Goal: Task Accomplishment & Management: Manage account settings

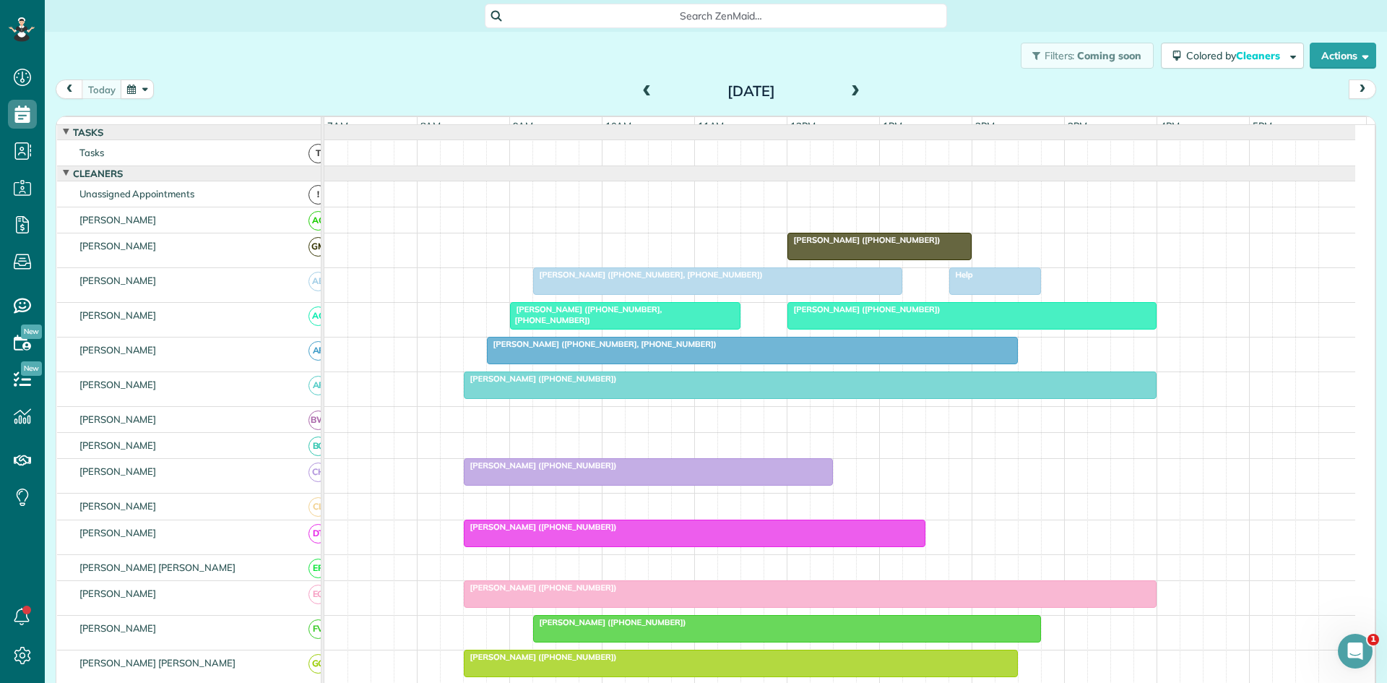
scroll to position [24, 0]
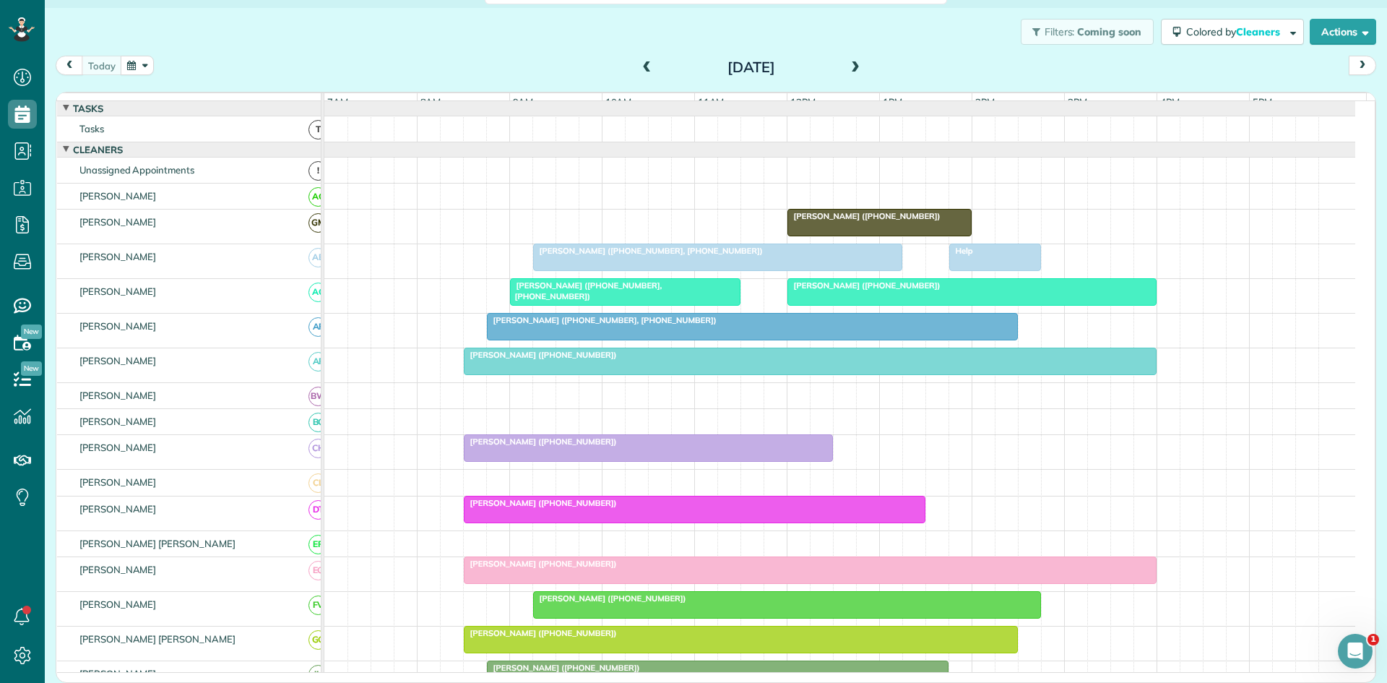
drag, startPoint x: 835, startPoint y: 298, endPoint x: 833, endPoint y: 308, distance: 9.5
click at [835, 291] on span "[PERSON_NAME] ([PHONE_NUMBER])" at bounding box center [864, 285] width 155 height 10
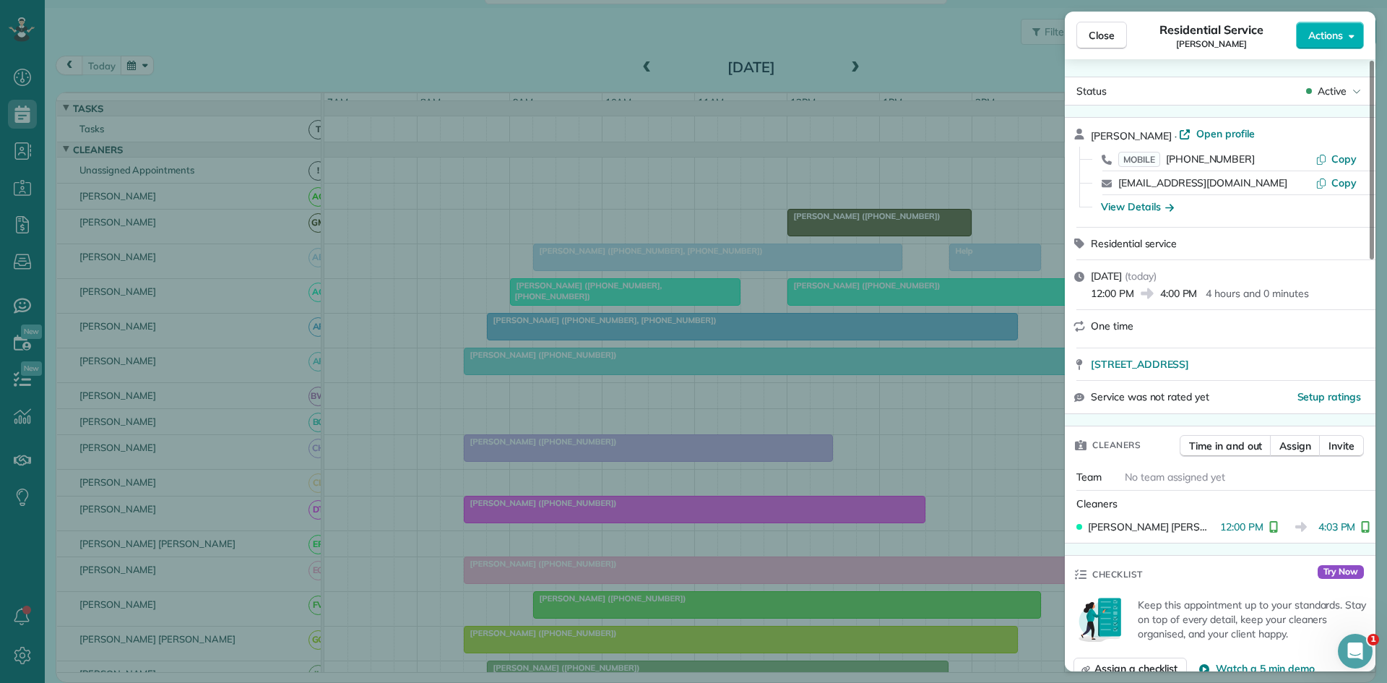
click at [717, 400] on div "Close Residential Service [PERSON_NAME] Actions Status Active [PERSON_NAME] · O…" at bounding box center [693, 341] width 1387 height 683
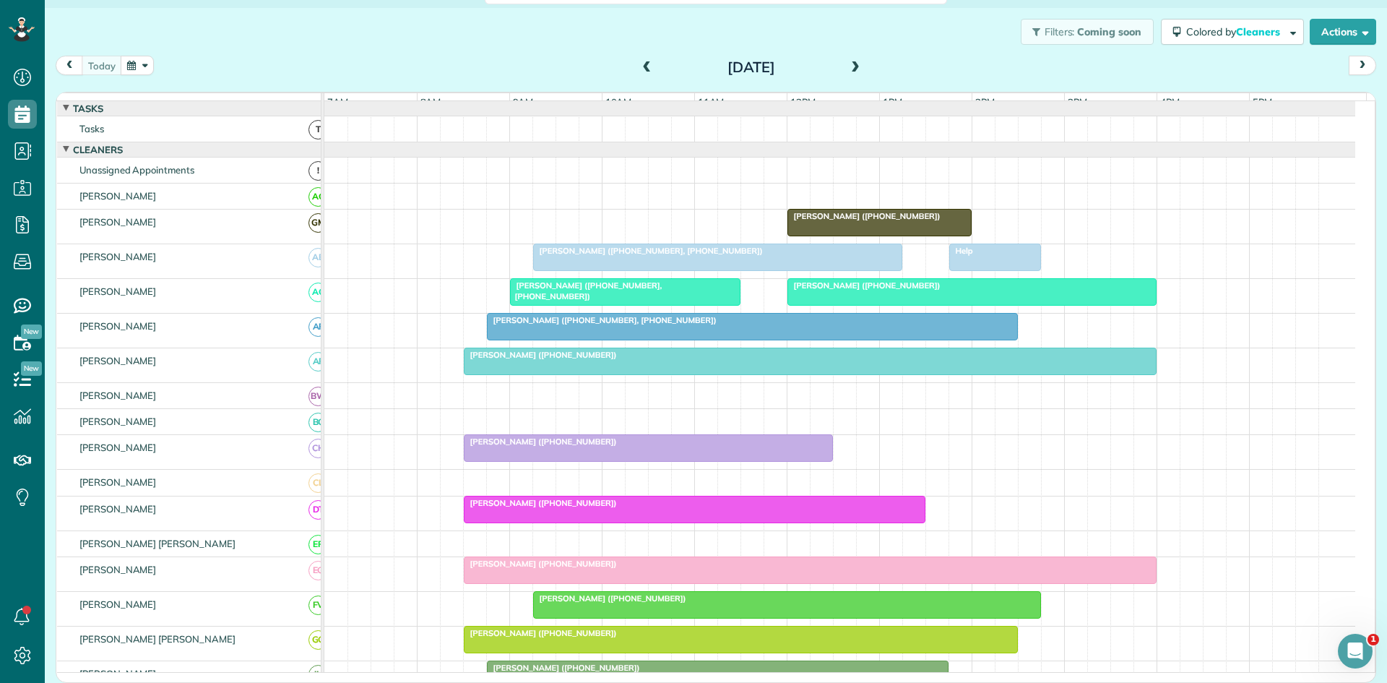
click at [712, 360] on div "[PERSON_NAME] ([PHONE_NUMBER])" at bounding box center [810, 355] width 684 height 10
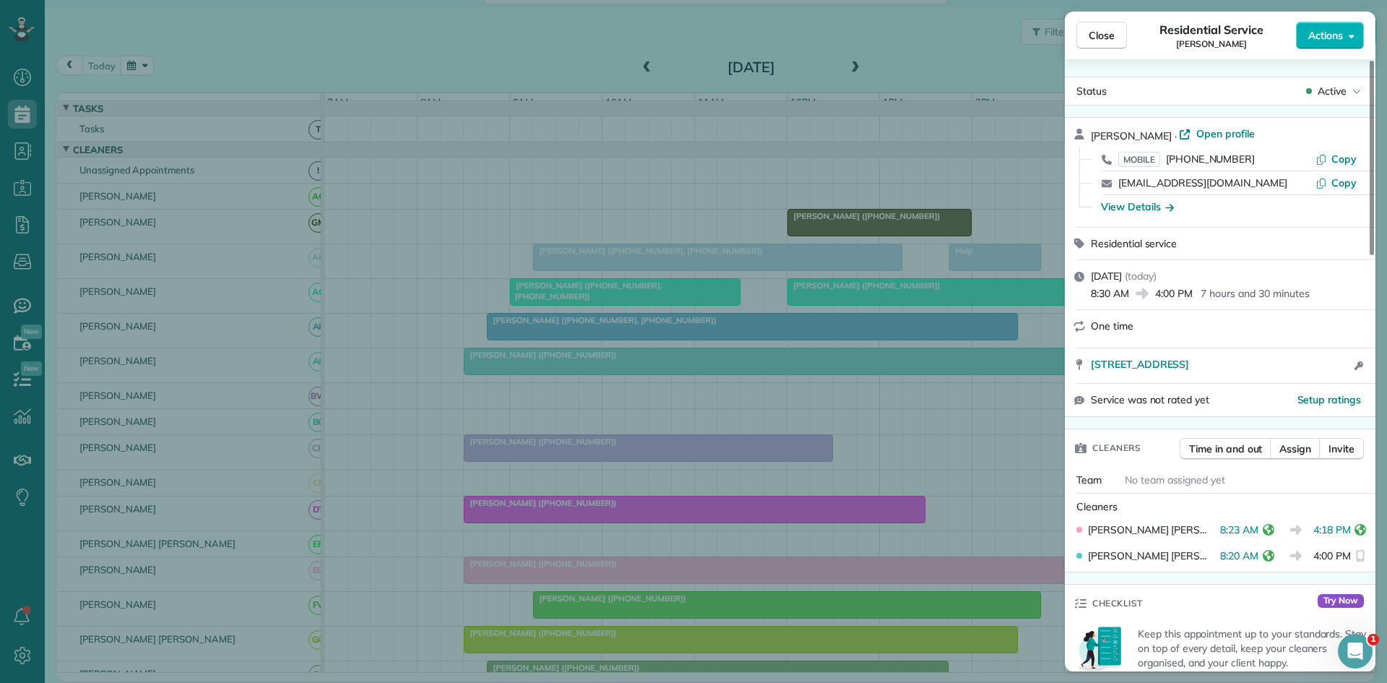
click at [504, 411] on div "Close Residential Service [PERSON_NAME] Actions Status Active [PERSON_NAME] · O…" at bounding box center [693, 341] width 1387 height 683
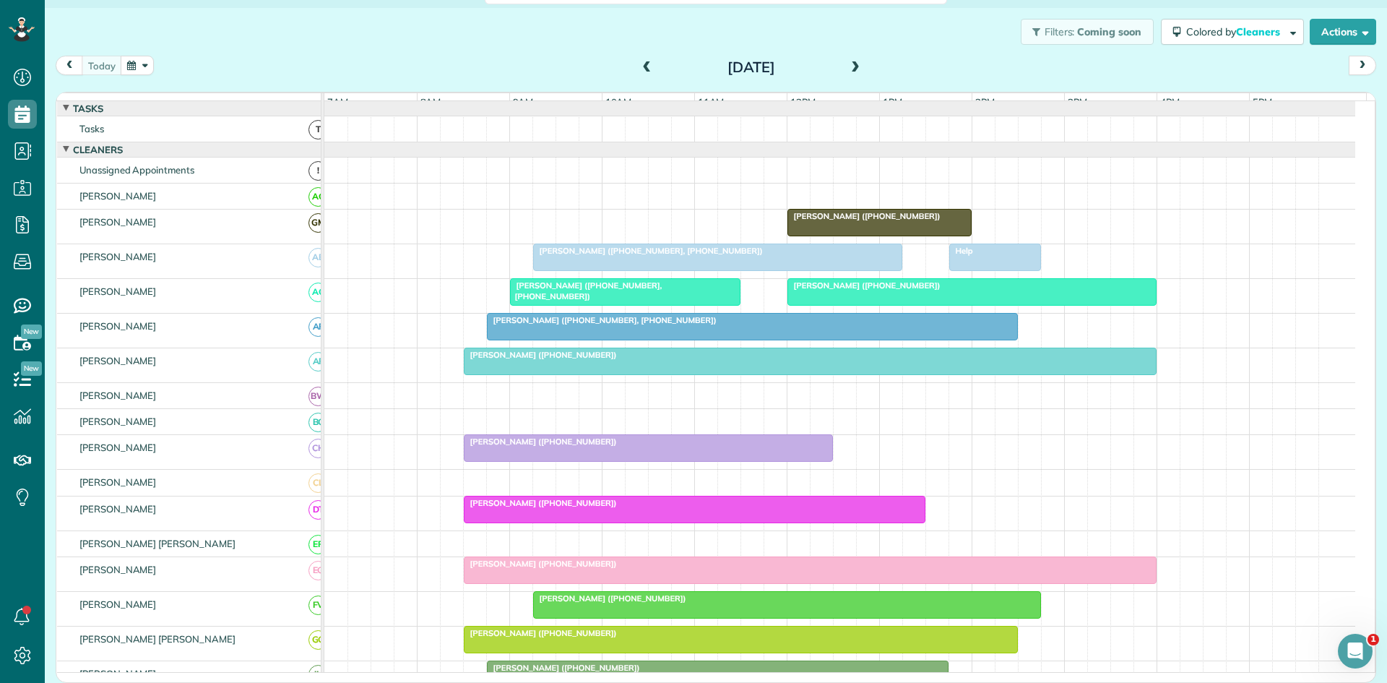
click at [596, 603] on span "[PERSON_NAME] ([PHONE_NUMBER])" at bounding box center [610, 598] width 155 height 10
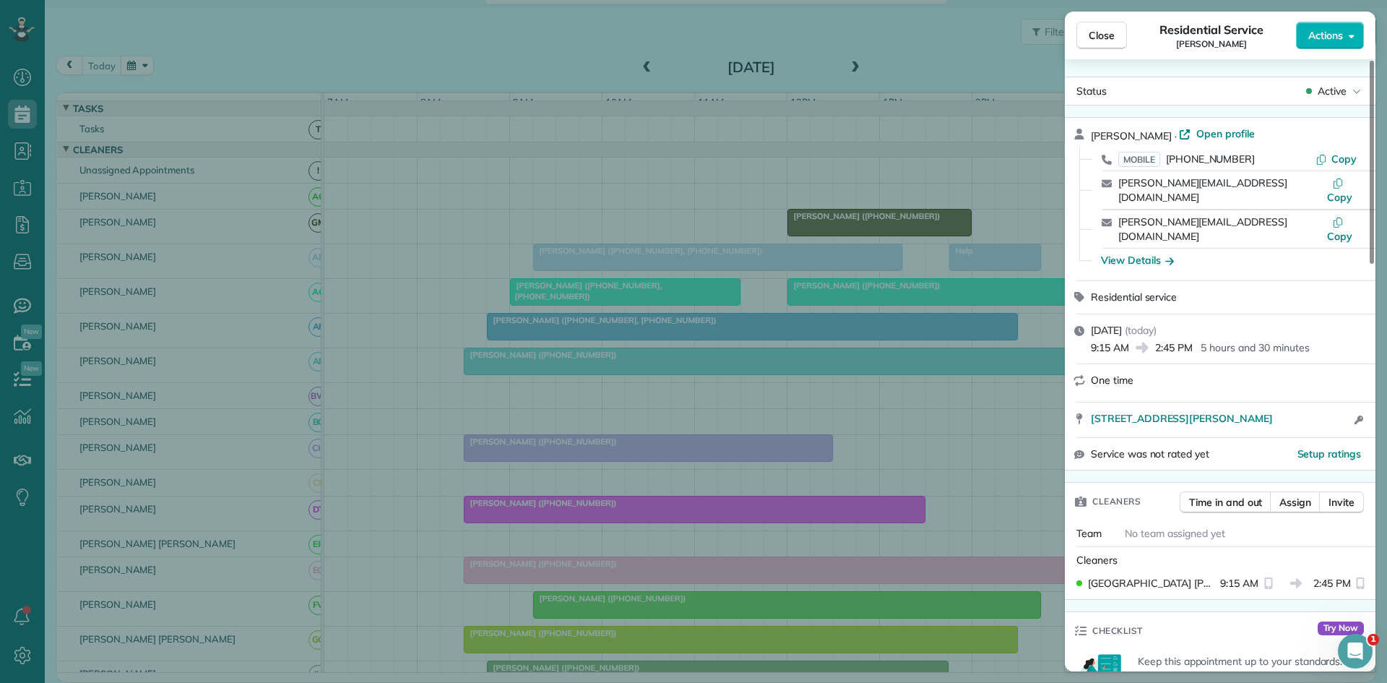
click at [803, 430] on div "Close Residential Service [PERSON_NAME] Actions Status Active [PERSON_NAME] · O…" at bounding box center [693, 341] width 1387 height 683
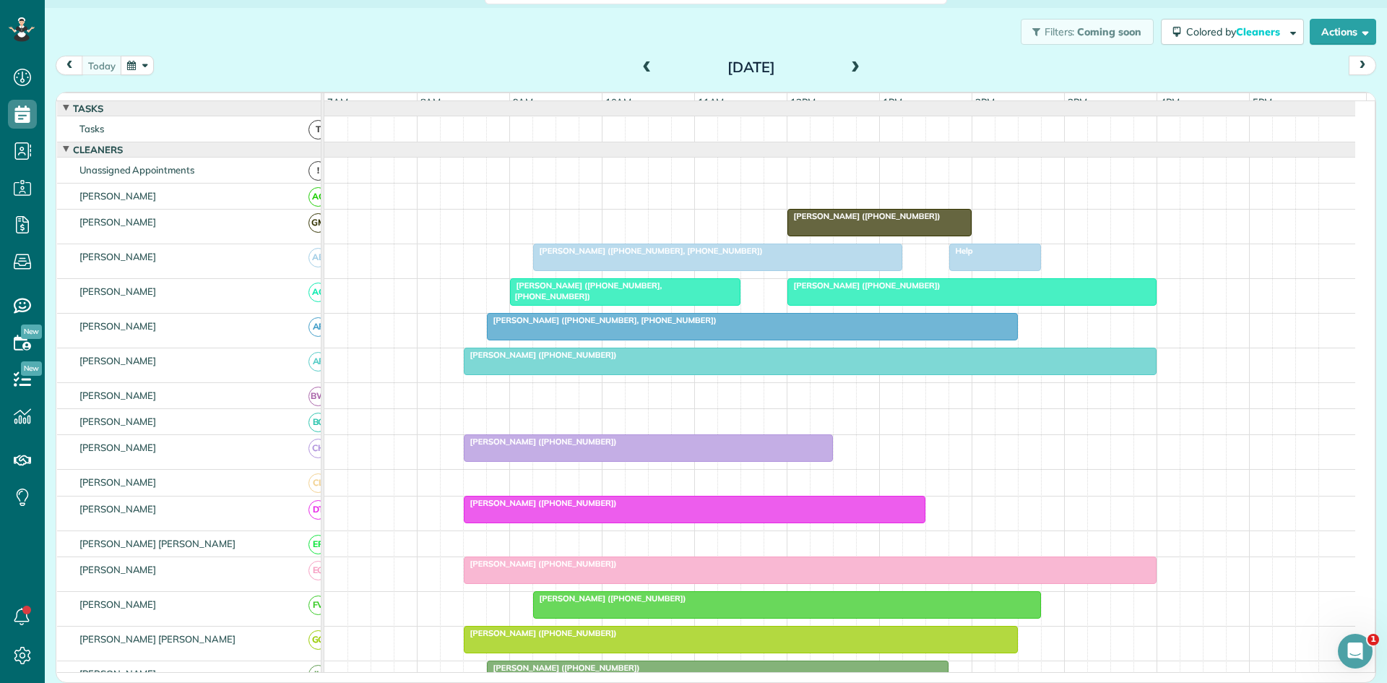
scroll to position [241, 0]
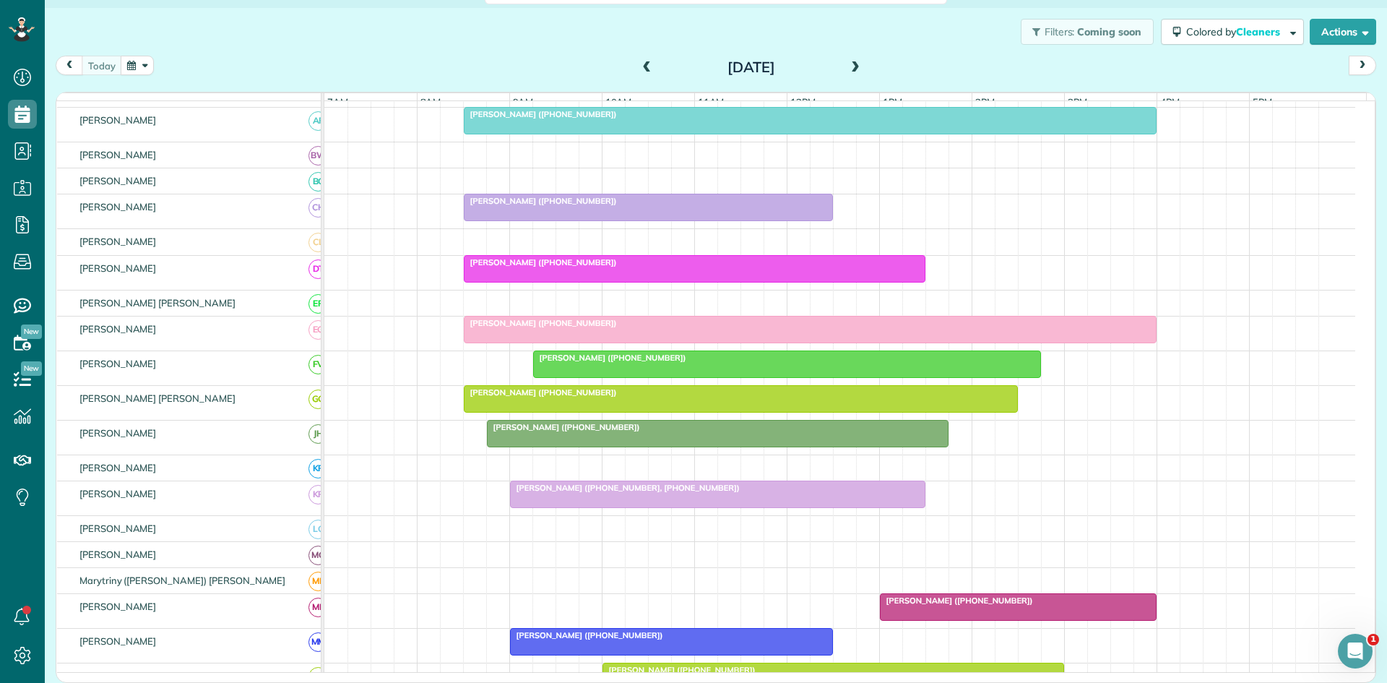
click at [610, 377] on div at bounding box center [787, 364] width 507 height 26
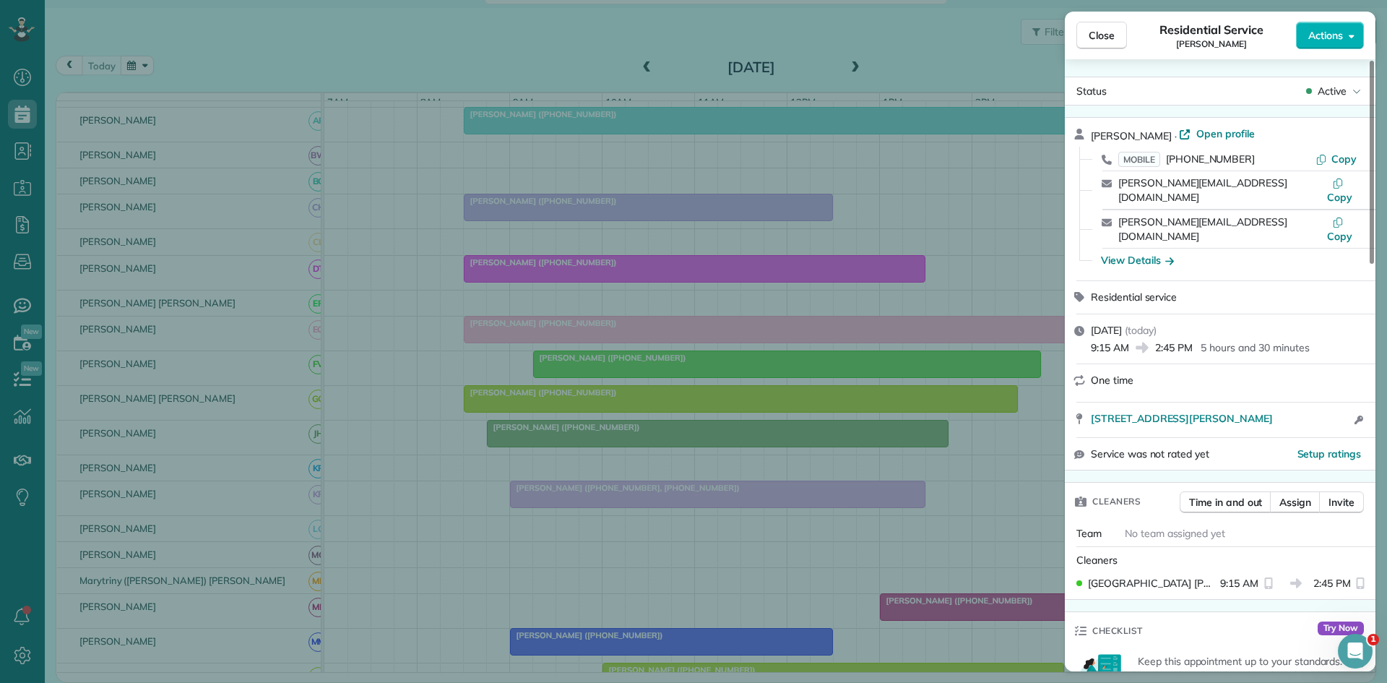
click at [650, 509] on div "Close Residential Service [PERSON_NAME] Actions Status Active [PERSON_NAME] · O…" at bounding box center [693, 341] width 1387 height 683
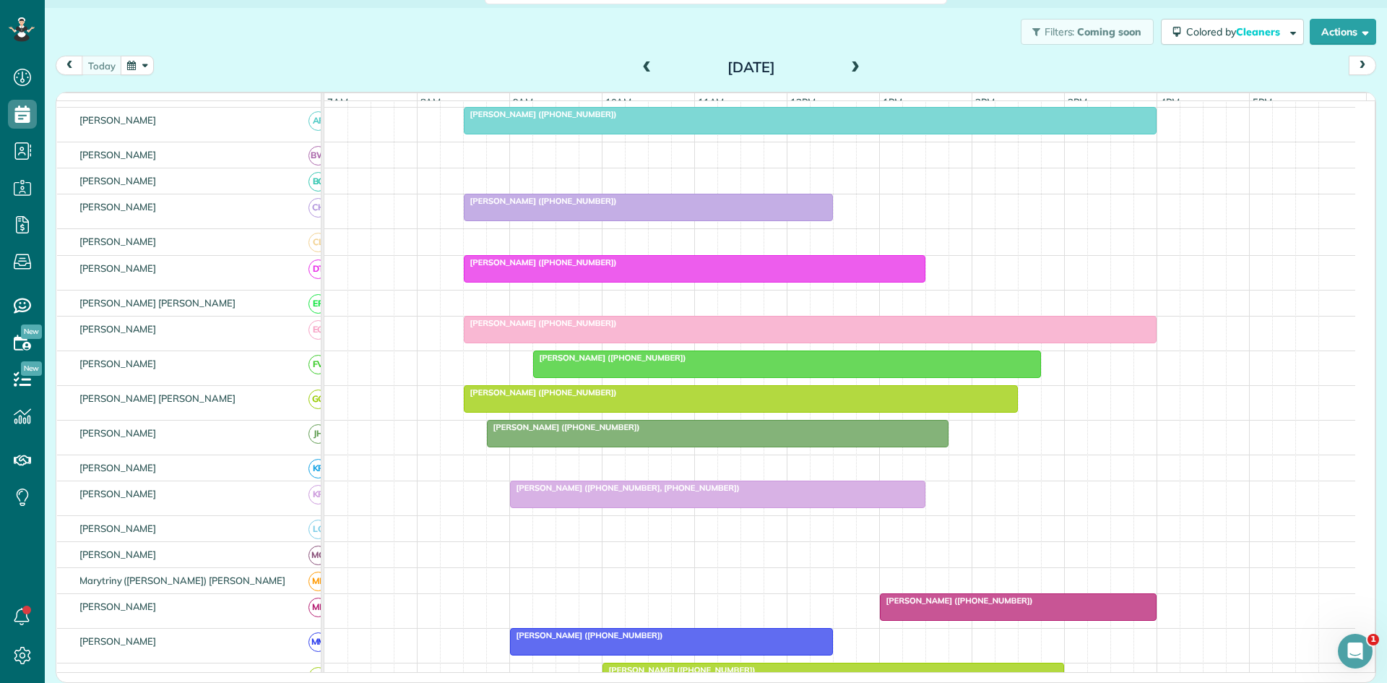
click at [592, 397] on div "[PERSON_NAME] ([PHONE_NUMBER])" at bounding box center [741, 392] width 546 height 10
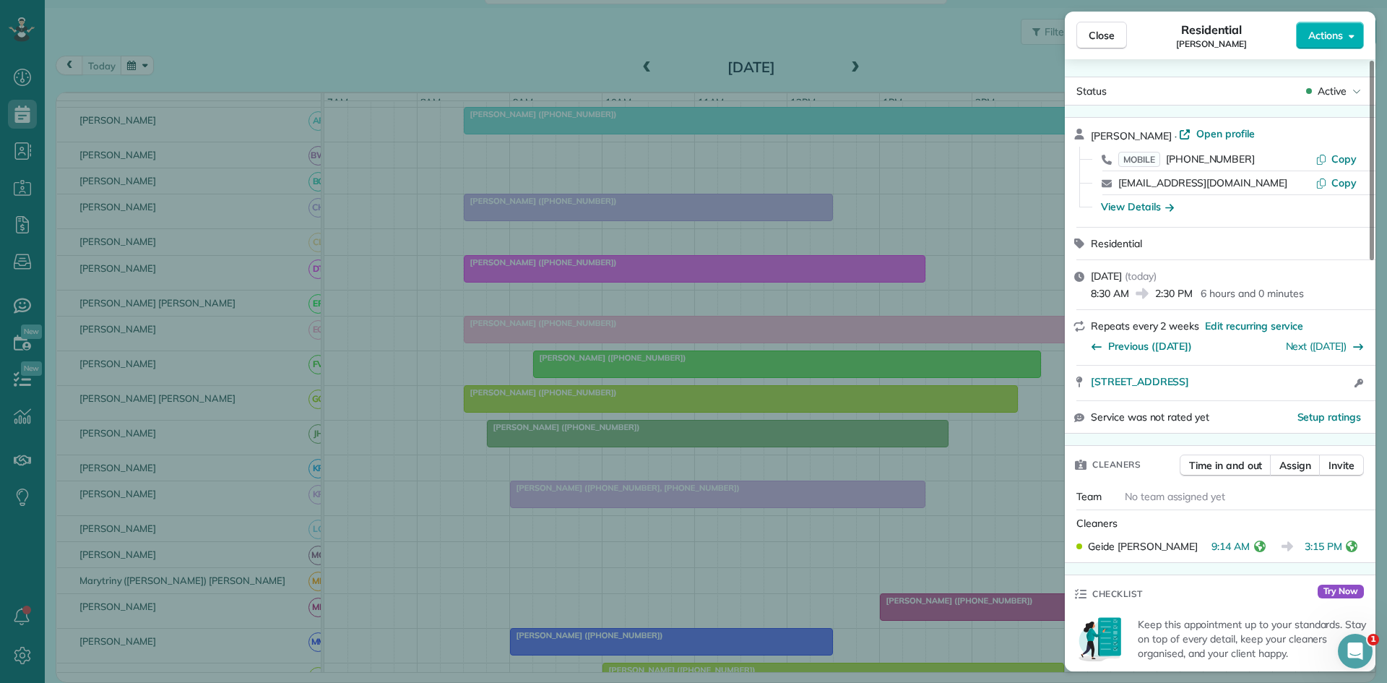
click at [655, 423] on div "Close Residential [PERSON_NAME] Actions Status Active [PERSON_NAME] · Open prof…" at bounding box center [693, 341] width 1387 height 683
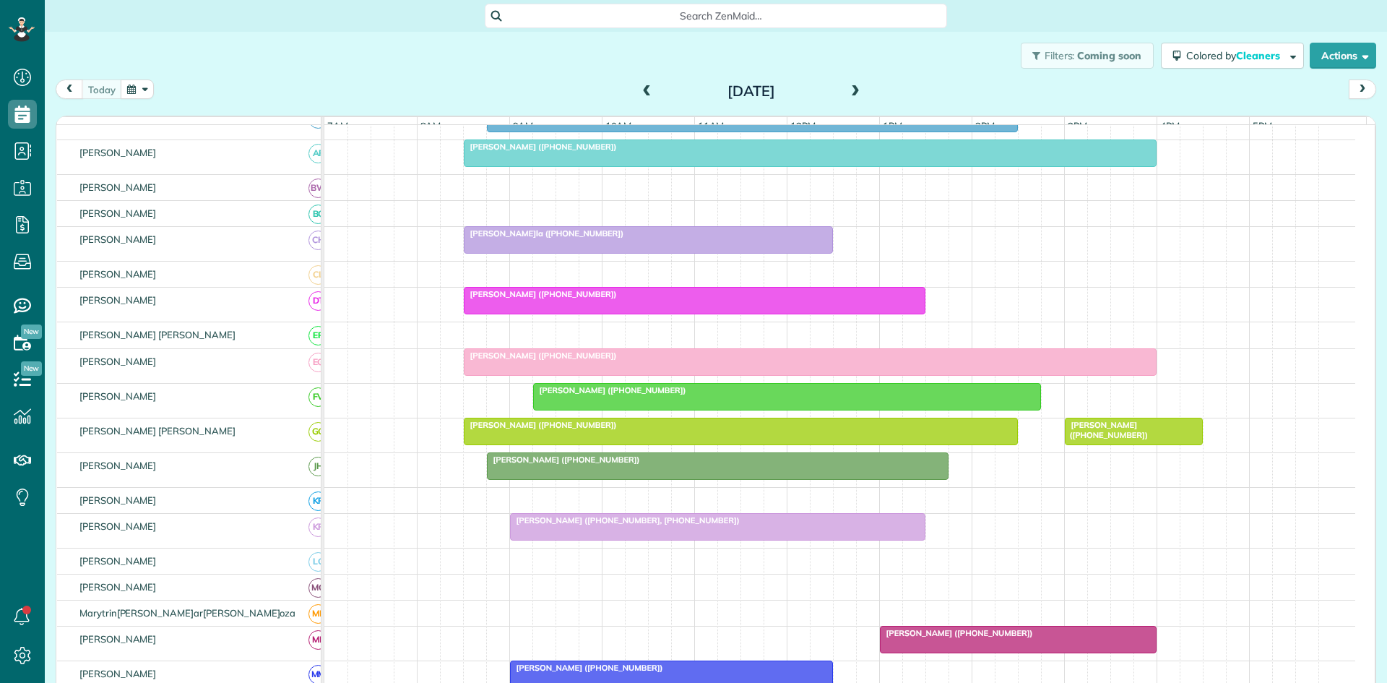
scroll to position [7, 7]
click at [1149, 440] on span "[PERSON_NAME] ([PHONE_NUMBER])" at bounding box center [1106, 430] width 85 height 20
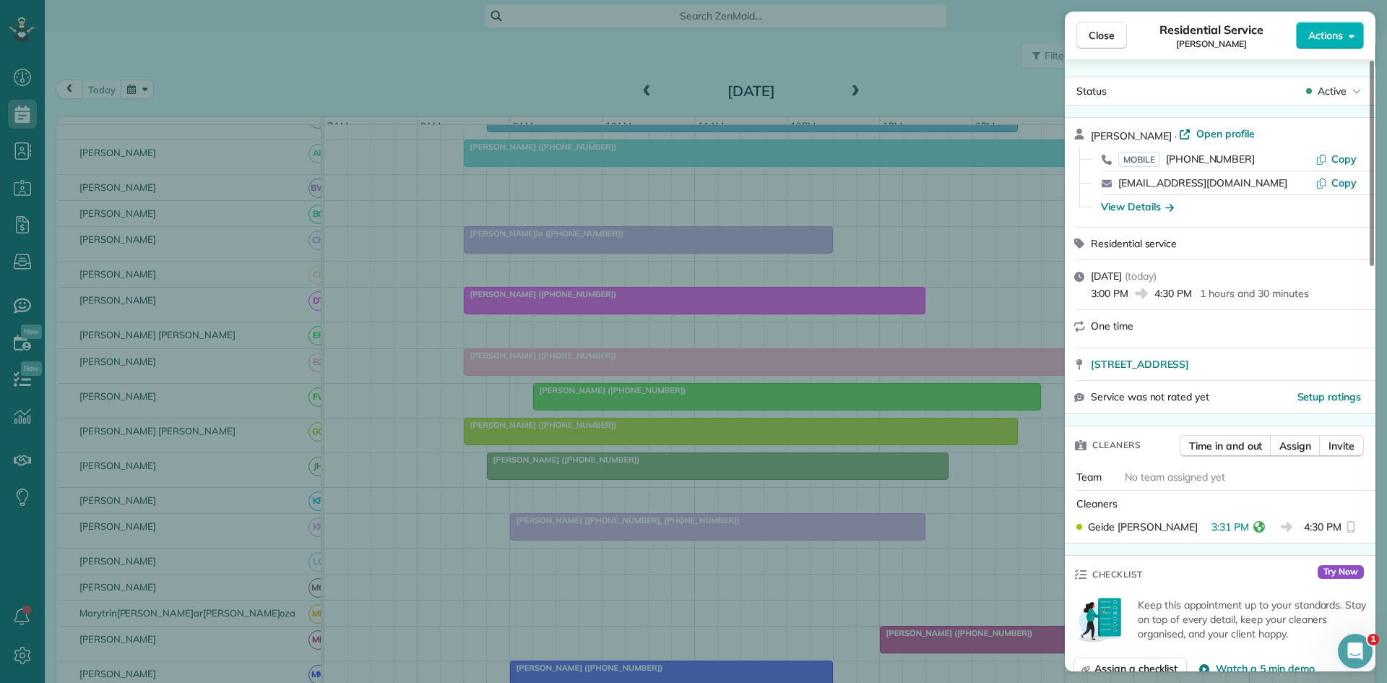
click at [663, 553] on div "Close Residential Service Natalia Kluis Actions Status Active Natalia Kluis · O…" at bounding box center [693, 341] width 1387 height 683
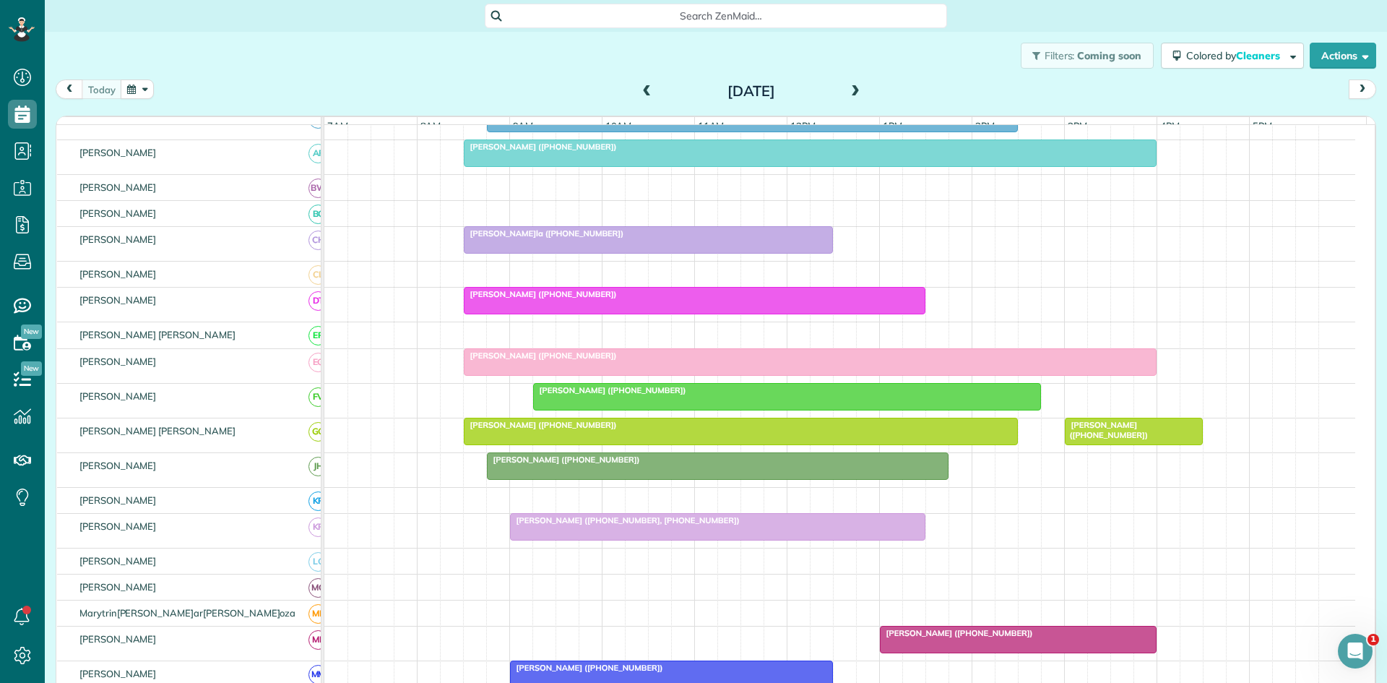
scroll to position [482, 0]
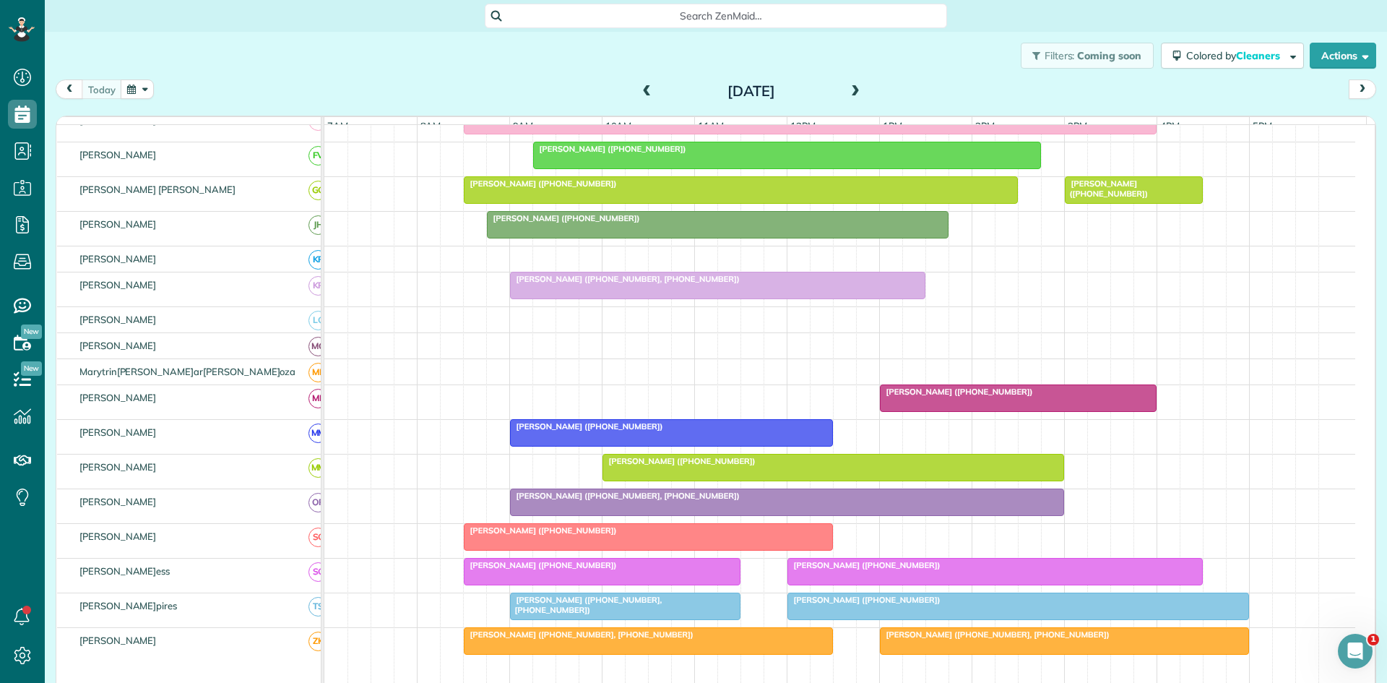
click at [980, 408] on div at bounding box center [1018, 398] width 275 height 26
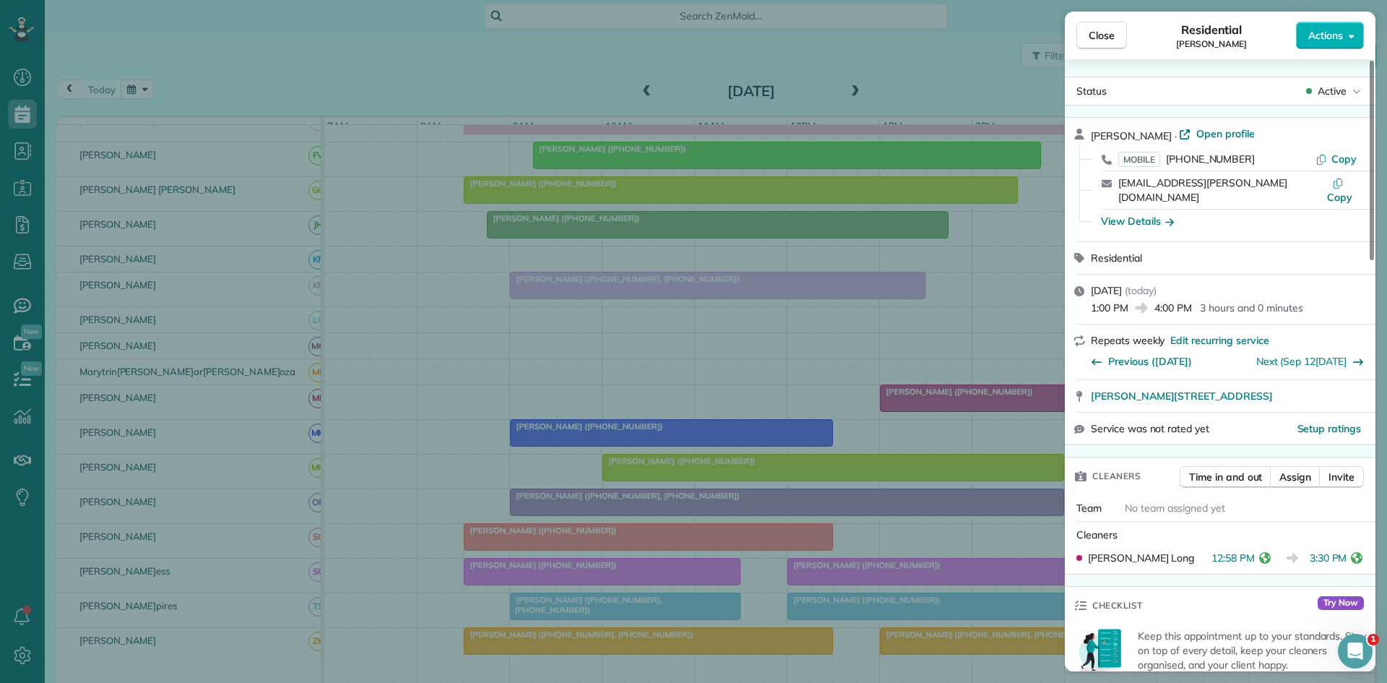
click at [877, 477] on div "Close Residential Jessie Kearby Actions Status Active Jessie Kearby · Open prof…" at bounding box center [693, 341] width 1387 height 683
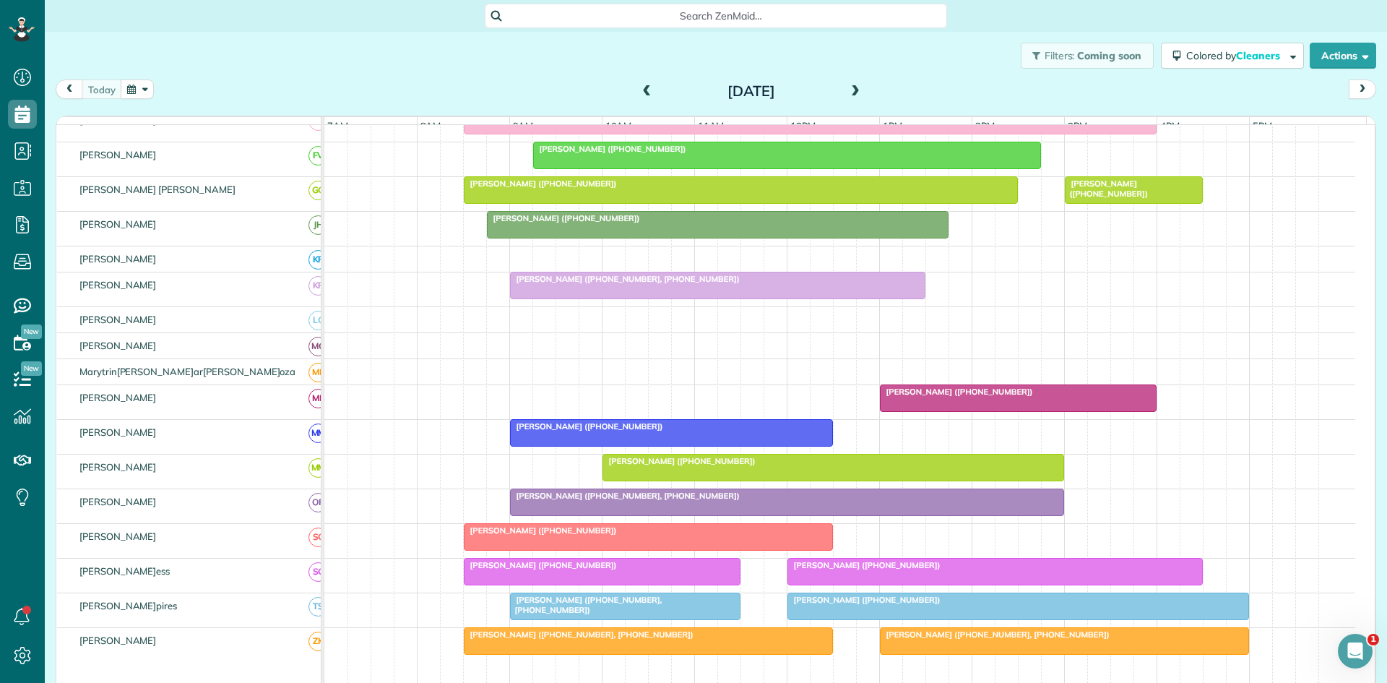
click at [644, 501] on span "Grant Keyser (+19032674485, +18165224446)" at bounding box center [624, 496] width 231 height 10
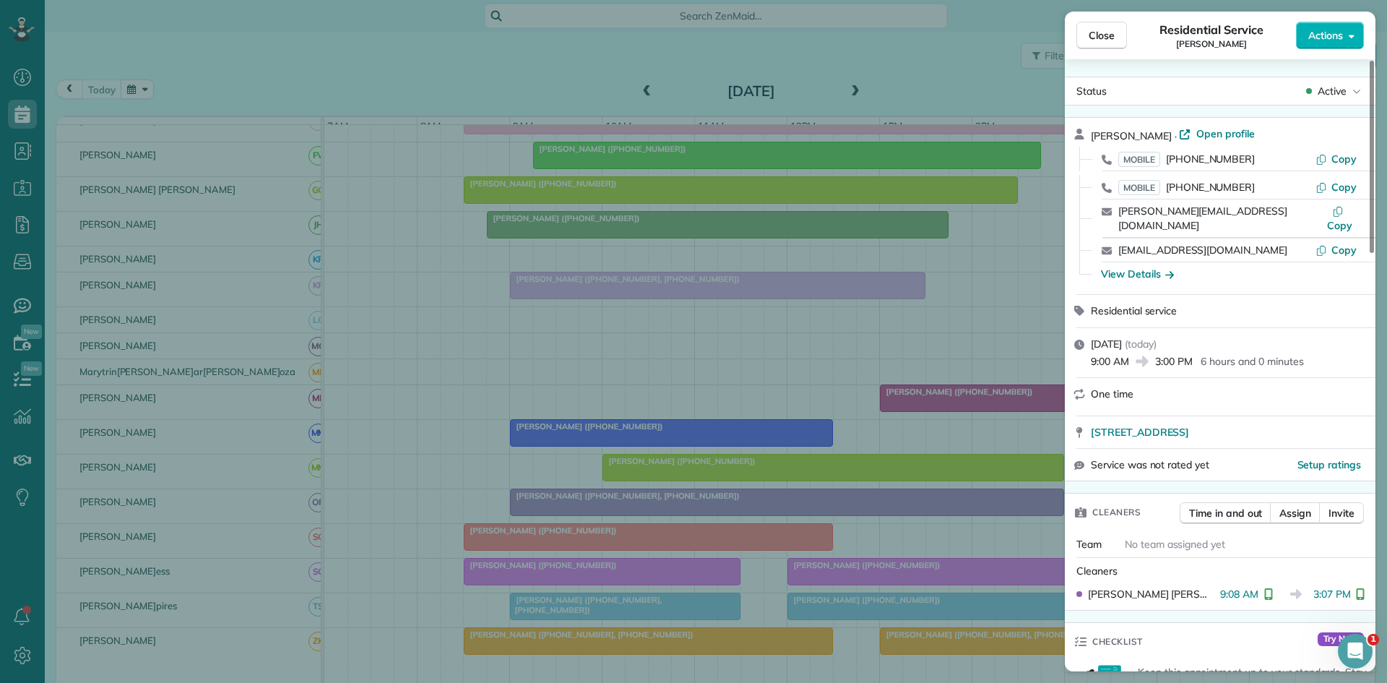
click at [586, 491] on div "Close Residential Service Grant Keyser Actions Status Active Grant Keyser · Ope…" at bounding box center [693, 341] width 1387 height 683
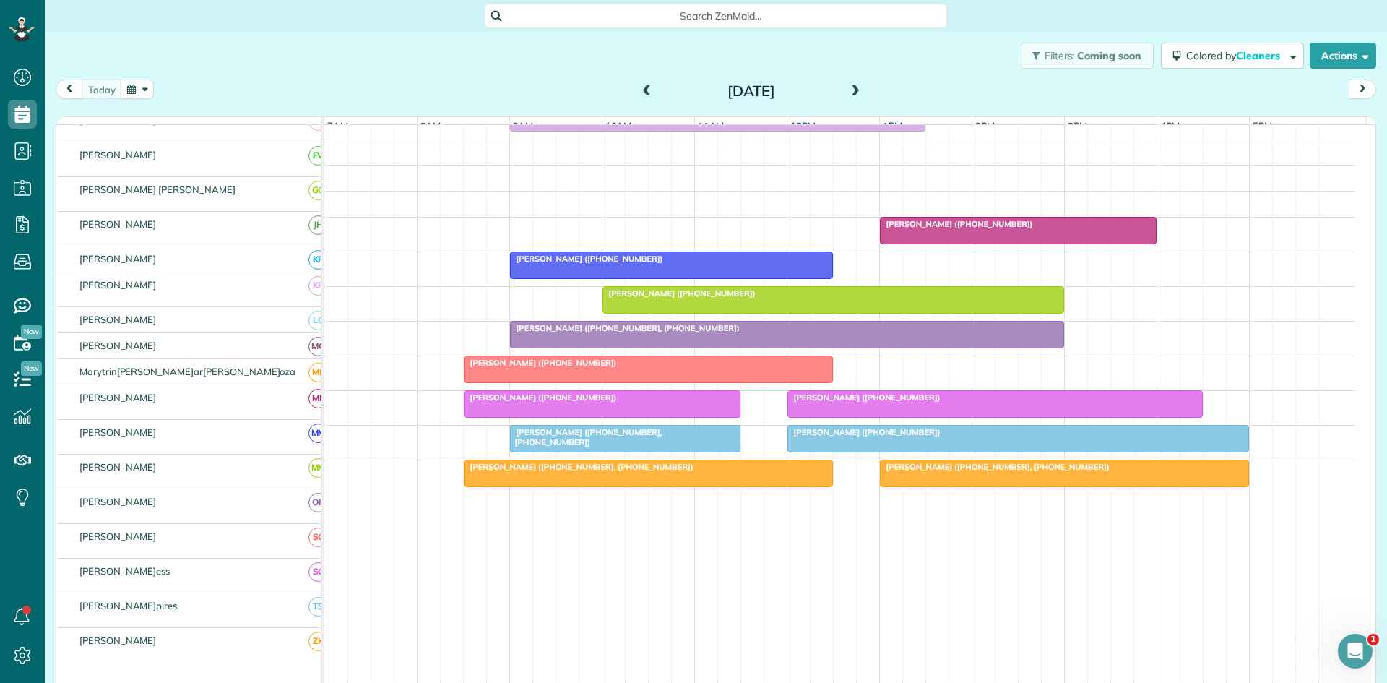
scroll to position [660, 0]
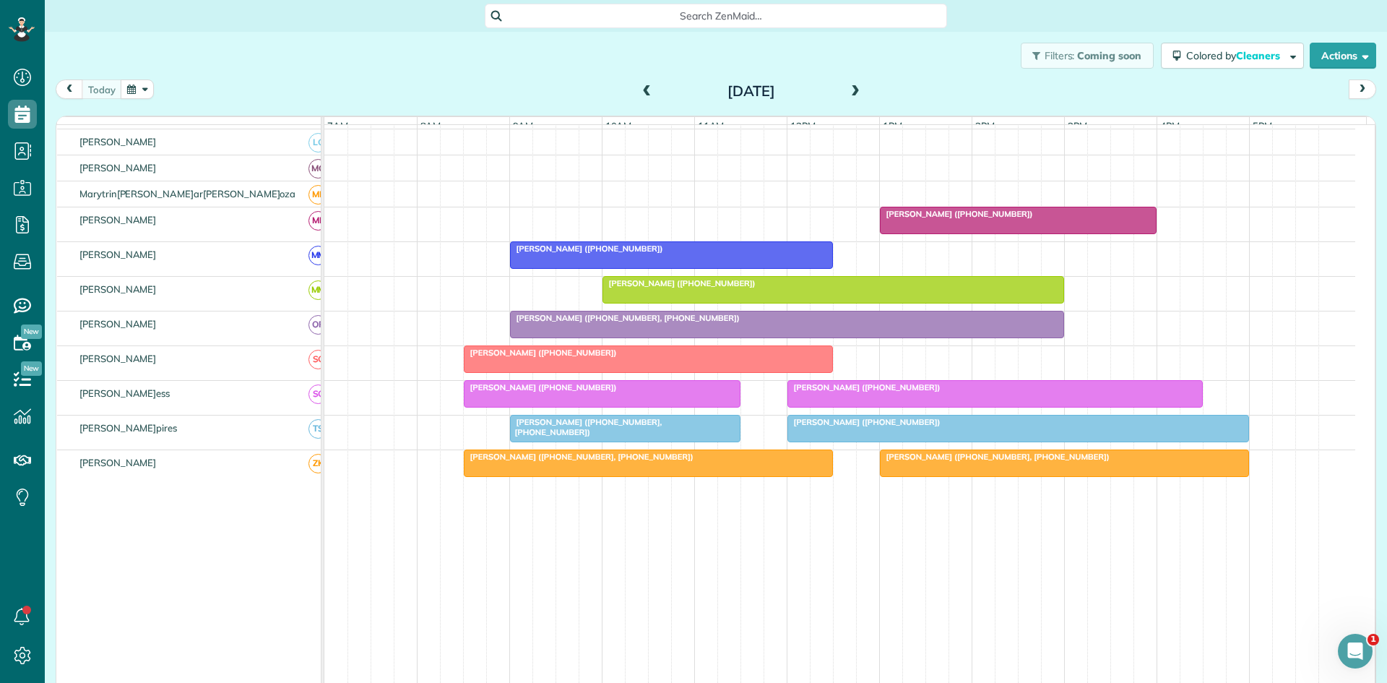
click at [882, 392] on span "[PERSON_NAME] ([PHONE_NUMBER])" at bounding box center [864, 387] width 155 height 10
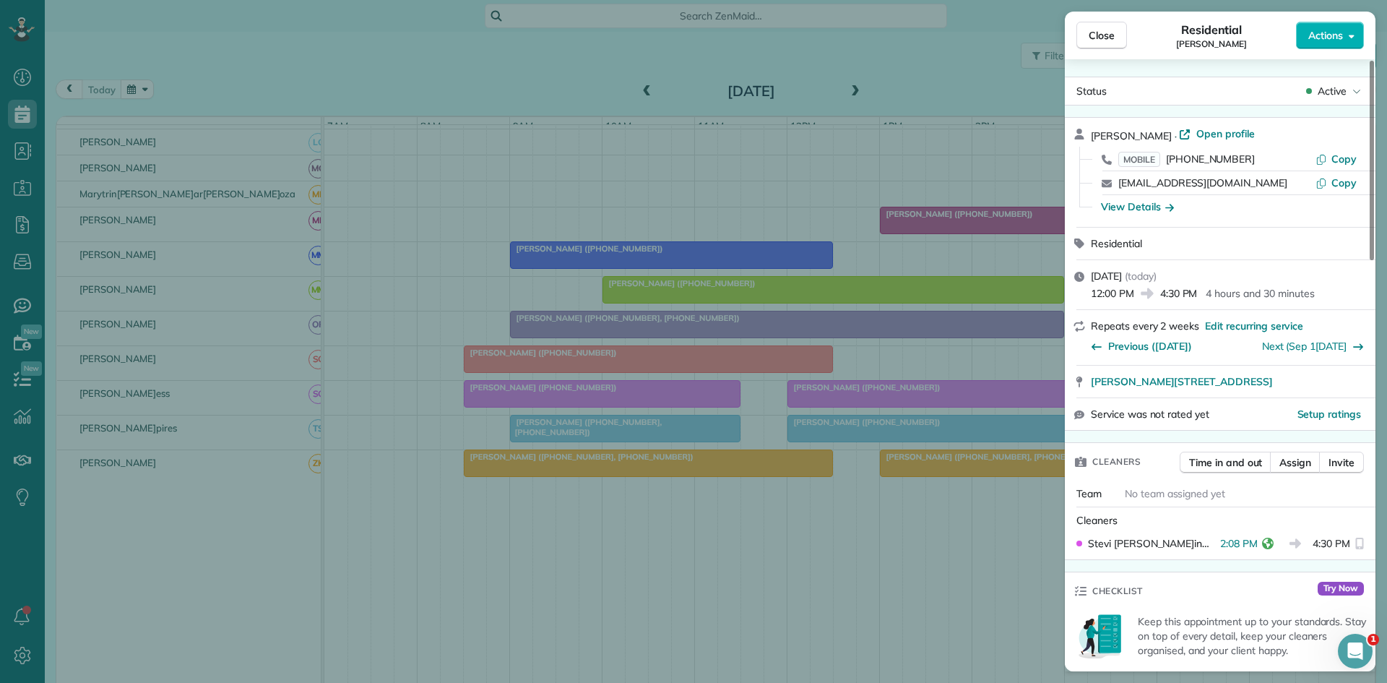
click at [890, 413] on div "Close Residential Paul Hill Actions Status Active Paul Hill · Open profile MOBI…" at bounding box center [693, 341] width 1387 height 683
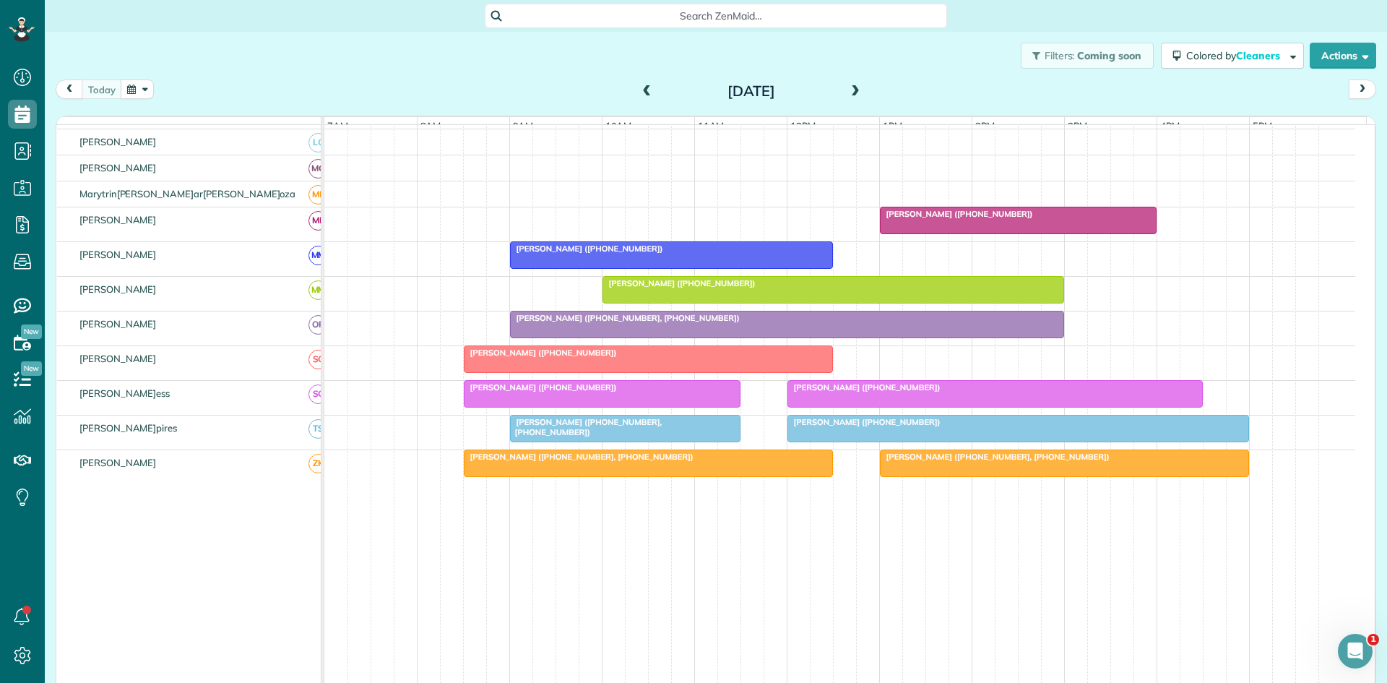
click at [984, 460] on link "[PERSON_NAME] ([PHONE_NUMBER], [PHONE_NUMBER])" at bounding box center [1064, 462] width 369 height 27
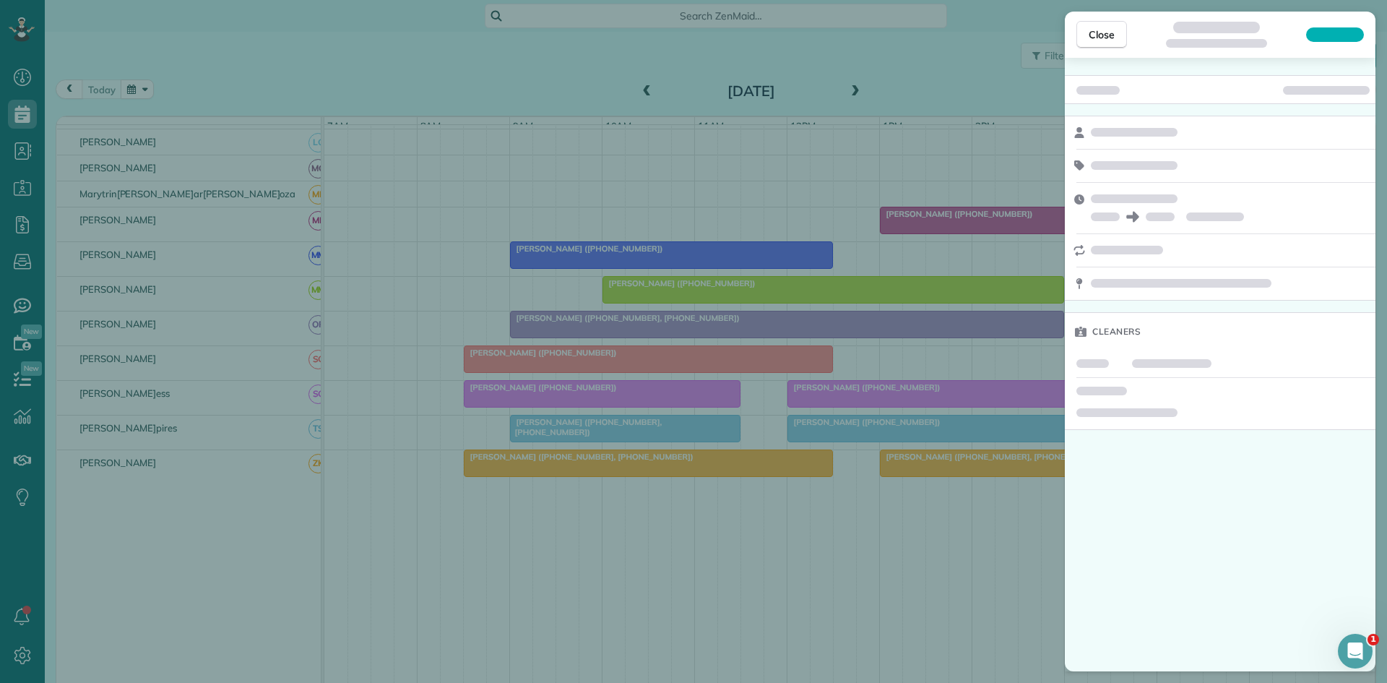
click at [982, 481] on div "Close Cleaners" at bounding box center [693, 341] width 1387 height 683
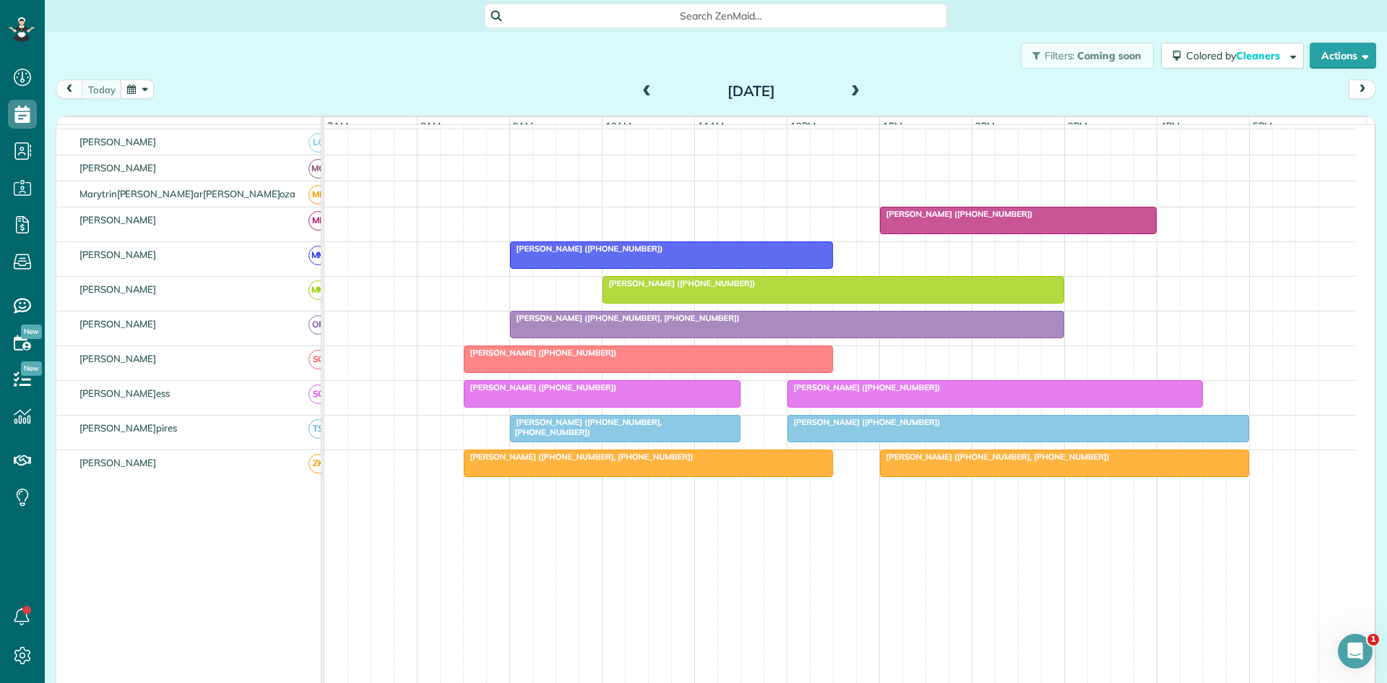
click at [971, 427] on div "[PERSON_NAME] ([PHONE_NUMBER])" at bounding box center [1018, 422] width 453 height 10
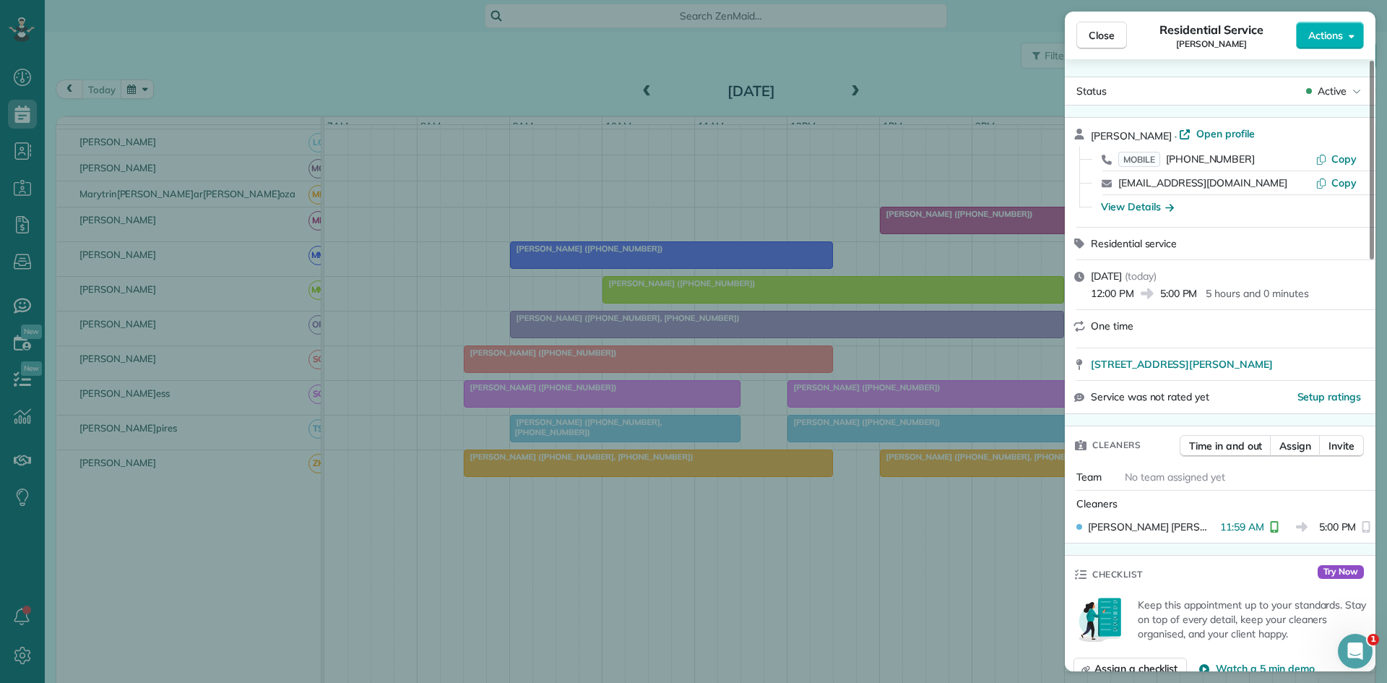
click at [810, 126] on div "Close Residential Service Jenny Henderson Actions Status Active Jenny Henderson…" at bounding box center [693, 341] width 1387 height 683
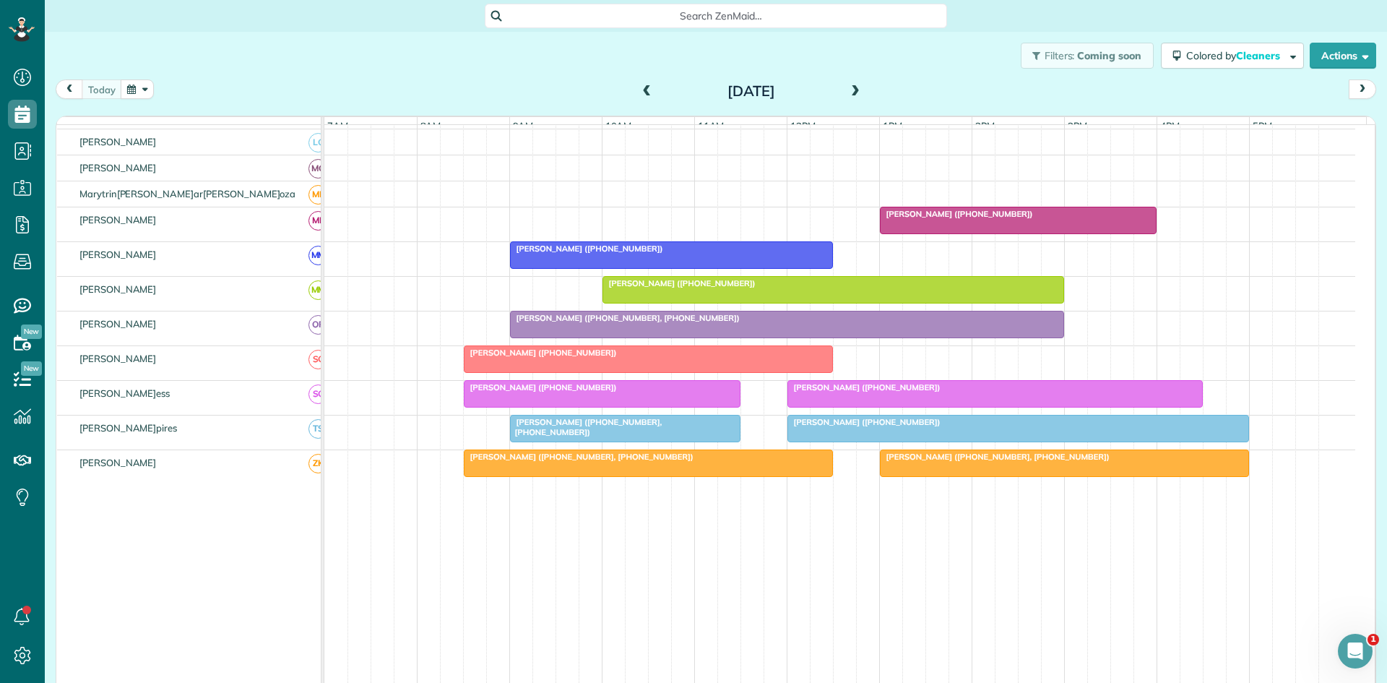
click at [856, 92] on span at bounding box center [856, 91] width 16 height 13
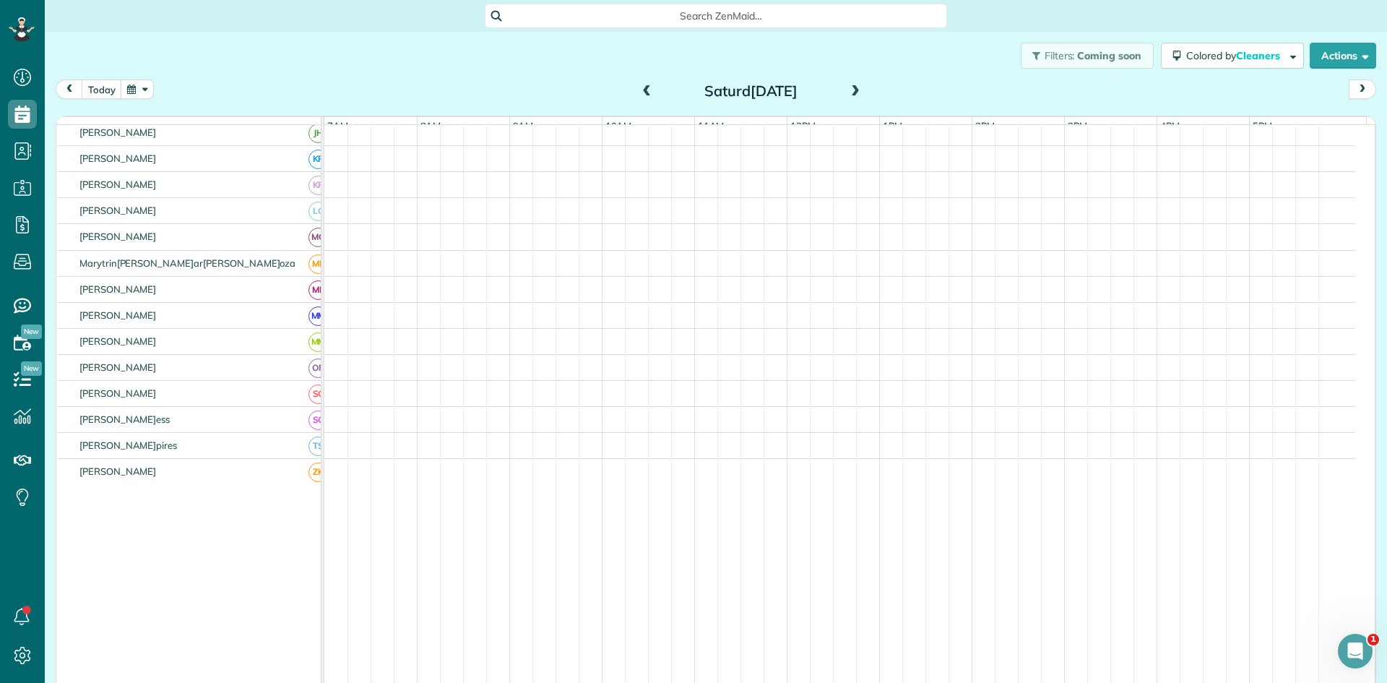
click at [856, 92] on span at bounding box center [856, 91] width 16 height 13
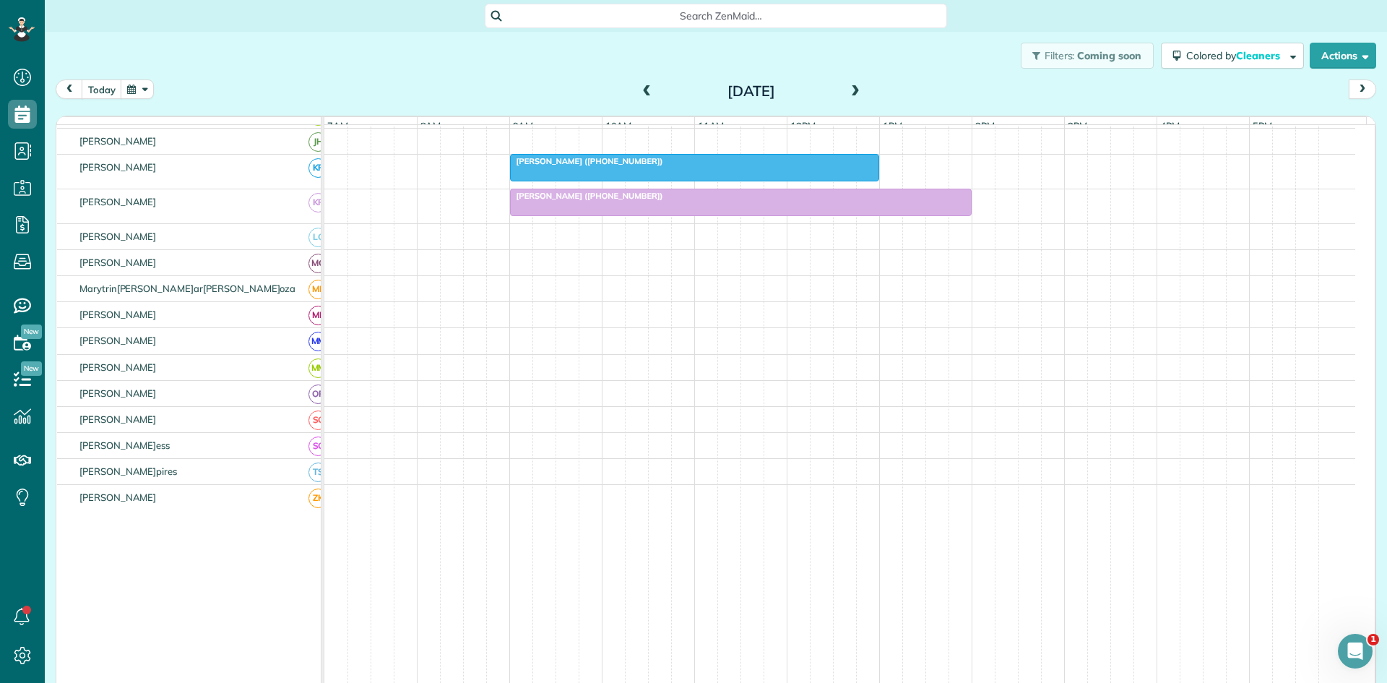
scroll to position [487, 0]
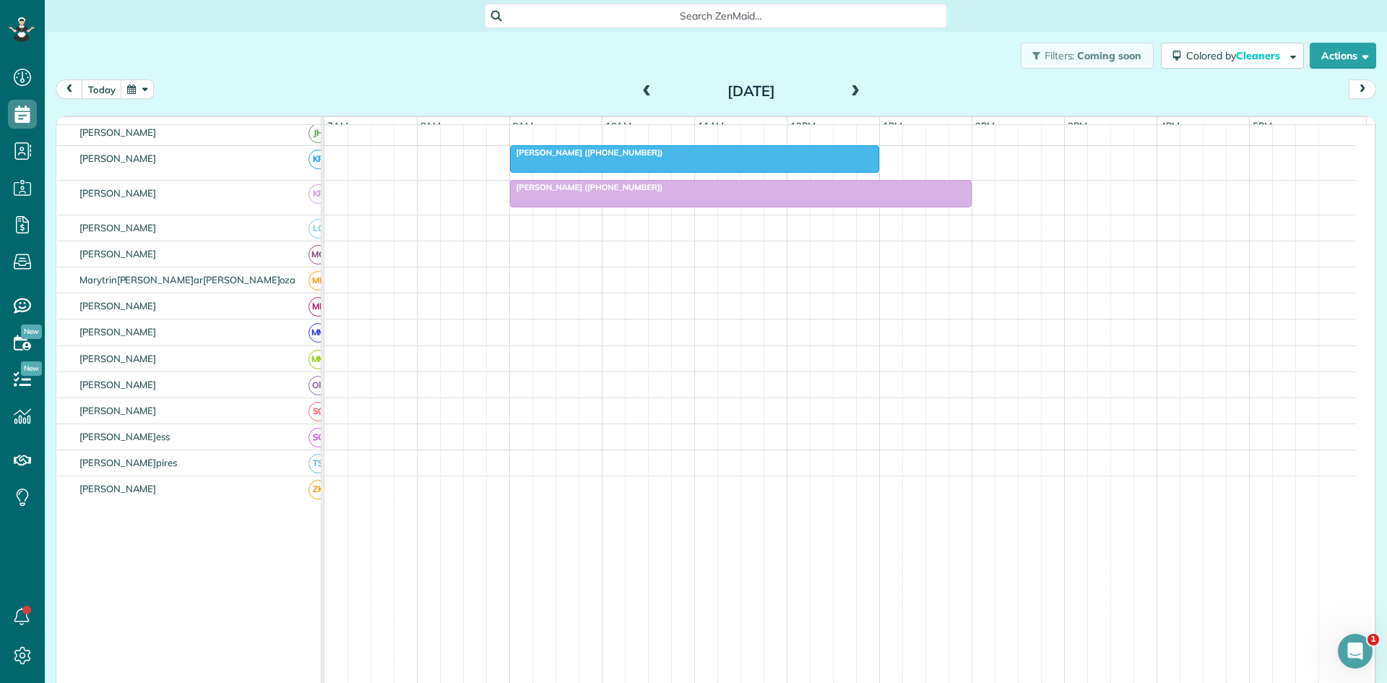
click at [855, 85] on span at bounding box center [856, 92] width 16 height 22
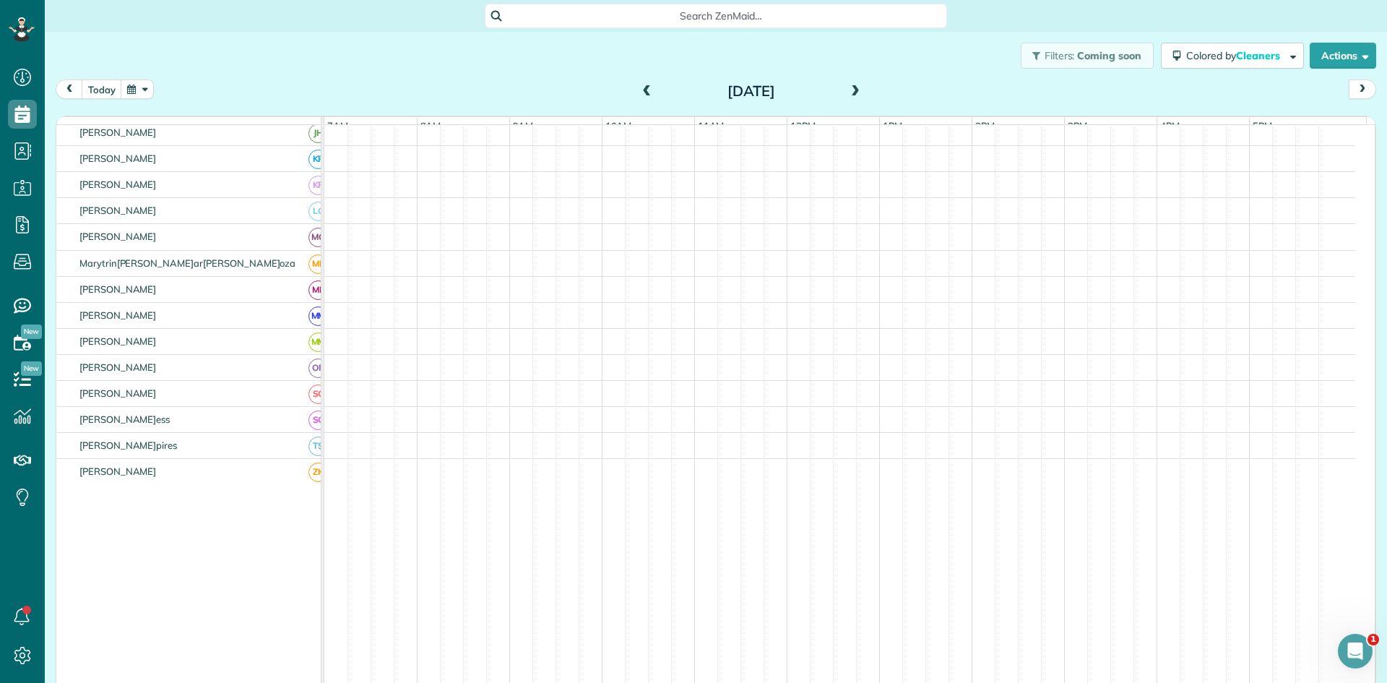
scroll to position [590, 0]
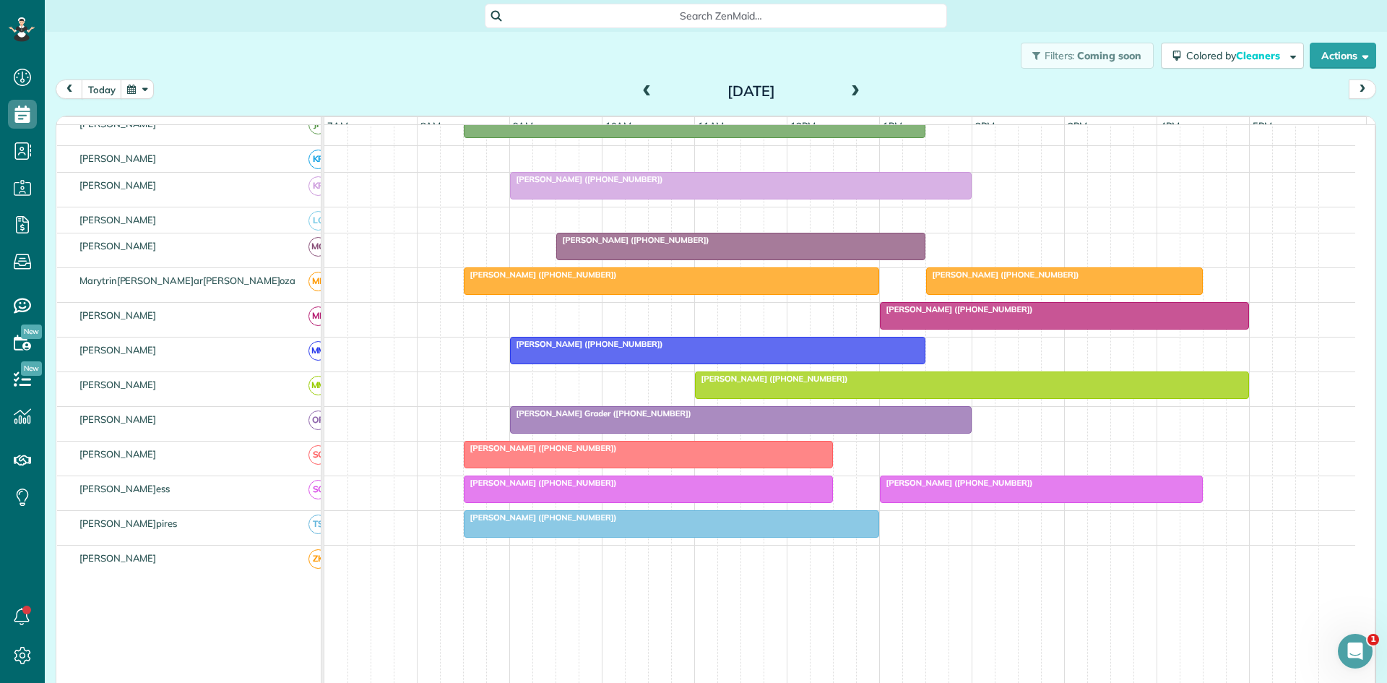
click at [855, 85] on span at bounding box center [856, 92] width 16 height 22
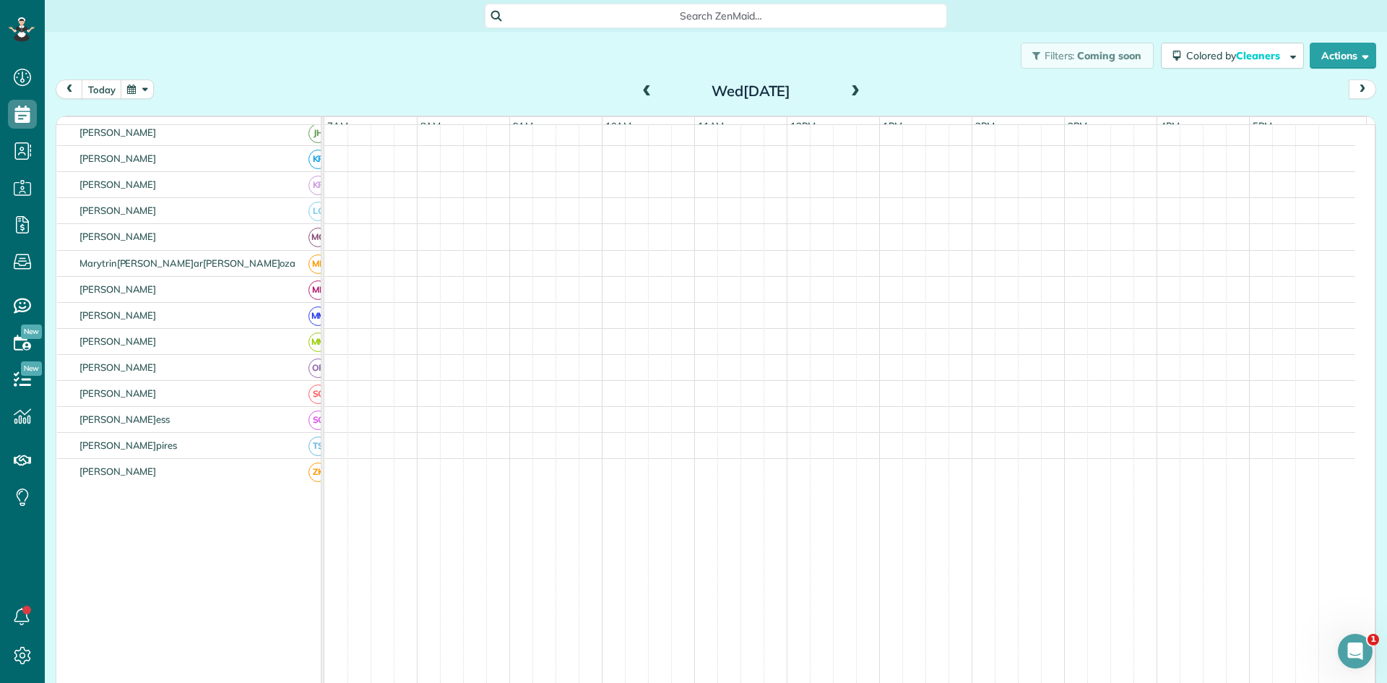
scroll to position [478, 0]
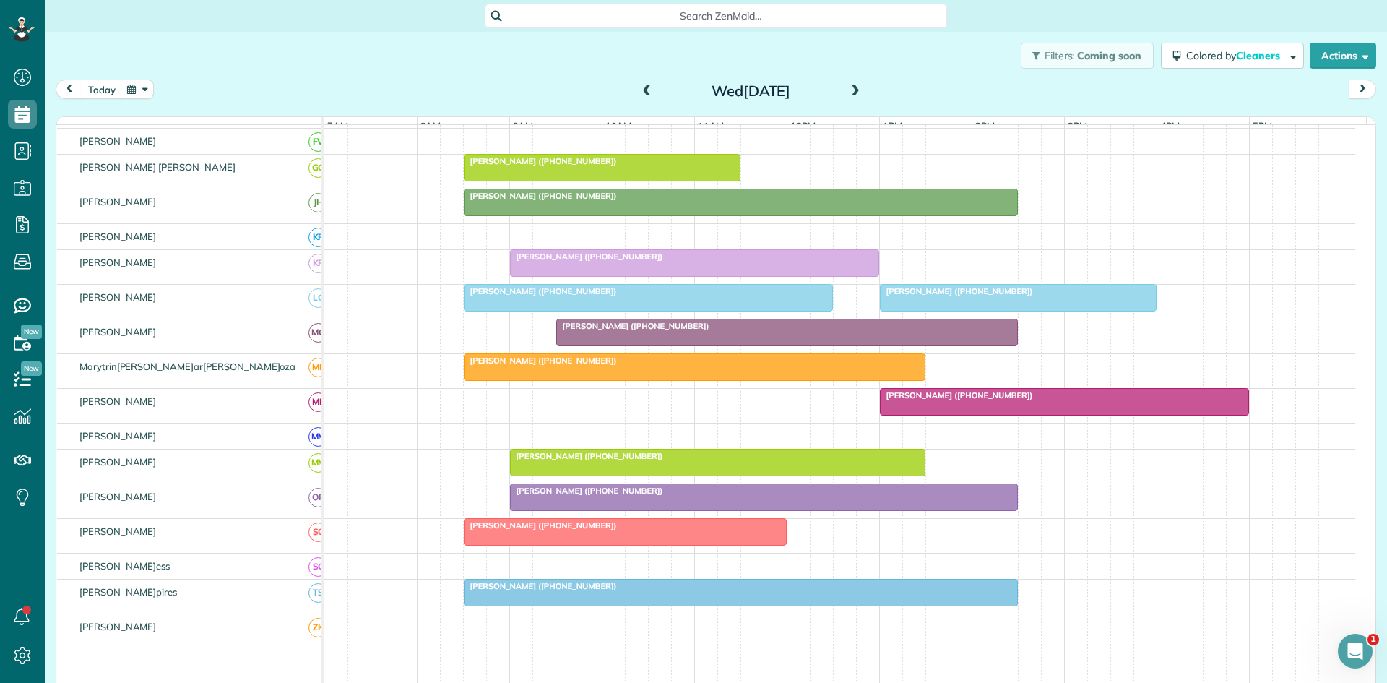
click at [855, 85] on span at bounding box center [856, 92] width 16 height 22
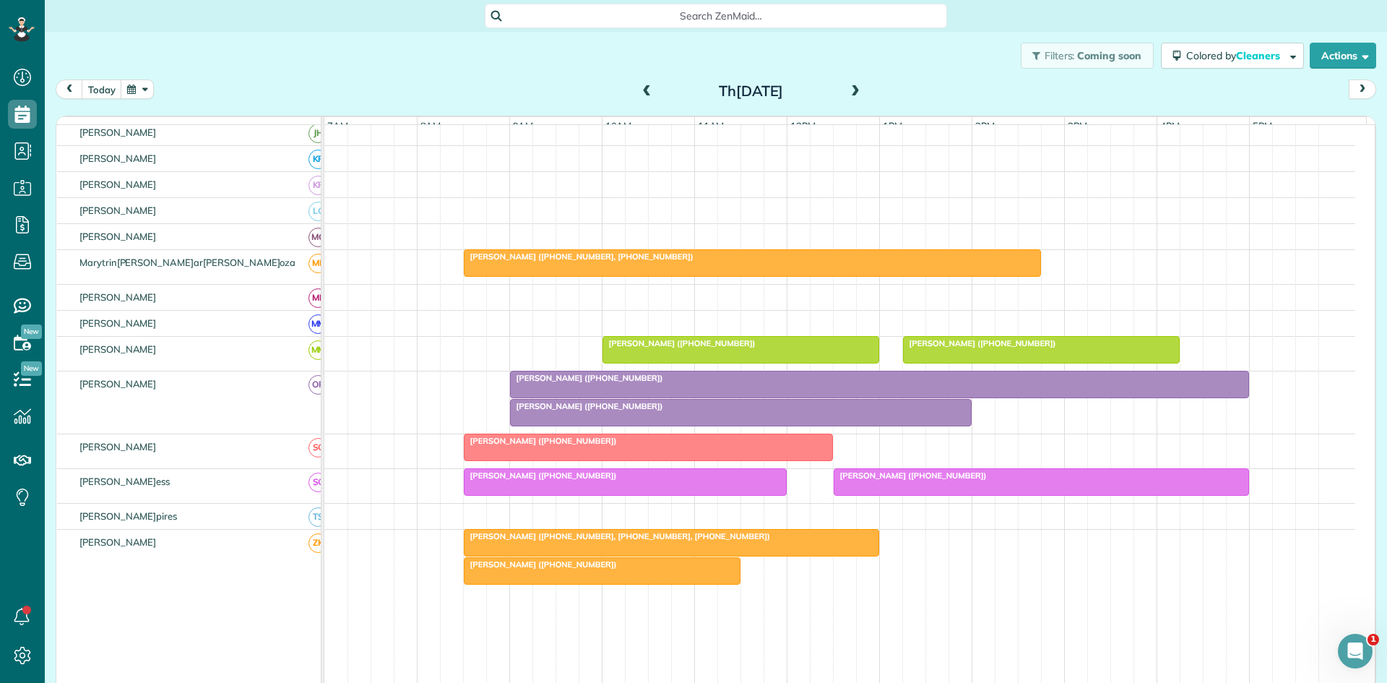
scroll to position [0, 0]
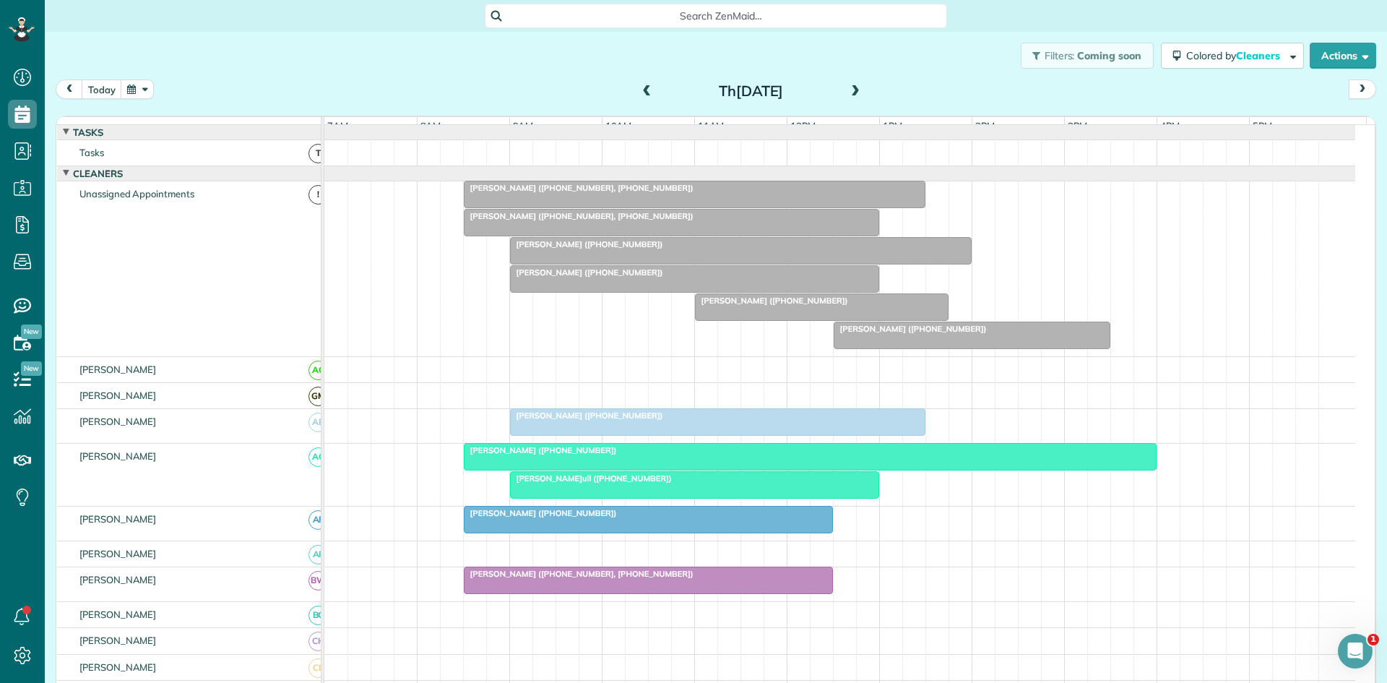
click at [594, 498] on div at bounding box center [695, 485] width 368 height 26
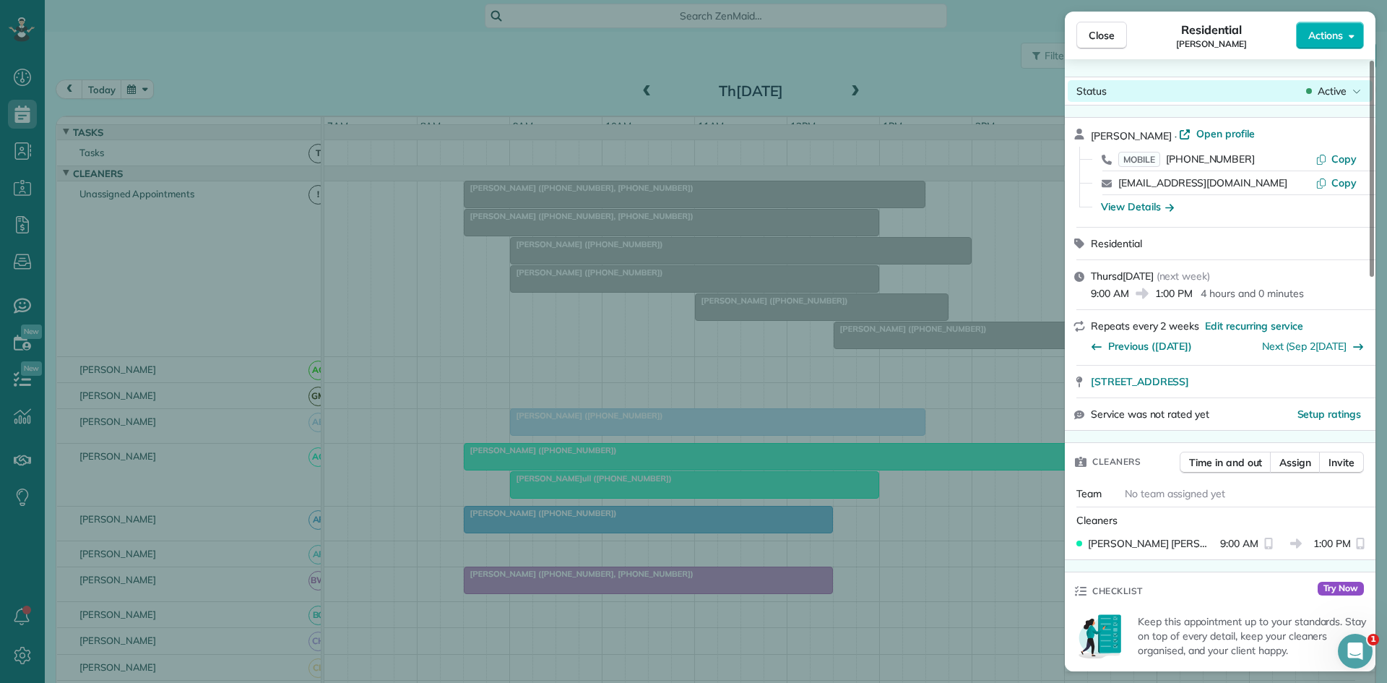
click at [1333, 82] on div "Status Active" at bounding box center [1220, 91] width 305 height 22
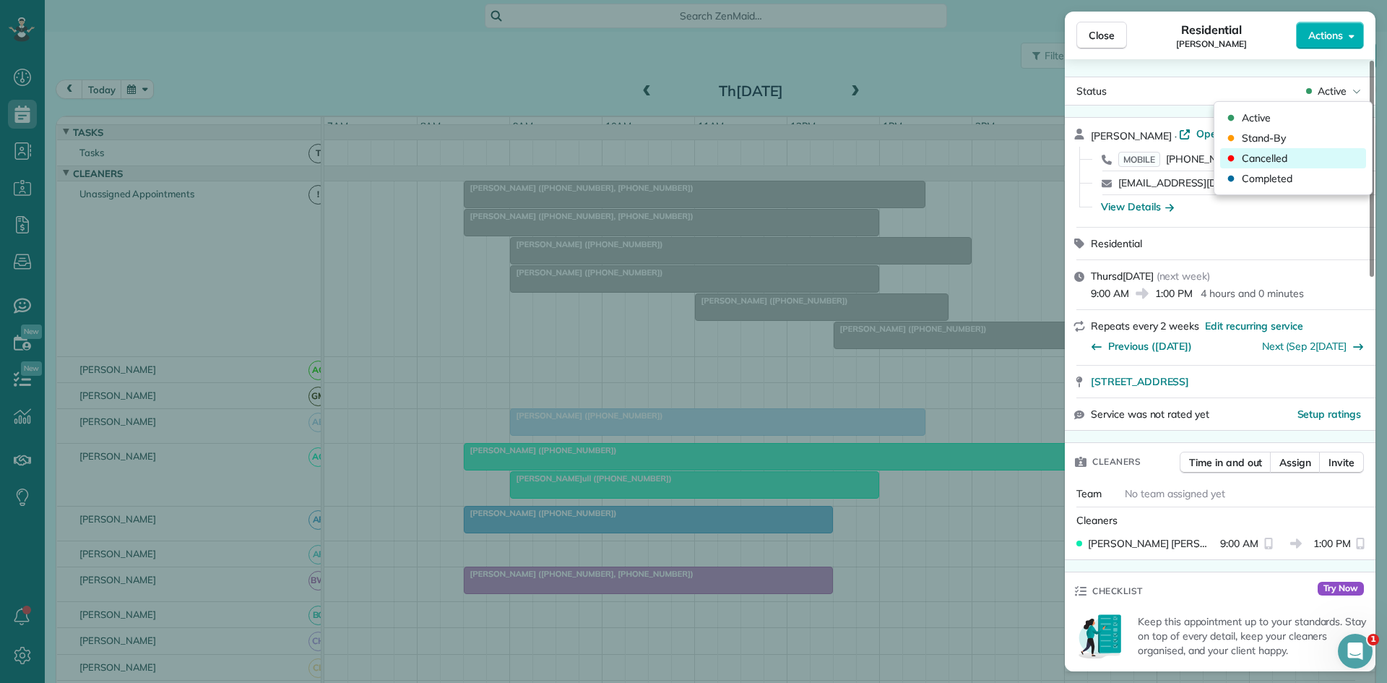
click at [1264, 165] on div "Cancelled" at bounding box center [1294, 158] width 146 height 20
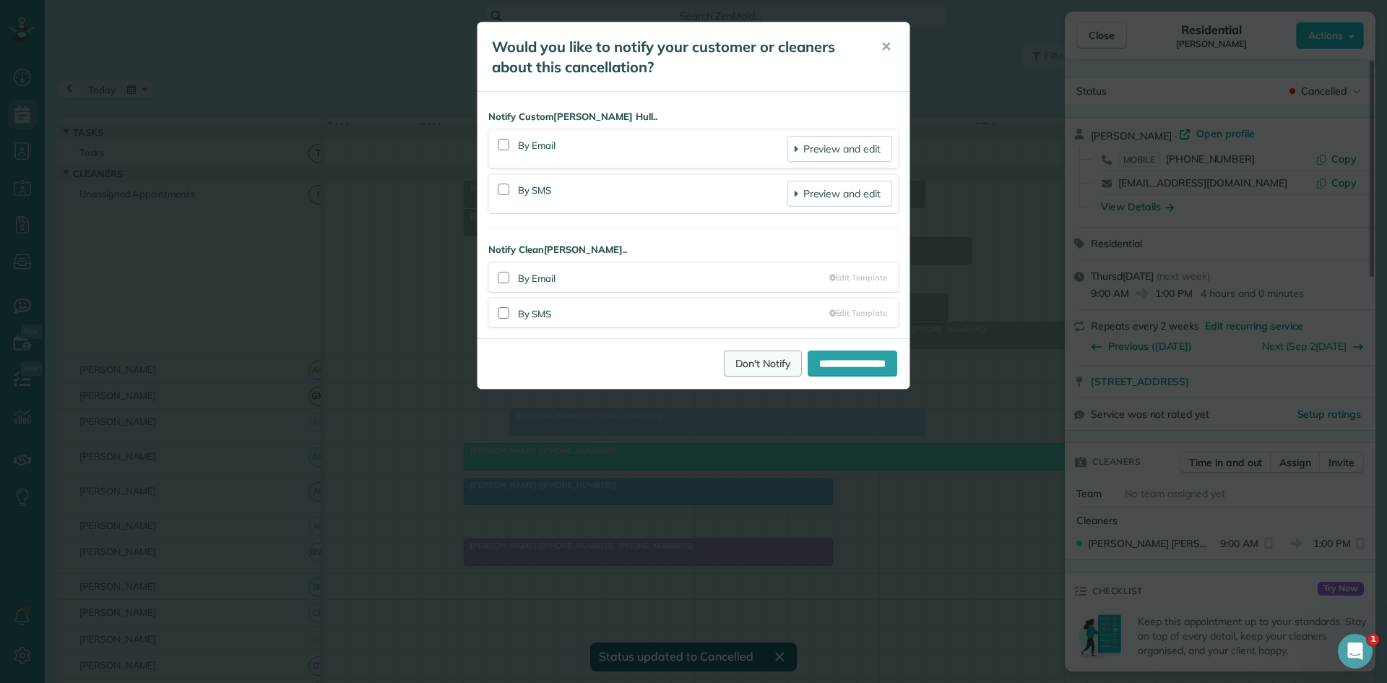
click at [759, 371] on link "Don't Notify" at bounding box center [763, 363] width 78 height 26
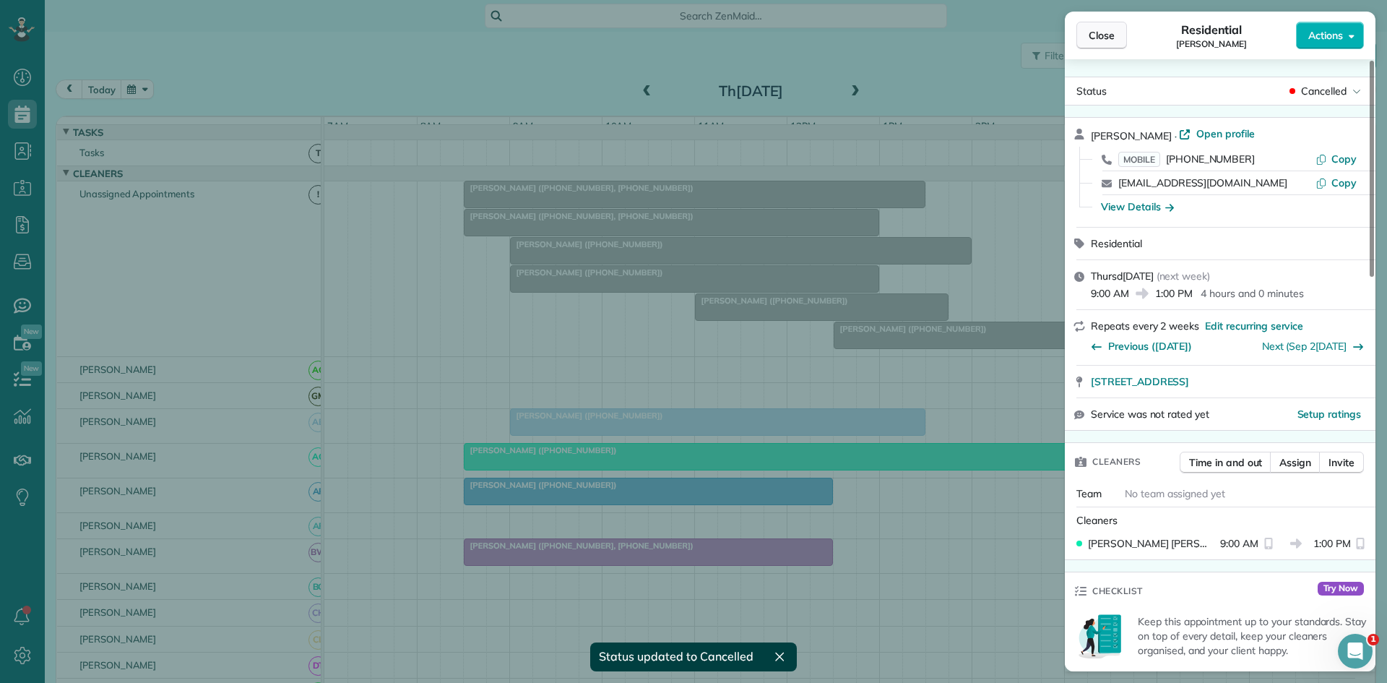
click at [1098, 33] on span "Close" at bounding box center [1102, 35] width 26 height 14
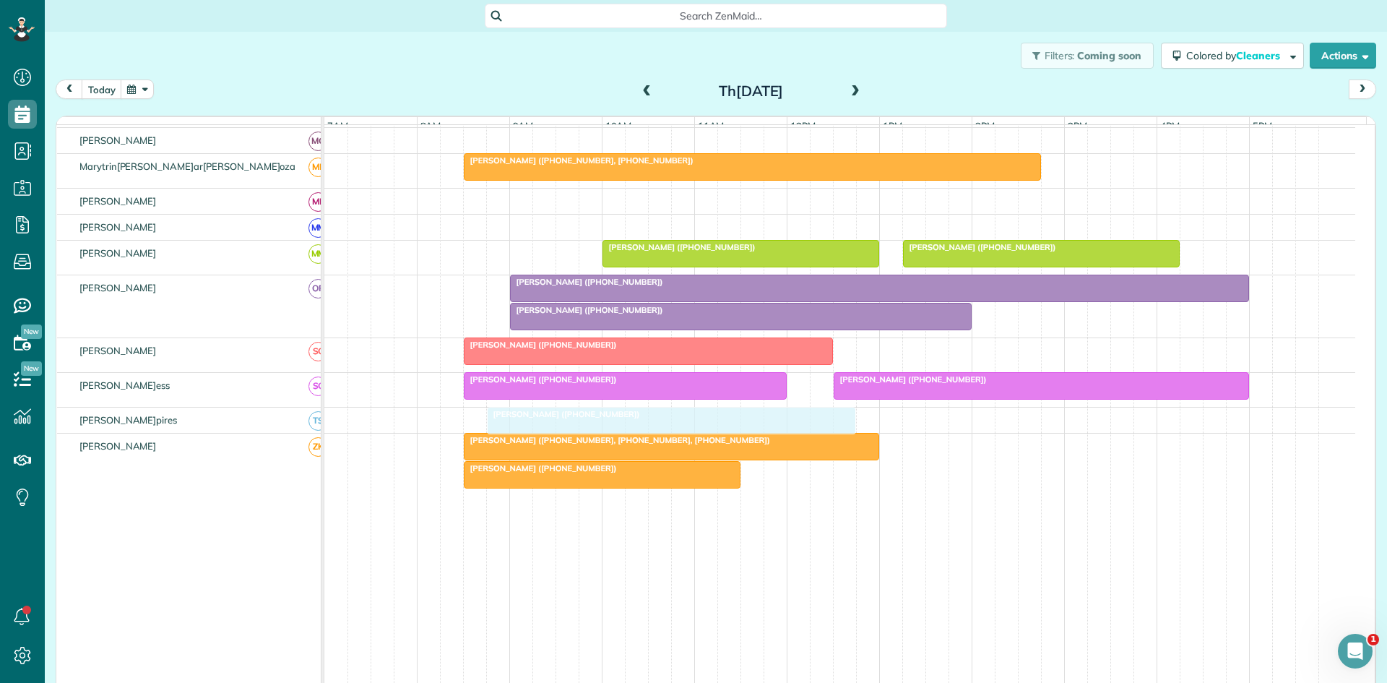
scroll to position [779, 0]
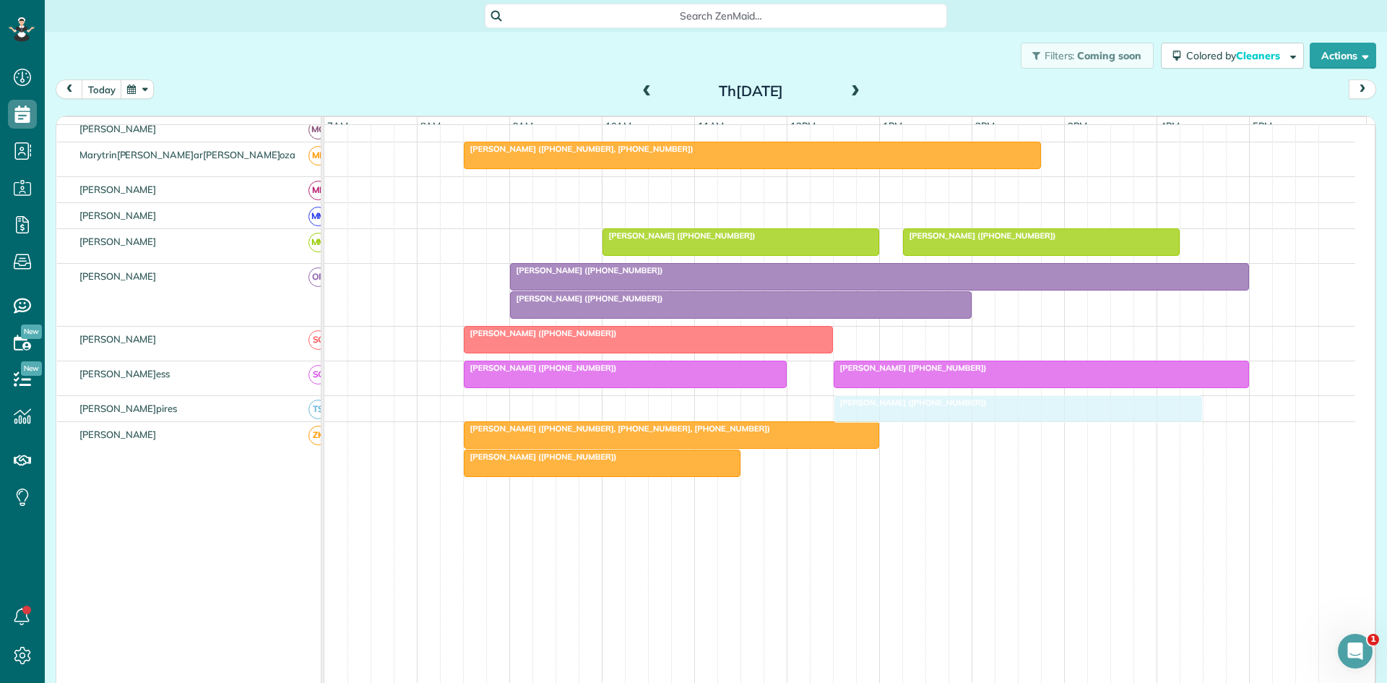
drag, startPoint x: 577, startPoint y: 502, endPoint x: 954, endPoint y: 420, distance: 386.0
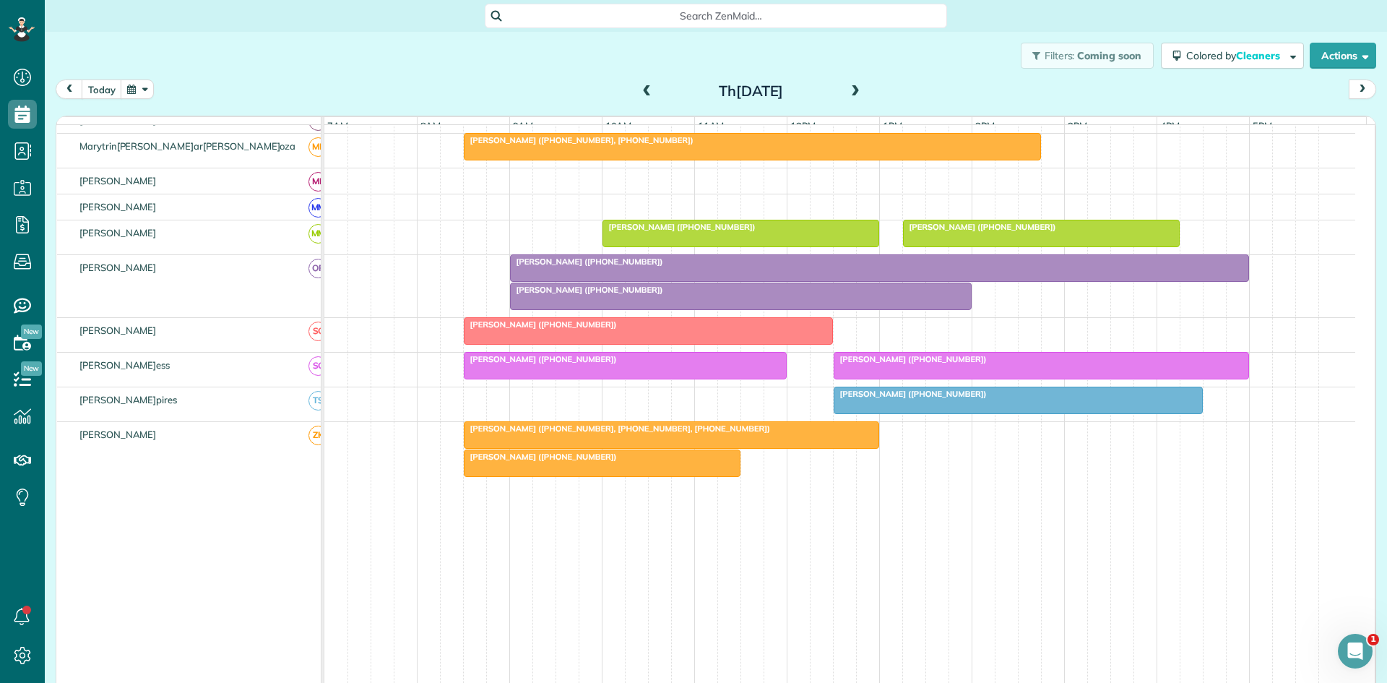
scroll to position [770, 0]
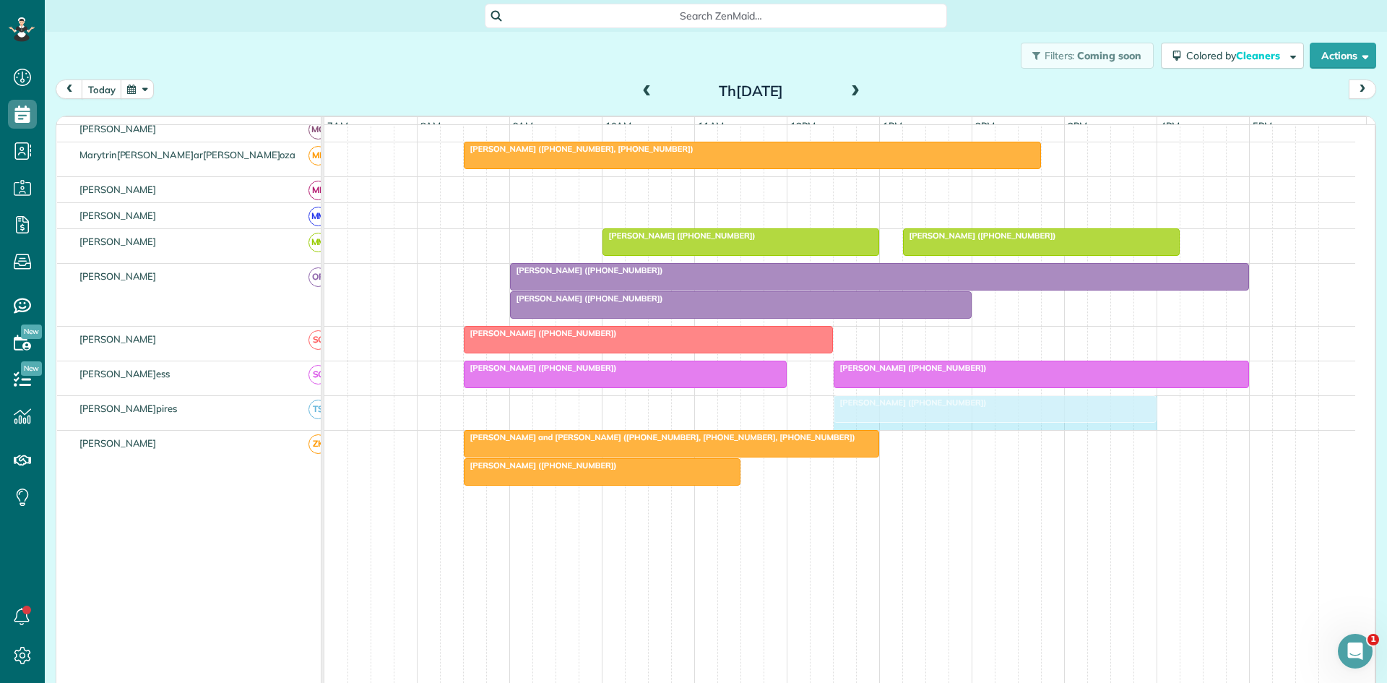
drag, startPoint x: 1198, startPoint y: 416, endPoint x: 1150, endPoint y: 410, distance: 48.0
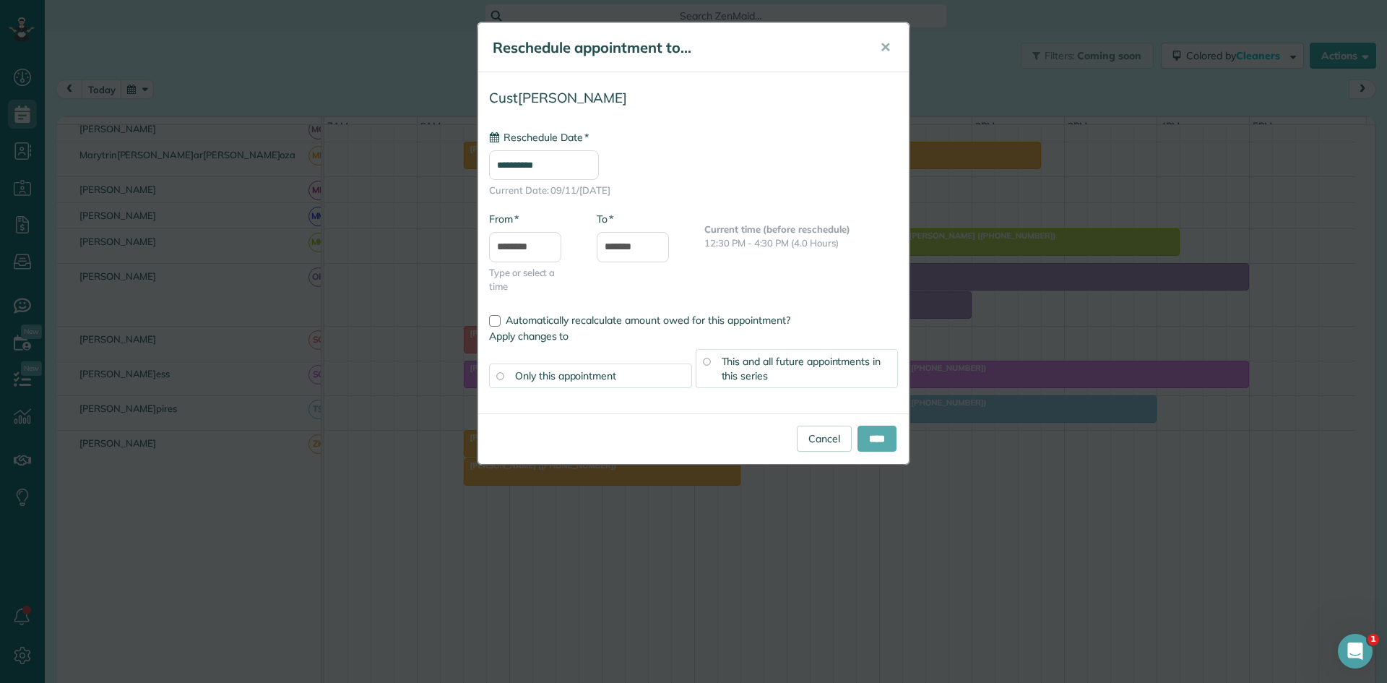
type input "**********"
click at [871, 438] on input "****" at bounding box center [877, 439] width 39 height 26
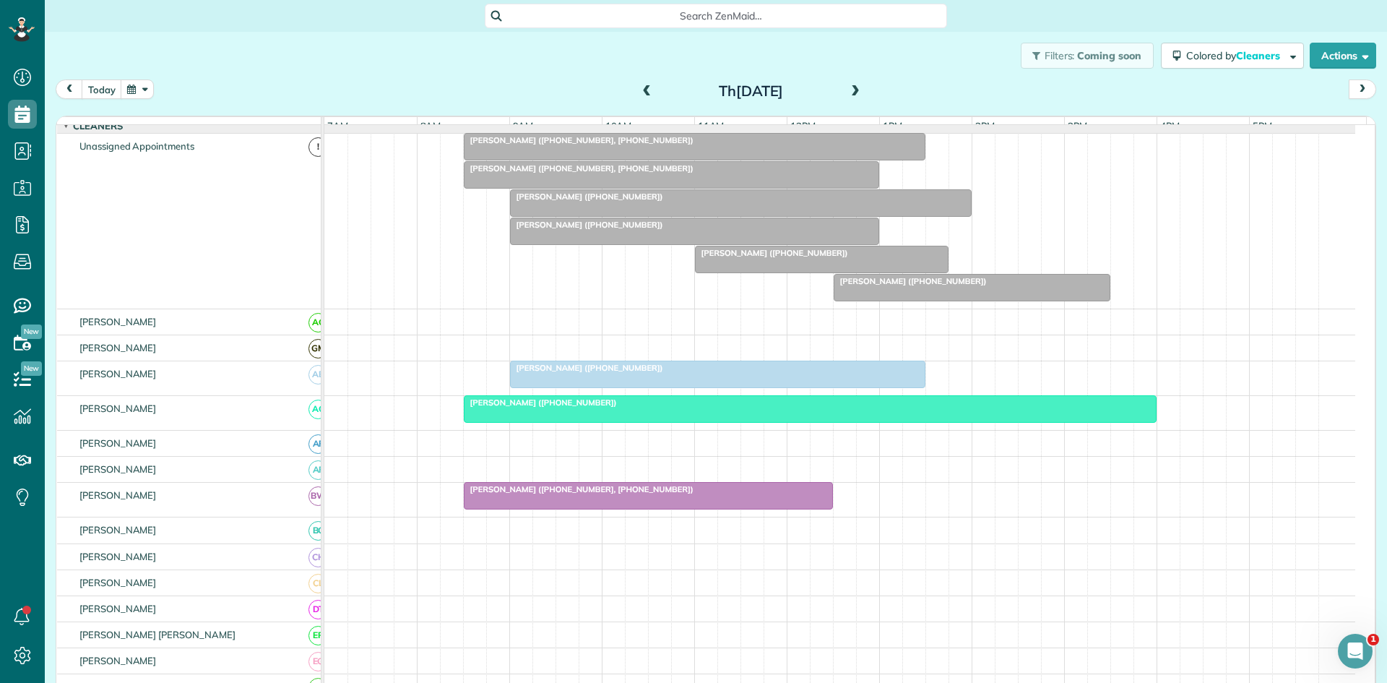
scroll to position [288, 0]
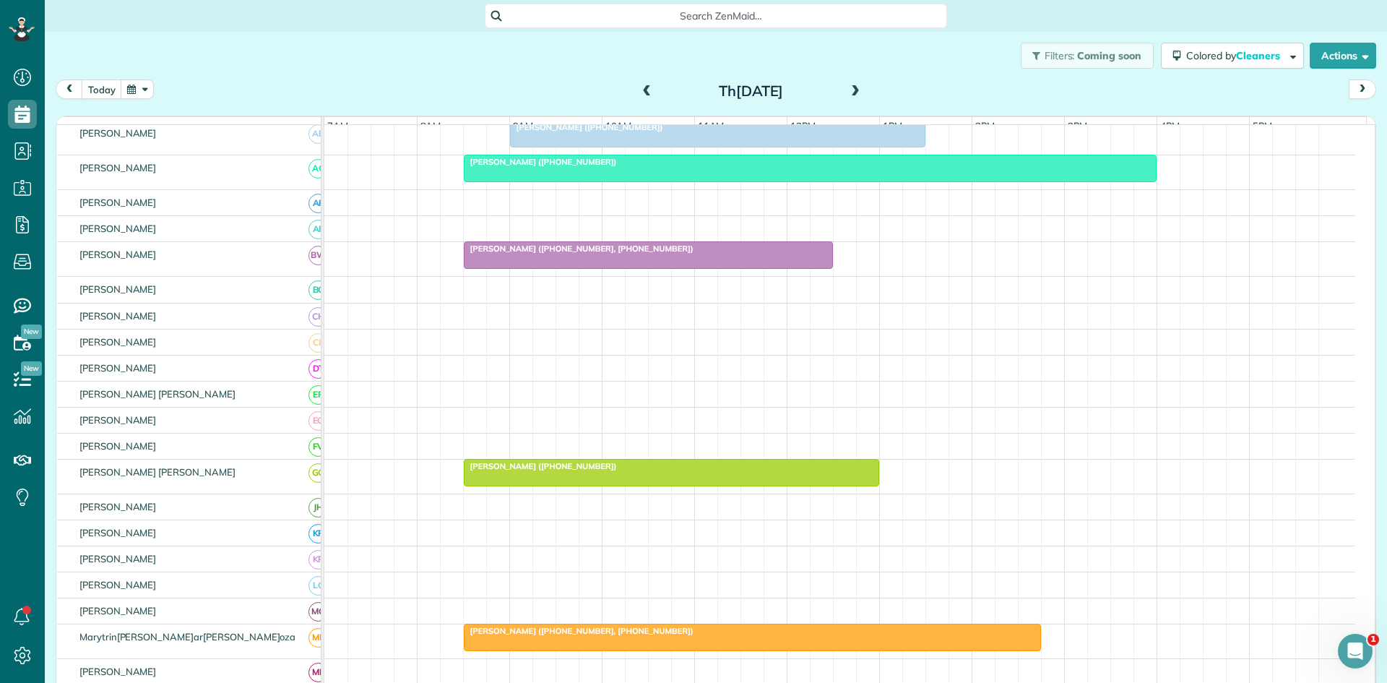
click at [543, 471] on span "Shannon Cassady (+18172295089)" at bounding box center [540, 466] width 155 height 10
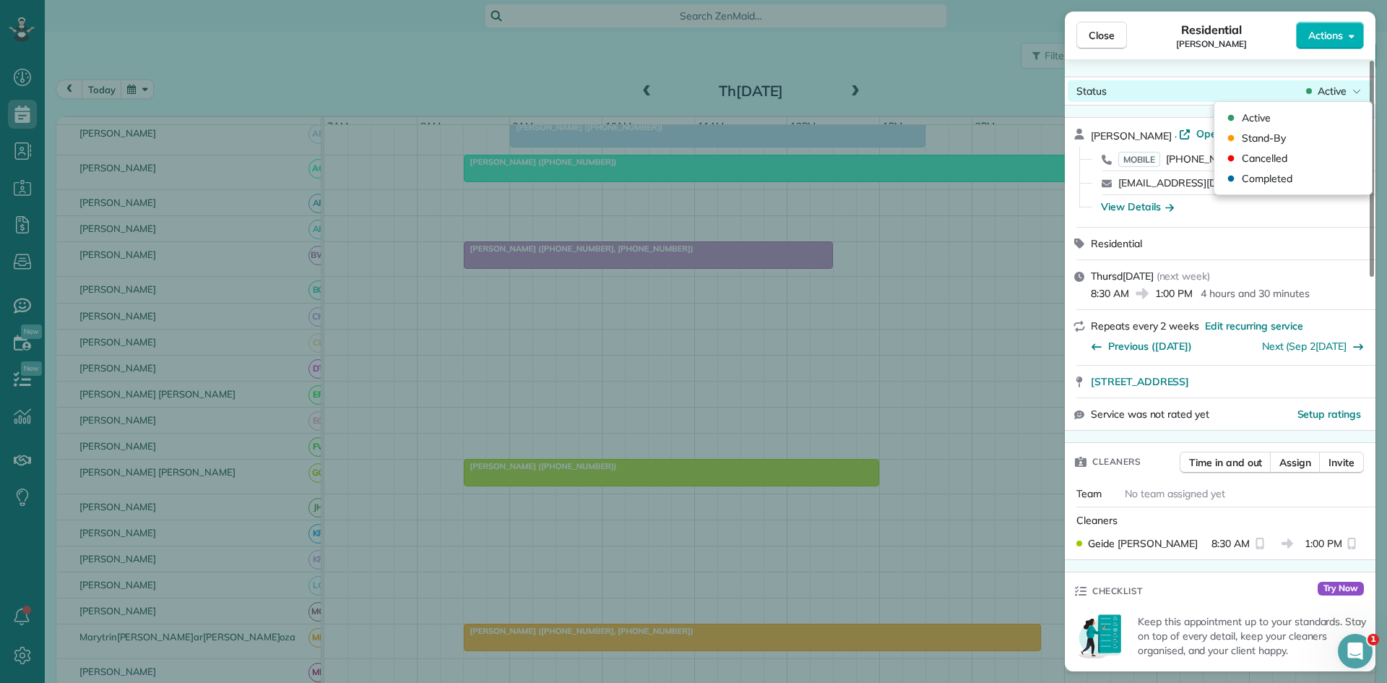
click at [1349, 80] on div "Status Active" at bounding box center [1220, 91] width 305 height 22
click at [1278, 164] on span "Cancelled" at bounding box center [1265, 158] width 46 height 14
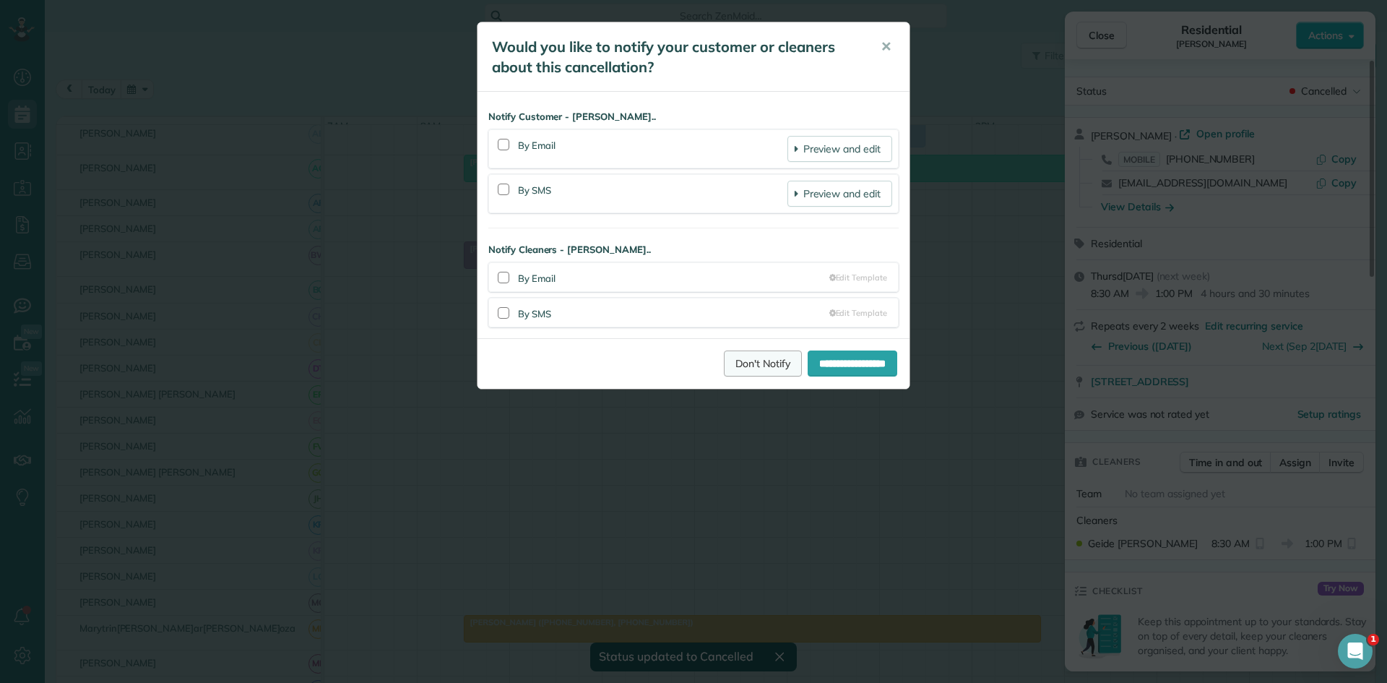
click at [757, 364] on link "Don't Notify" at bounding box center [763, 363] width 78 height 26
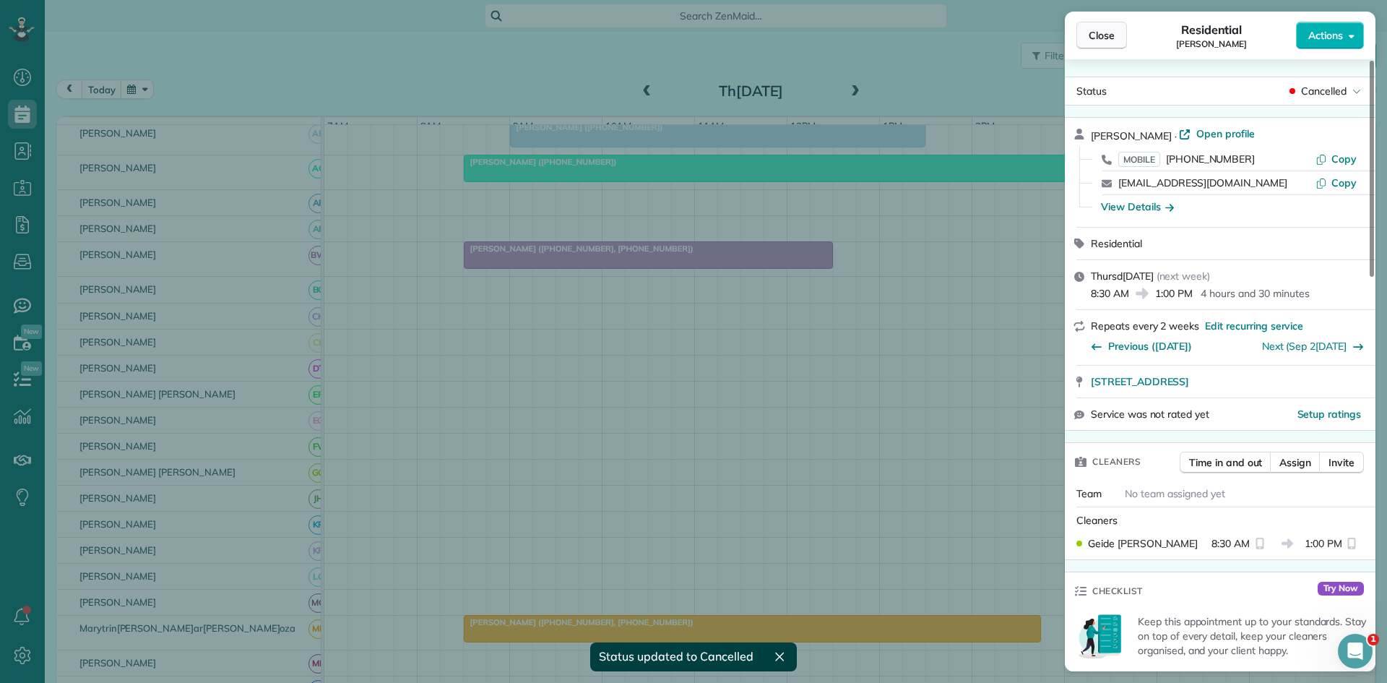
click at [1121, 26] on button "Close" at bounding box center [1102, 35] width 51 height 27
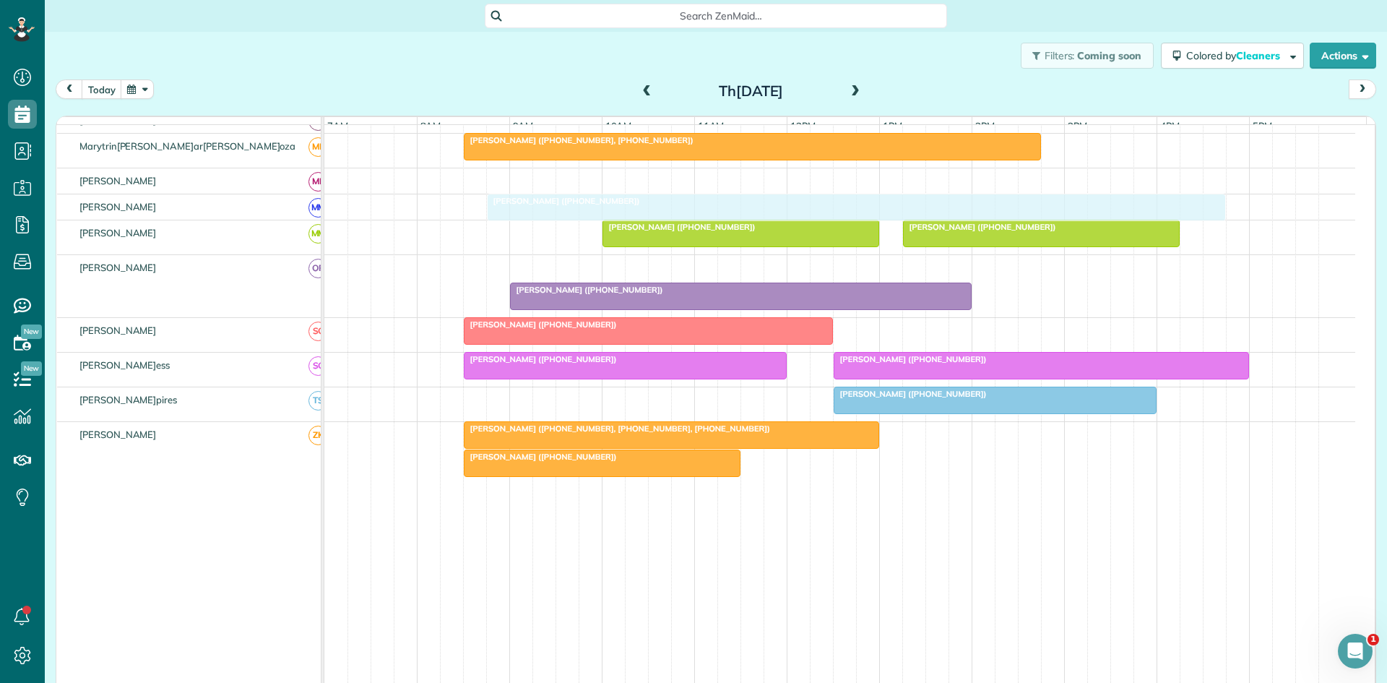
scroll to position [530, 0]
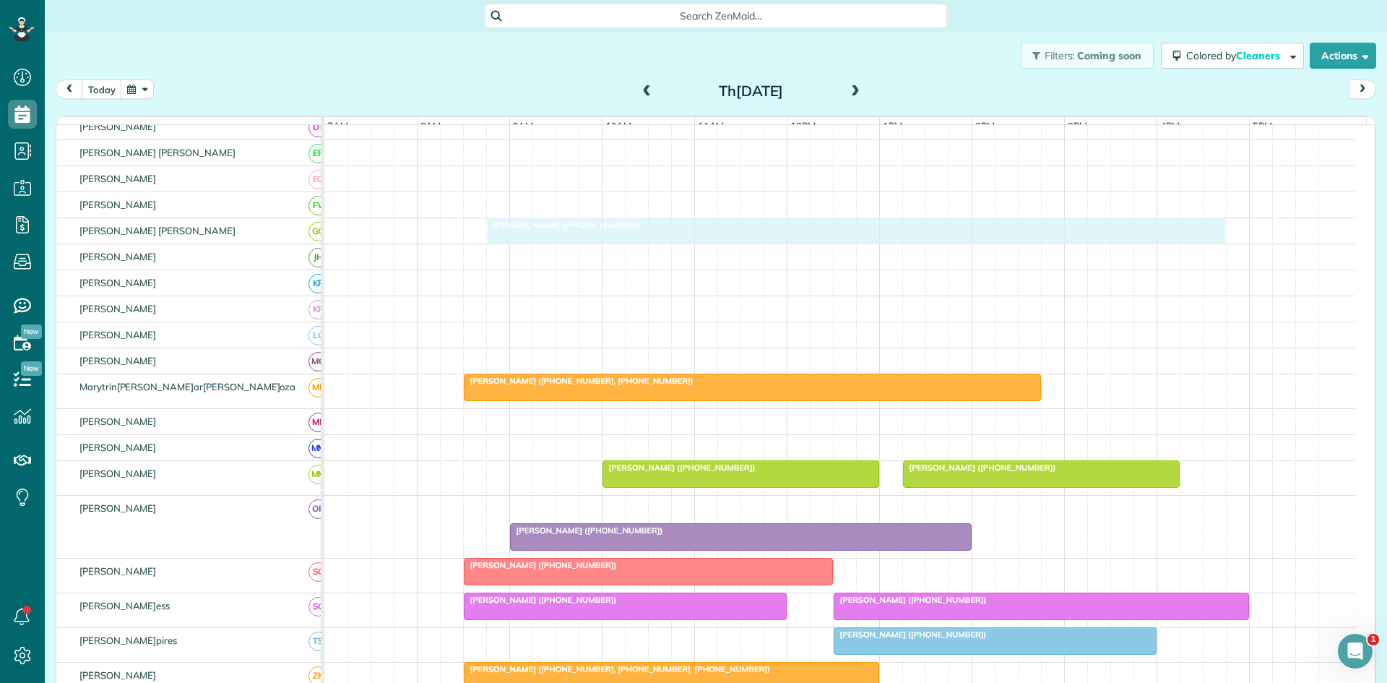
drag, startPoint x: 598, startPoint y: 272, endPoint x: 564, endPoint y: 233, distance: 52.3
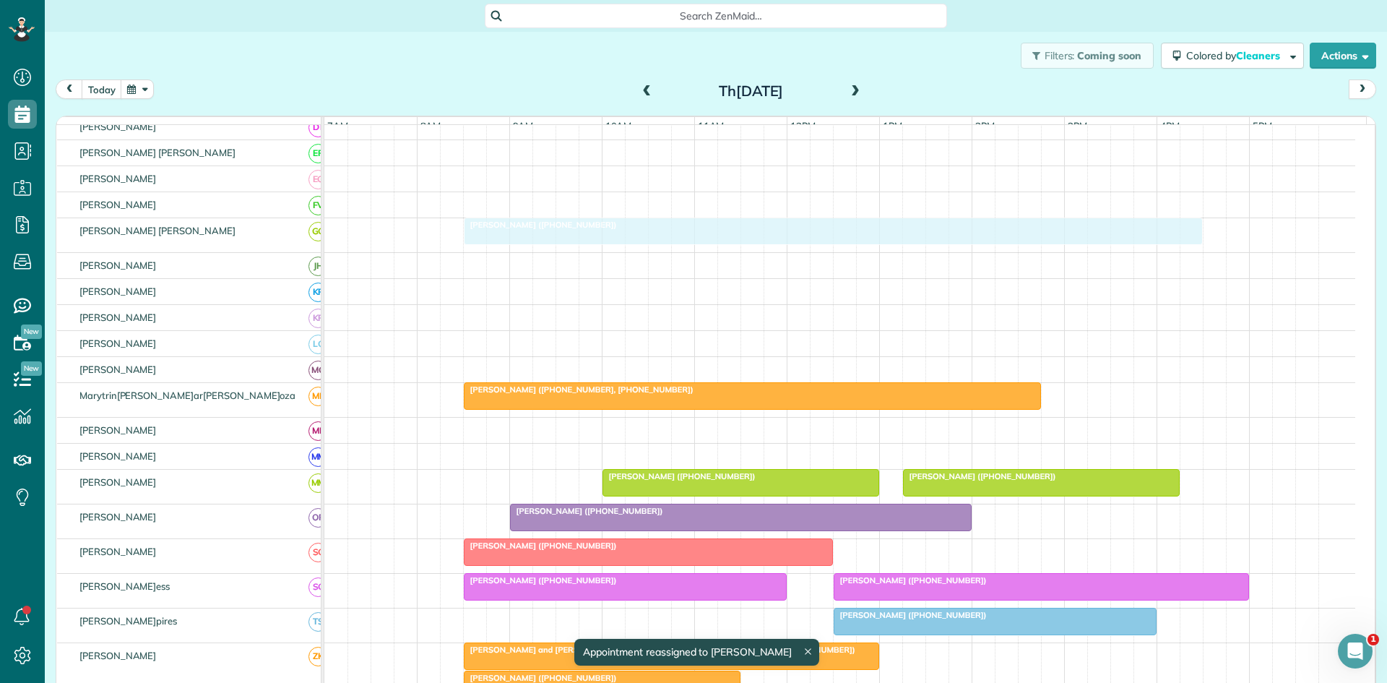
drag, startPoint x: 586, startPoint y: 236, endPoint x: 569, endPoint y: 241, distance: 18.1
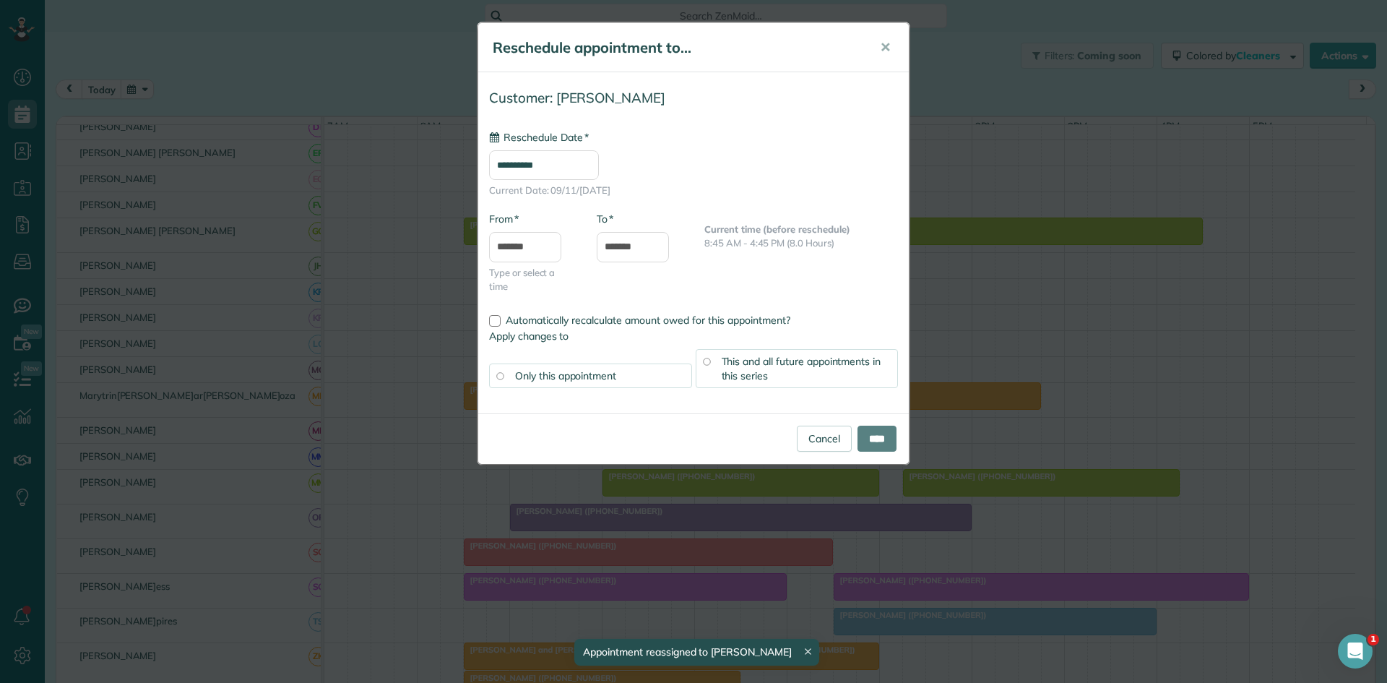
type input "**********"
click at [904, 430] on div "Cancel ****" at bounding box center [693, 438] width 431 height 51
click at [895, 431] on input "****" at bounding box center [877, 439] width 39 height 26
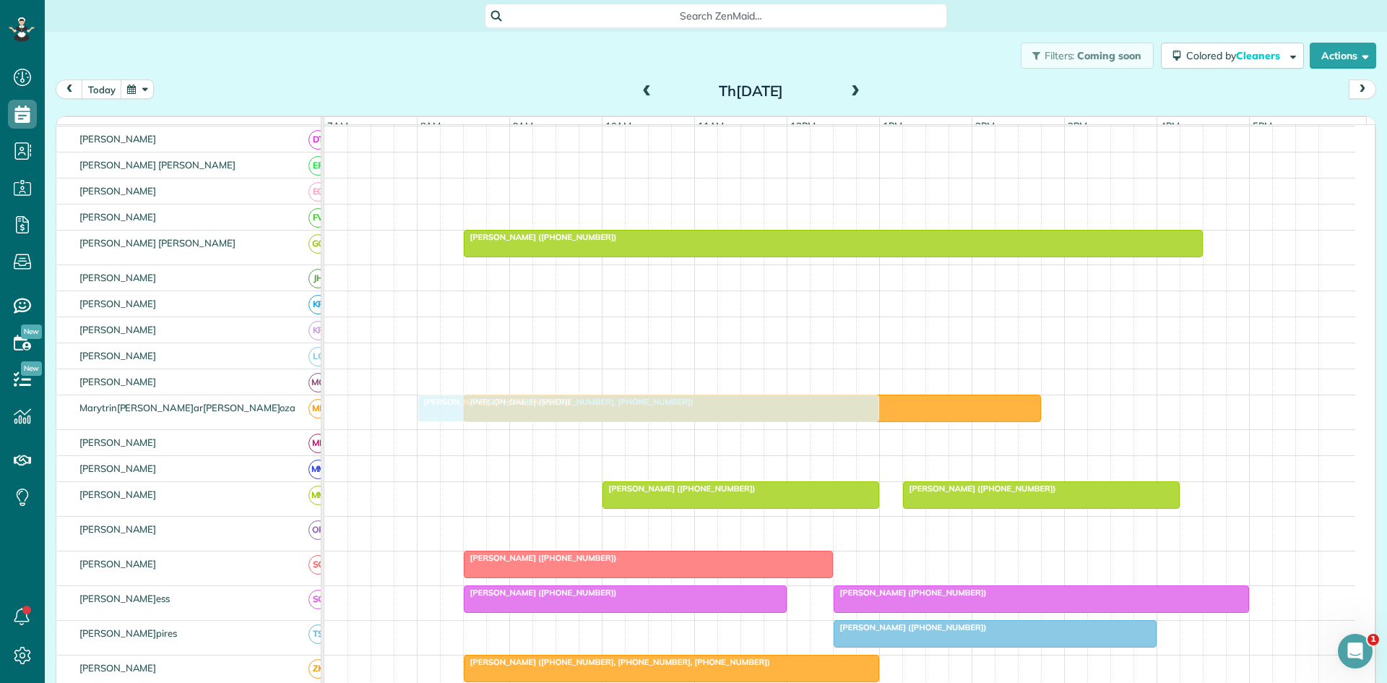
scroll to position [510, 0]
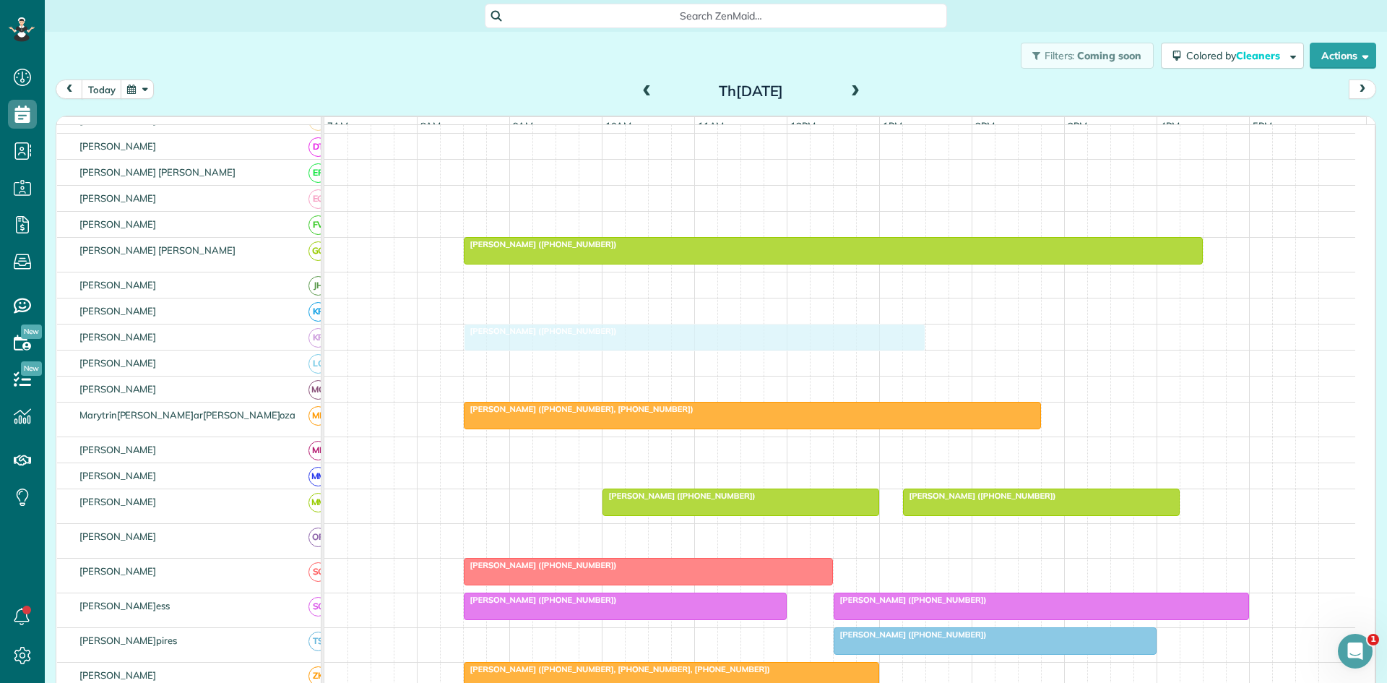
drag, startPoint x: 601, startPoint y: 306, endPoint x: 562, endPoint y: 350, distance: 58.4
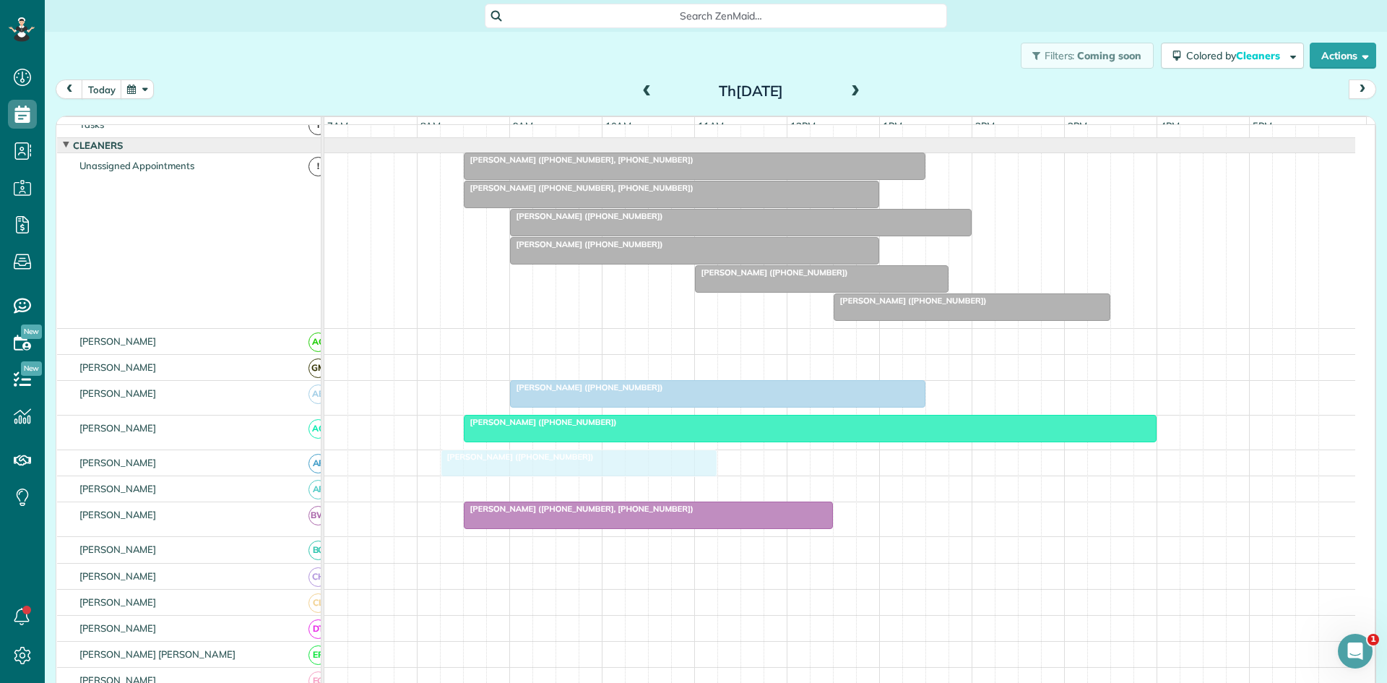
scroll to position [269, 0]
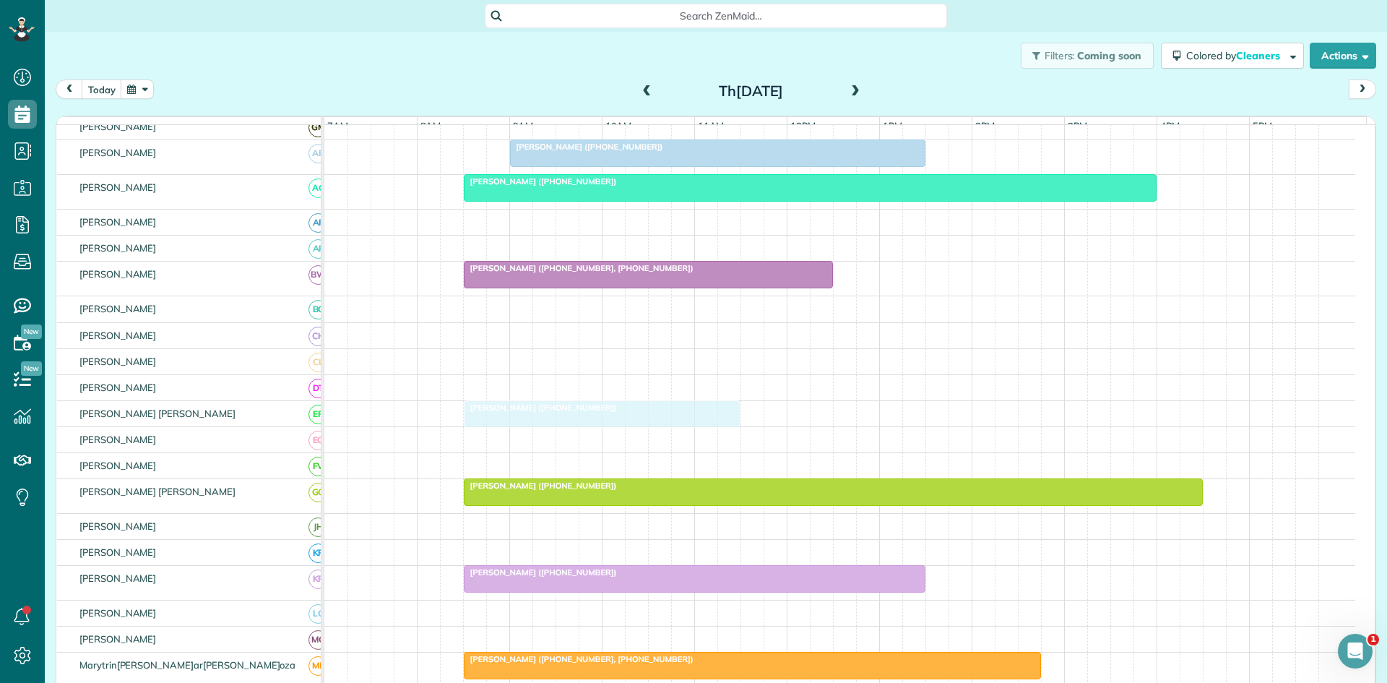
drag, startPoint x: 660, startPoint y: 470, endPoint x: 658, endPoint y: 413, distance: 57.1
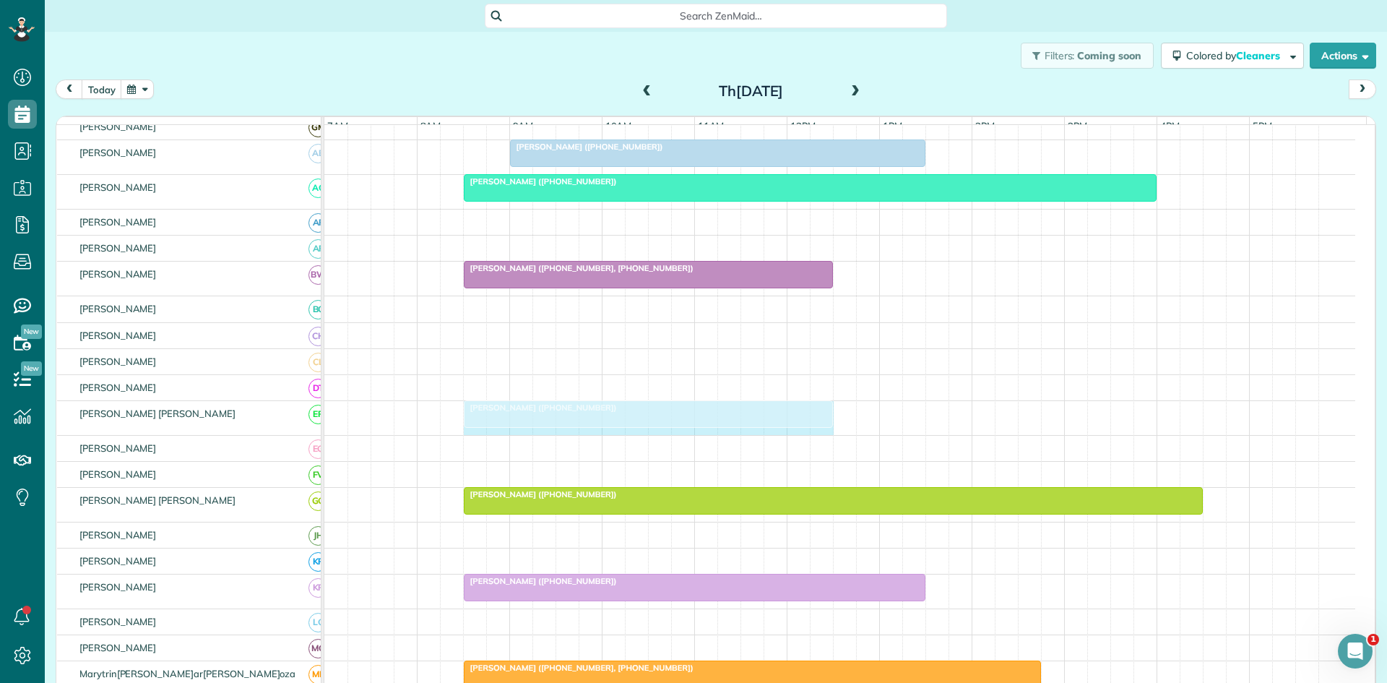
drag, startPoint x: 735, startPoint y: 432, endPoint x: 809, endPoint y: 423, distance: 74.2
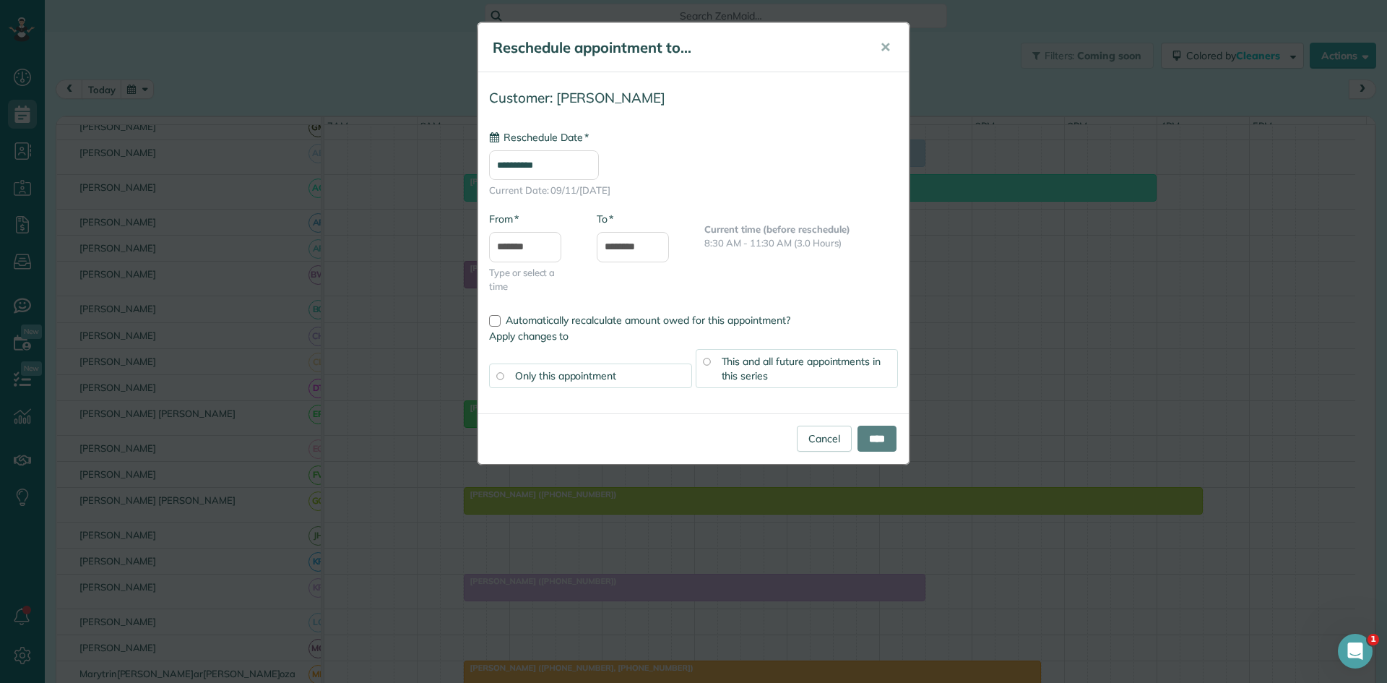
type input "**********"
click at [885, 422] on div "Cancel ****" at bounding box center [693, 438] width 431 height 51
click at [885, 430] on input "****" at bounding box center [877, 439] width 39 height 26
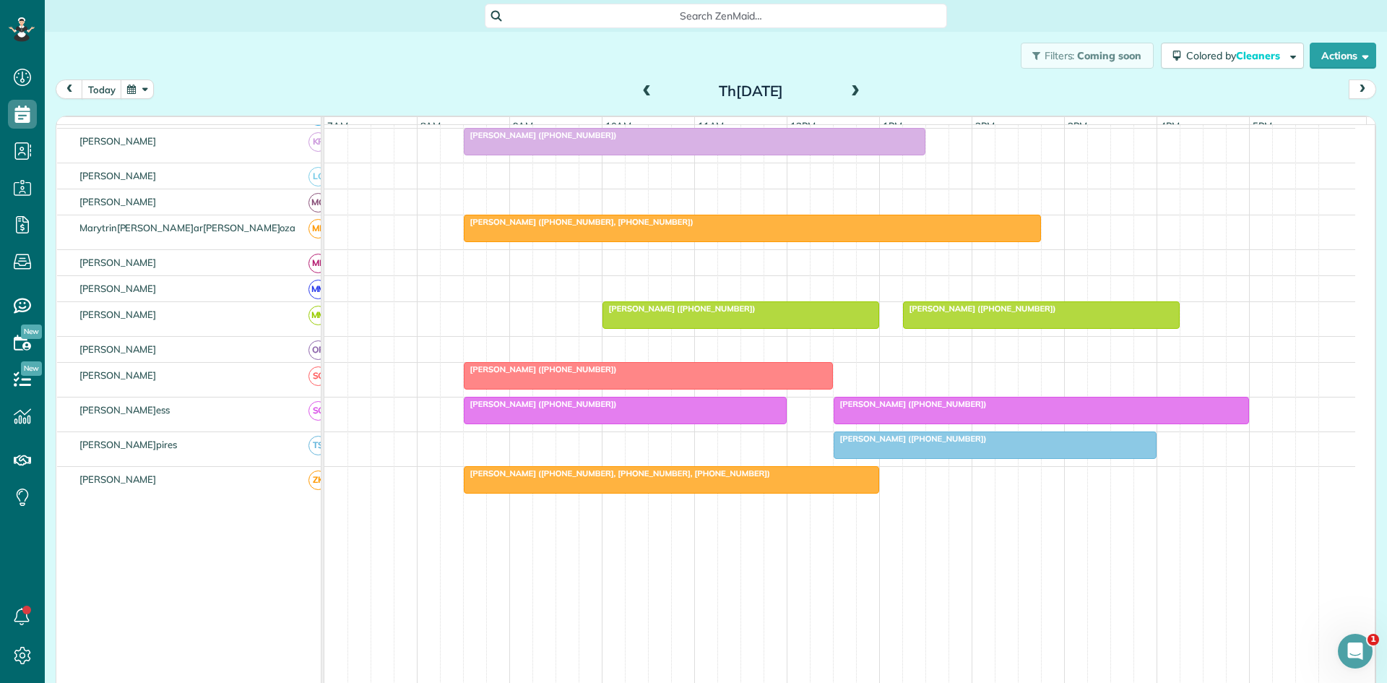
scroll to position [731, 0]
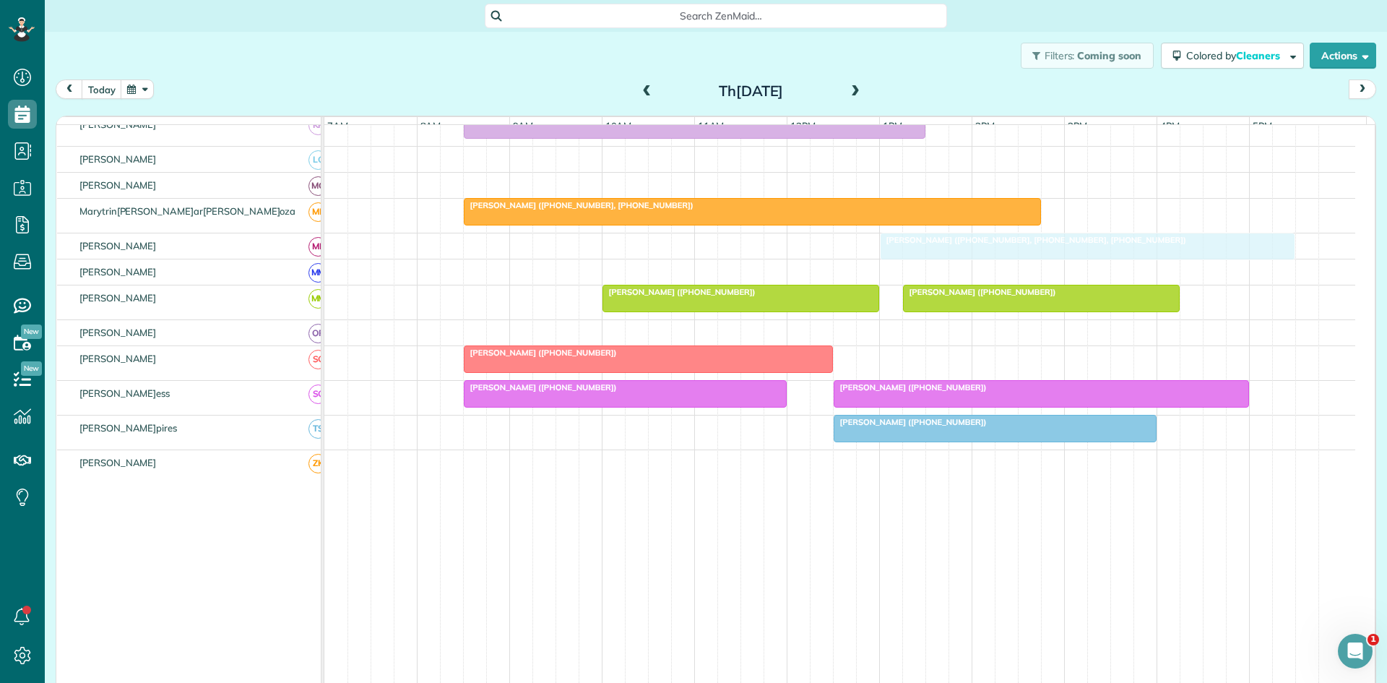
drag, startPoint x: 585, startPoint y: 479, endPoint x: 1012, endPoint y: 264, distance: 478.0
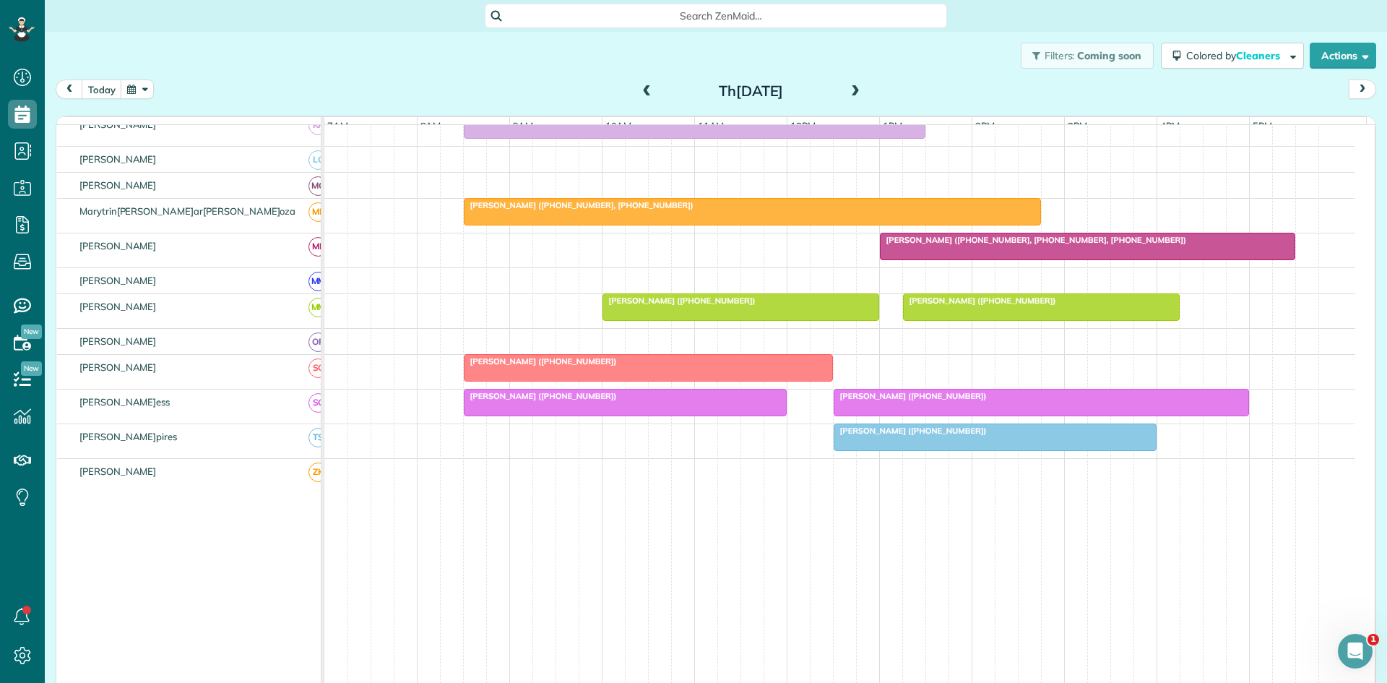
click at [1291, 251] on div at bounding box center [1293, 246] width 5 height 27
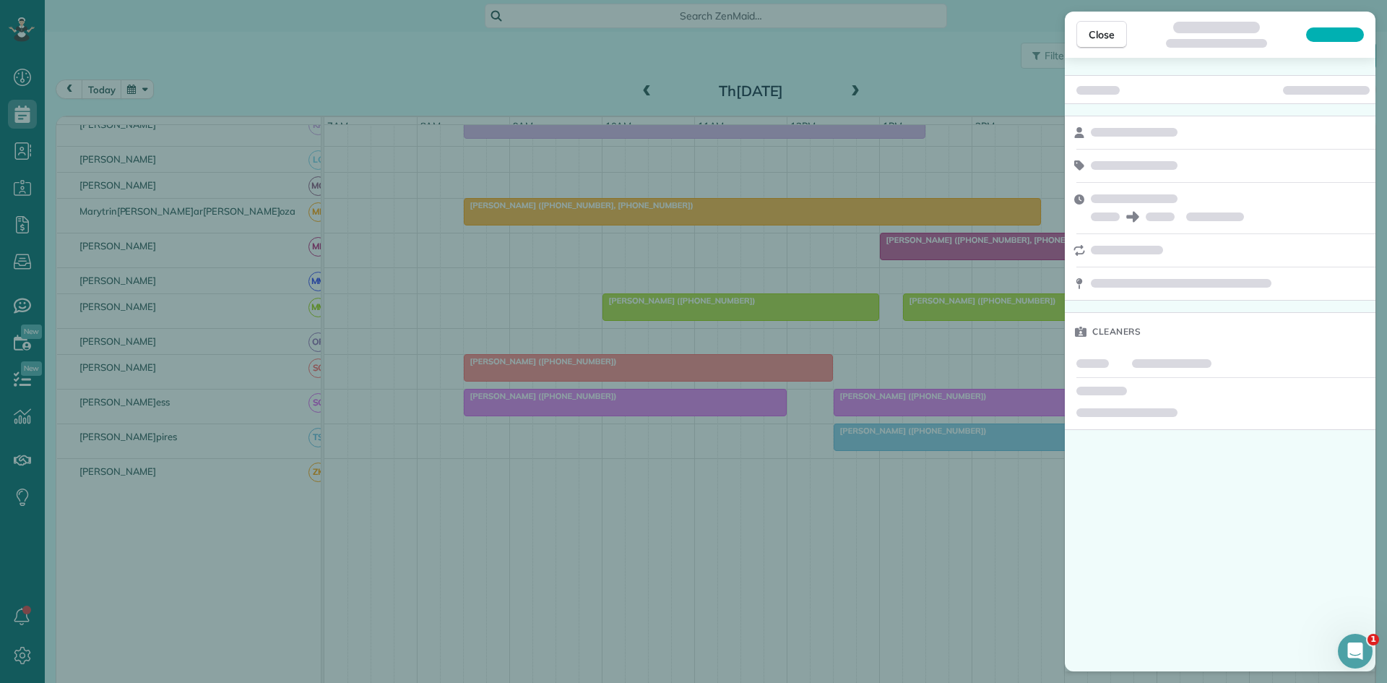
click at [848, 291] on div "Close Cleaners" at bounding box center [693, 341] width 1387 height 683
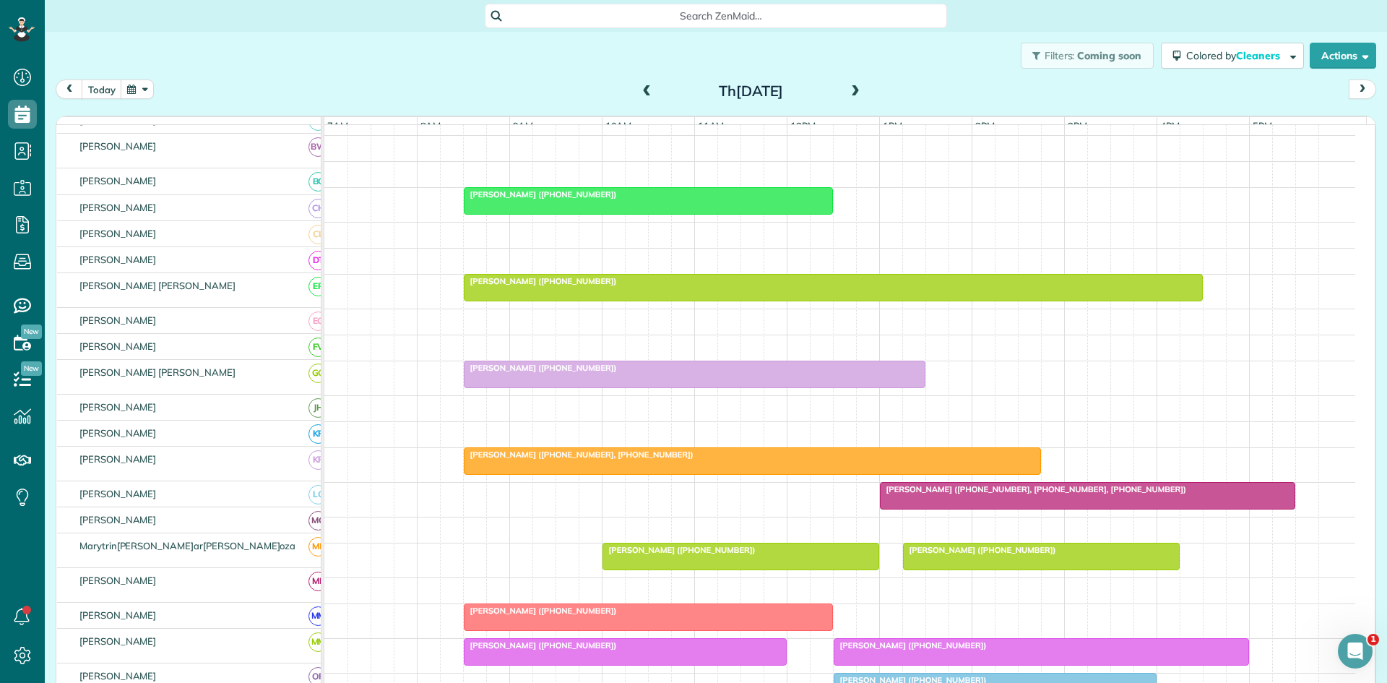
scroll to position [482, 0]
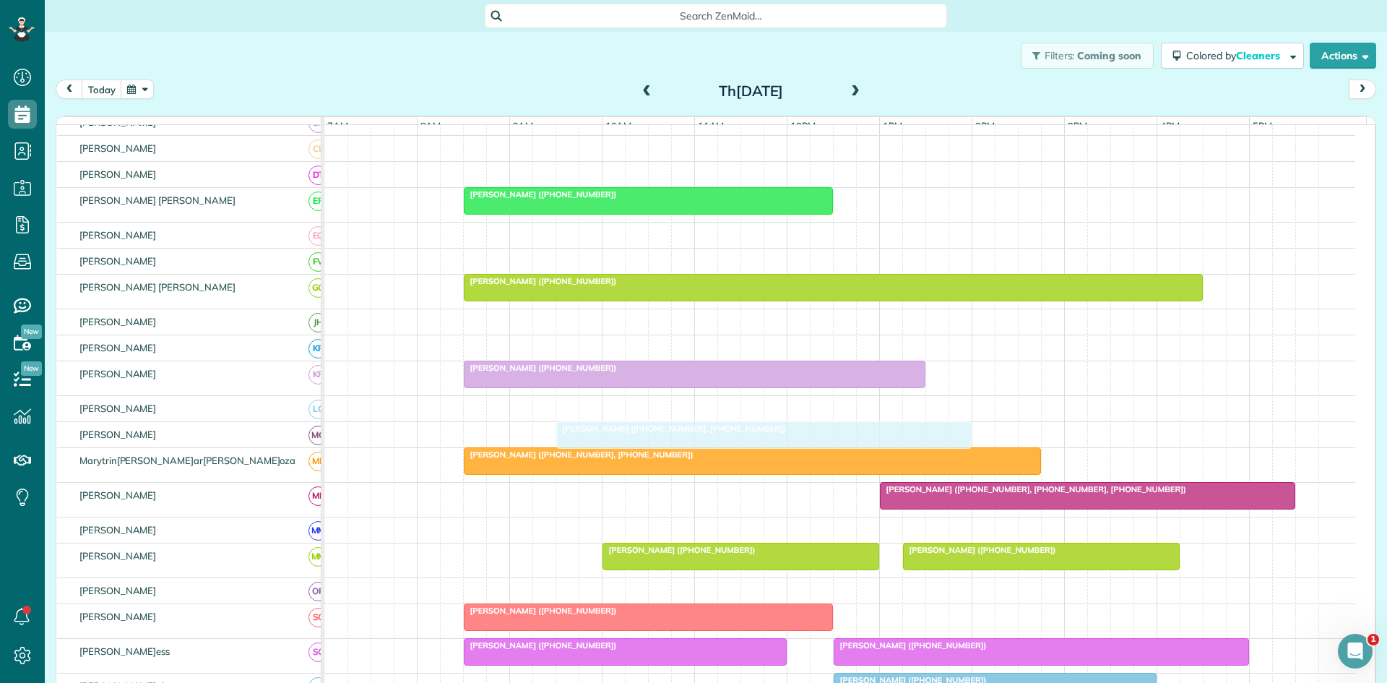
drag, startPoint x: 616, startPoint y: 233, endPoint x: 710, endPoint y: 456, distance: 241.3
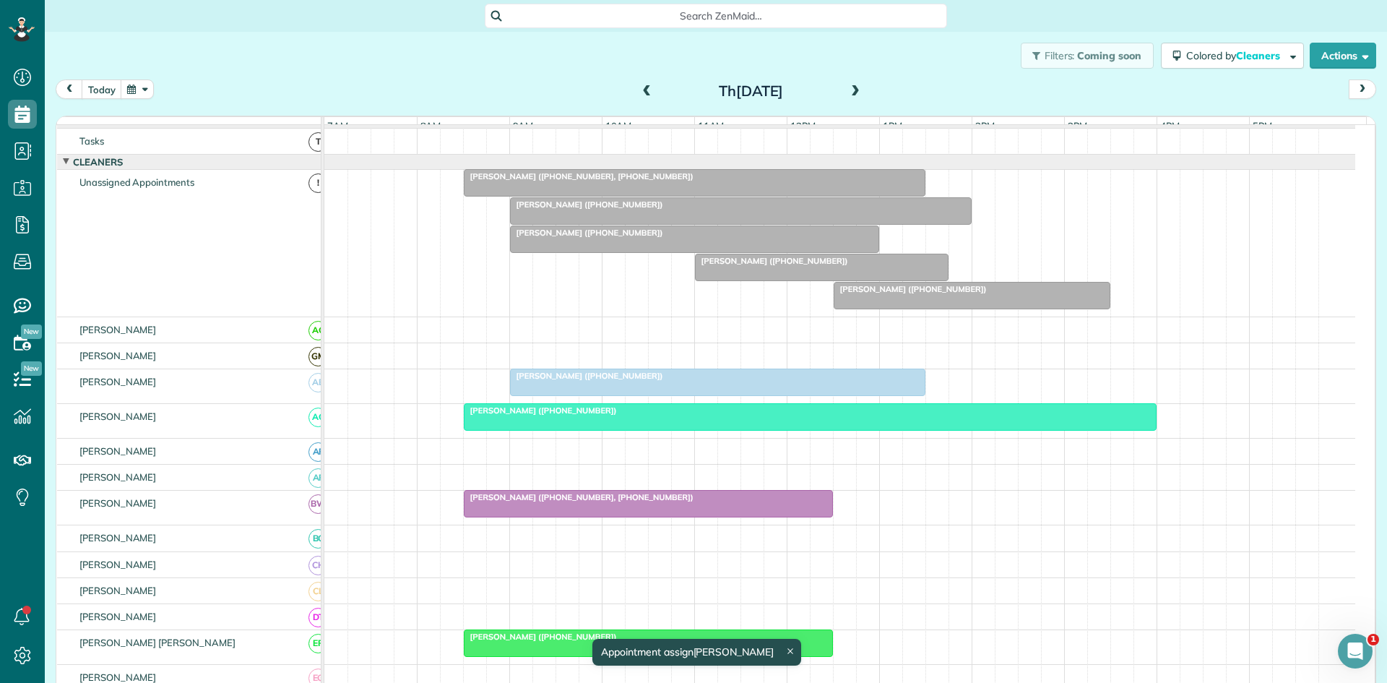
scroll to position [0, 0]
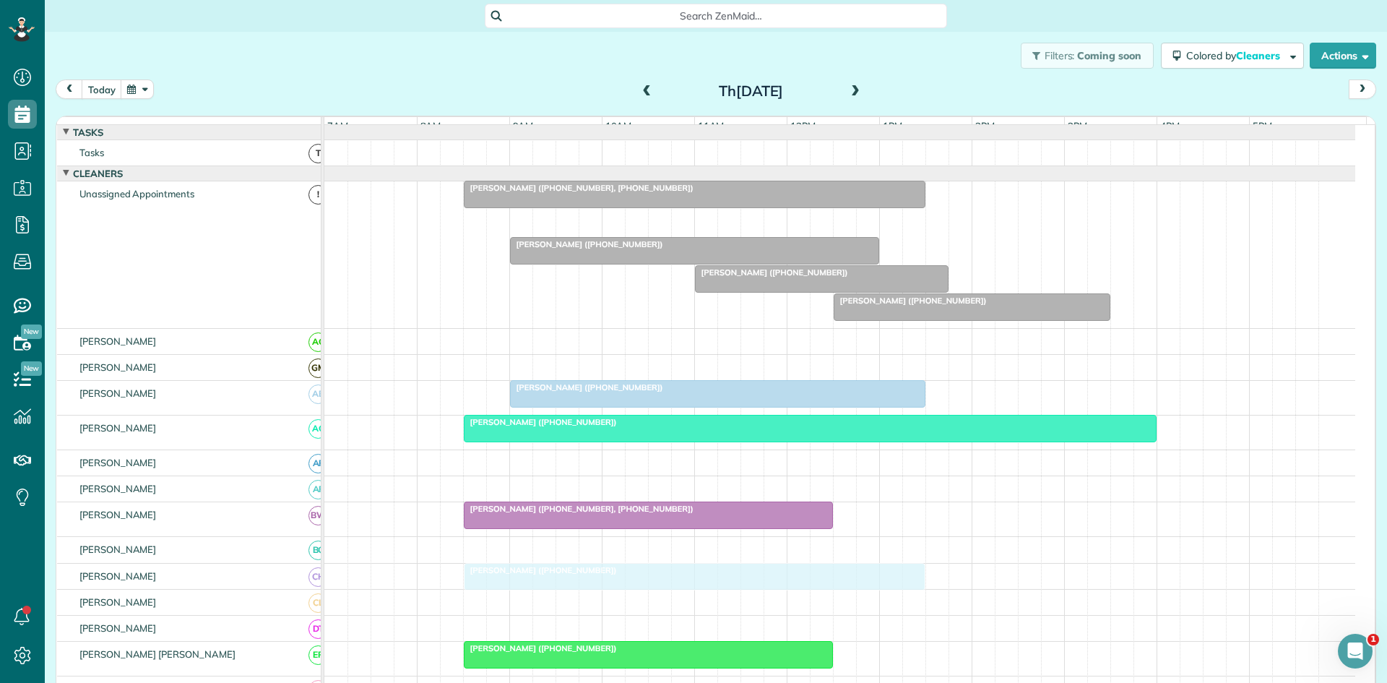
drag, startPoint x: 552, startPoint y: 225, endPoint x: 516, endPoint y: 581, distance: 357.4
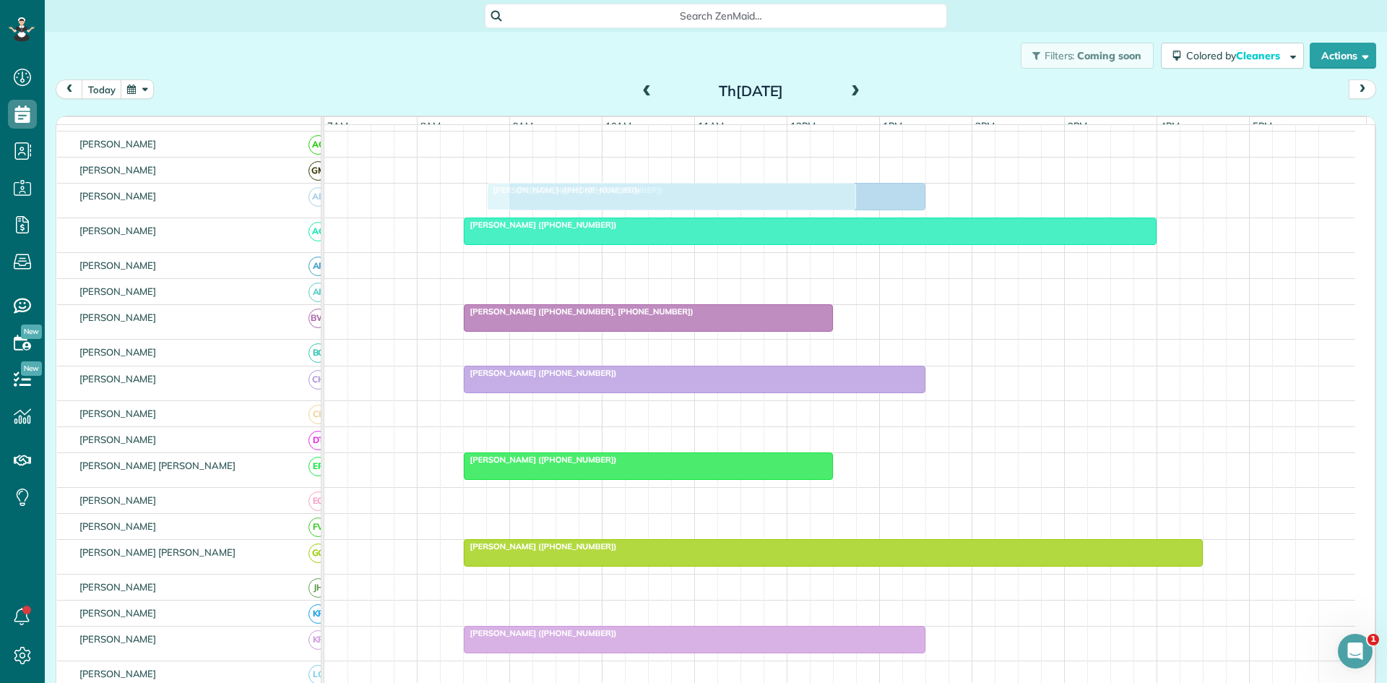
scroll to position [241, 0]
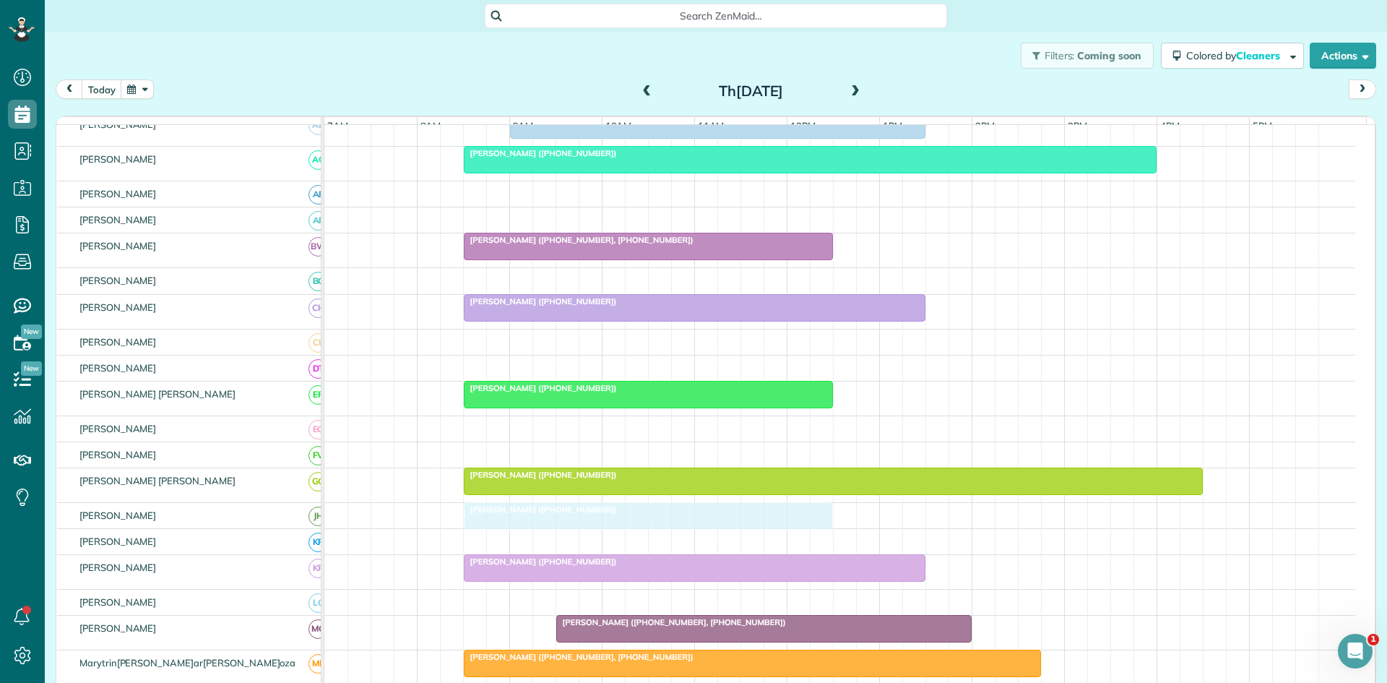
drag, startPoint x: 559, startPoint y: 238, endPoint x: 517, endPoint y: 529, distance: 294.2
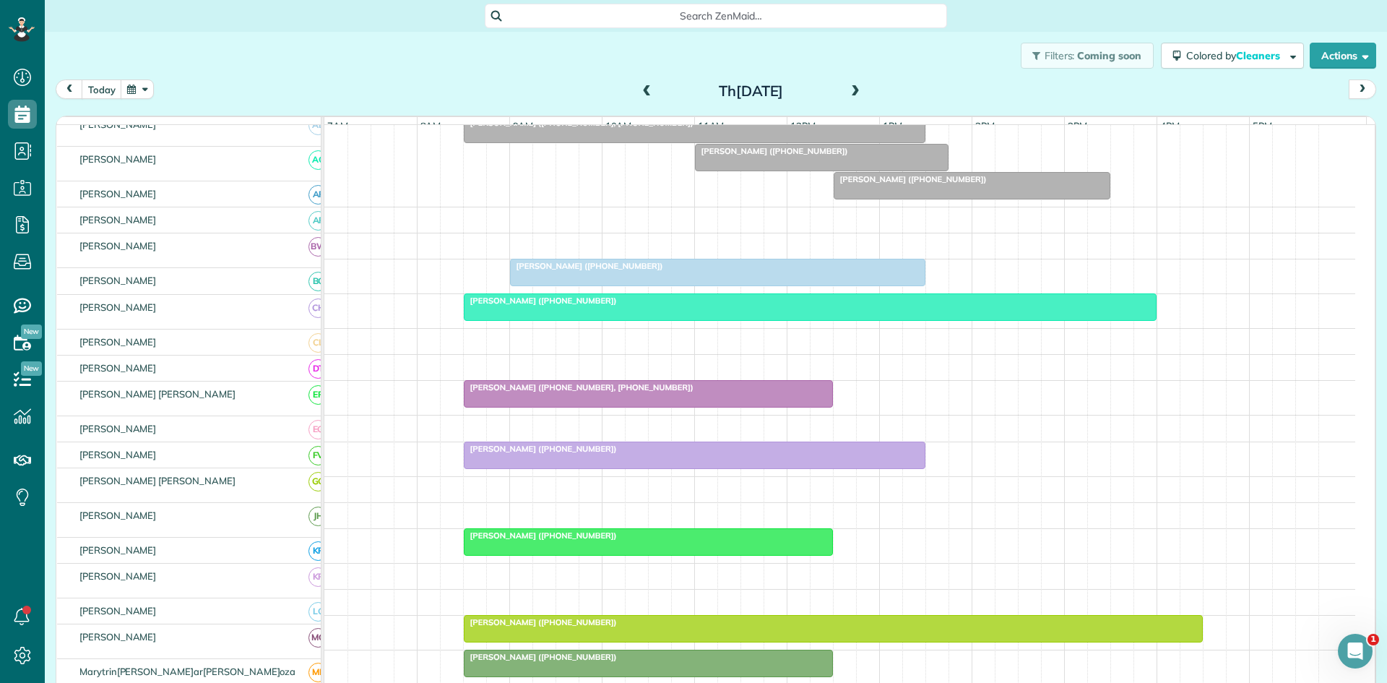
scroll to position [0, 0]
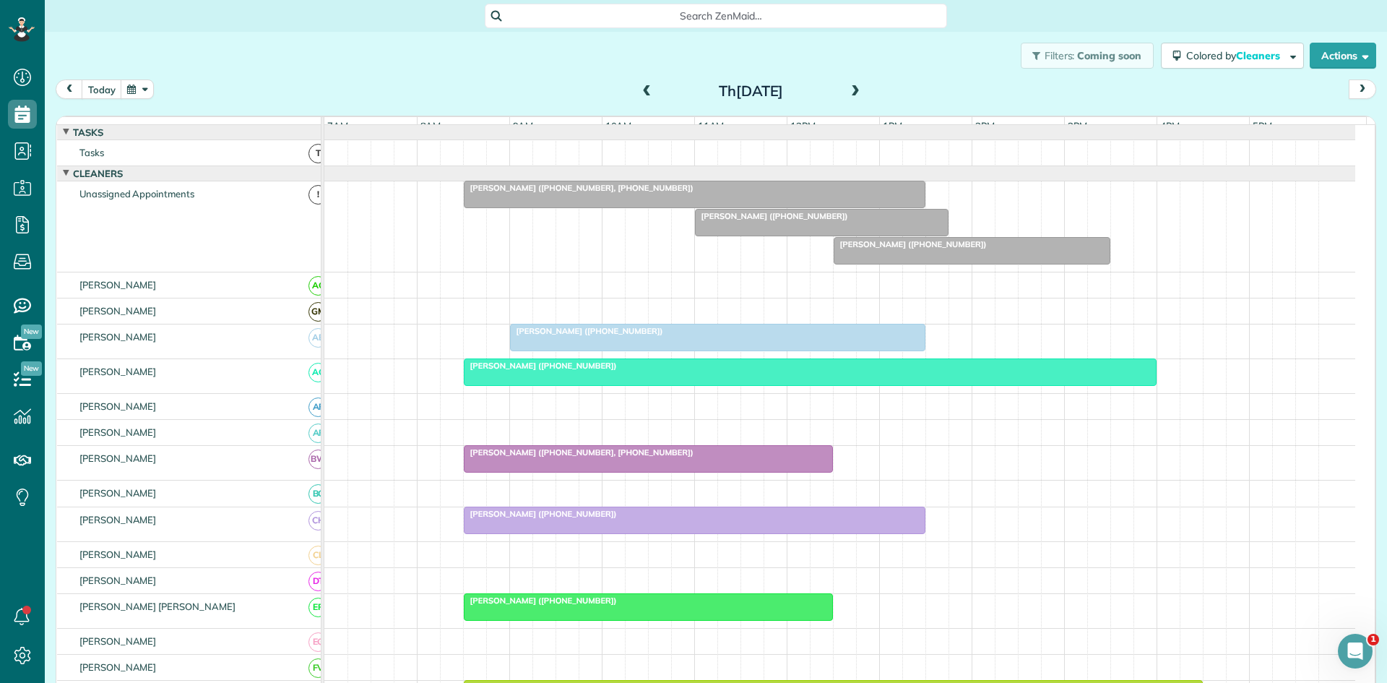
click at [538, 193] on div "Doug Jones (+18174750979, +18174223154)" at bounding box center [694, 188] width 453 height 10
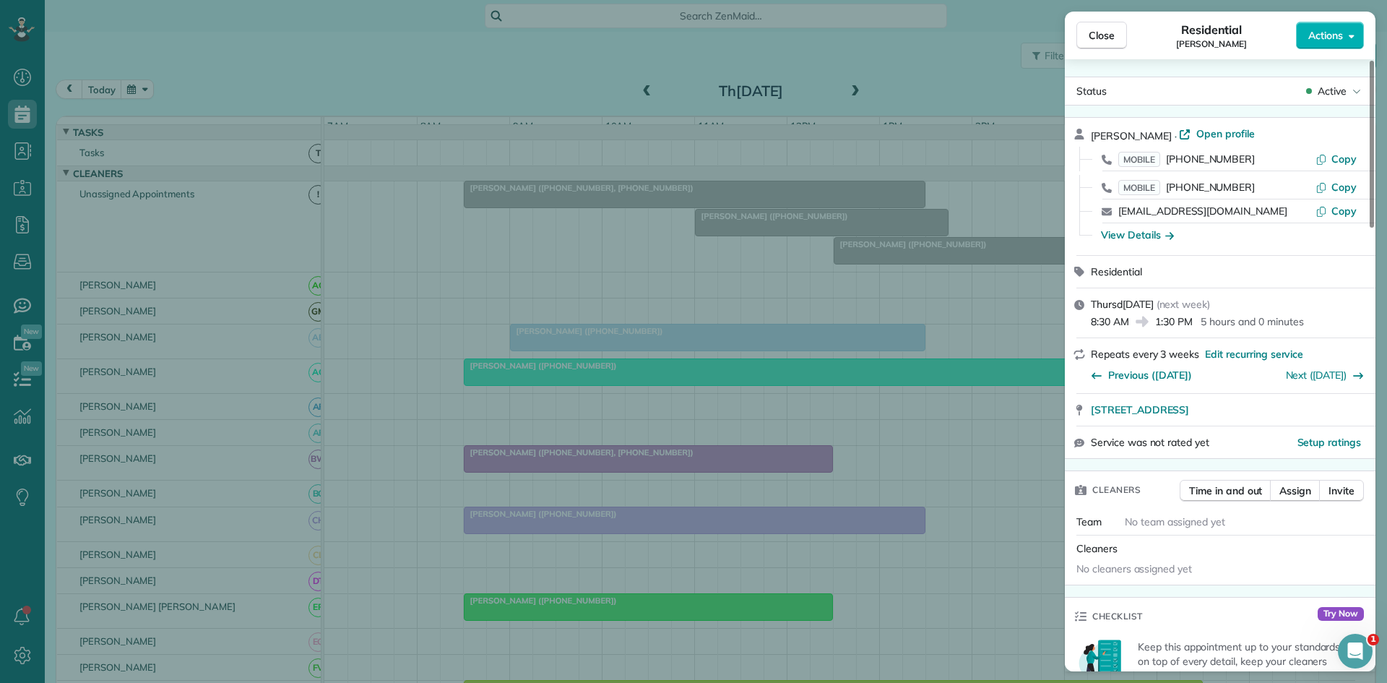
click at [1338, 90] on span "Active" at bounding box center [1332, 91] width 29 height 14
click at [1290, 163] on div "Cancelled" at bounding box center [1294, 158] width 146 height 20
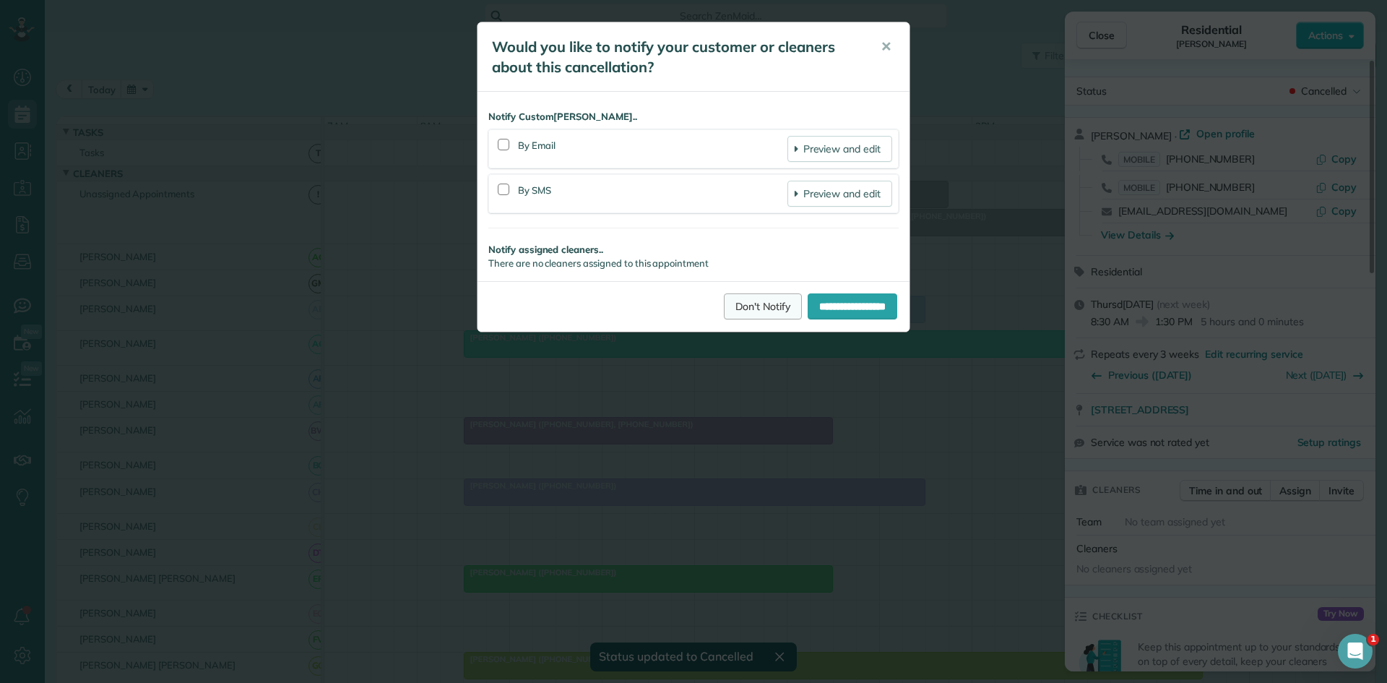
click at [735, 303] on link "Don't Notify" at bounding box center [763, 306] width 78 height 26
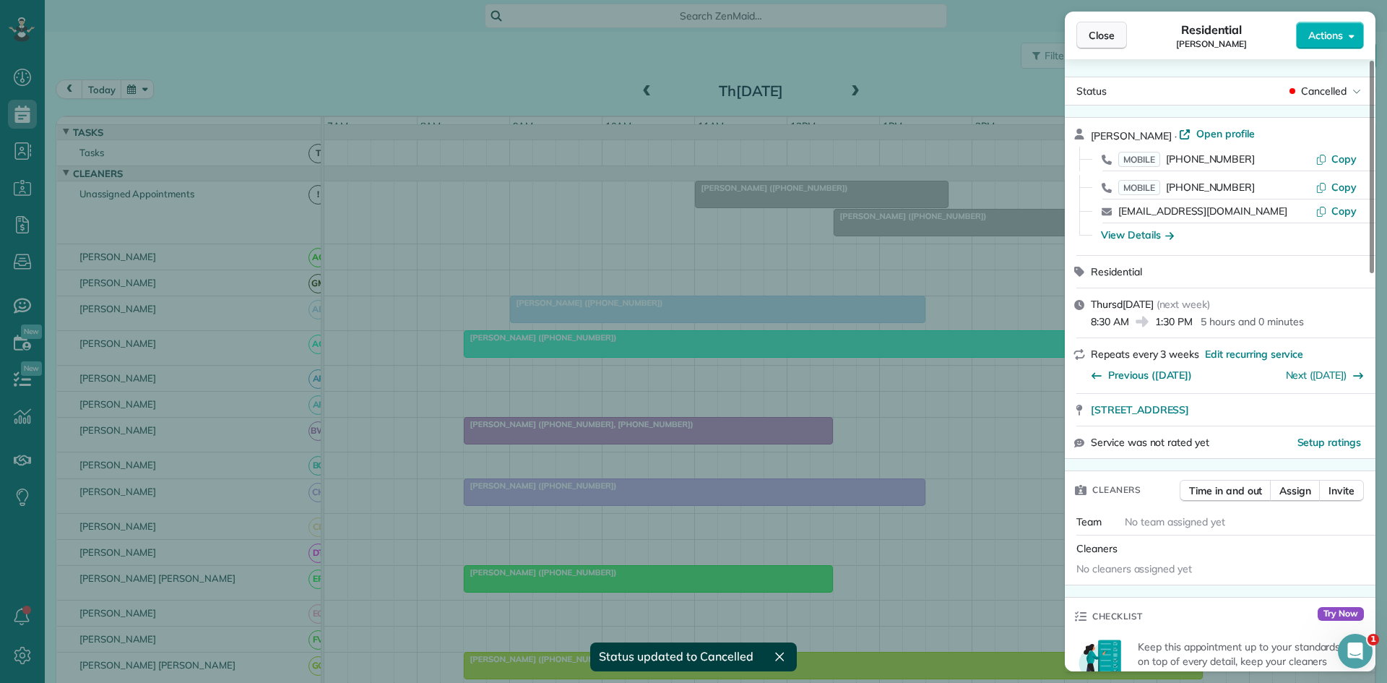
click at [1107, 35] on span "Close" at bounding box center [1102, 35] width 26 height 14
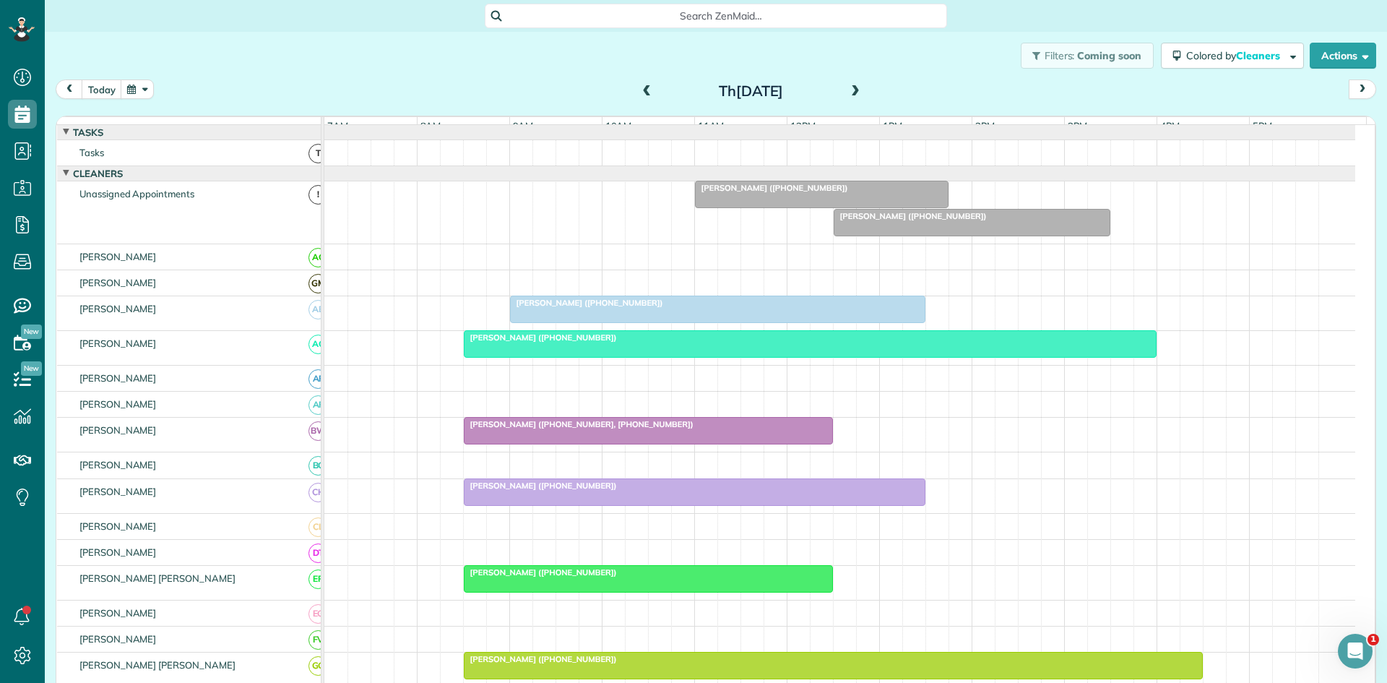
click at [813, 193] on div "Sadaf Ali (+14792836049)" at bounding box center [822, 188] width 245 height 10
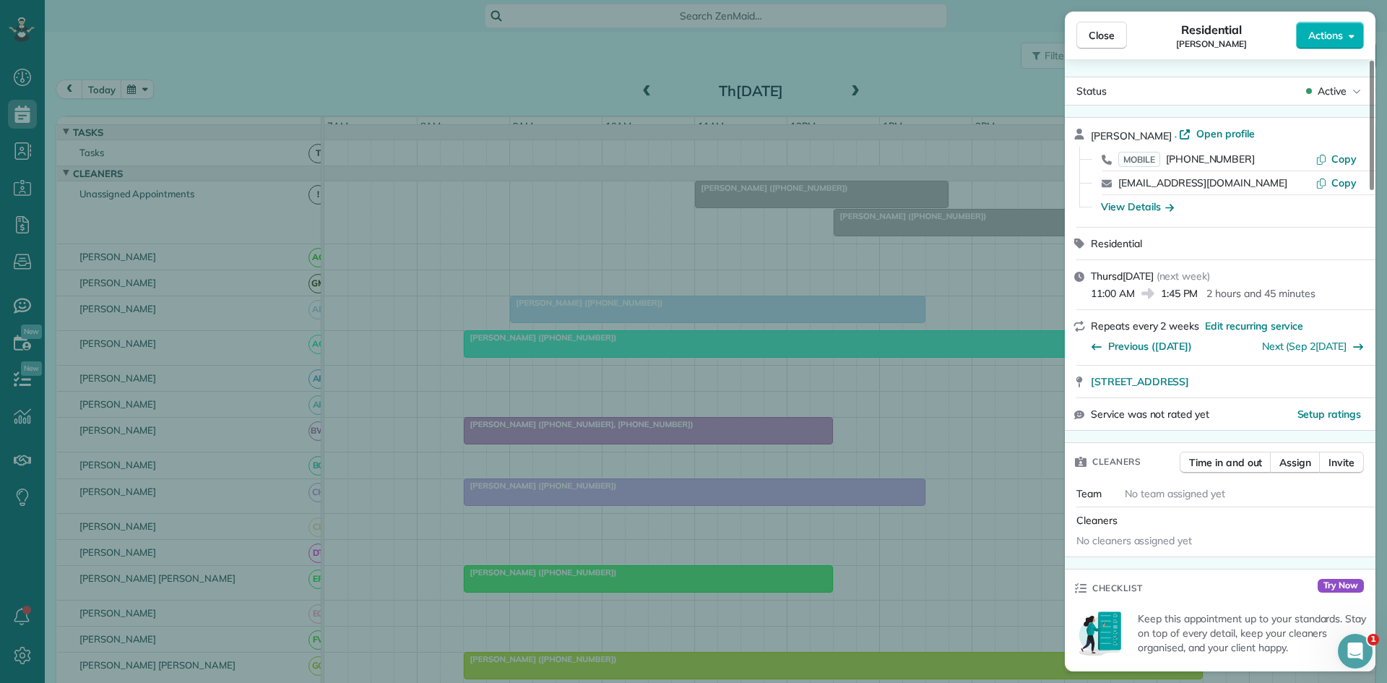
click at [1331, 90] on span "Active" at bounding box center [1332, 91] width 29 height 14
click at [1278, 163] on span "Cancelled" at bounding box center [1265, 158] width 46 height 14
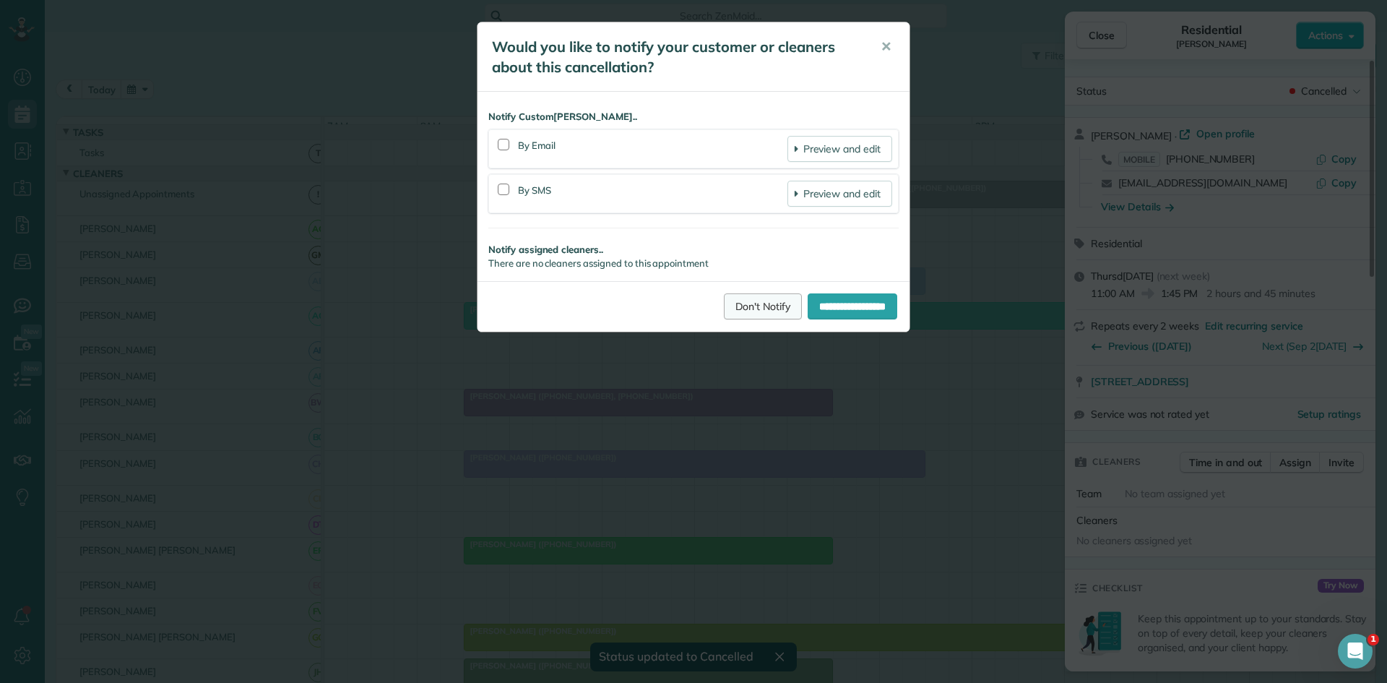
click at [759, 309] on link "Don't Notify" at bounding box center [763, 306] width 78 height 26
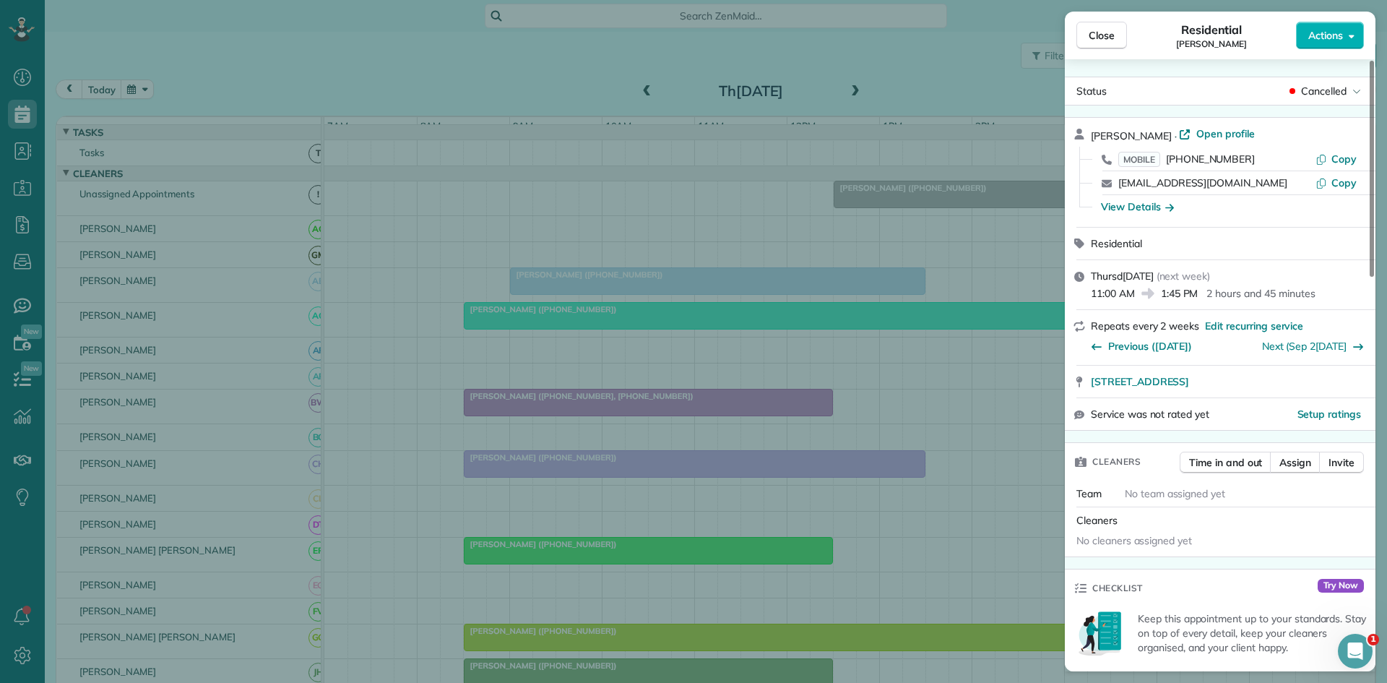
click at [1095, 56] on div "Close Residential Sadaf Ali Actions" at bounding box center [1220, 36] width 311 height 48
click at [932, 295] on div "Close Residential Sadaf Ali Actions Status Cancelled Sadaf Ali · Open profile M…" at bounding box center [693, 341] width 1387 height 683
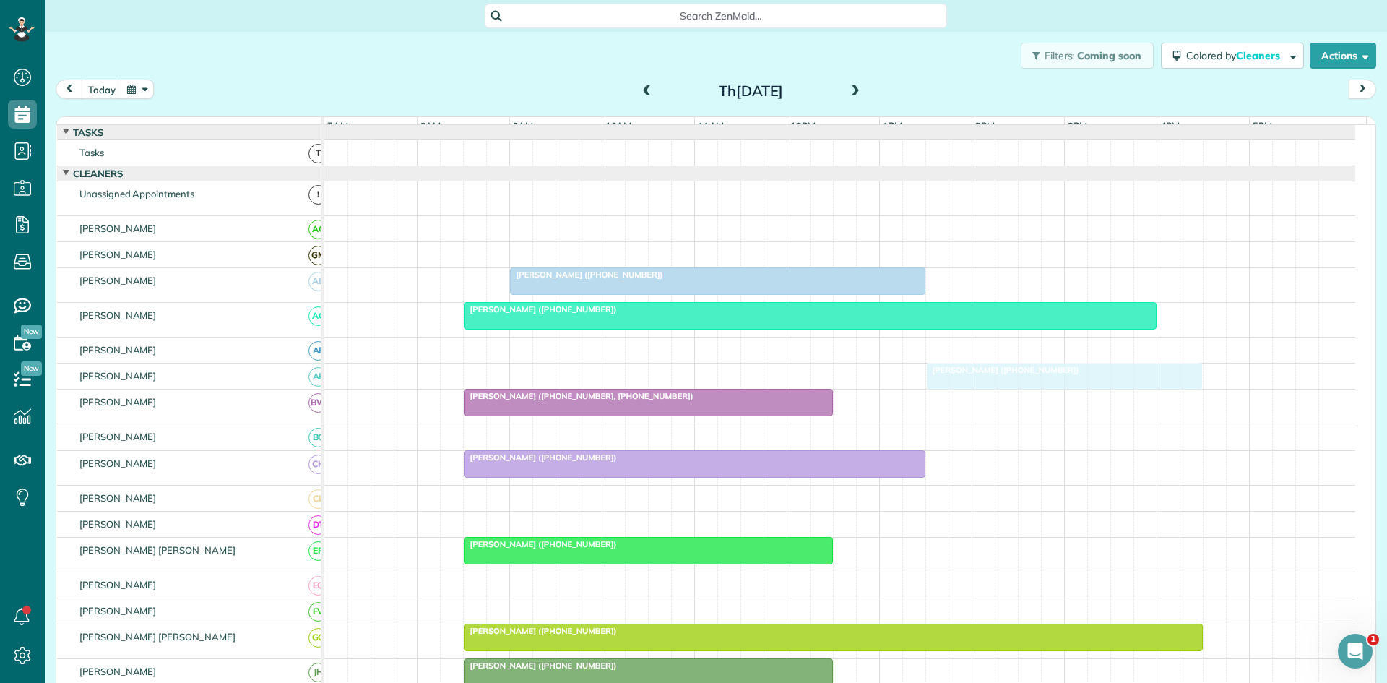
drag, startPoint x: 913, startPoint y: 199, endPoint x: 1013, endPoint y: 390, distance: 215.3
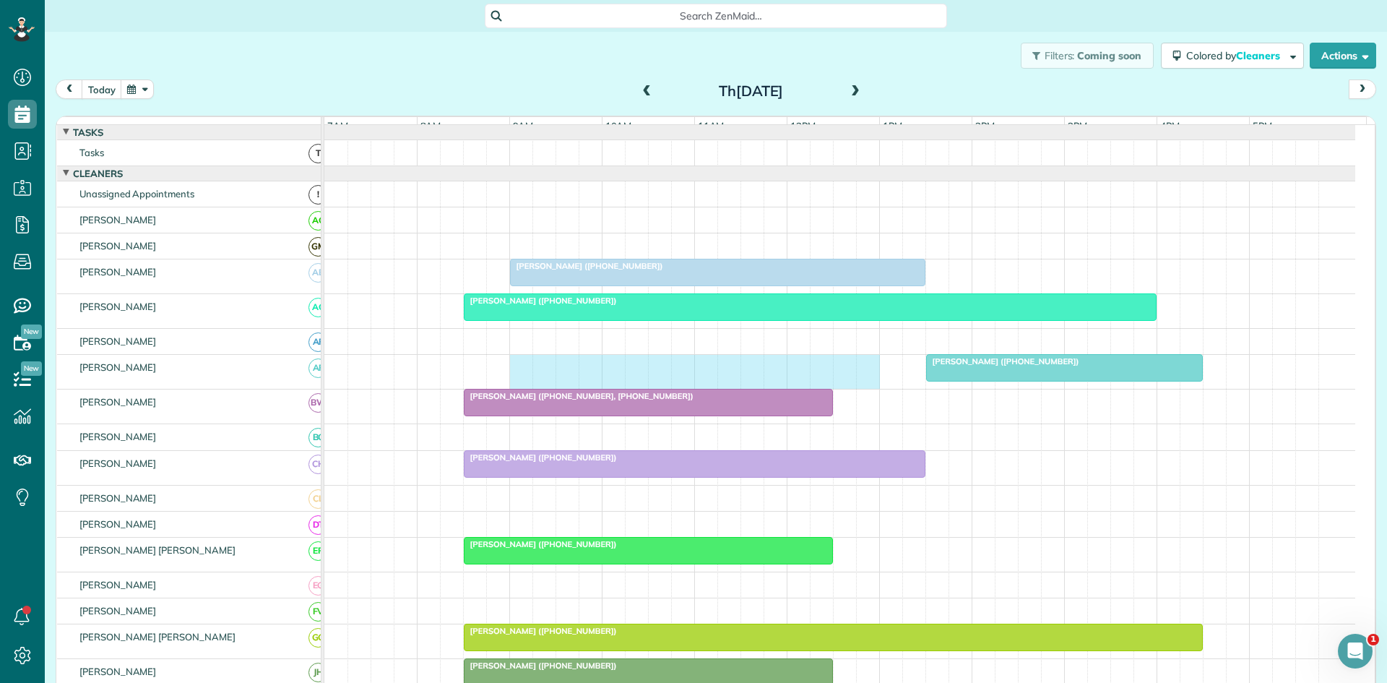
drag, startPoint x: 516, startPoint y: 372, endPoint x: 877, endPoint y: 389, distance: 361.0
click at [872, 389] on div "Richard West (+18174515095)" at bounding box center [839, 372] width 1031 height 34
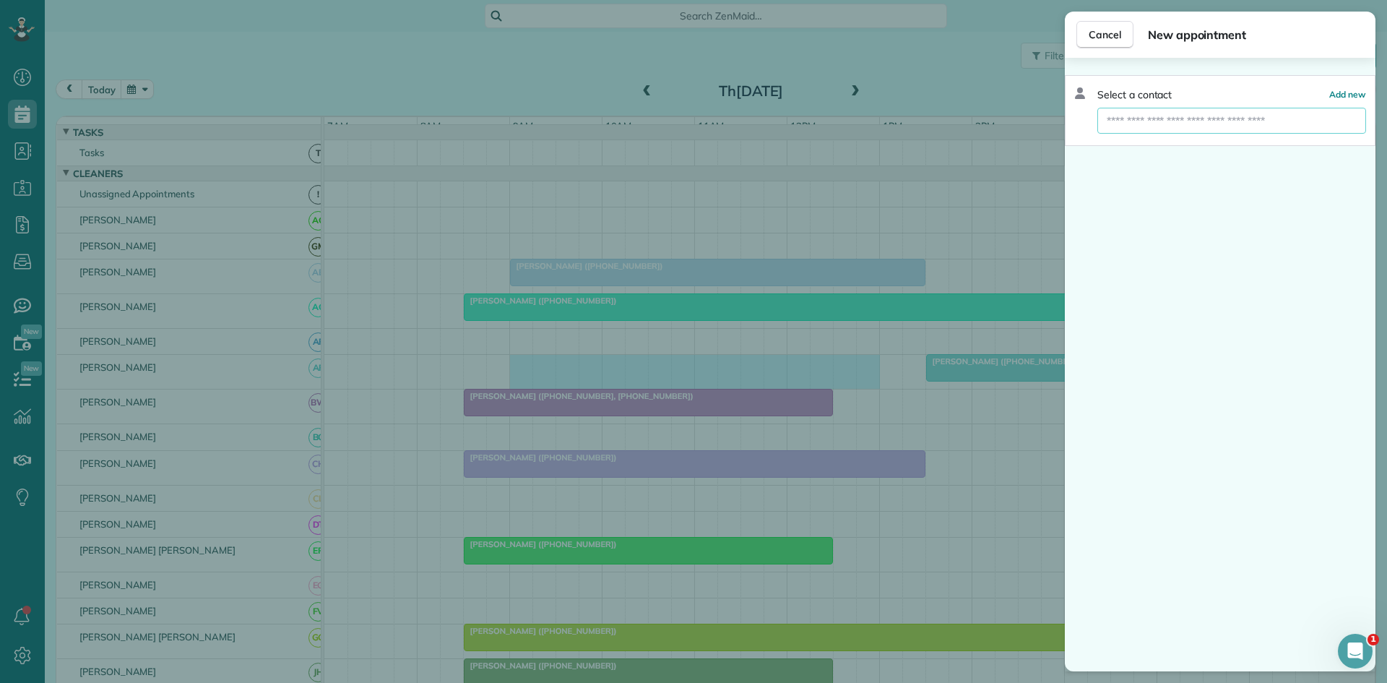
click at [1188, 126] on input "text" at bounding box center [1232, 121] width 269 height 26
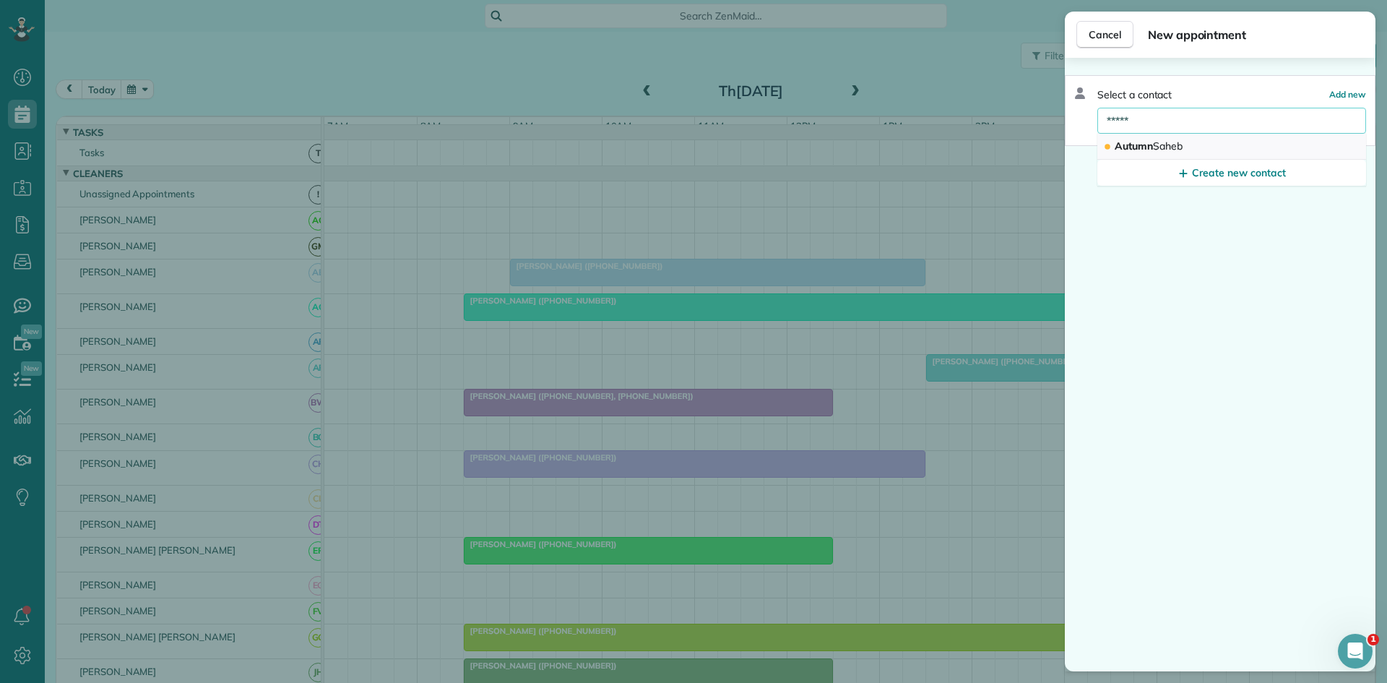
type input "*****"
click at [1194, 142] on button "Autumn Saheb" at bounding box center [1232, 147] width 269 height 26
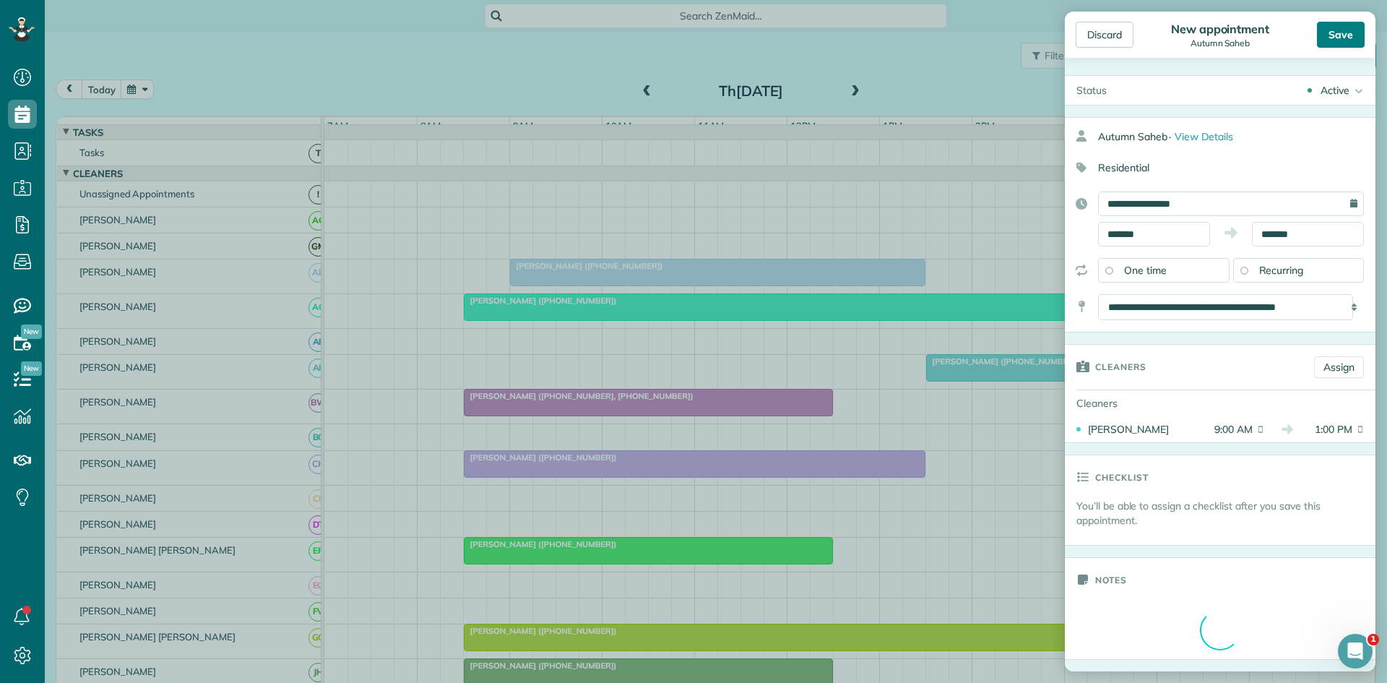
click at [1343, 27] on div "Save" at bounding box center [1341, 35] width 48 height 26
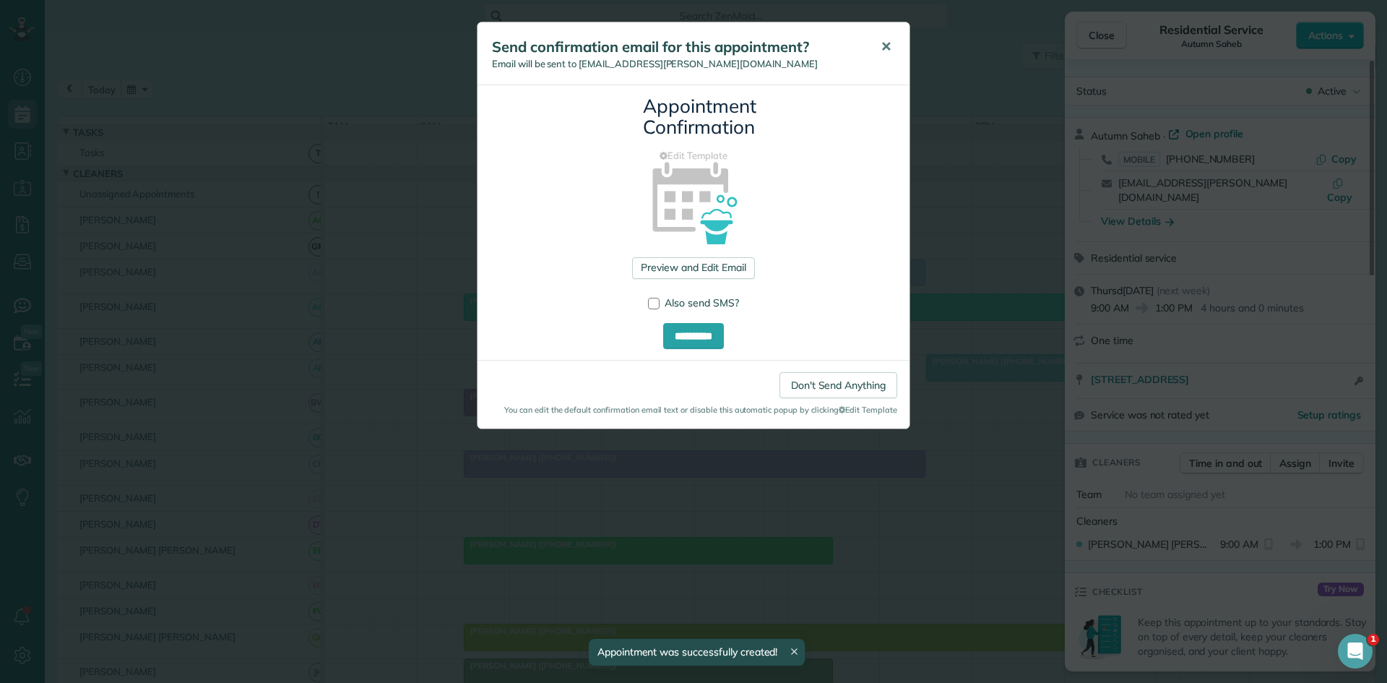
click at [892, 40] on button "✕" at bounding box center [886, 47] width 33 height 35
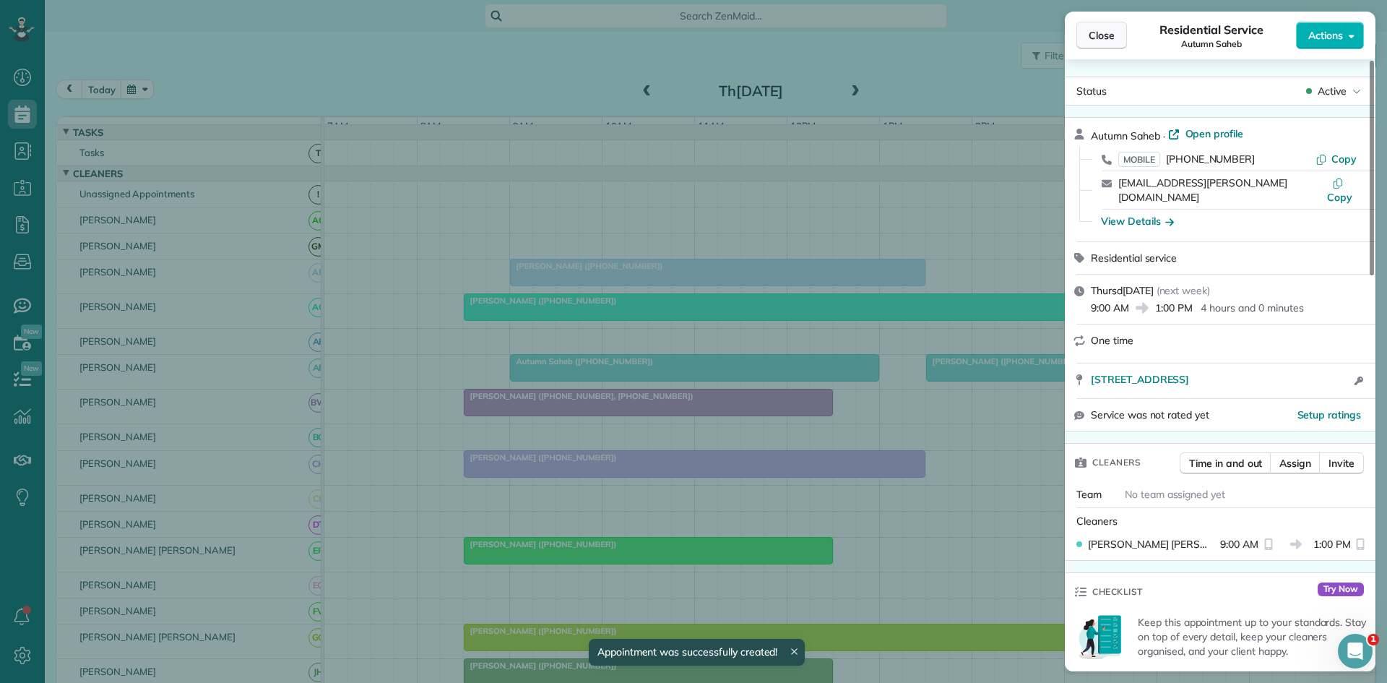
click at [1090, 43] on button "Close" at bounding box center [1102, 35] width 51 height 27
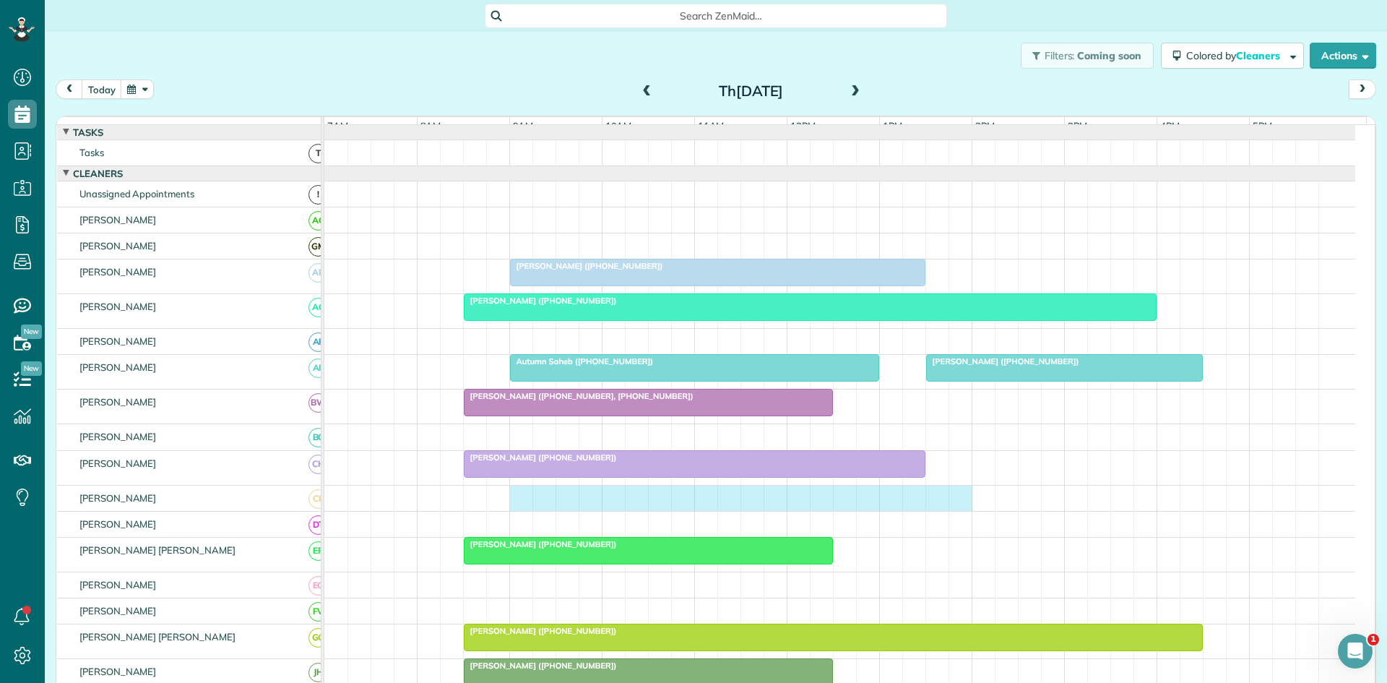
drag, startPoint x: 520, startPoint y: 502, endPoint x: 958, endPoint y: 530, distance: 438.1
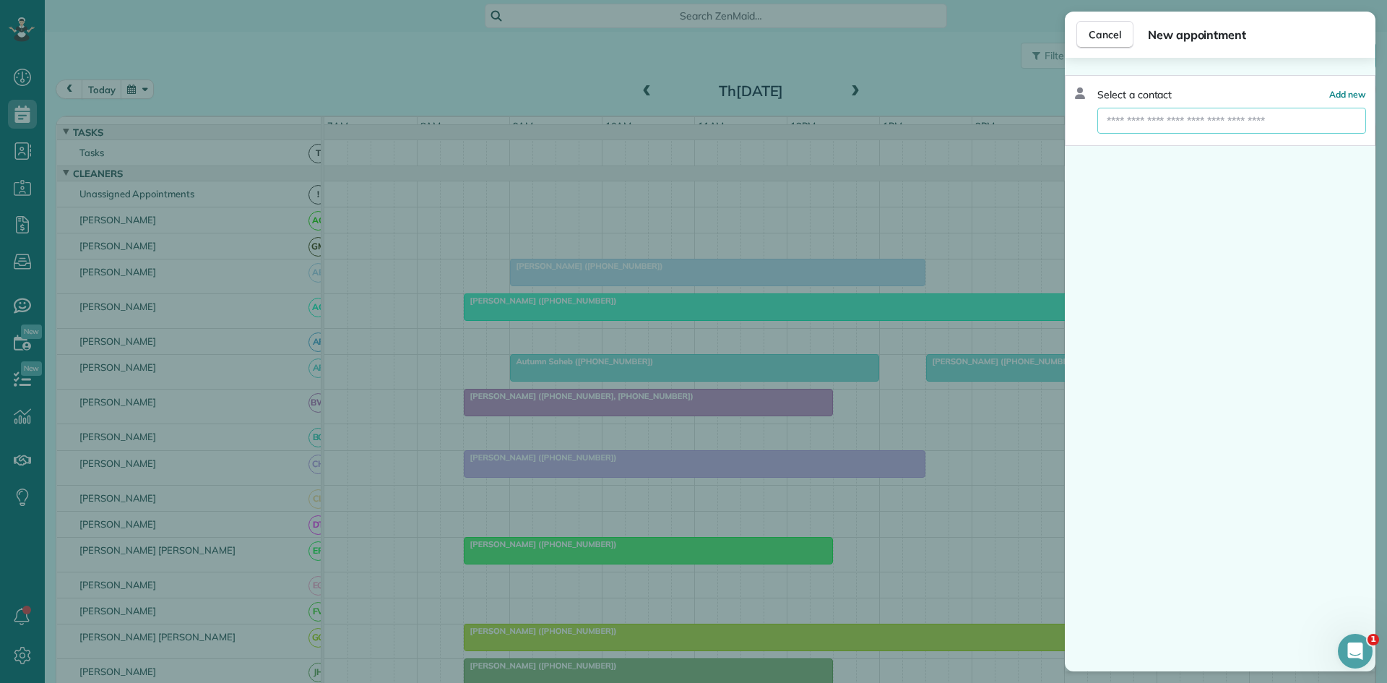
click at [1236, 114] on input "text" at bounding box center [1232, 121] width 269 height 26
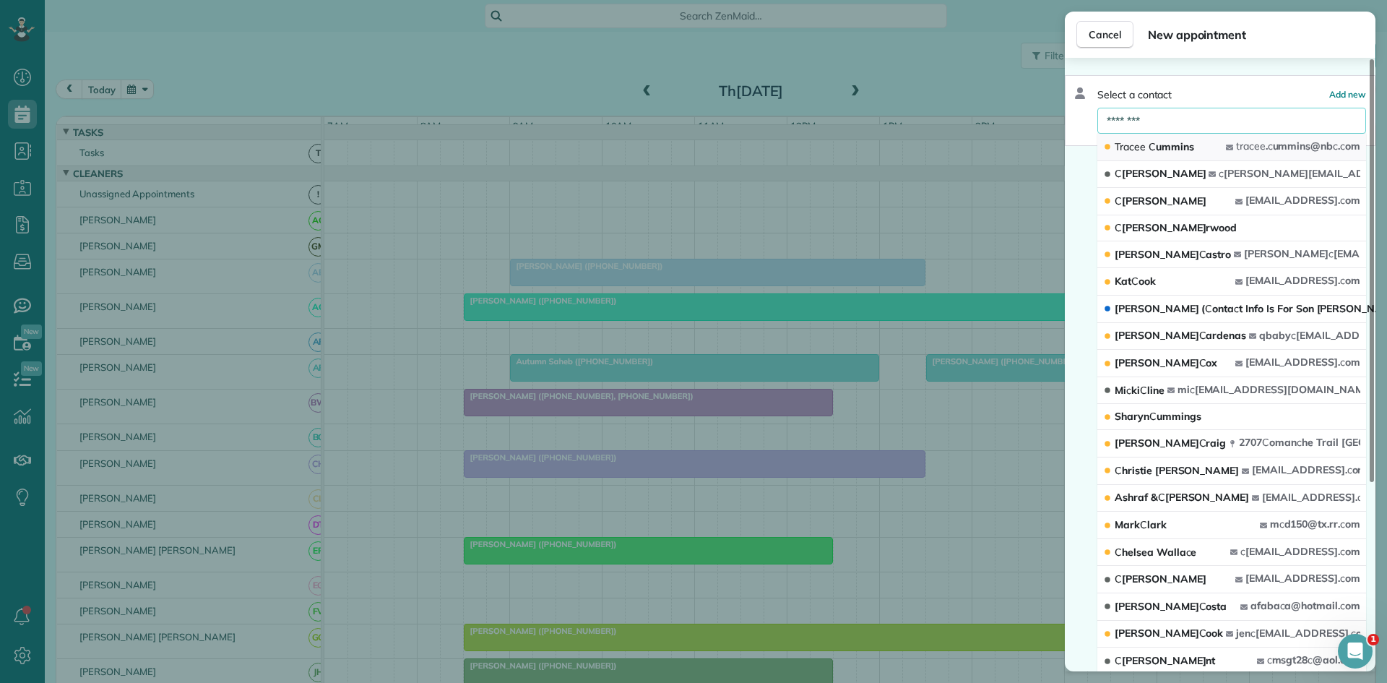
type input "********"
click at [1200, 147] on button "Tra c ee C ummins tra c ee . c ummins@nb c . c om" at bounding box center [1232, 147] width 269 height 27
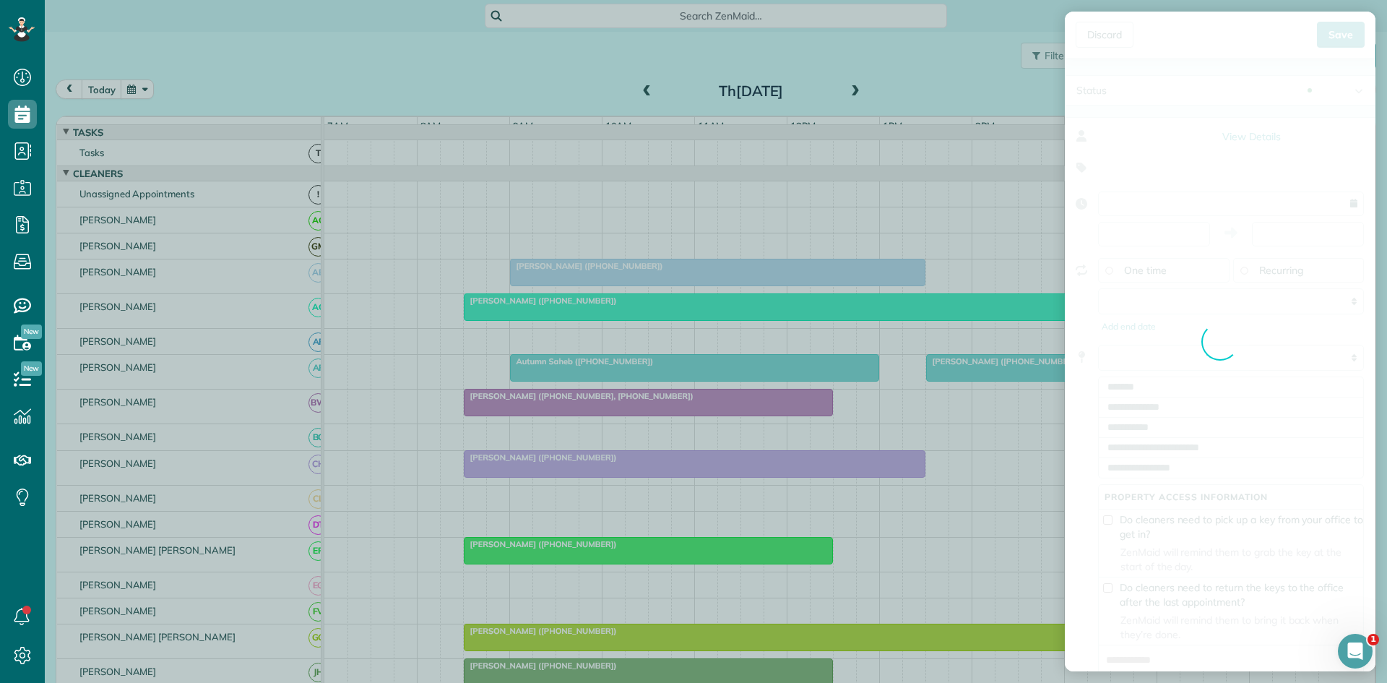
type input "**********"
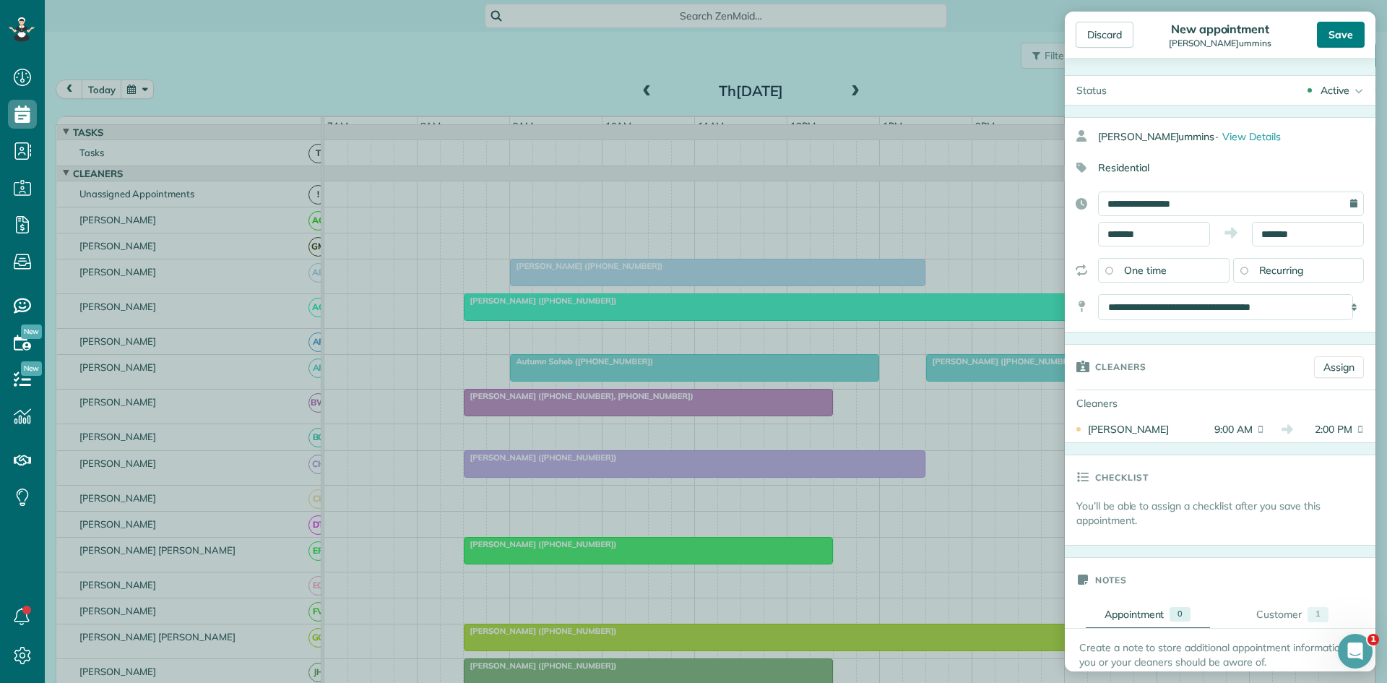
click at [1354, 34] on div "Save" at bounding box center [1341, 35] width 48 height 26
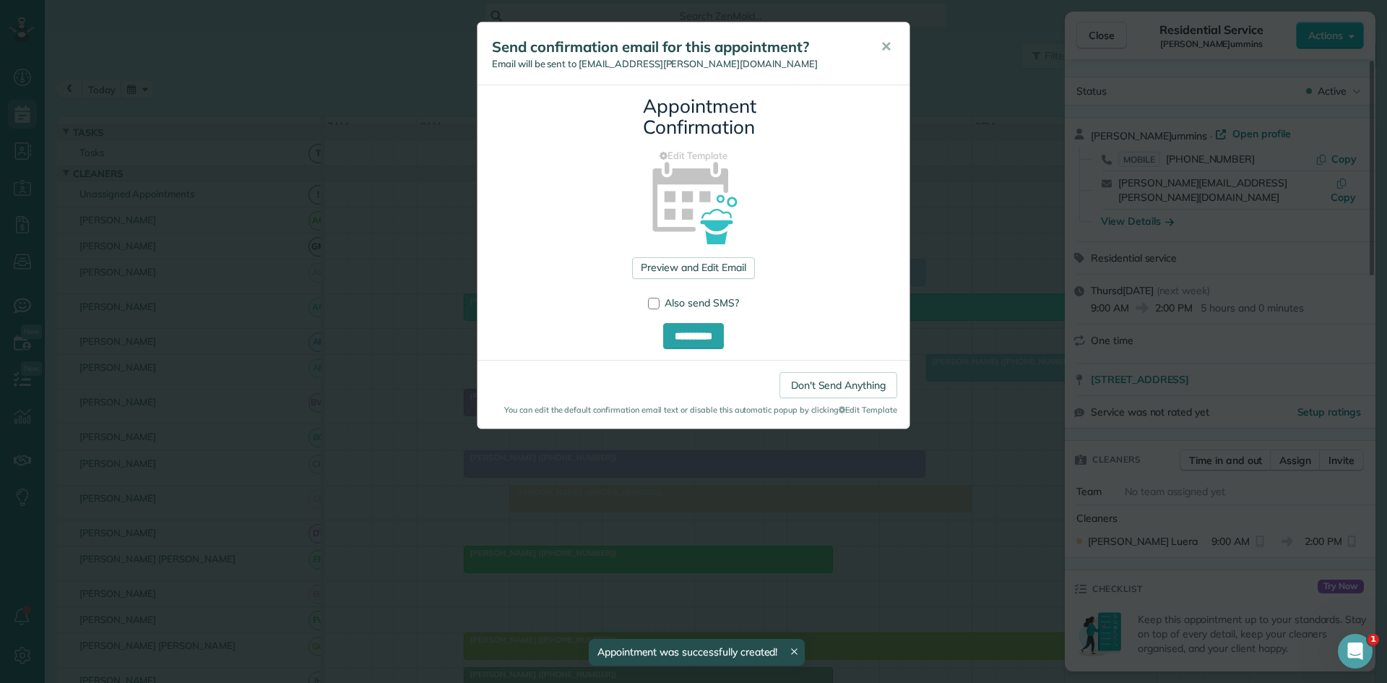
drag, startPoint x: 882, startPoint y: 43, endPoint x: 903, endPoint y: 56, distance: 25.7
click at [882, 43] on span "✕" at bounding box center [886, 46] width 11 height 17
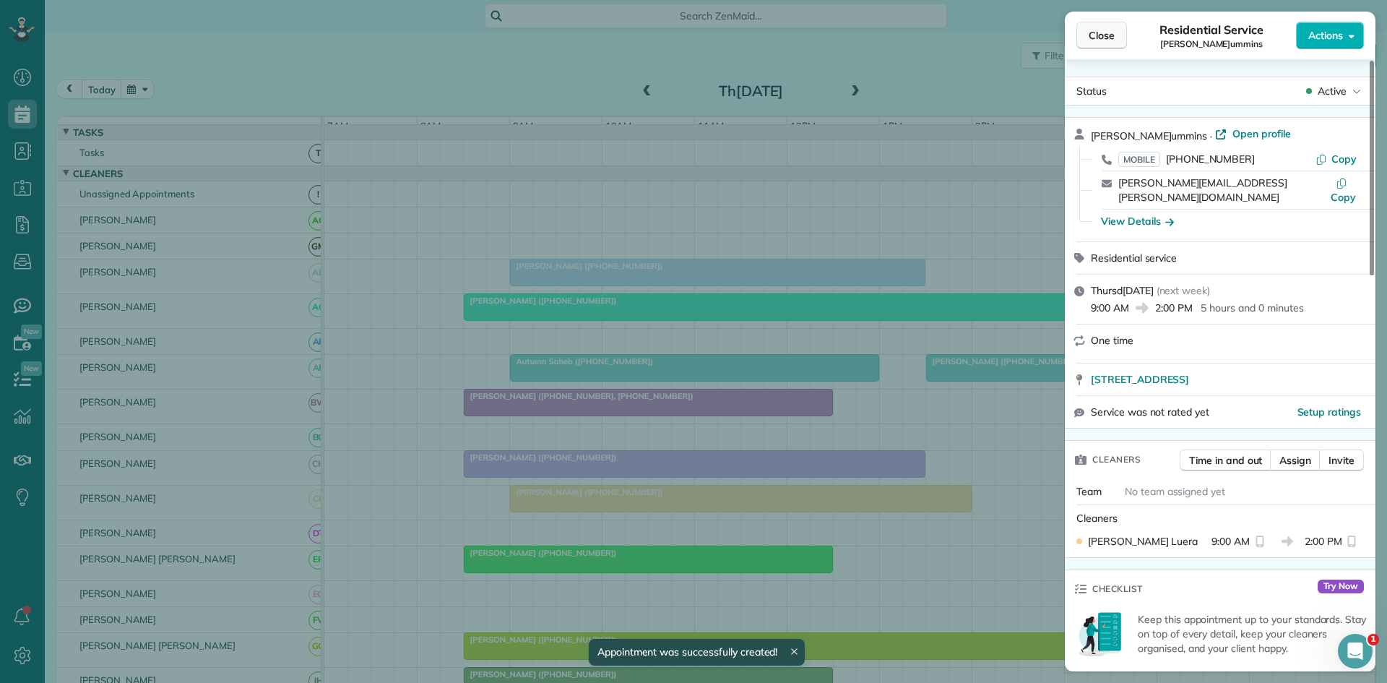
click at [1099, 33] on span "Close" at bounding box center [1102, 35] width 26 height 14
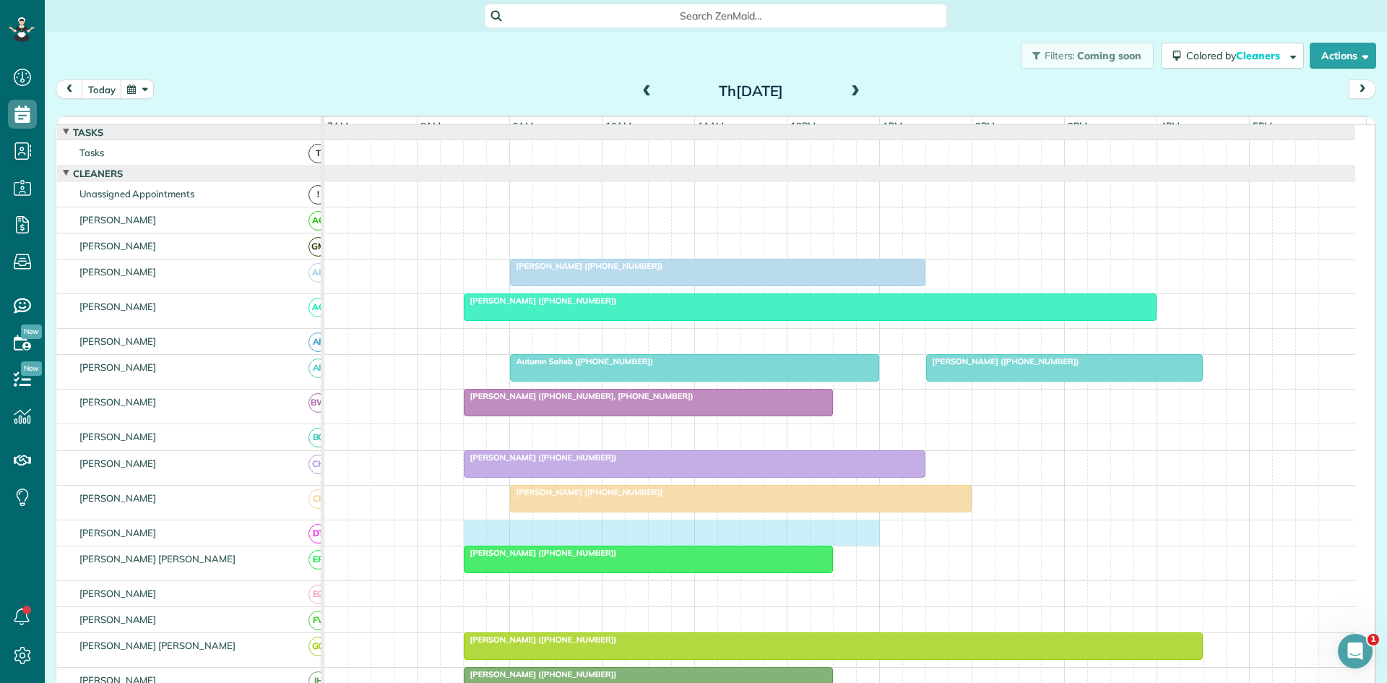
drag, startPoint x: 468, startPoint y: 548, endPoint x: 856, endPoint y: 549, distance: 387.3
click at [859, 546] on div at bounding box center [839, 532] width 1031 height 25
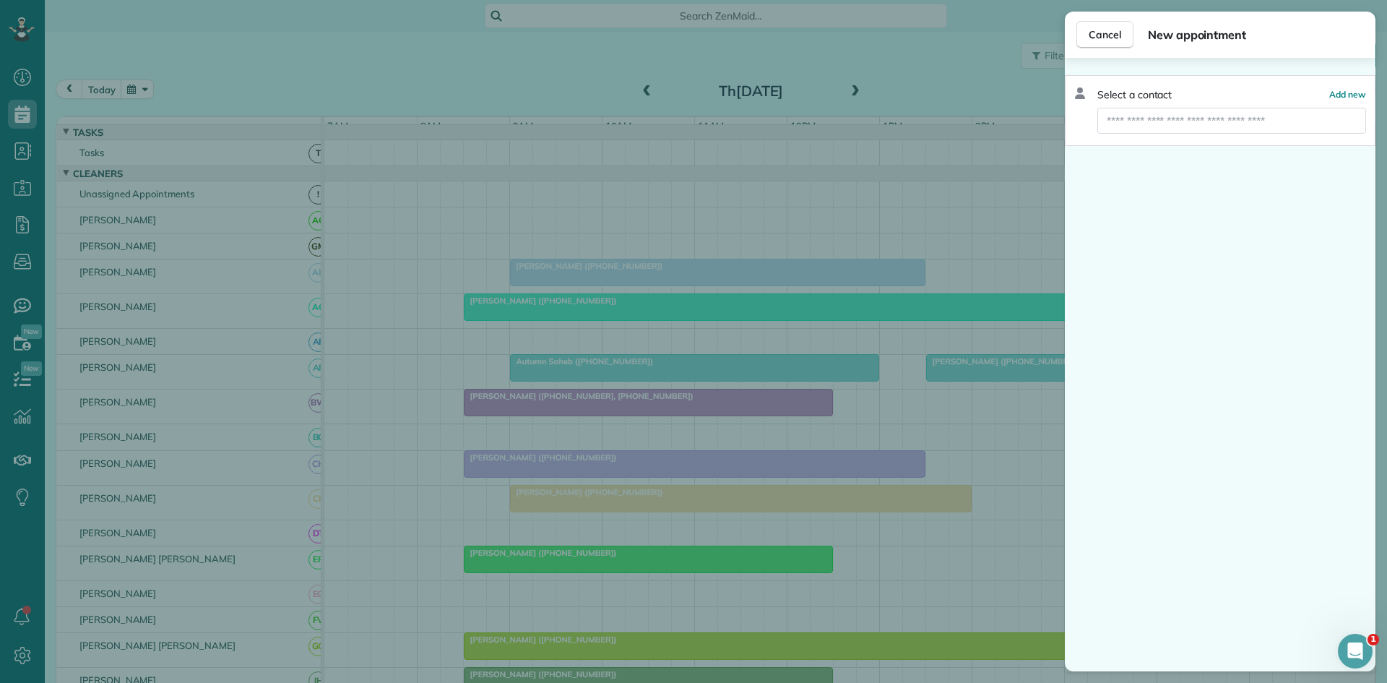
click at [1169, 107] on div "Select a contact Add new" at bounding box center [1220, 110] width 311 height 71
click at [1205, 119] on input "text" at bounding box center [1232, 121] width 269 height 26
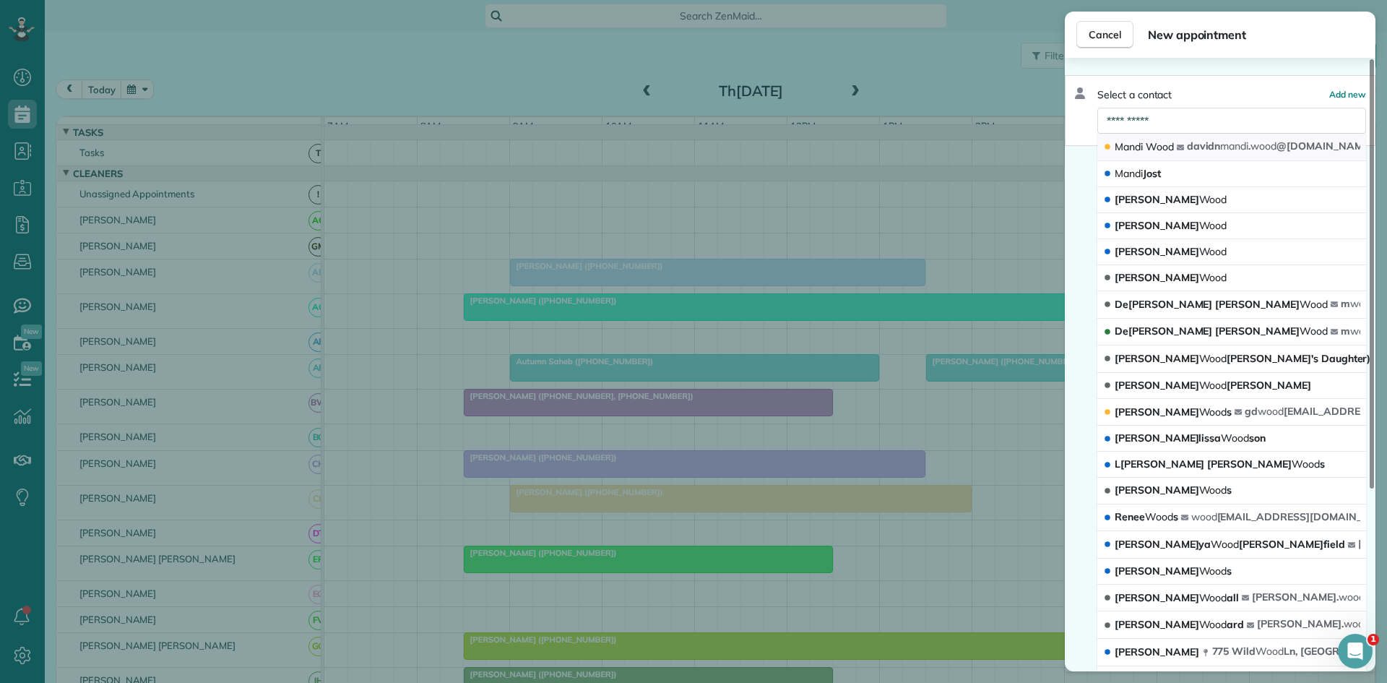
type input "**********"
click at [1119, 140] on span "Mandi" at bounding box center [1129, 146] width 28 height 13
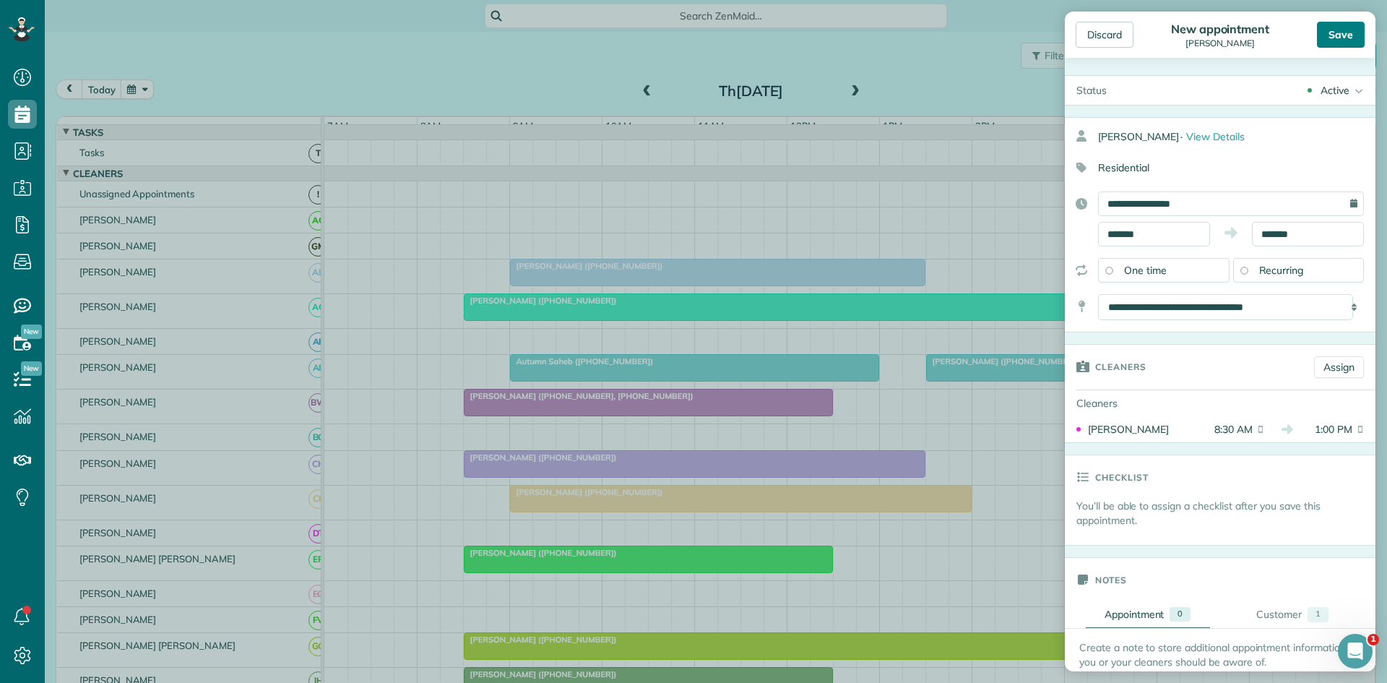
click at [1351, 31] on div "Save" at bounding box center [1341, 35] width 48 height 26
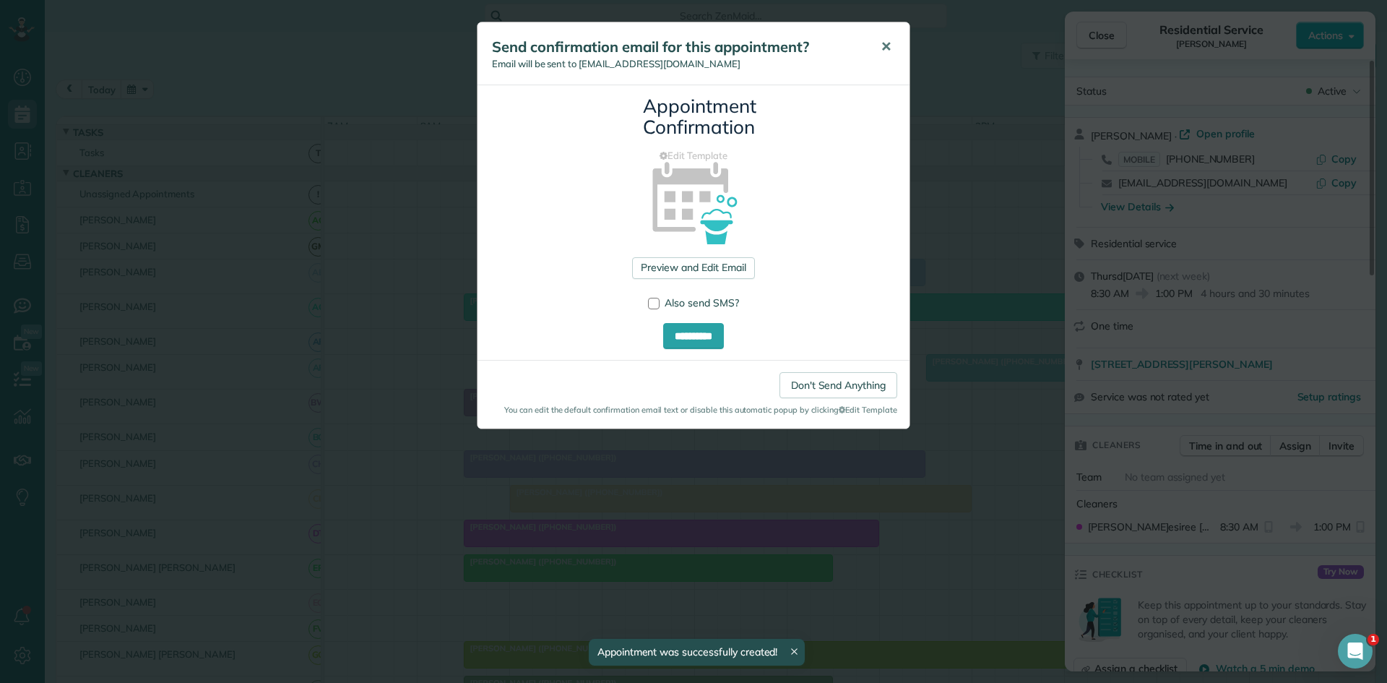
click at [888, 53] on span "✕" at bounding box center [886, 46] width 11 height 17
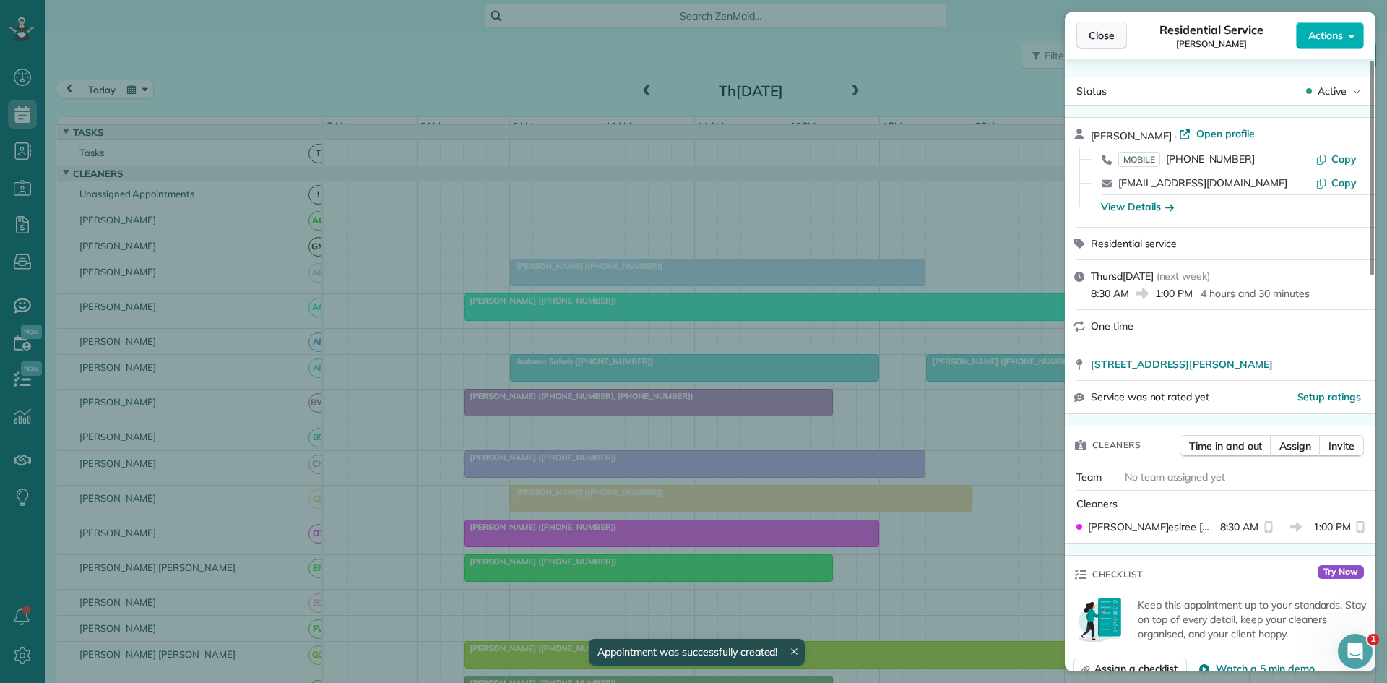
click at [1101, 33] on span "Close" at bounding box center [1102, 35] width 26 height 14
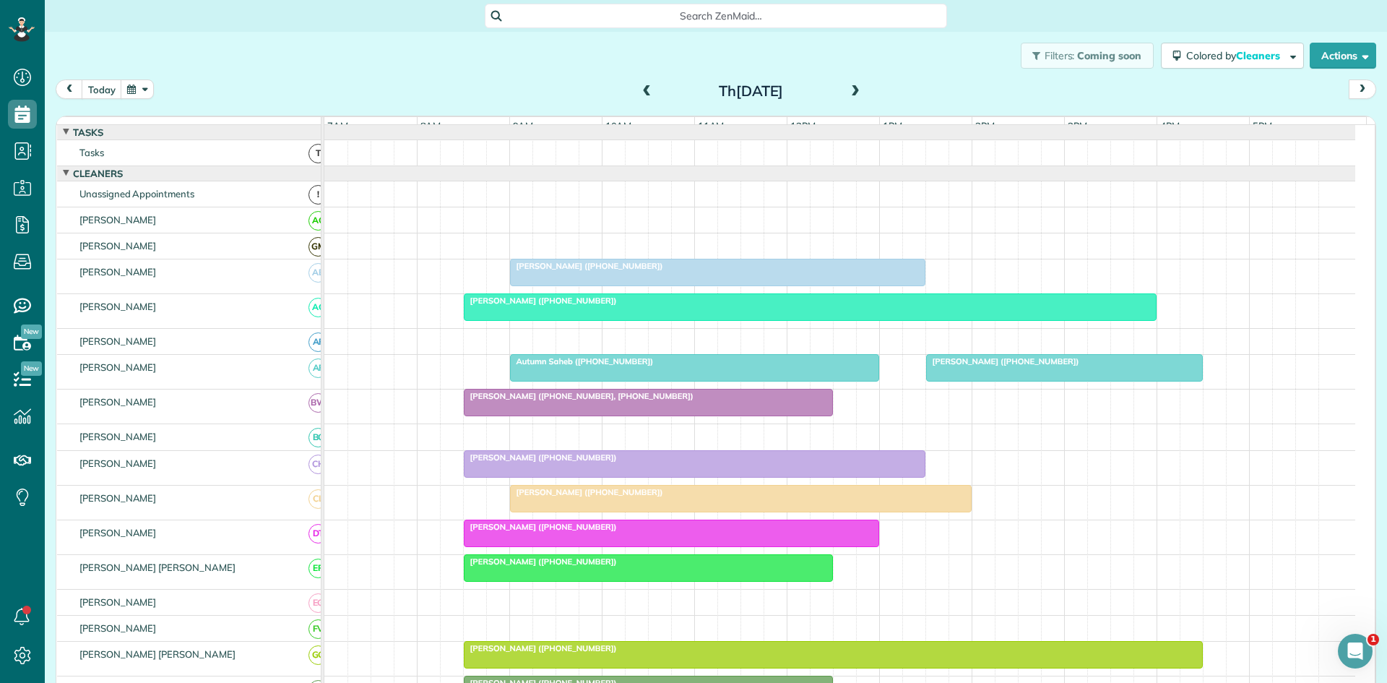
scroll to position [241, 0]
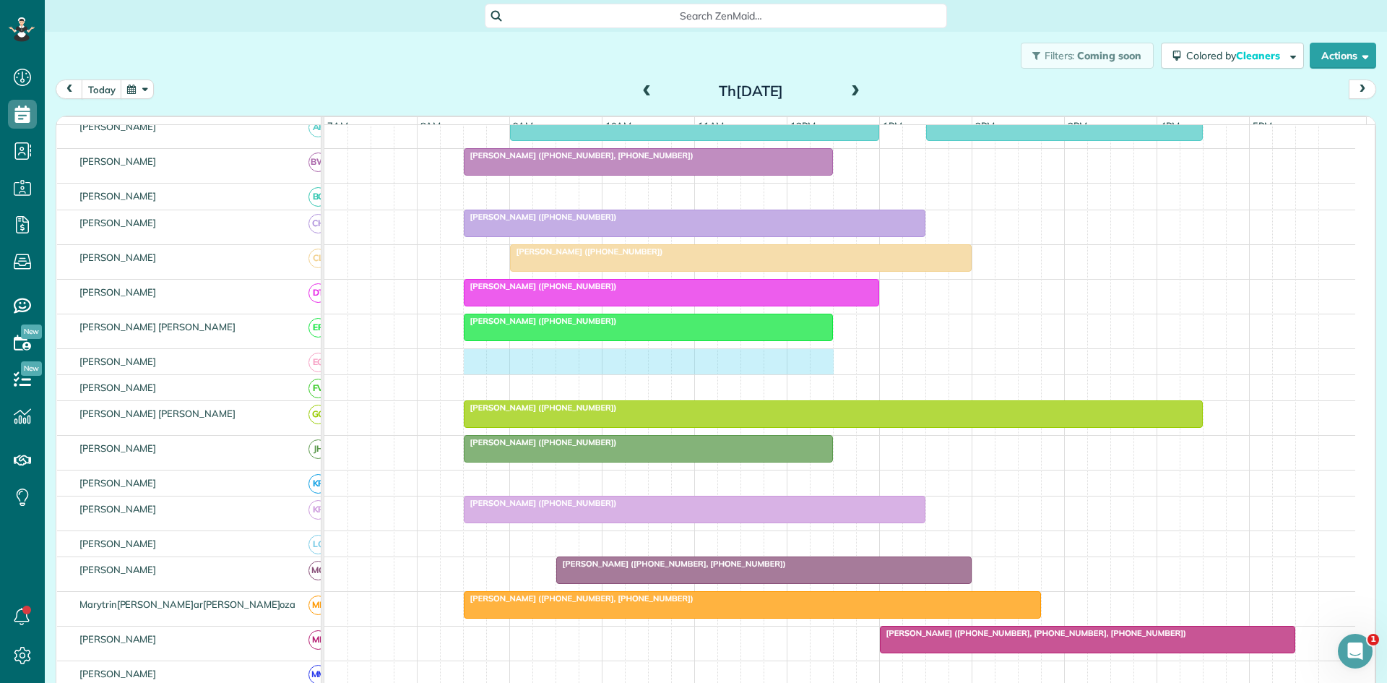
drag, startPoint x: 471, startPoint y: 373, endPoint x: 829, endPoint y: 382, distance: 357.8
click at [827, 374] on div at bounding box center [839, 361] width 1031 height 25
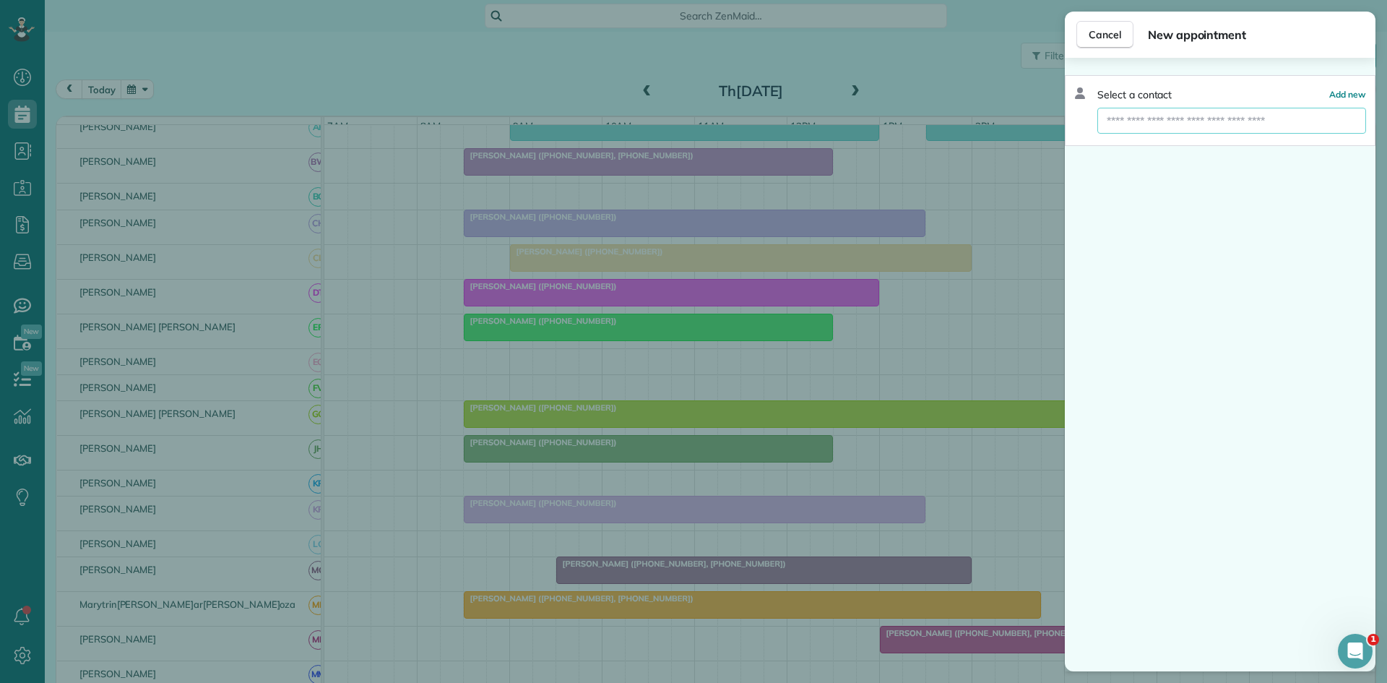
click at [1204, 122] on input "text" at bounding box center [1232, 121] width 269 height 26
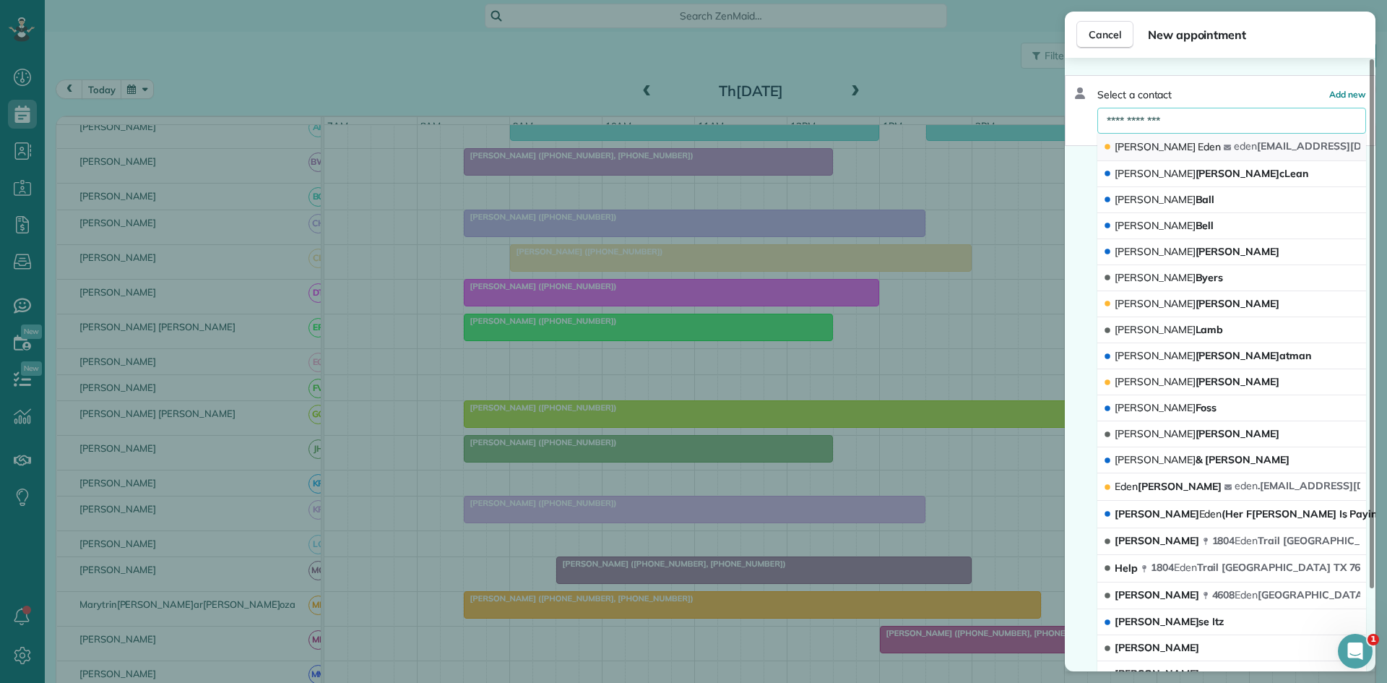
type input "**********"
click at [1198, 150] on span "Eden" at bounding box center [1209, 146] width 23 height 13
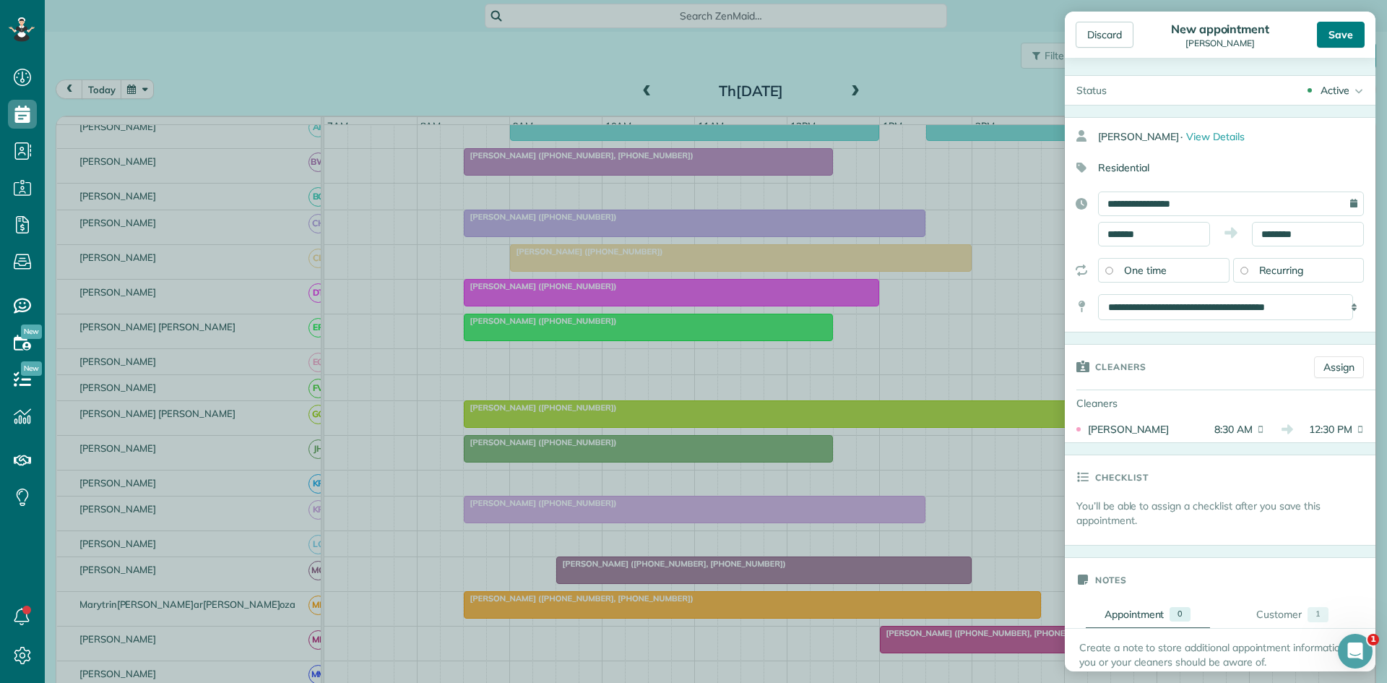
click at [1346, 35] on div "Save" at bounding box center [1341, 35] width 48 height 26
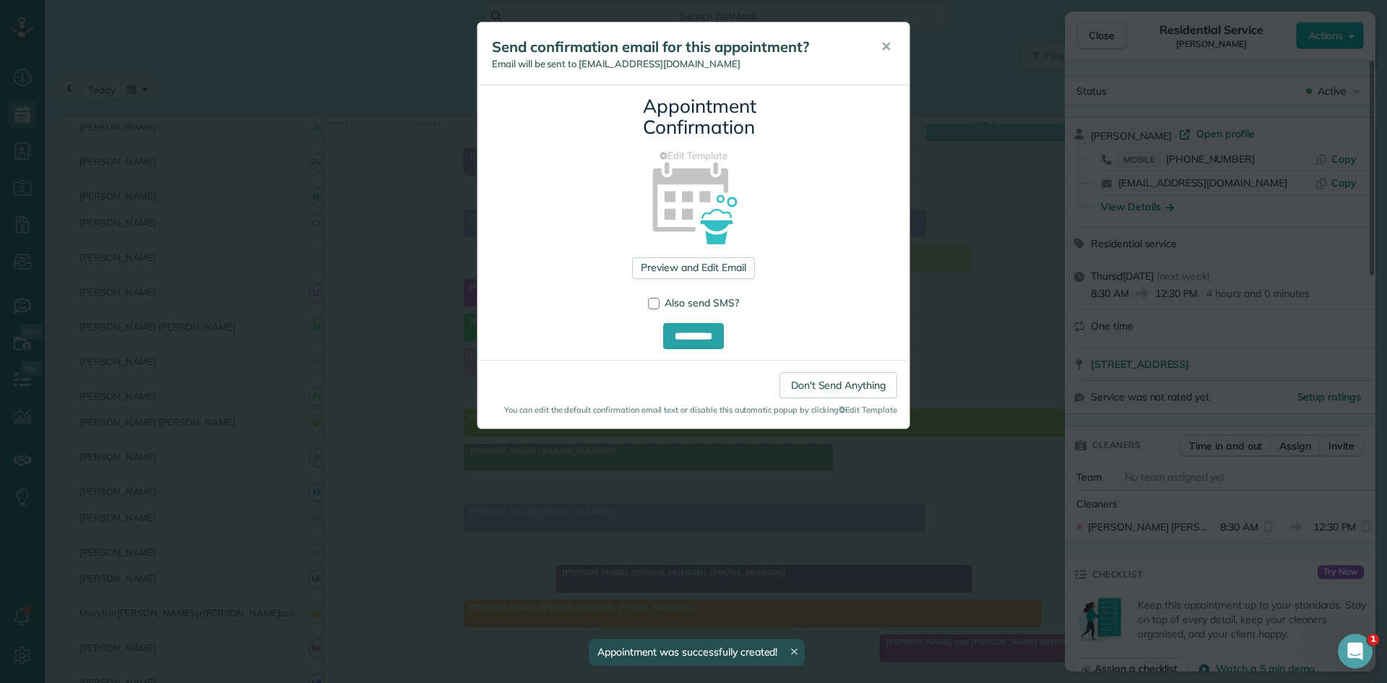
drag, startPoint x: 879, startPoint y: 48, endPoint x: 938, endPoint y: 48, distance: 59.3
click at [879, 48] on button "✕" at bounding box center [886, 47] width 33 height 35
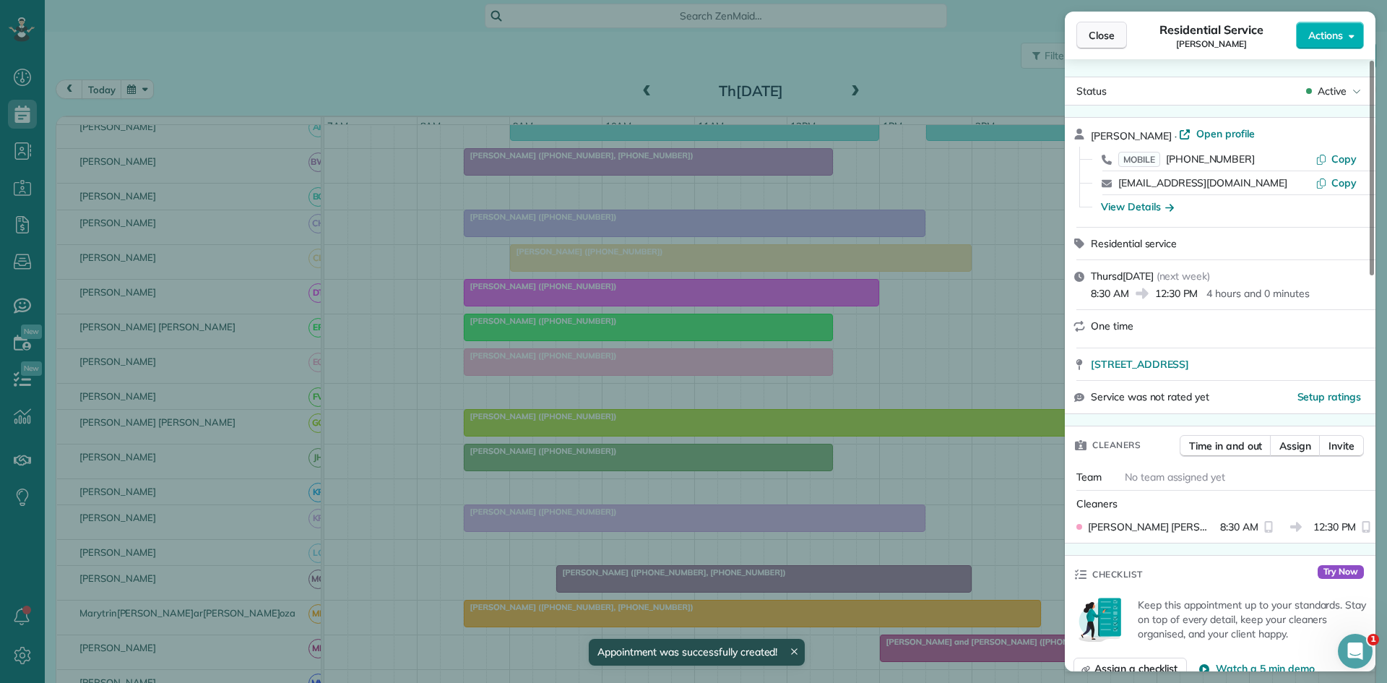
click at [1109, 22] on button "Close" at bounding box center [1102, 35] width 51 height 27
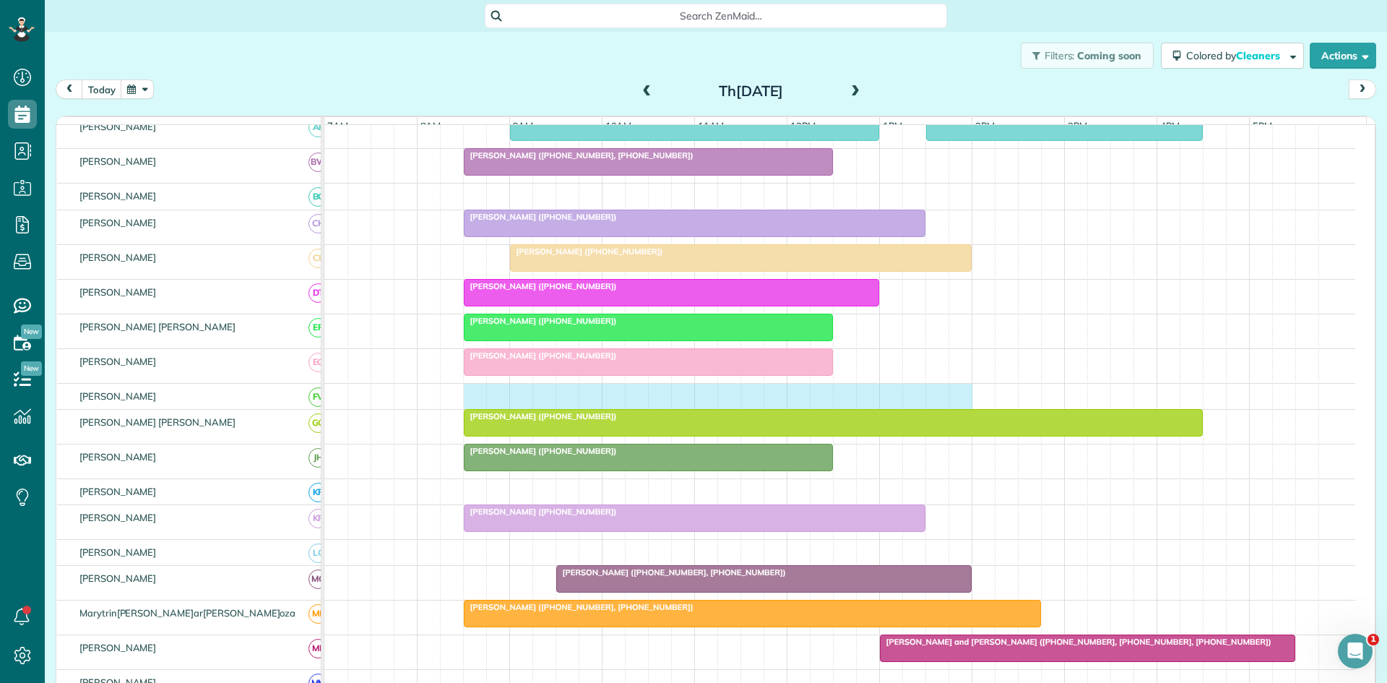
drag, startPoint x: 476, startPoint y: 410, endPoint x: 955, endPoint y: 402, distance: 479.9
click at [955, 402] on div at bounding box center [839, 396] width 1031 height 25
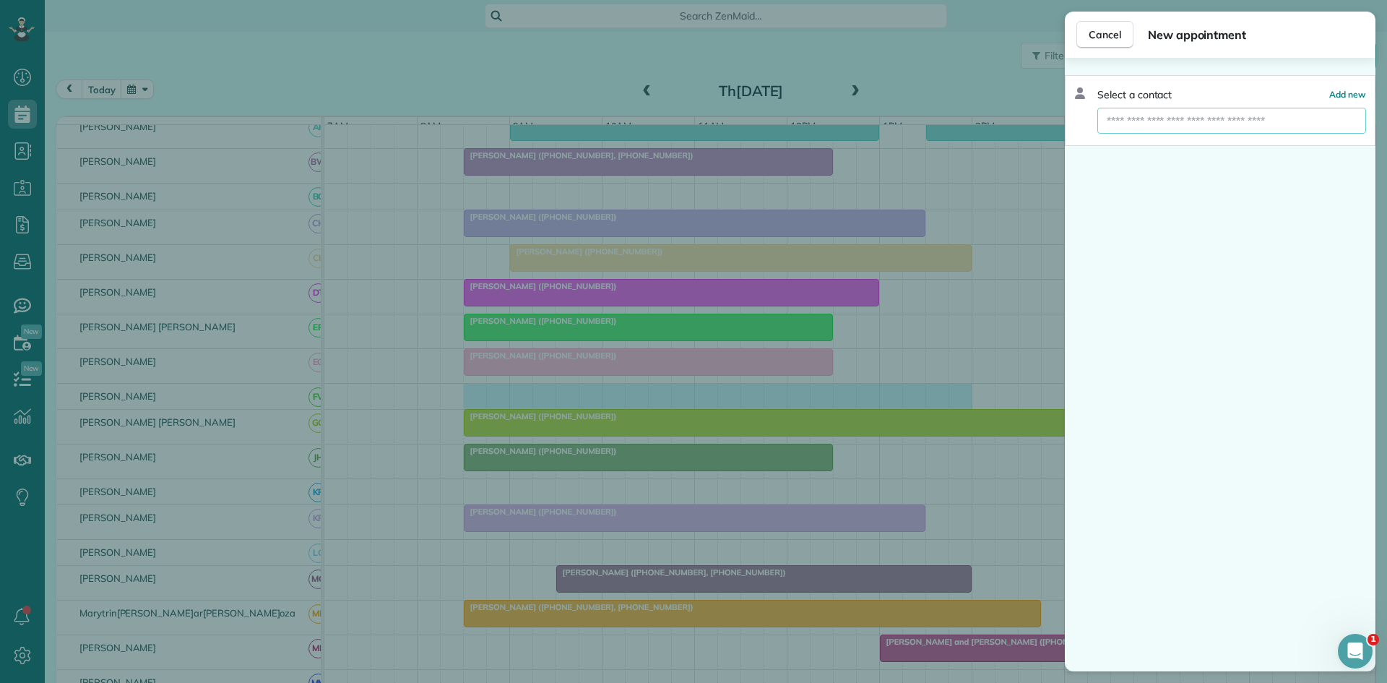
click at [1224, 119] on input "text" at bounding box center [1232, 121] width 269 height 26
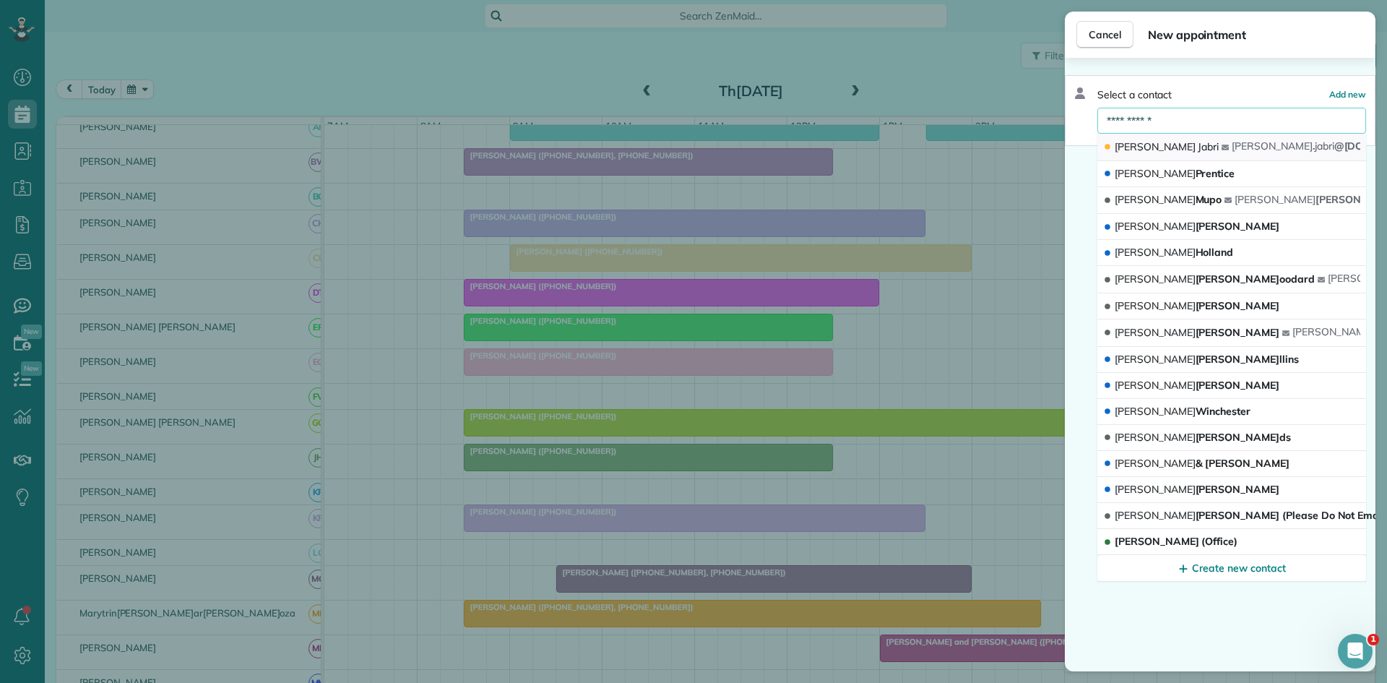
type input "**********"
click at [1216, 147] on button "Becky Jabri becky . jabri @gmail.com" at bounding box center [1232, 147] width 269 height 27
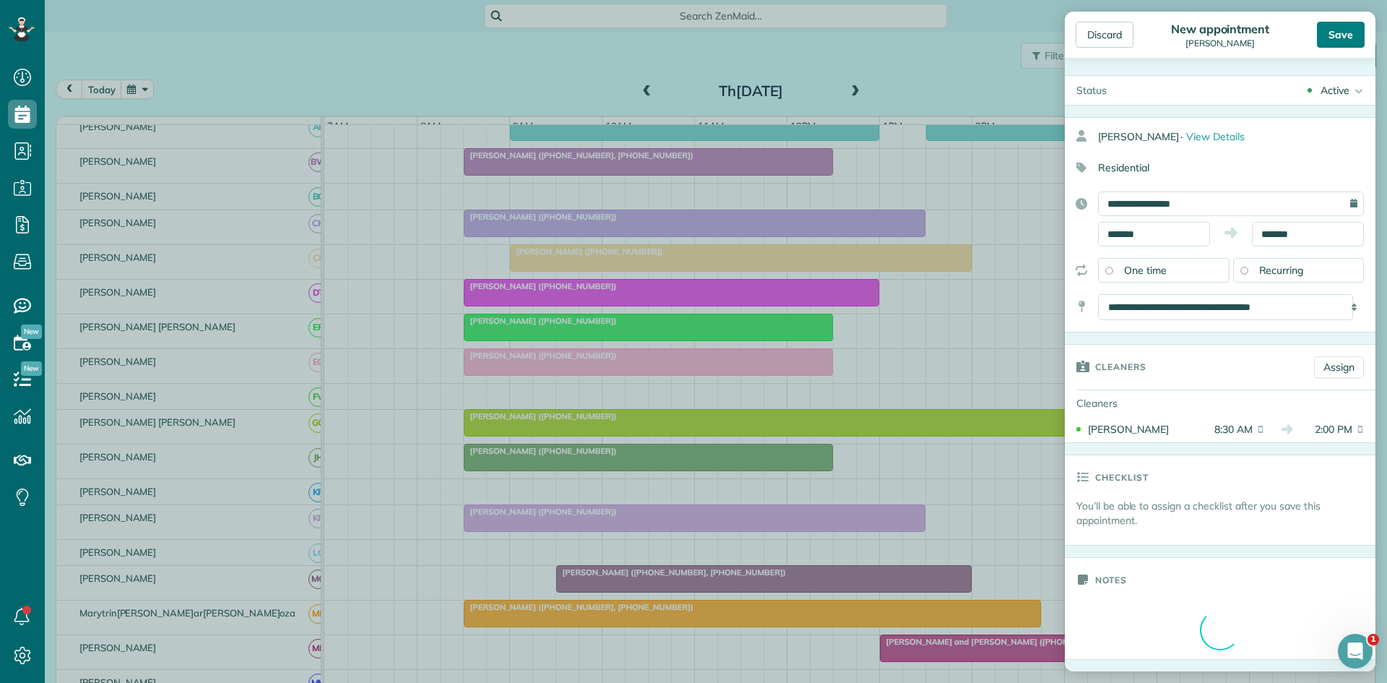
click at [1343, 35] on div "Save" at bounding box center [1341, 35] width 48 height 26
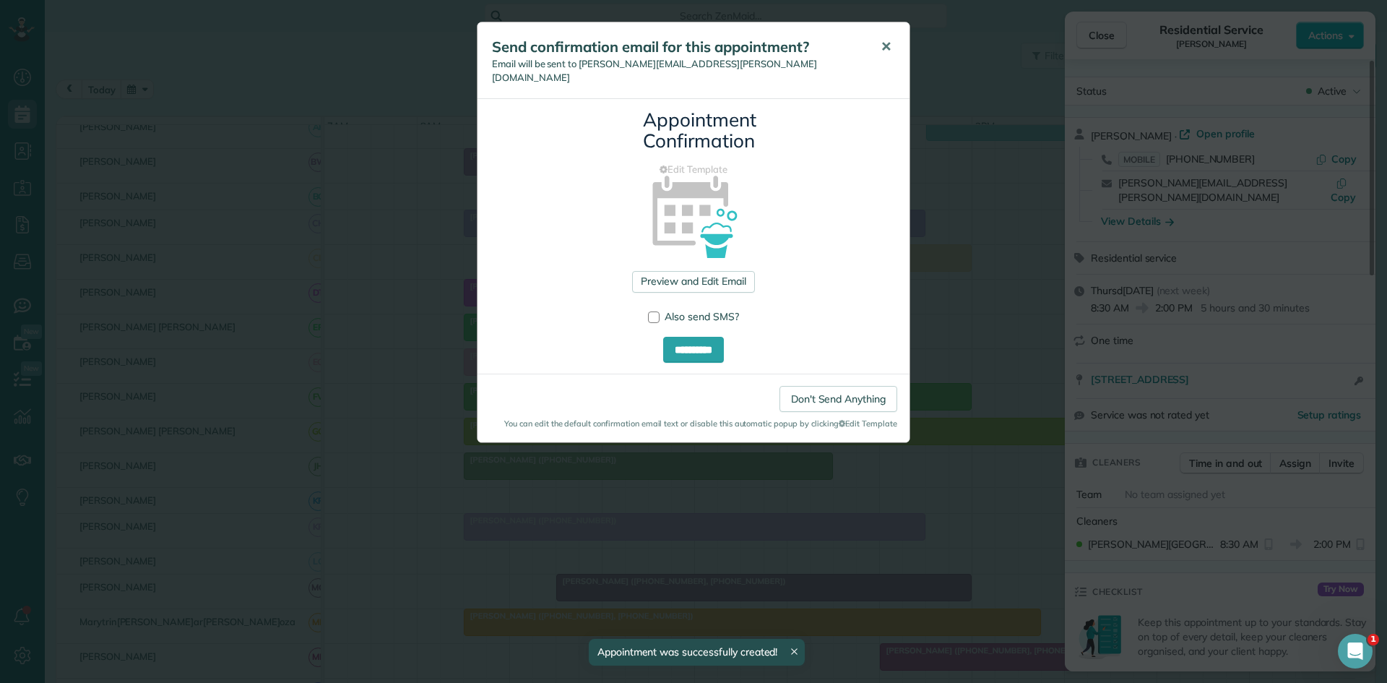
click at [888, 37] on button "✕" at bounding box center [886, 47] width 33 height 35
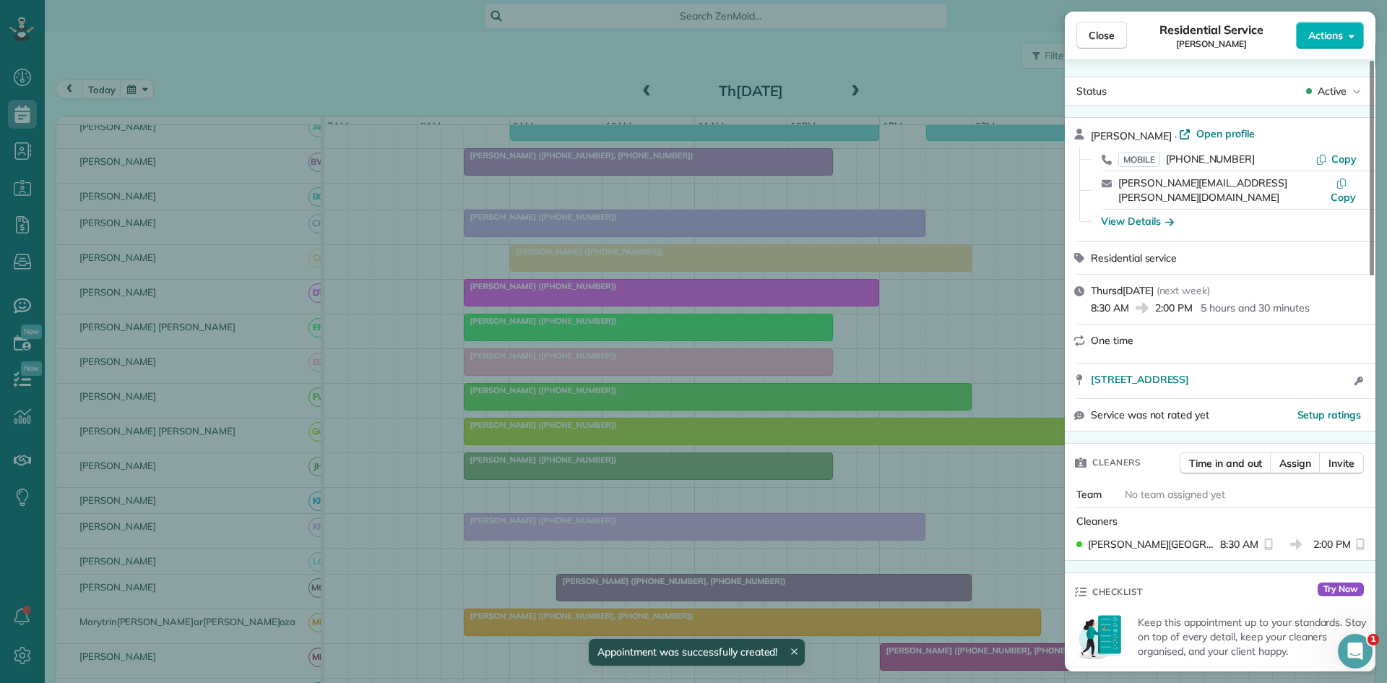
drag, startPoint x: 1099, startPoint y: 41, endPoint x: 1064, endPoint y: 74, distance: 48.6
click at [1099, 41] on span "Close" at bounding box center [1102, 35] width 26 height 14
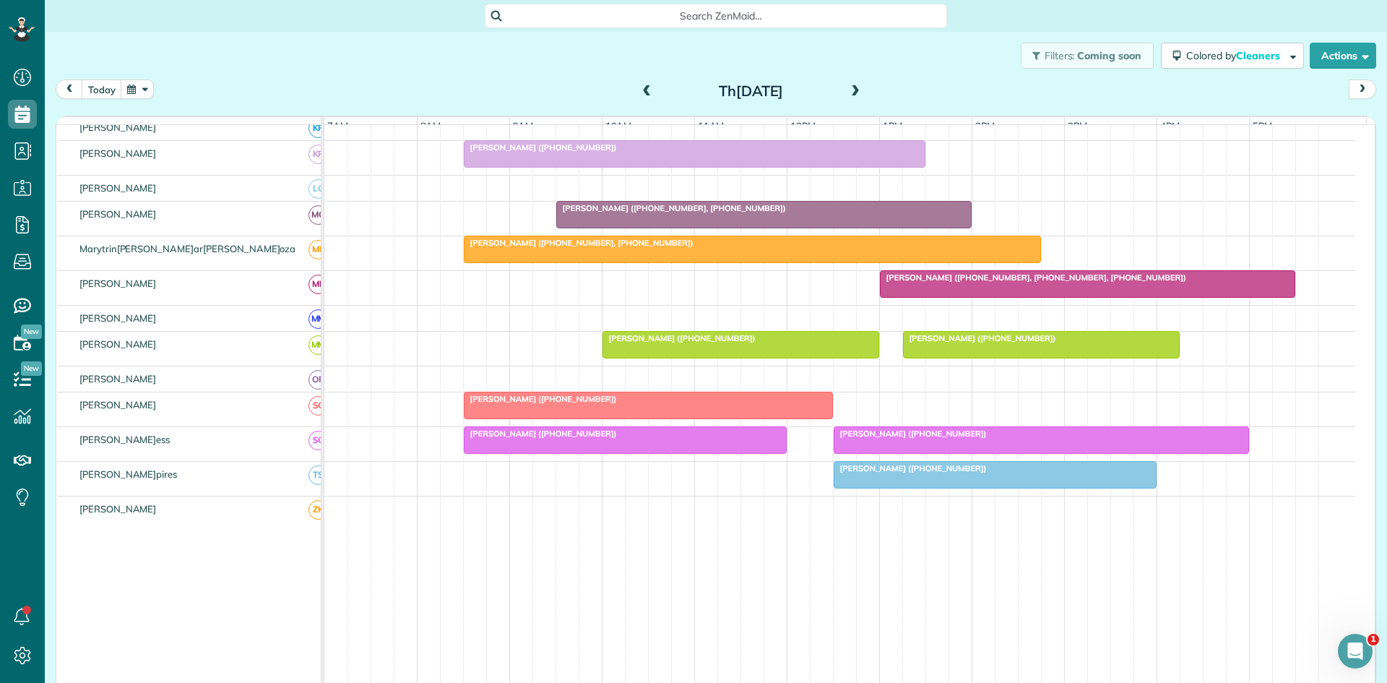
scroll to position [651, 0]
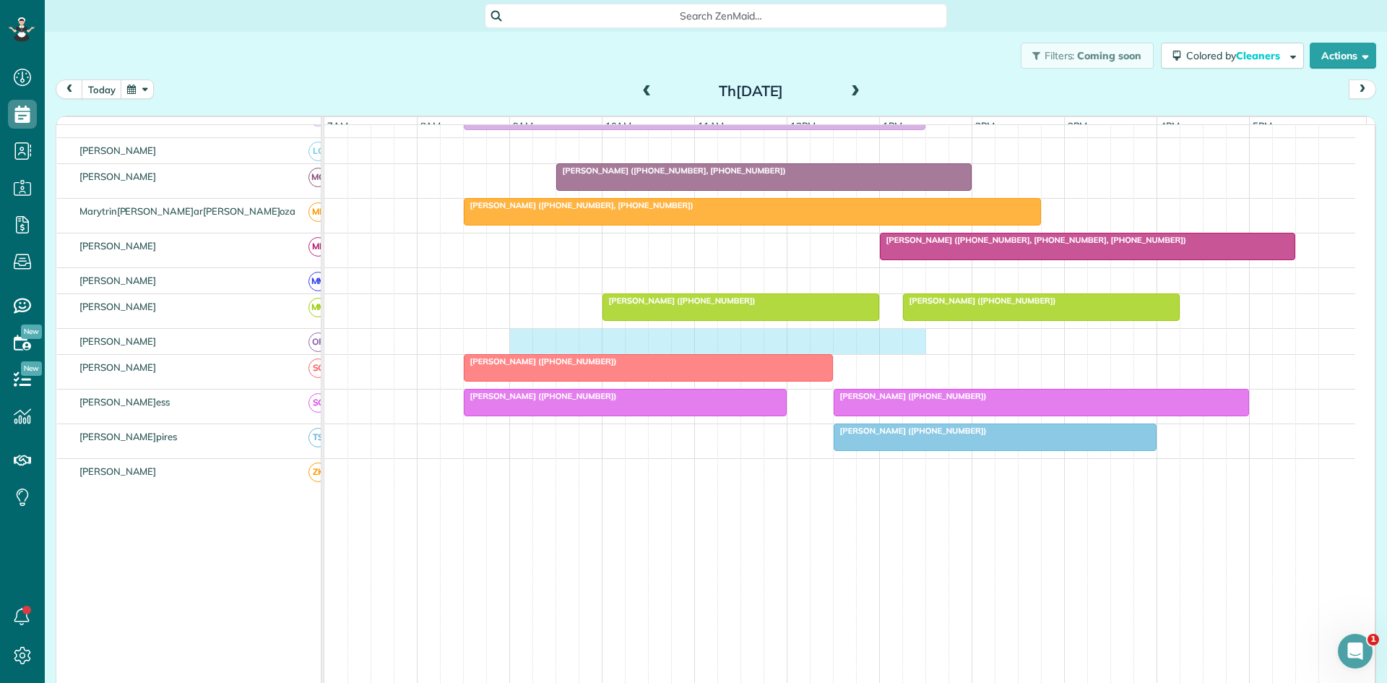
drag, startPoint x: 519, startPoint y: 354, endPoint x: 902, endPoint y: 343, distance: 383.2
click at [908, 343] on div at bounding box center [839, 341] width 1031 height 25
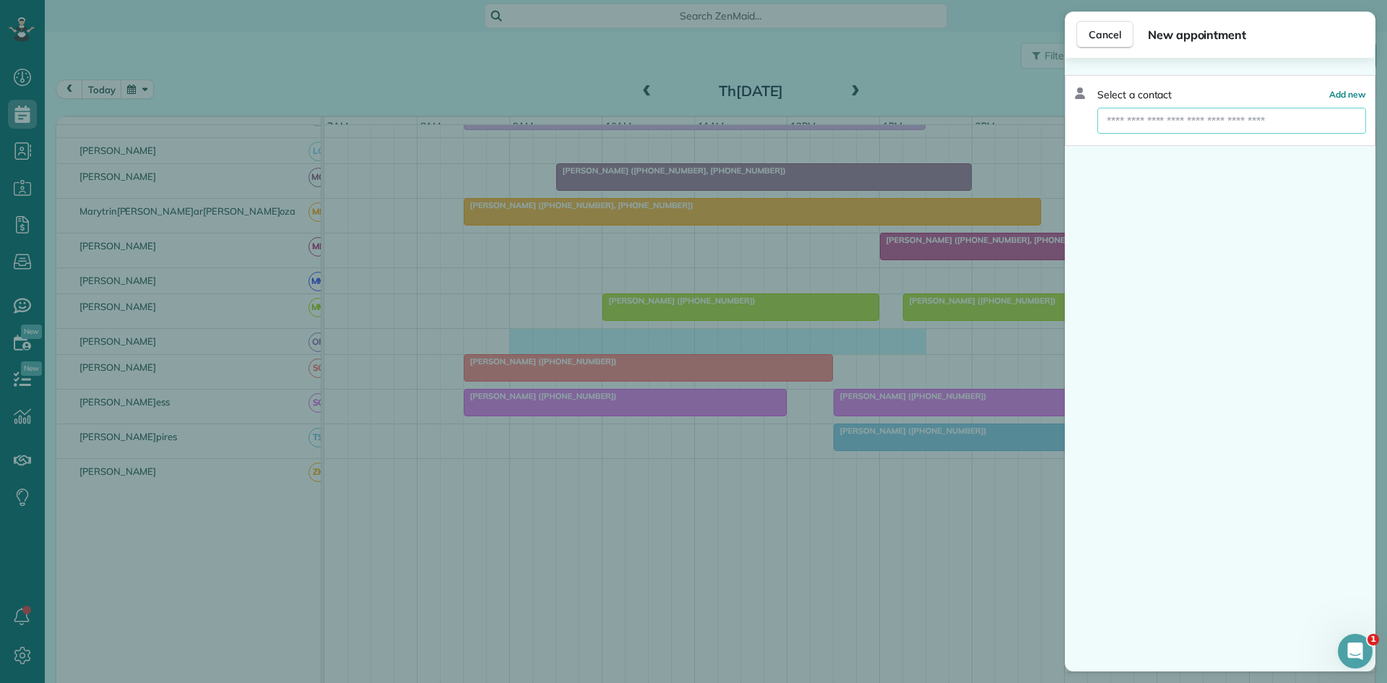
click at [1164, 122] on input "text" at bounding box center [1232, 121] width 269 height 26
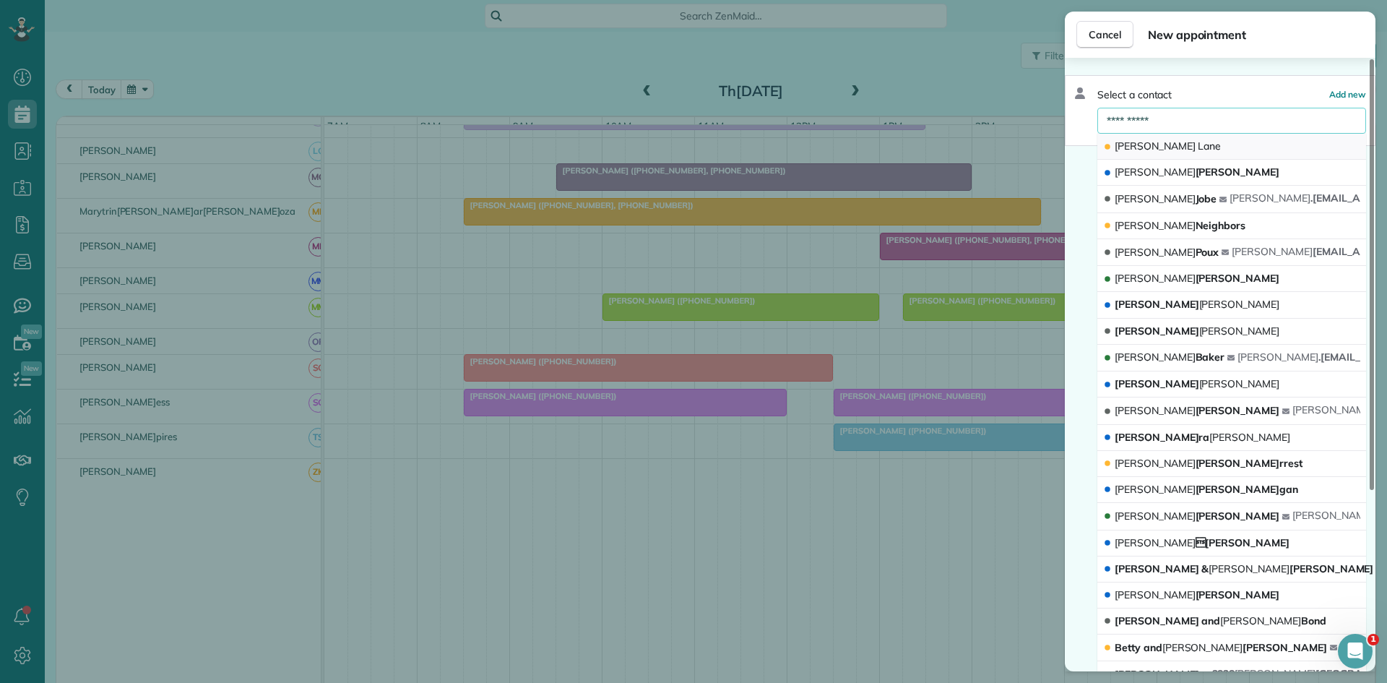
type input "**********"
click at [1198, 152] on span "Lane" at bounding box center [1209, 145] width 23 height 13
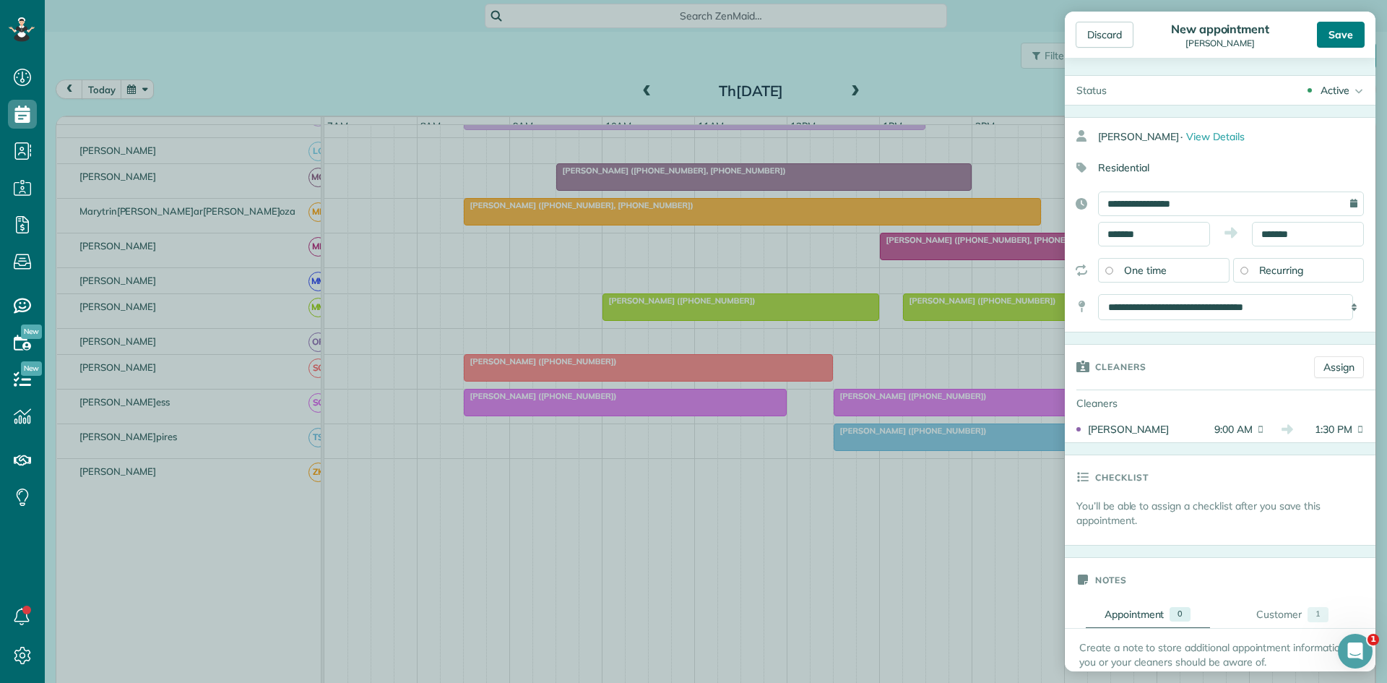
click at [1335, 35] on div "Save" at bounding box center [1341, 35] width 48 height 26
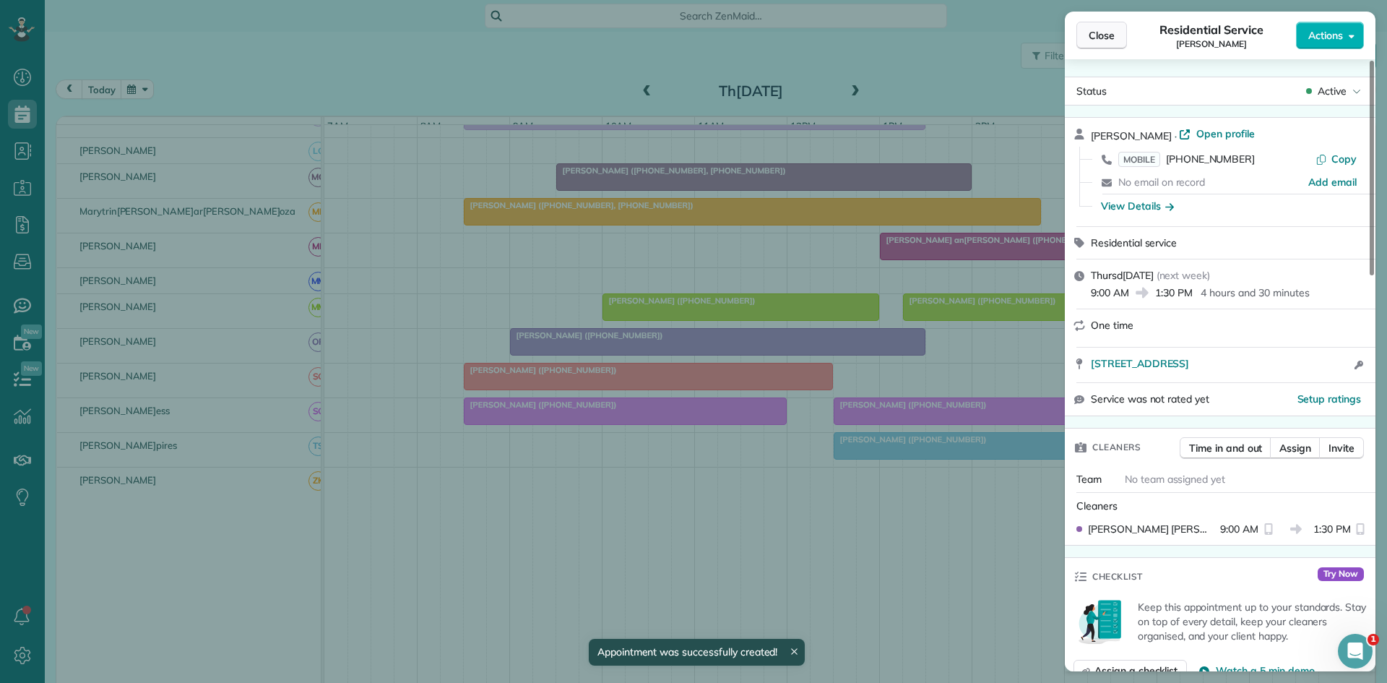
click at [1097, 33] on span "Close" at bounding box center [1102, 35] width 26 height 14
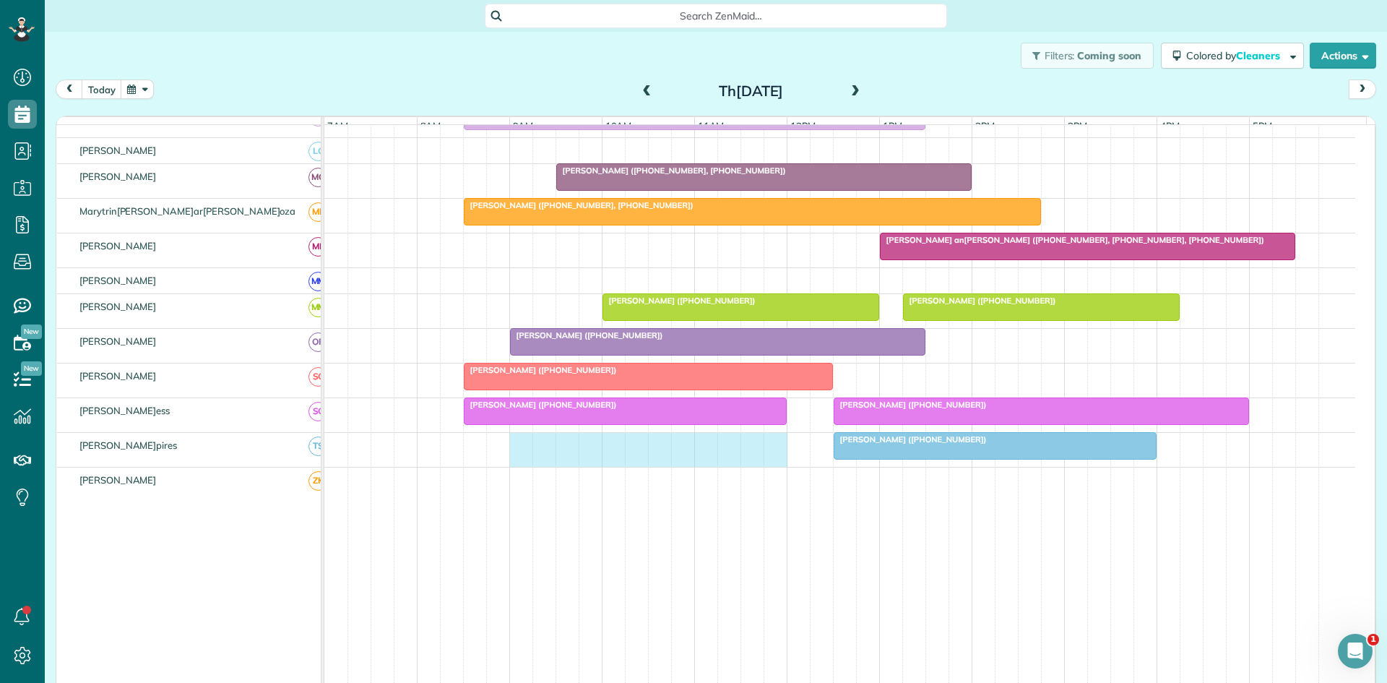
drag, startPoint x: 520, startPoint y: 466, endPoint x: 763, endPoint y: 462, distance: 242.8
click at [775, 462] on div "[PERSON_NAME] ([PHONE_NUMBER])" at bounding box center [839, 450] width 1031 height 34
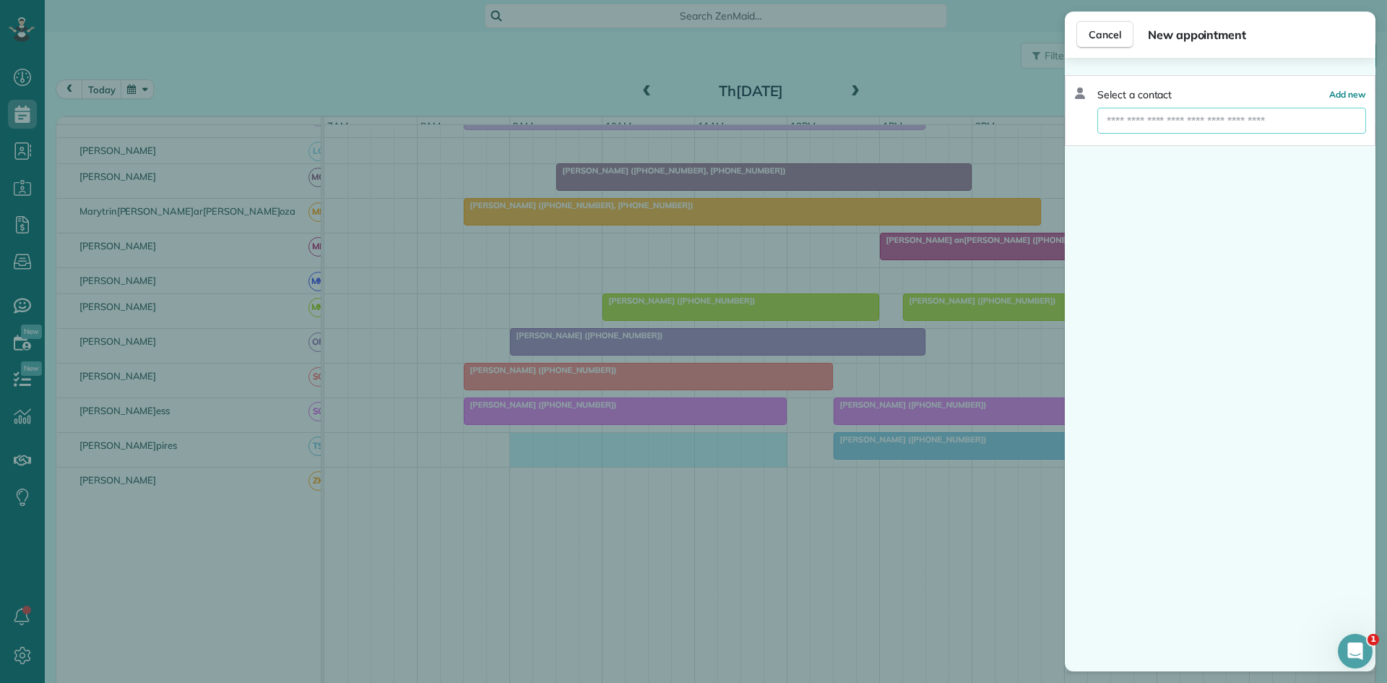
click at [1145, 128] on input "text" at bounding box center [1232, 121] width 269 height 26
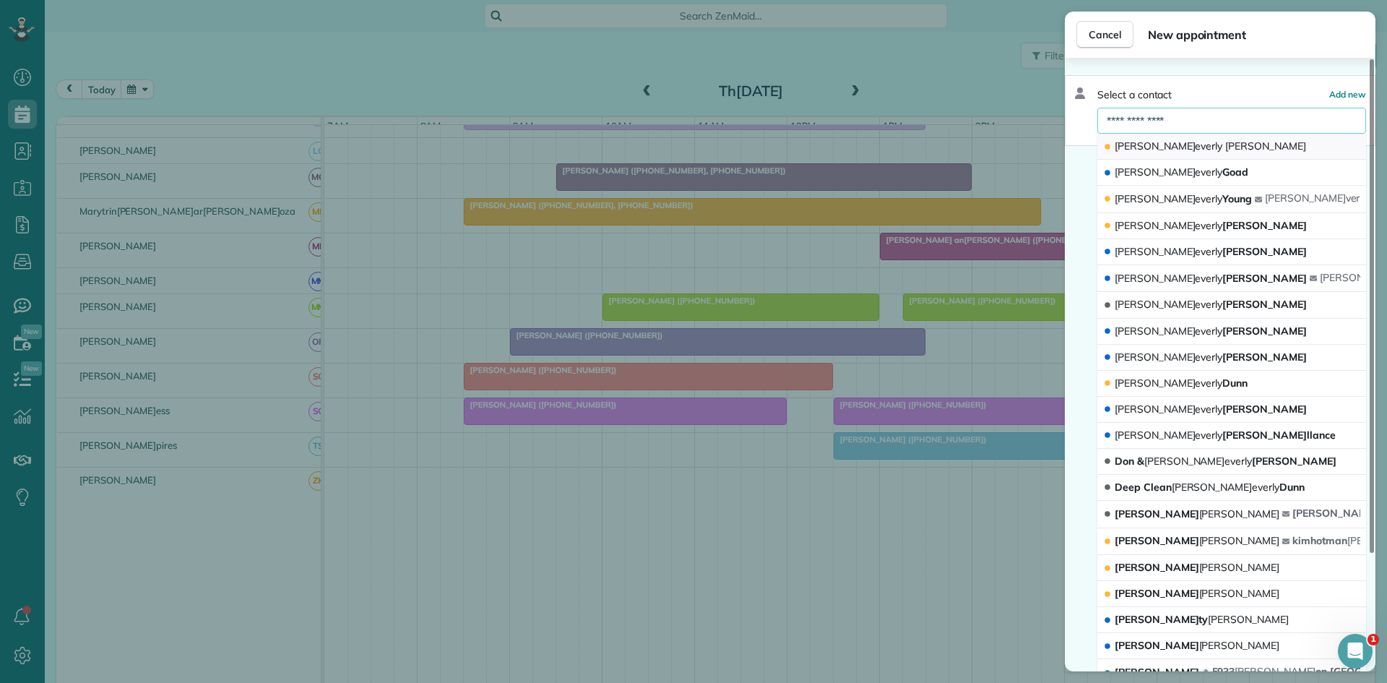
type input "**********"
click at [1196, 158] on button "Beverly Harris" at bounding box center [1232, 147] width 269 height 26
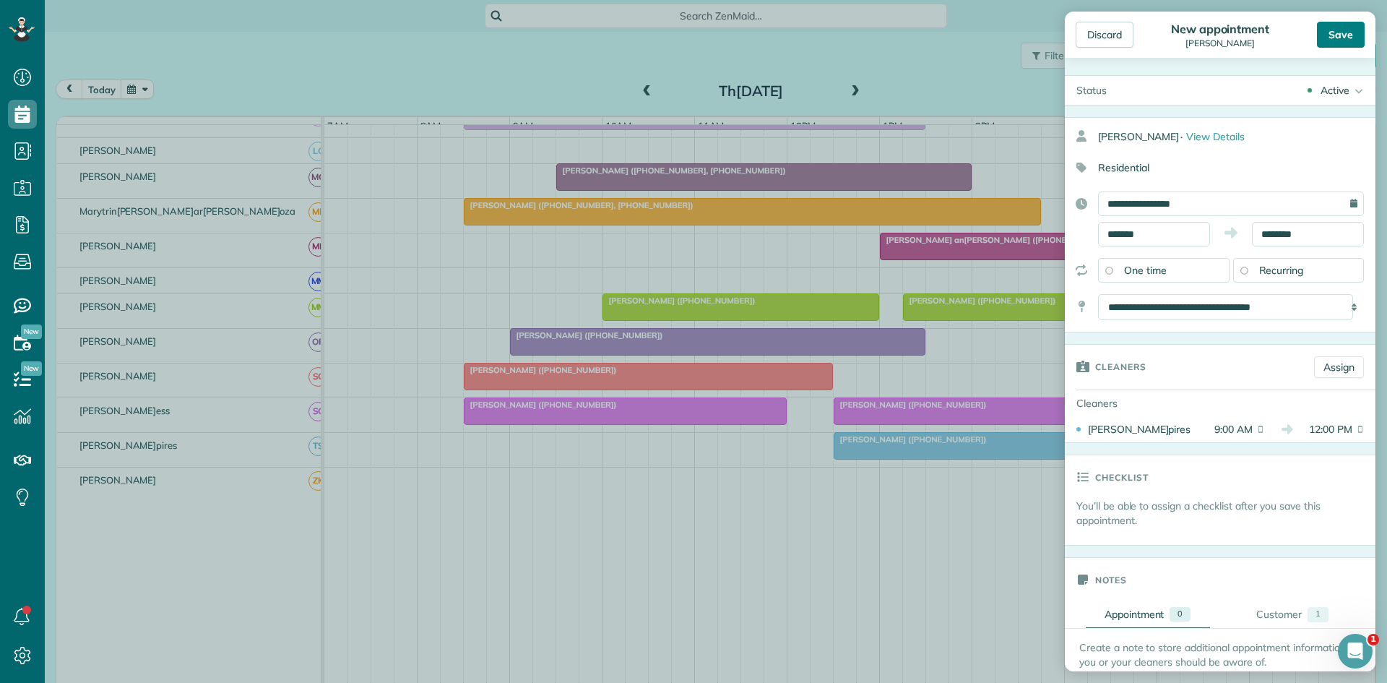
click at [1343, 35] on div "Save" at bounding box center [1341, 35] width 48 height 26
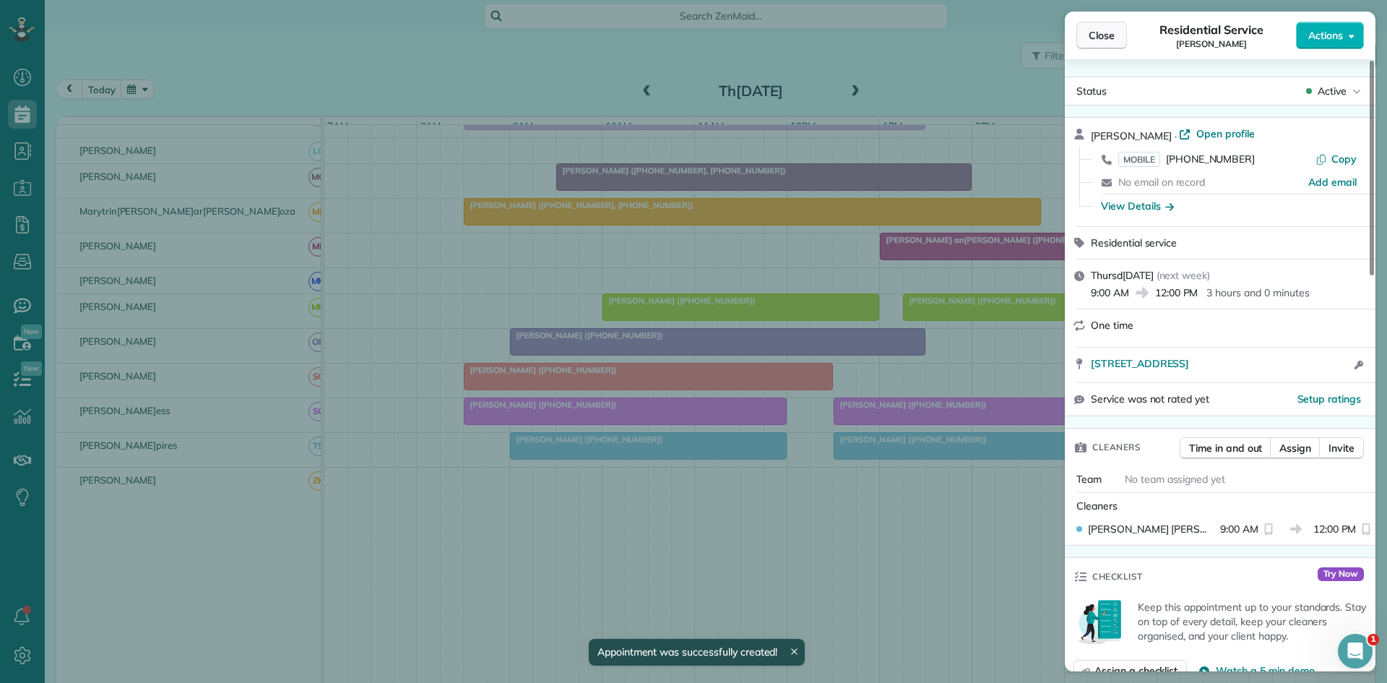
click at [1087, 33] on button "Close" at bounding box center [1102, 35] width 51 height 27
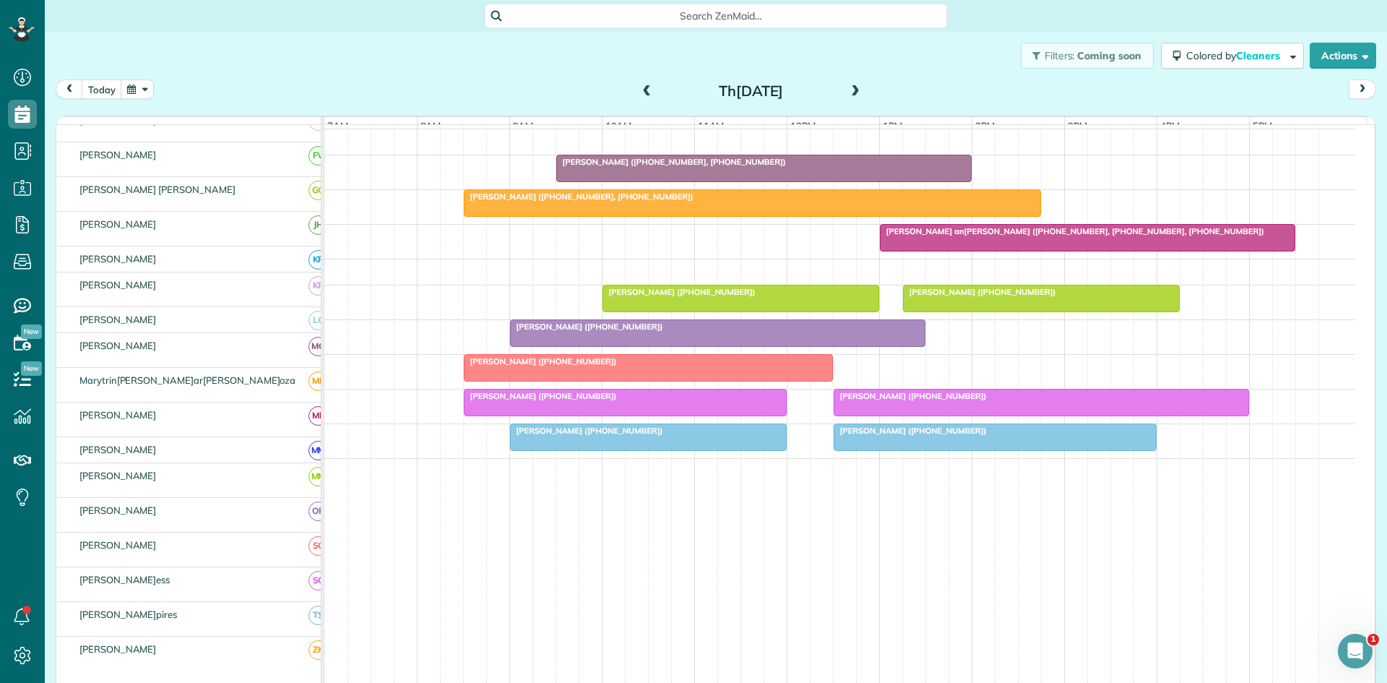
scroll to position [660, 0]
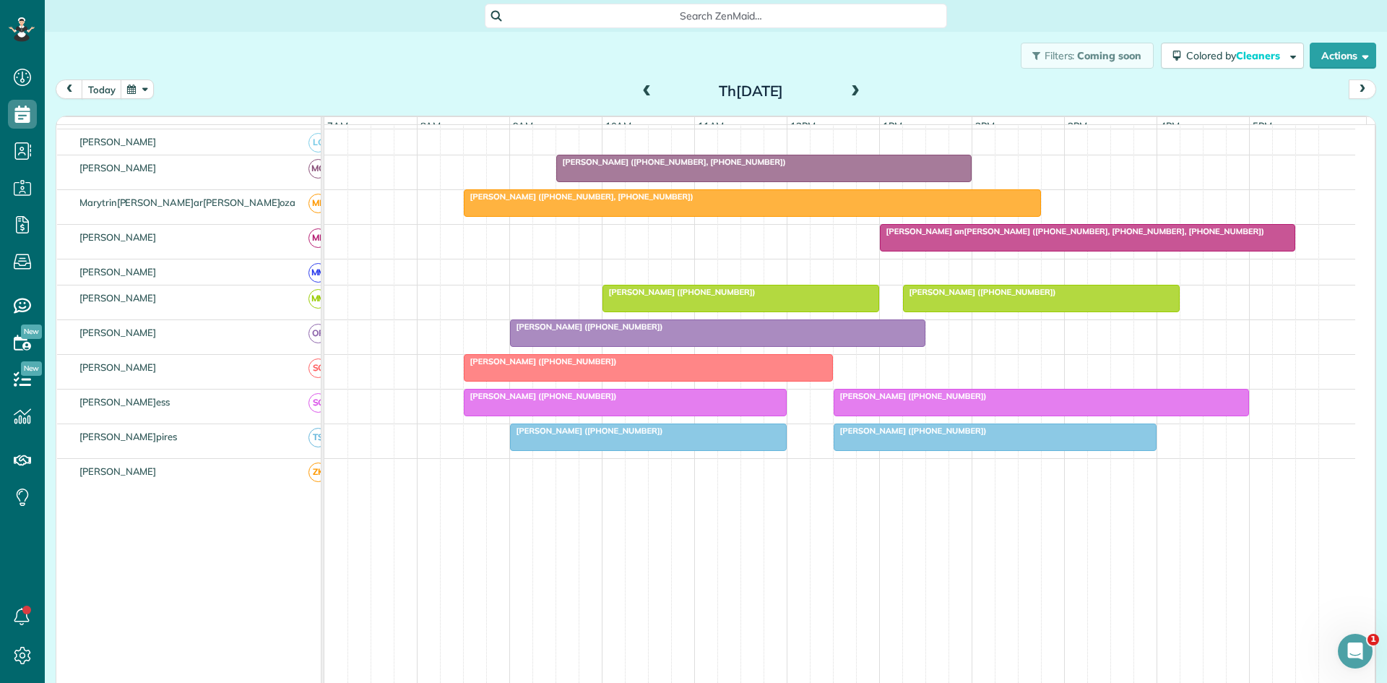
click at [852, 95] on span at bounding box center [856, 91] width 16 height 13
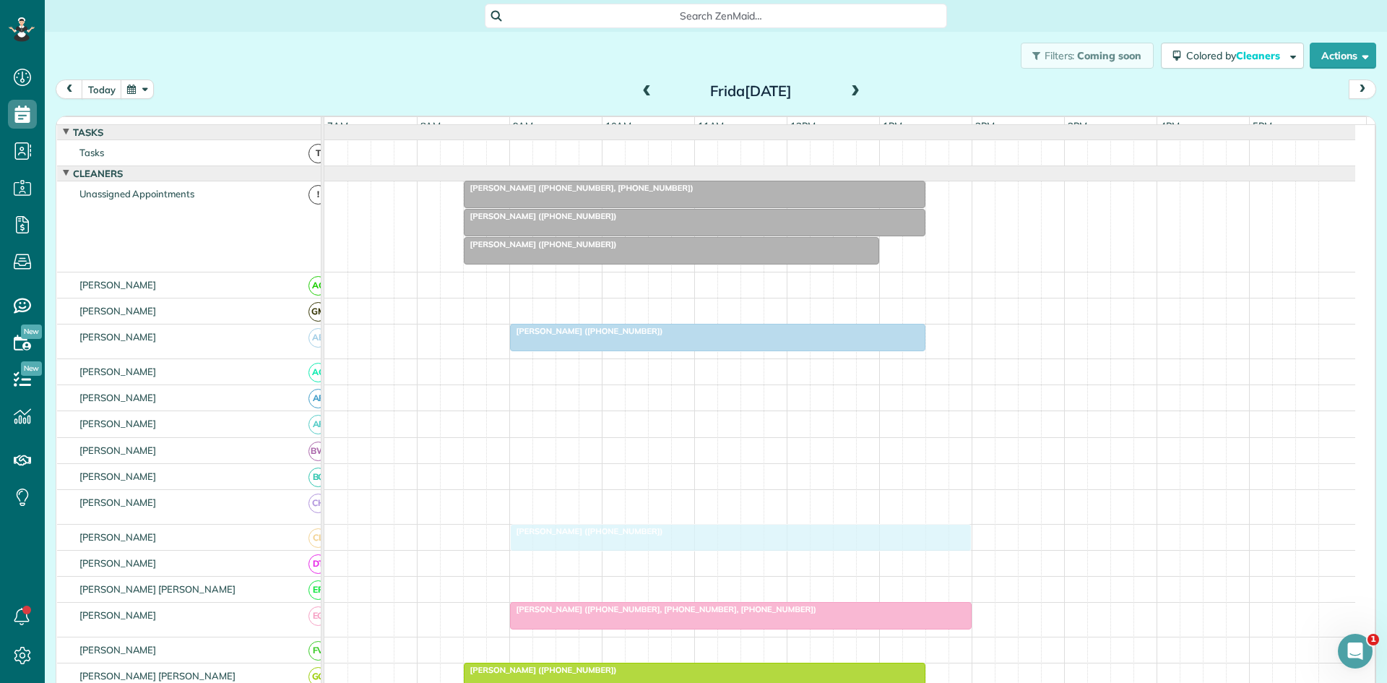
scroll to position [241, 0]
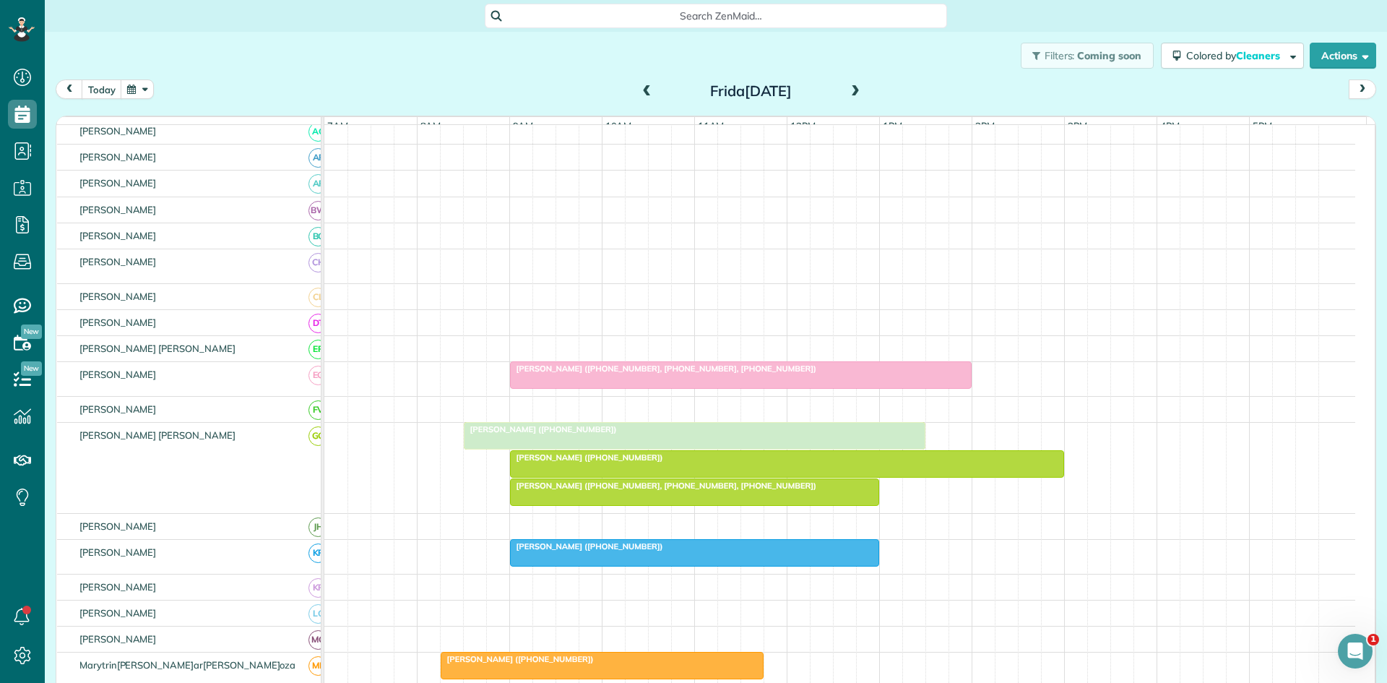
drag, startPoint x: 548, startPoint y: 510, endPoint x: 545, endPoint y: 465, distance: 44.9
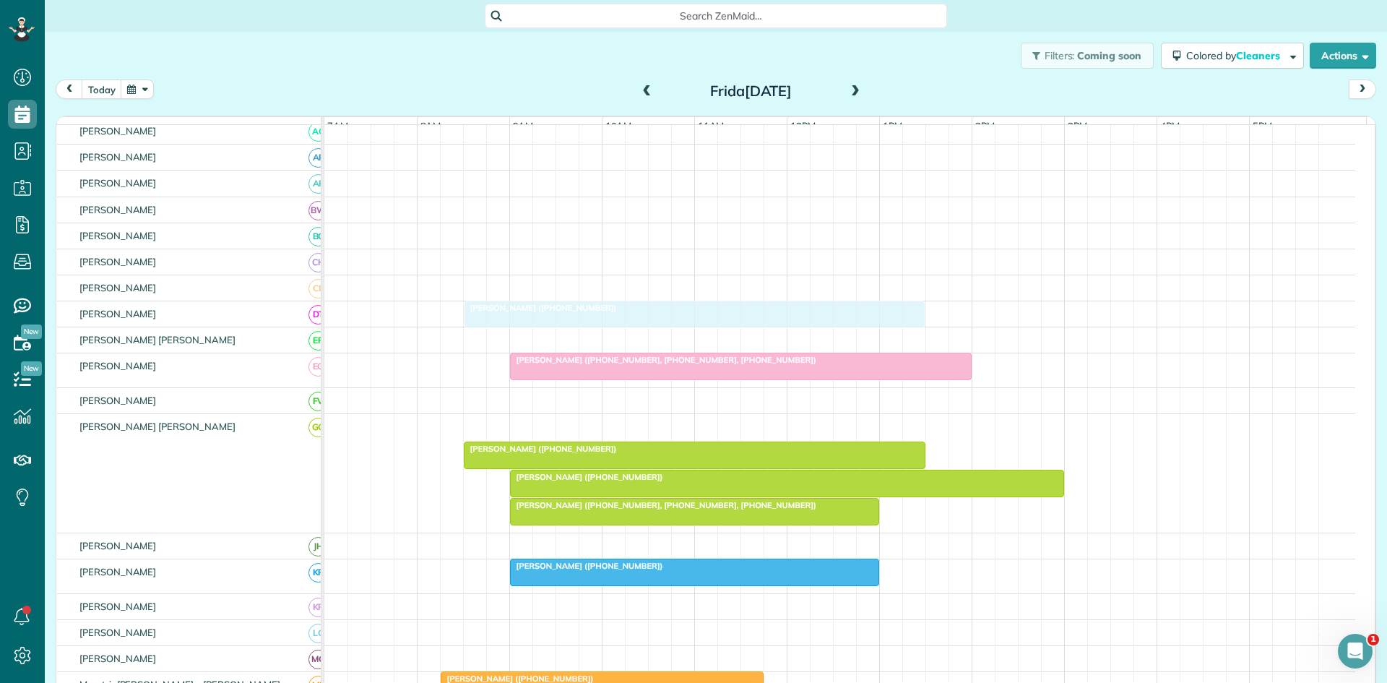
drag, startPoint x: 572, startPoint y: 429, endPoint x: 572, endPoint y: 309, distance: 119.2
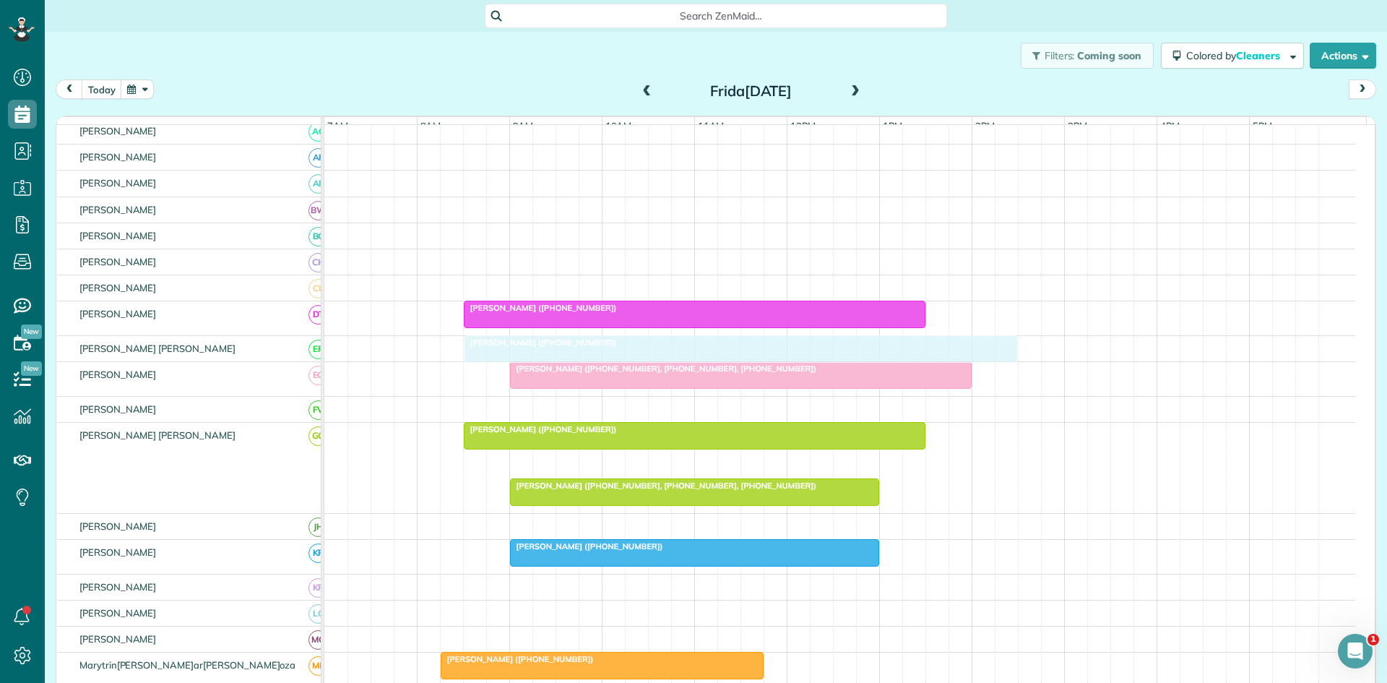
drag, startPoint x: 588, startPoint y: 478, endPoint x: 548, endPoint y: 365, distance: 120.2
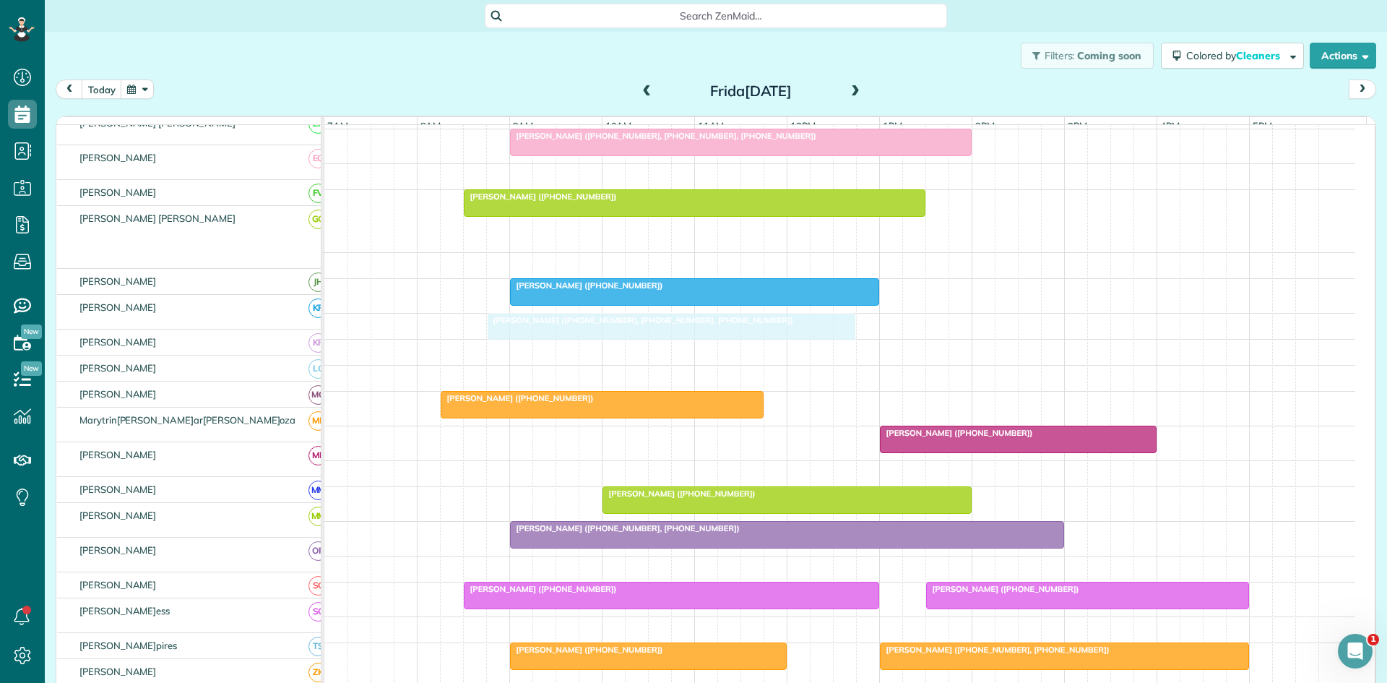
scroll to position [482, 0]
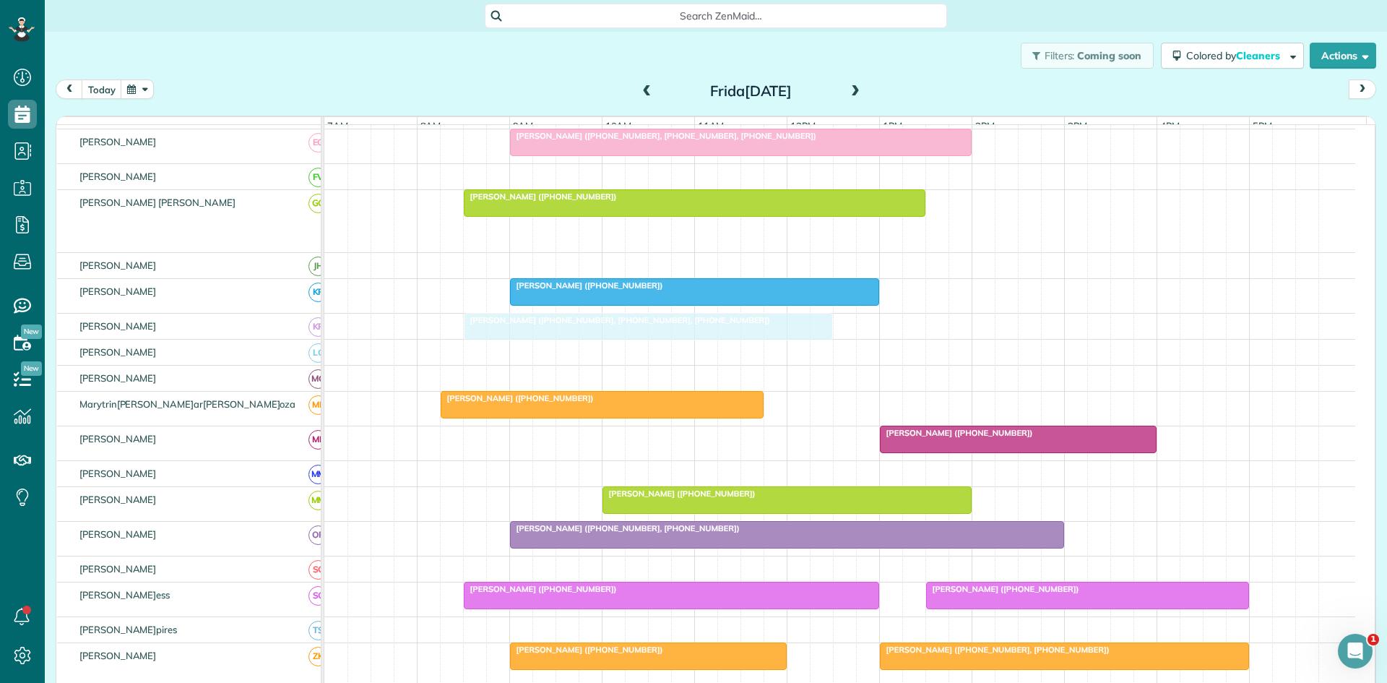
drag, startPoint x: 642, startPoint y: 478, endPoint x: 596, endPoint y: 322, distance: 162.1
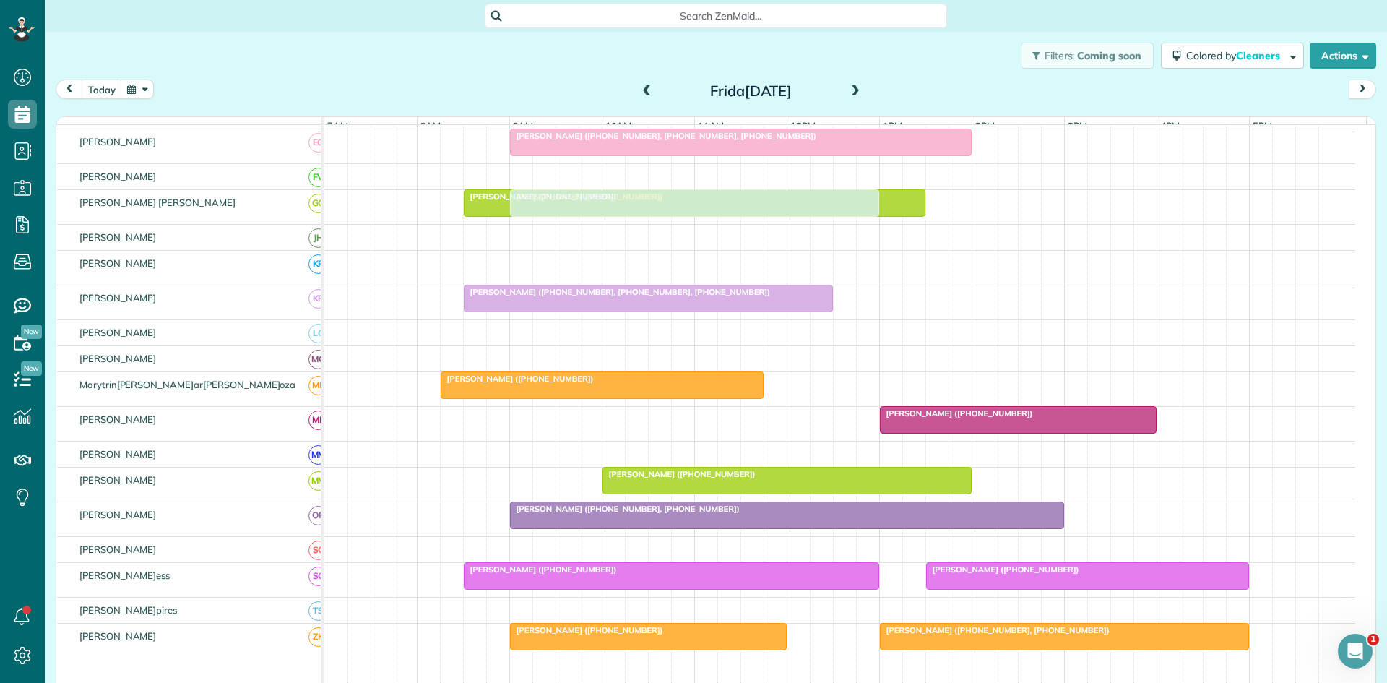
scroll to position [241, 0]
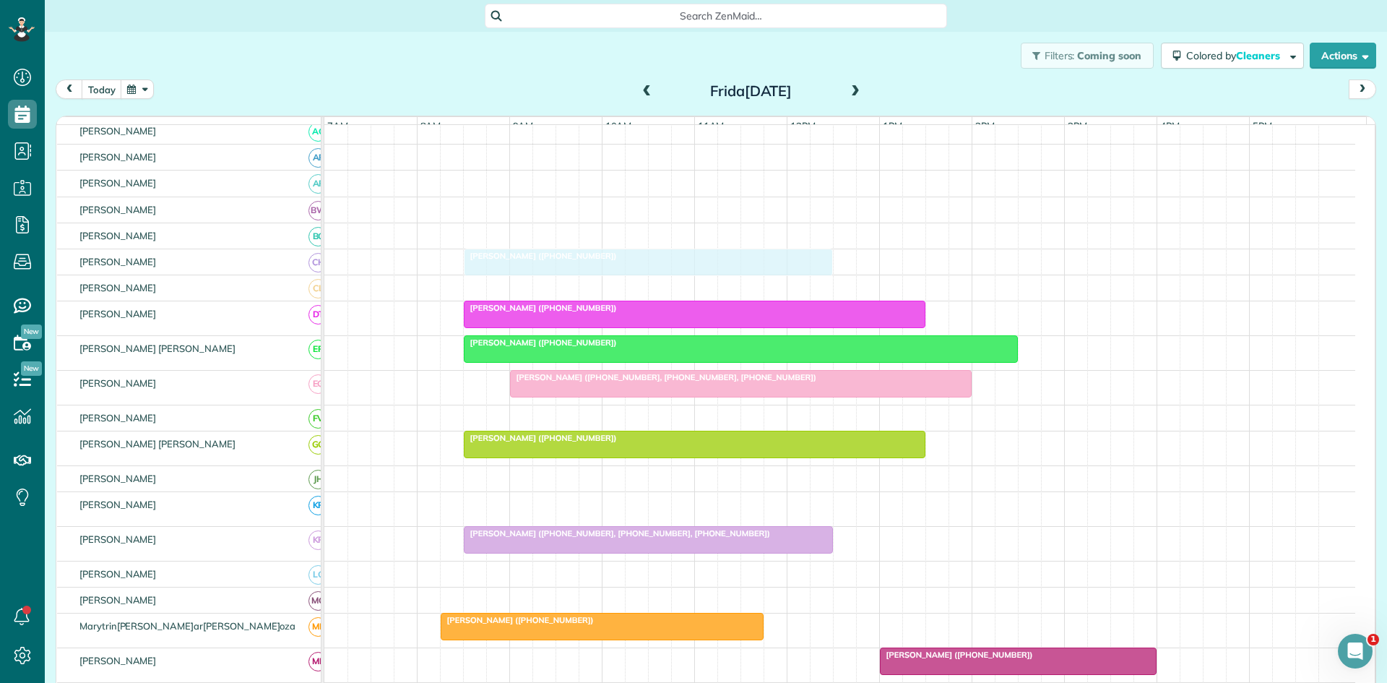
drag, startPoint x: 550, startPoint y: 277, endPoint x: 496, endPoint y: 272, distance: 53.7
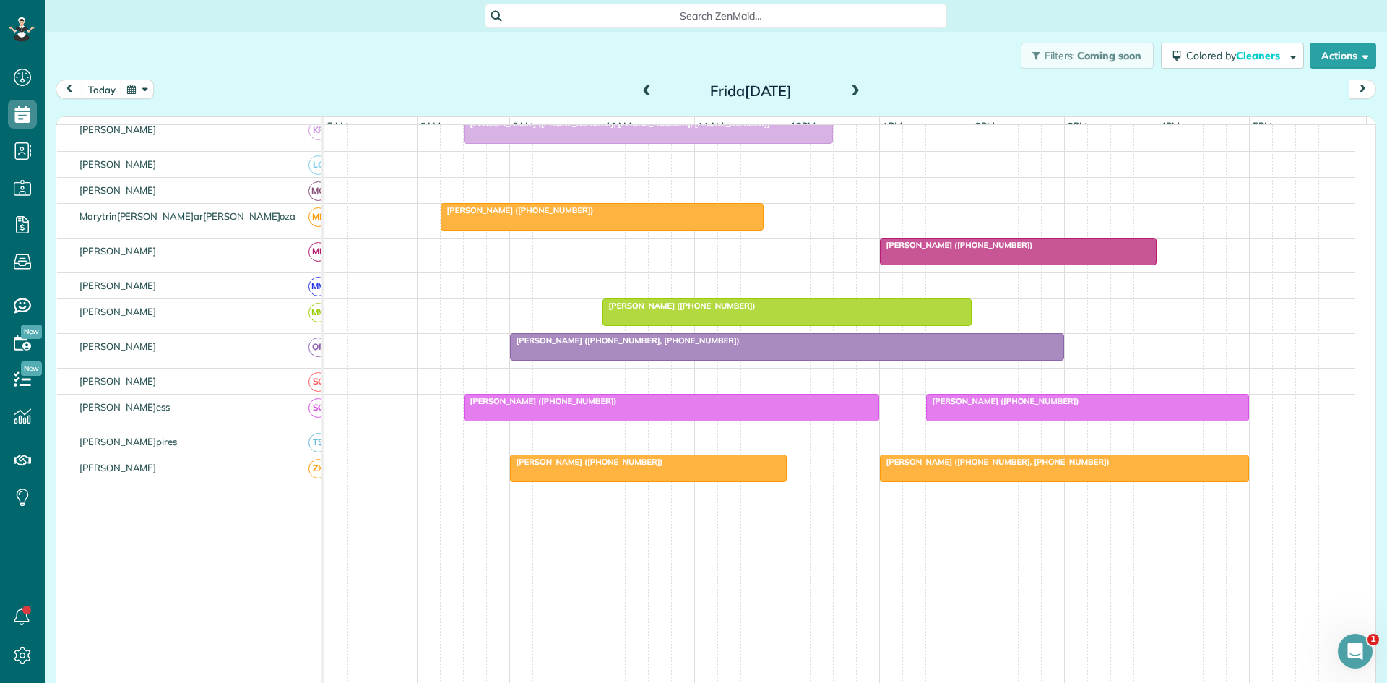
scroll to position [655, 0]
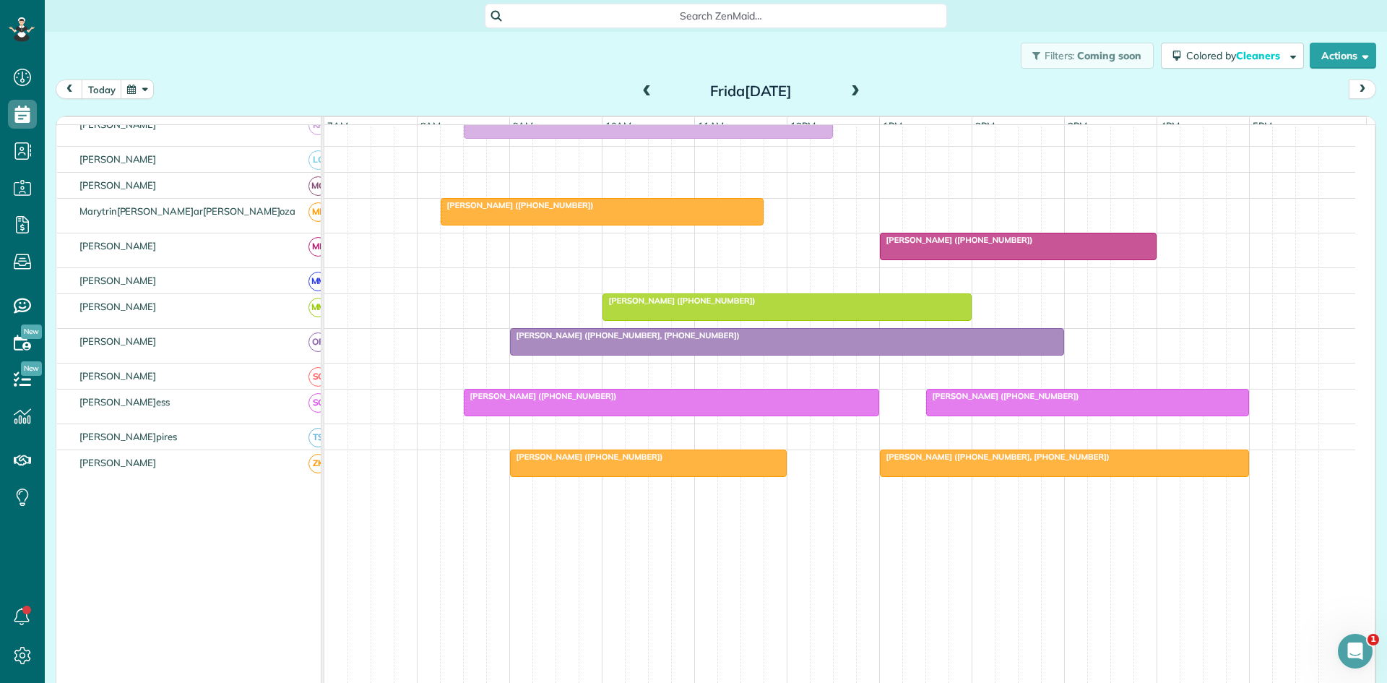
click at [627, 355] on div at bounding box center [787, 342] width 553 height 26
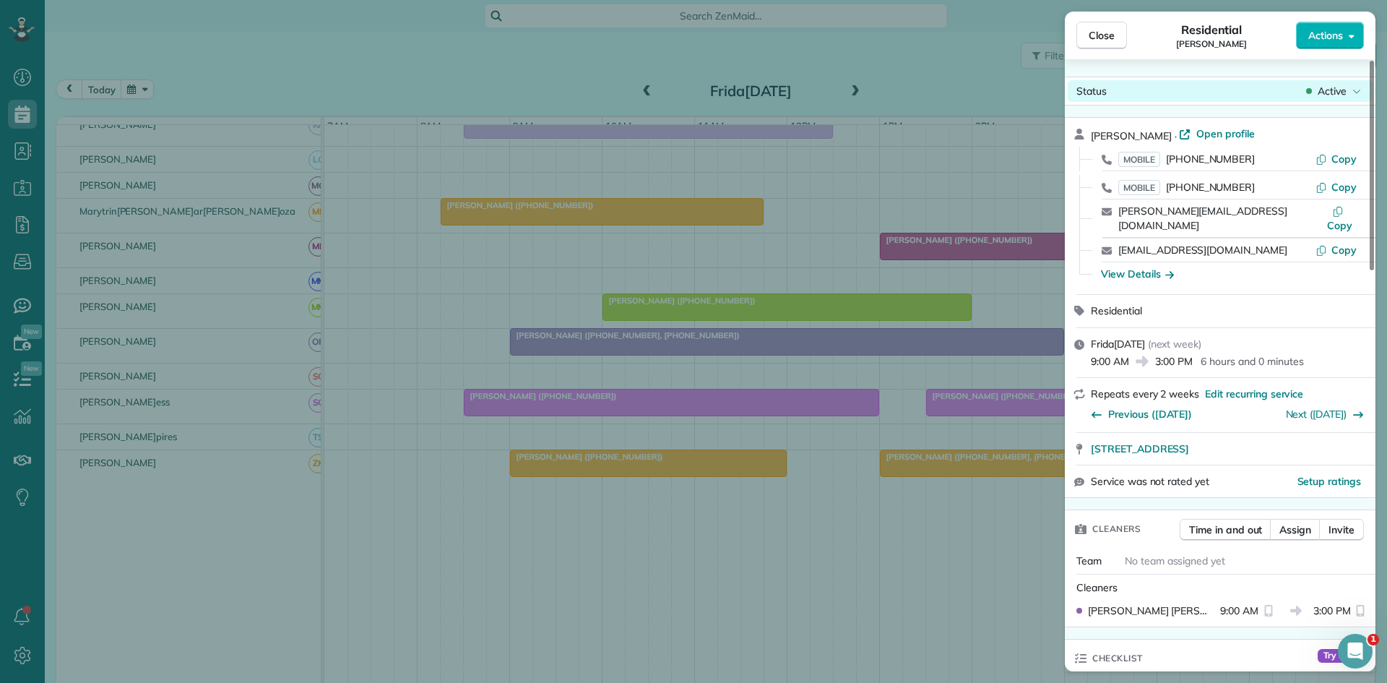
click at [1321, 93] on span "Active" at bounding box center [1332, 91] width 29 height 14
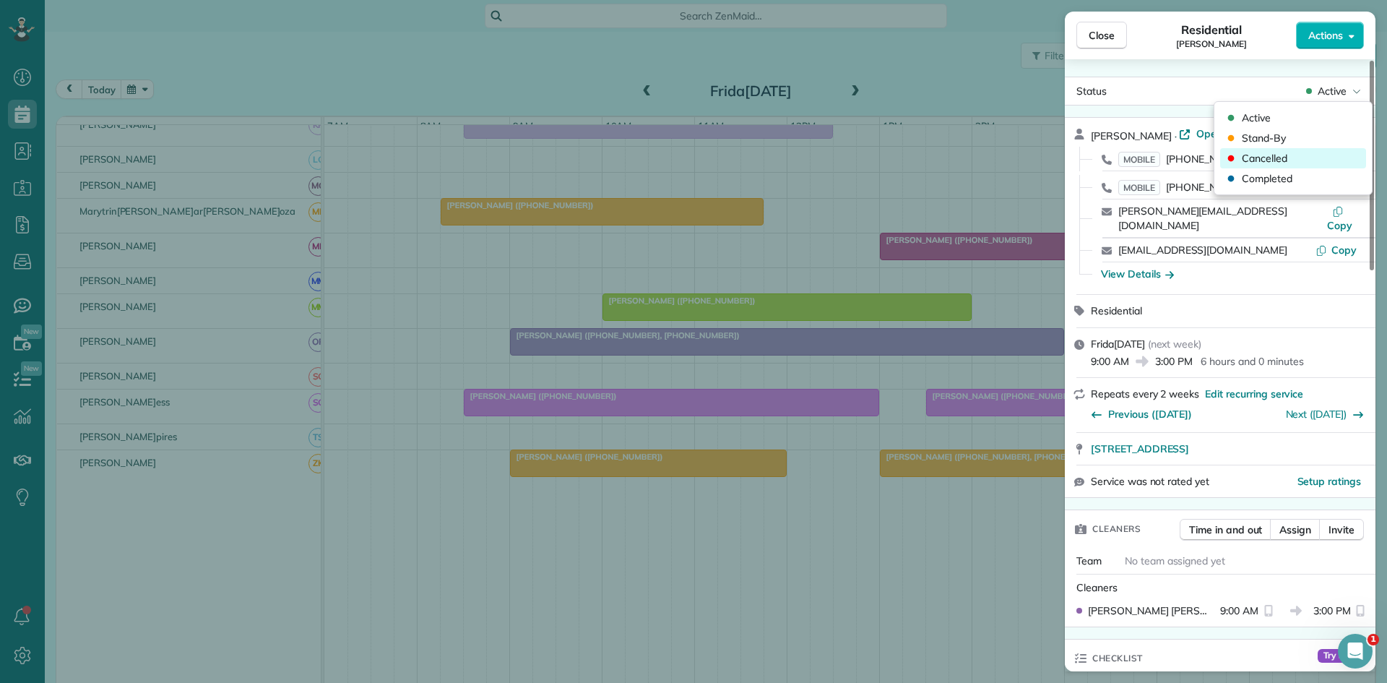
click at [1242, 152] on div "Cancelled" at bounding box center [1255, 158] width 64 height 14
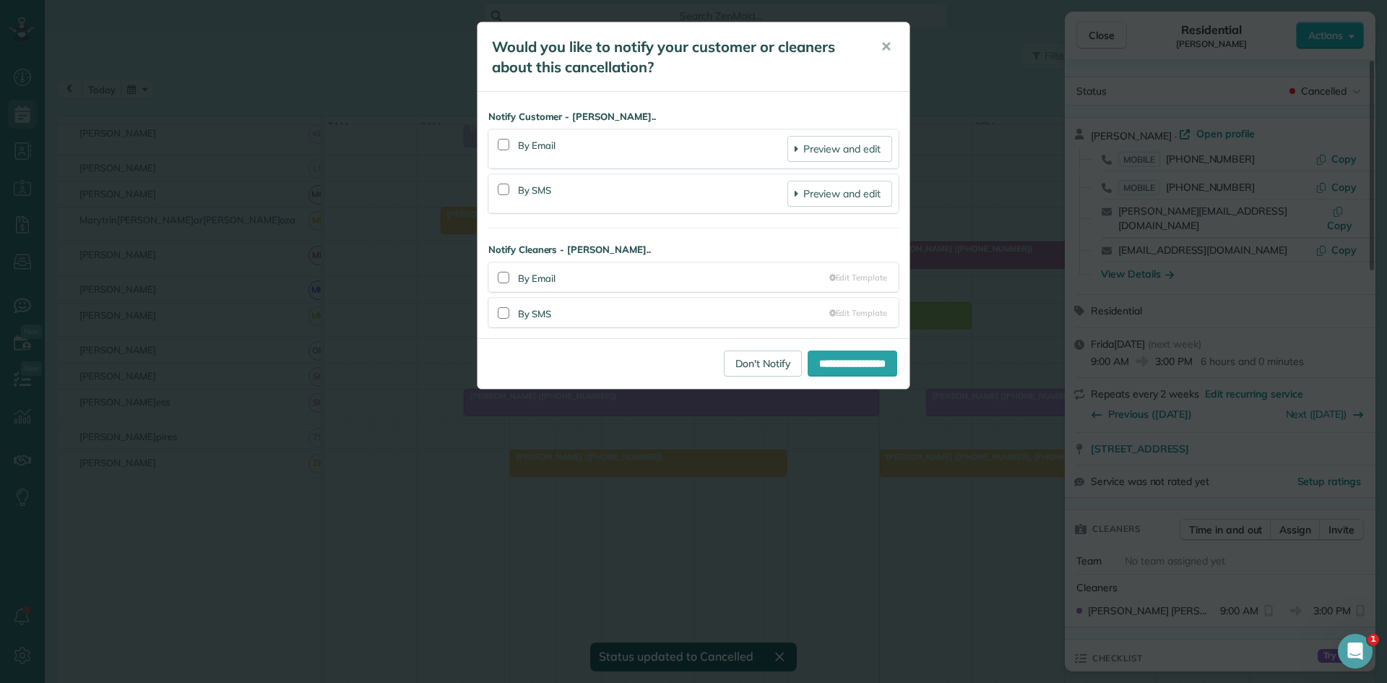
scroll to position [647, 0]
click at [885, 52] on span "✕" at bounding box center [886, 46] width 11 height 17
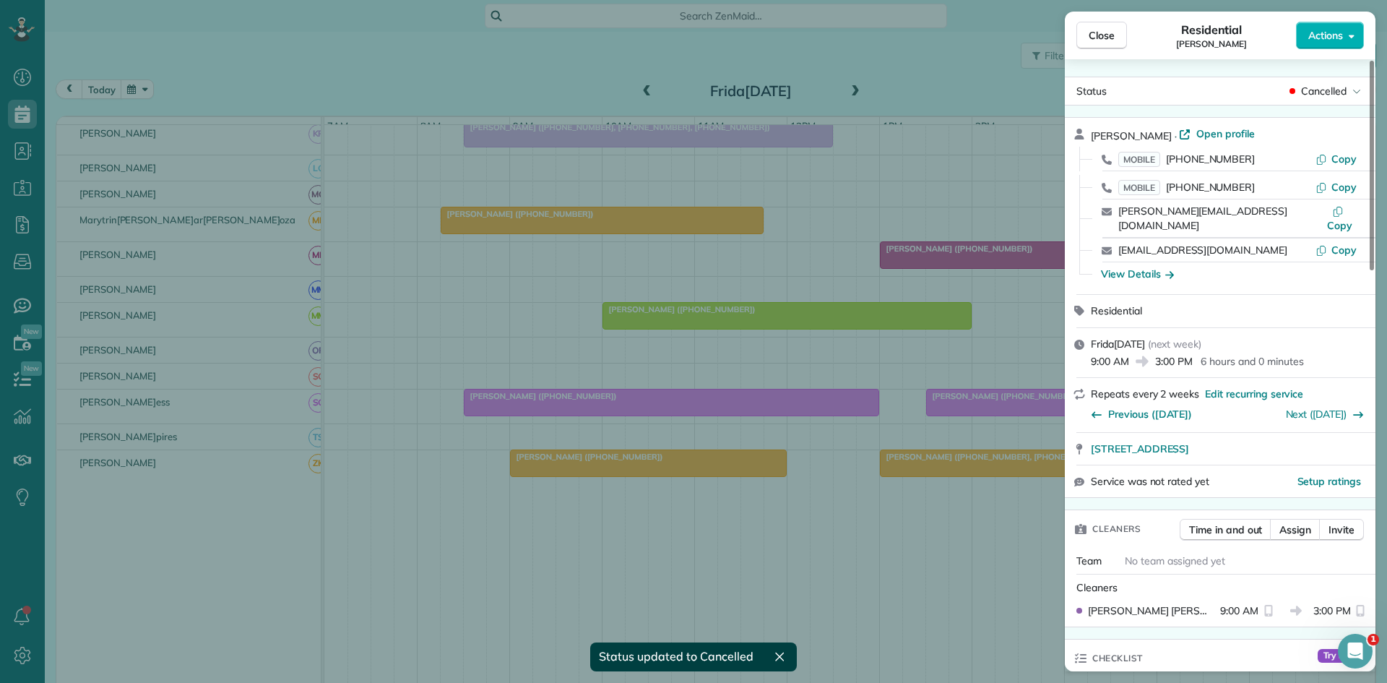
drag, startPoint x: 1094, startPoint y: 44, endPoint x: 1005, endPoint y: 129, distance: 123.2
click at [1096, 46] on button "Close" at bounding box center [1102, 35] width 51 height 27
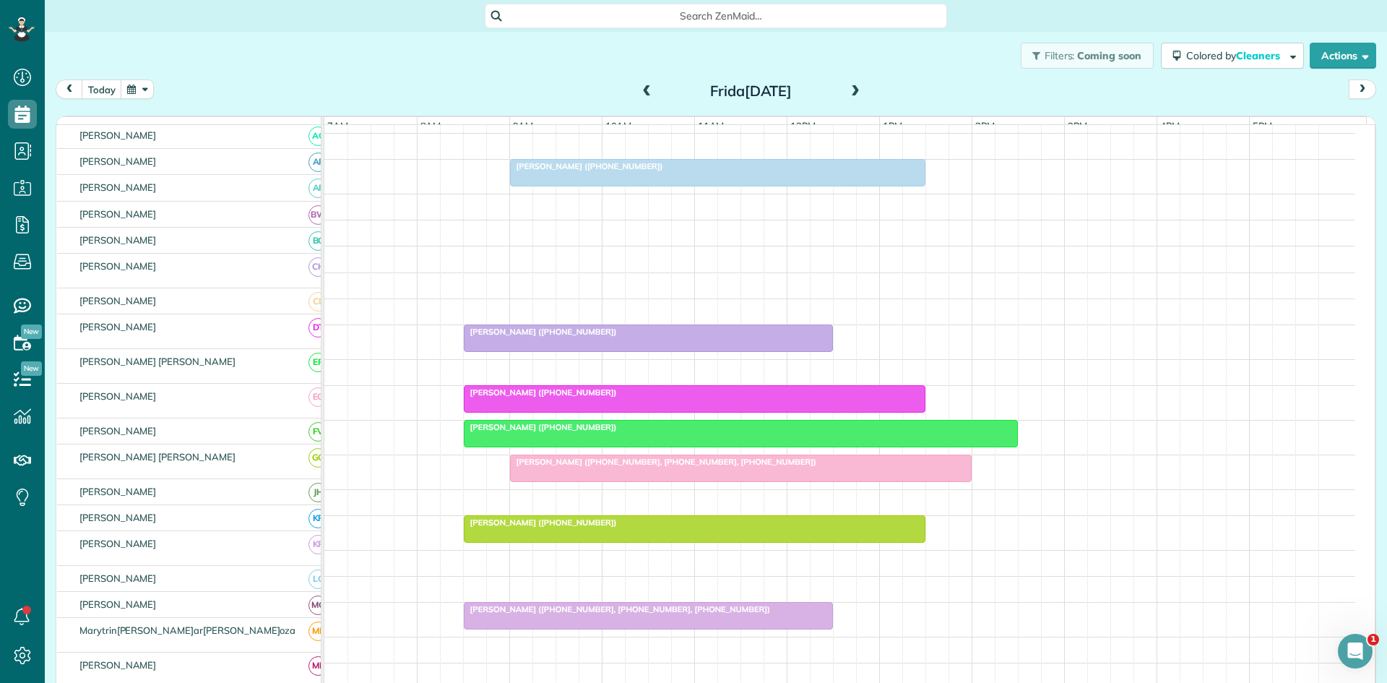
scroll to position [165, 0]
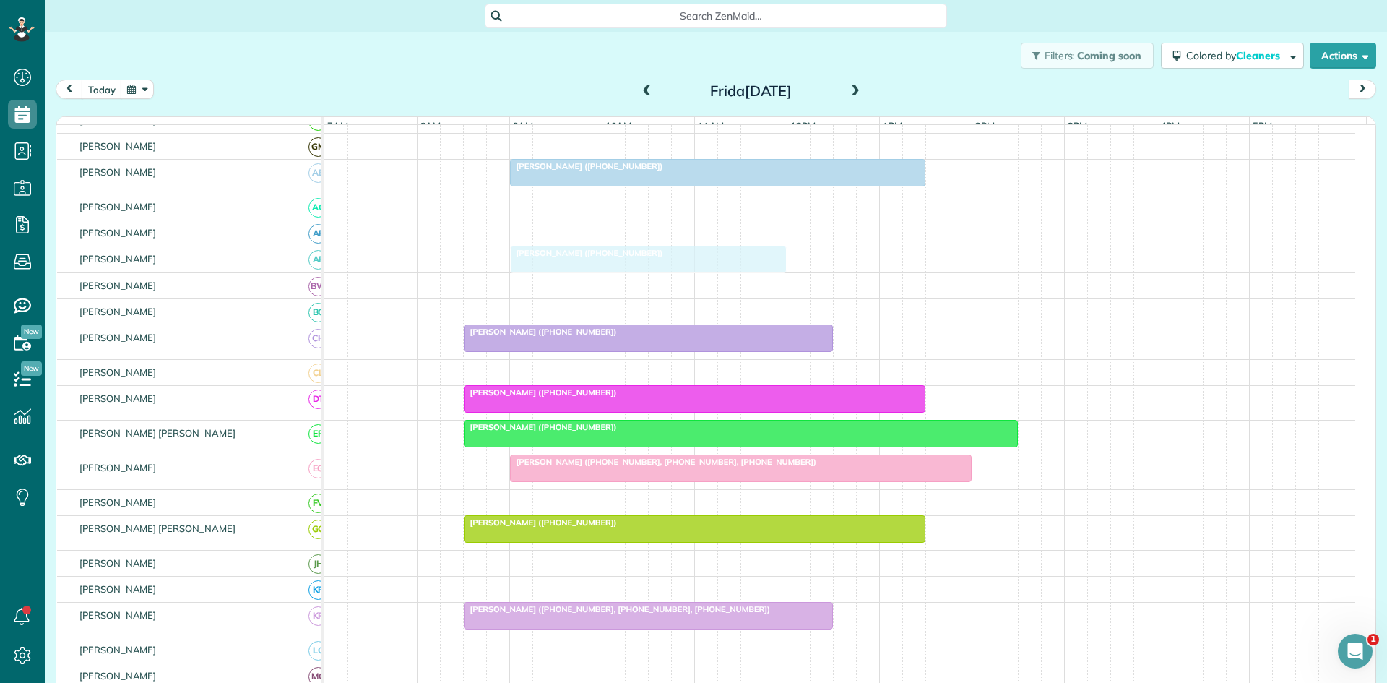
drag, startPoint x: 542, startPoint y: 481, endPoint x: 514, endPoint y: 285, distance: 198.6
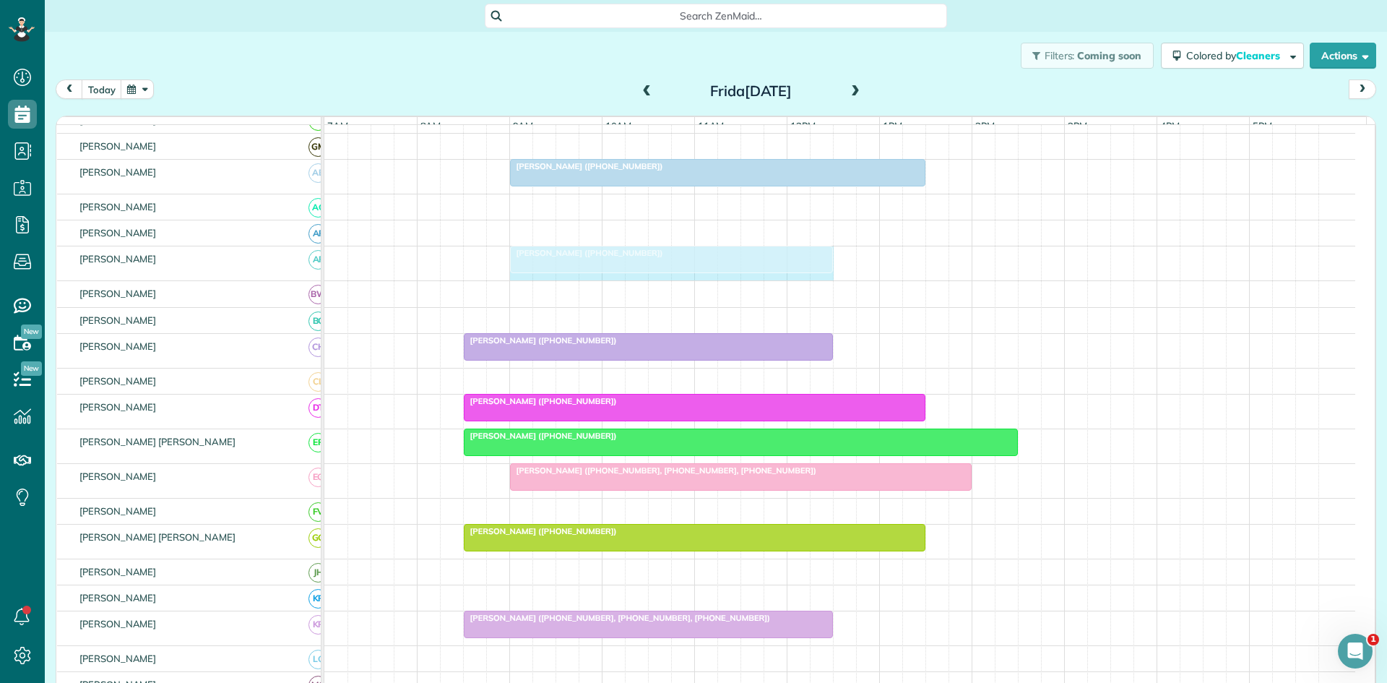
drag, startPoint x: 779, startPoint y: 275, endPoint x: 808, endPoint y: 269, distance: 29.5
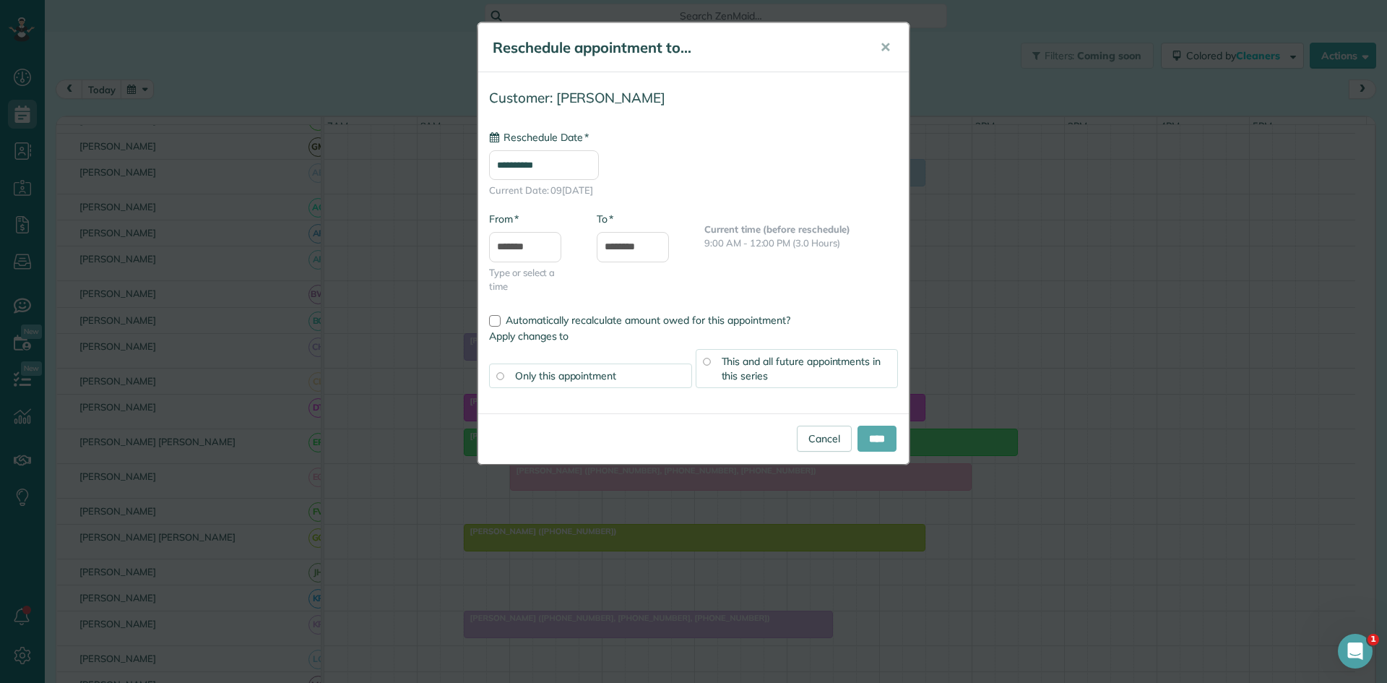
type input "**********"
click at [872, 427] on input "****" at bounding box center [877, 439] width 39 height 26
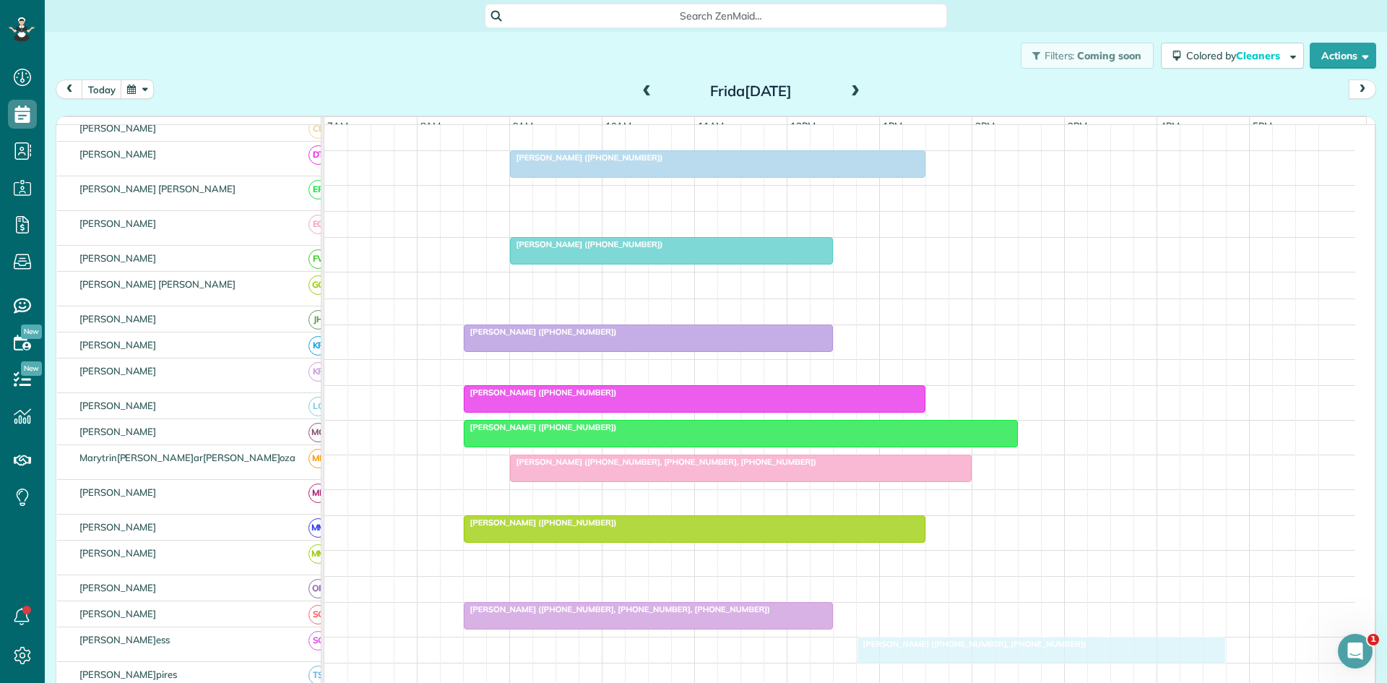
scroll to position [173, 0]
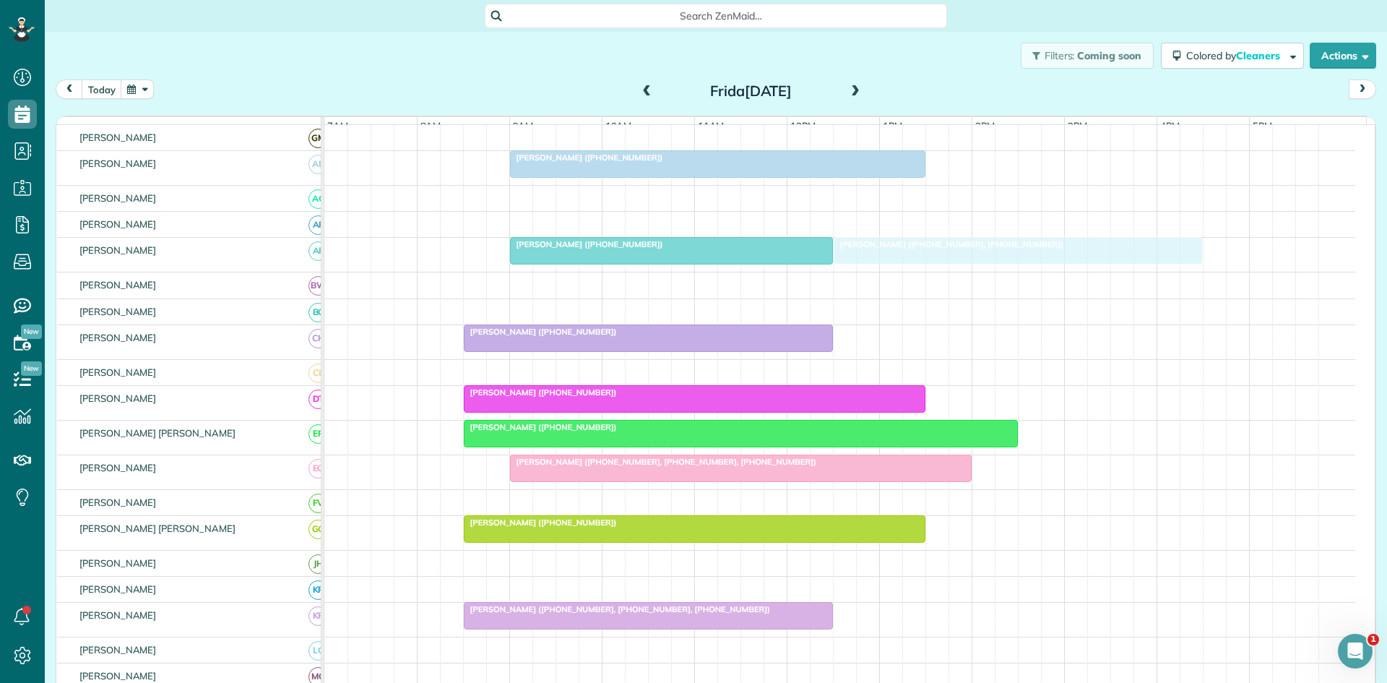
drag, startPoint x: 918, startPoint y: 479, endPoint x: 872, endPoint y: 262, distance: 221.5
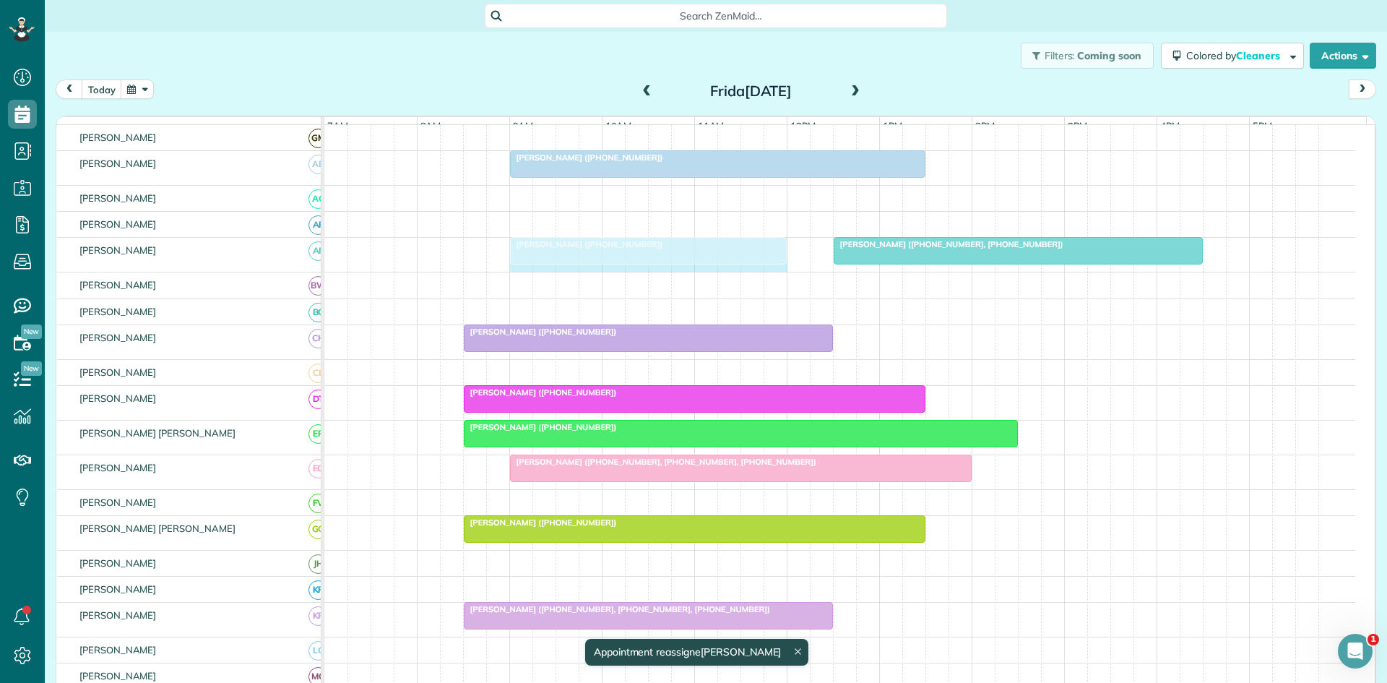
drag, startPoint x: 828, startPoint y: 257, endPoint x: 777, endPoint y: 262, distance: 51.6
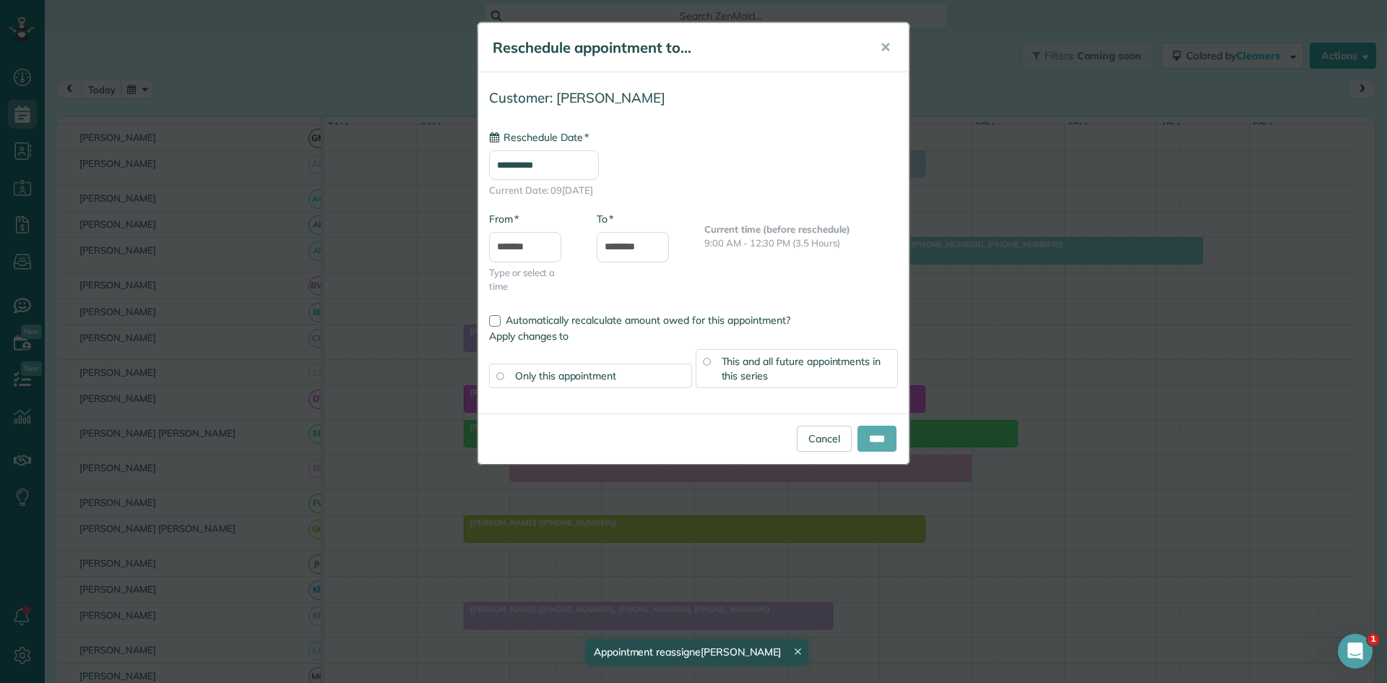
type input "**********"
click at [878, 432] on input "****" at bounding box center [877, 439] width 39 height 26
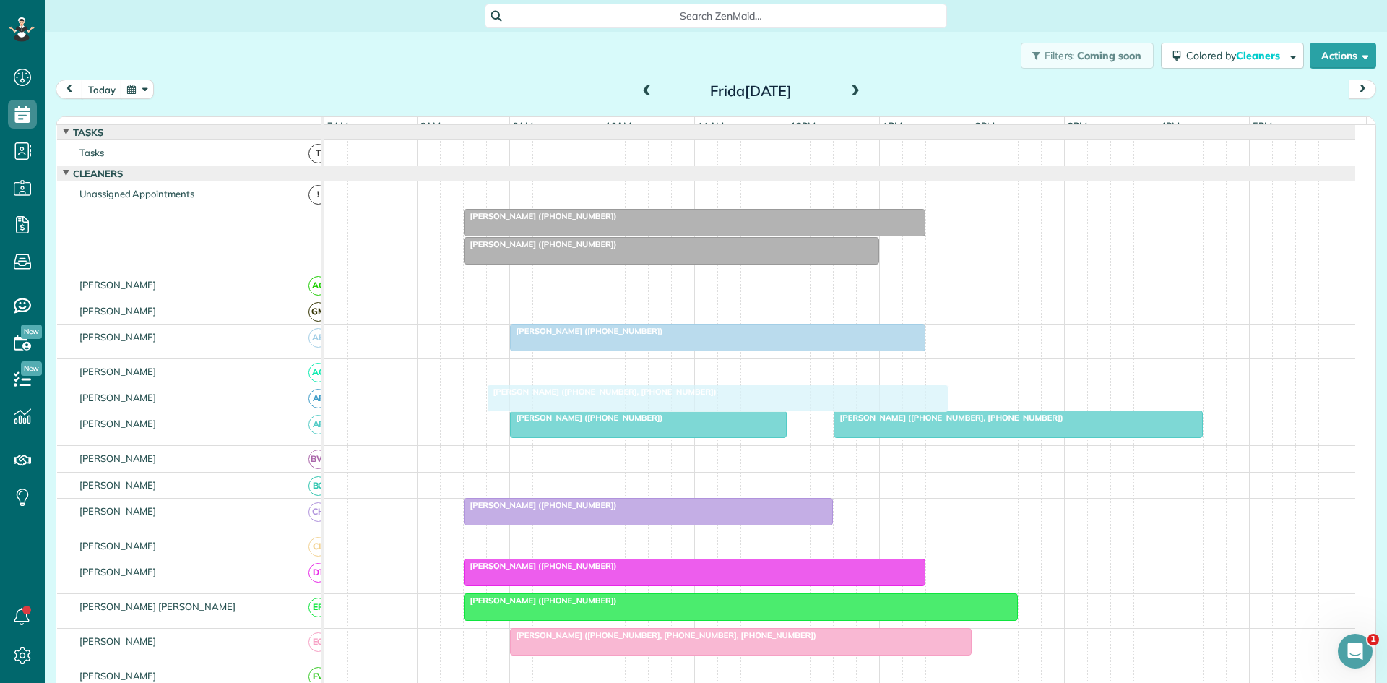
scroll to position [241, 0]
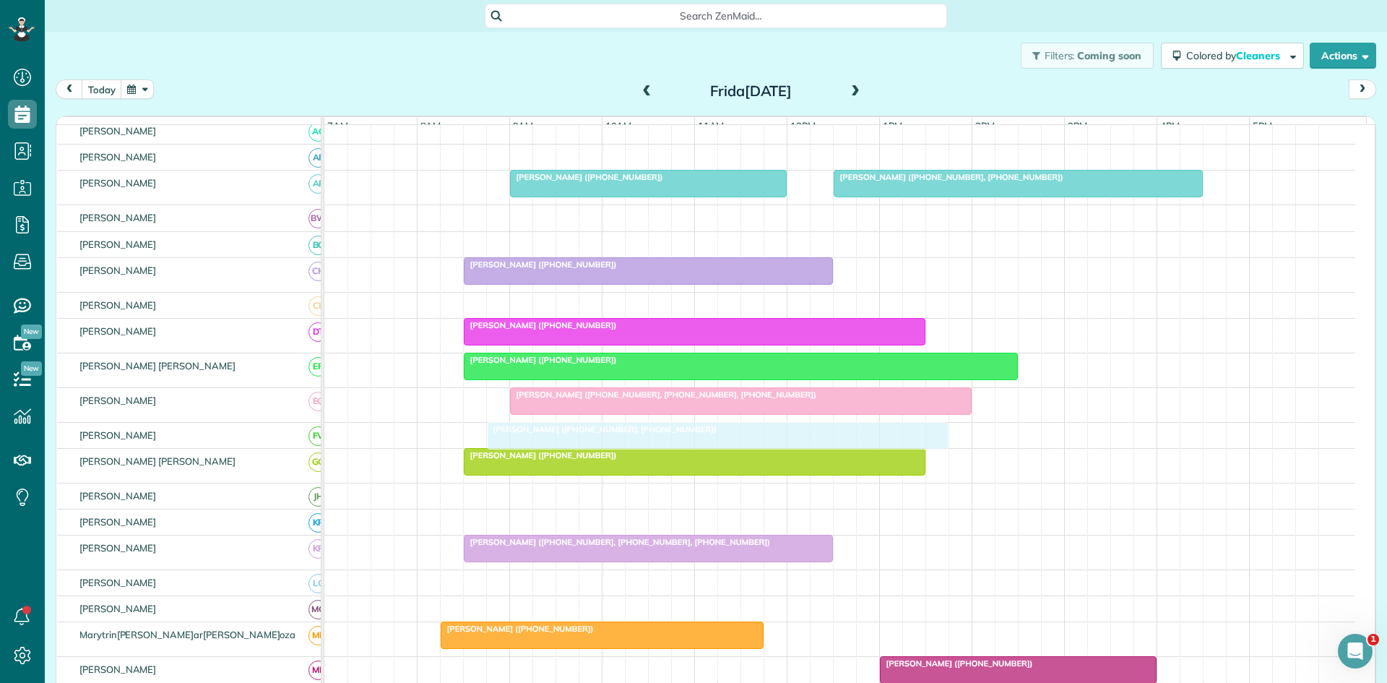
drag, startPoint x: 598, startPoint y: 205, endPoint x: 611, endPoint y: 448, distance: 243.2
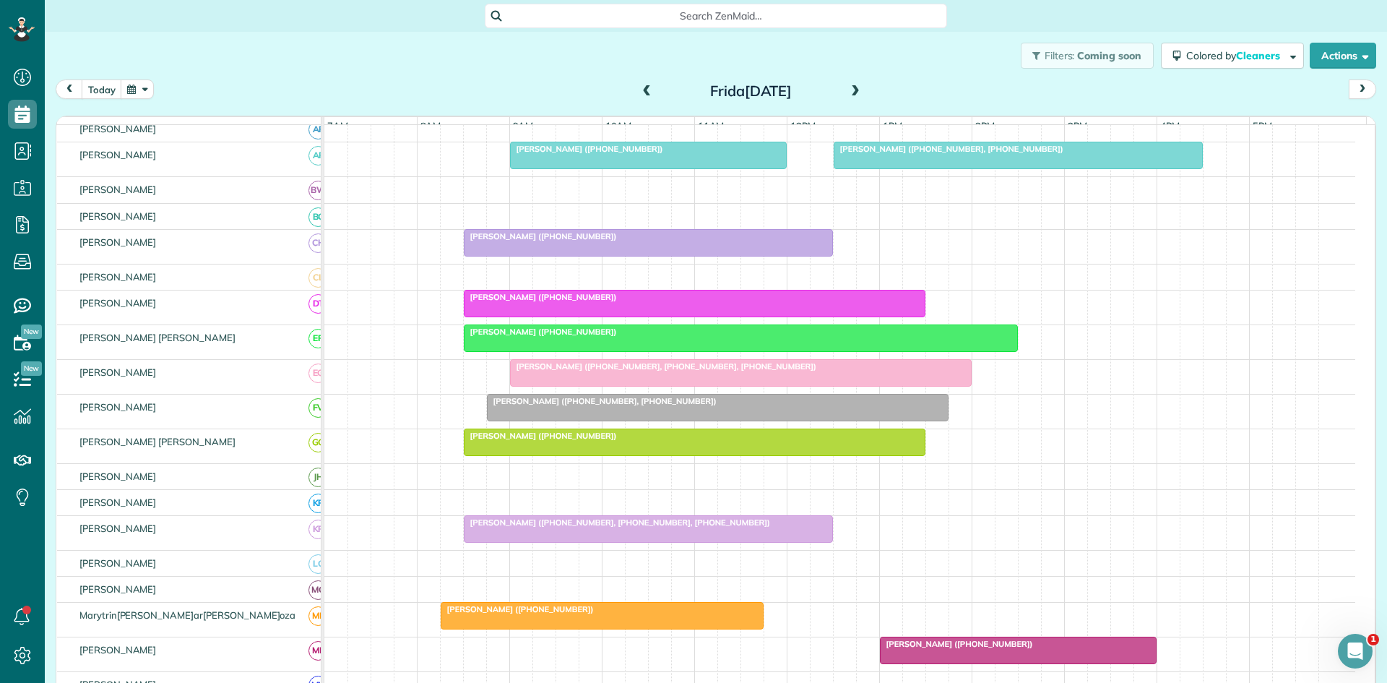
scroll to position [212, 0]
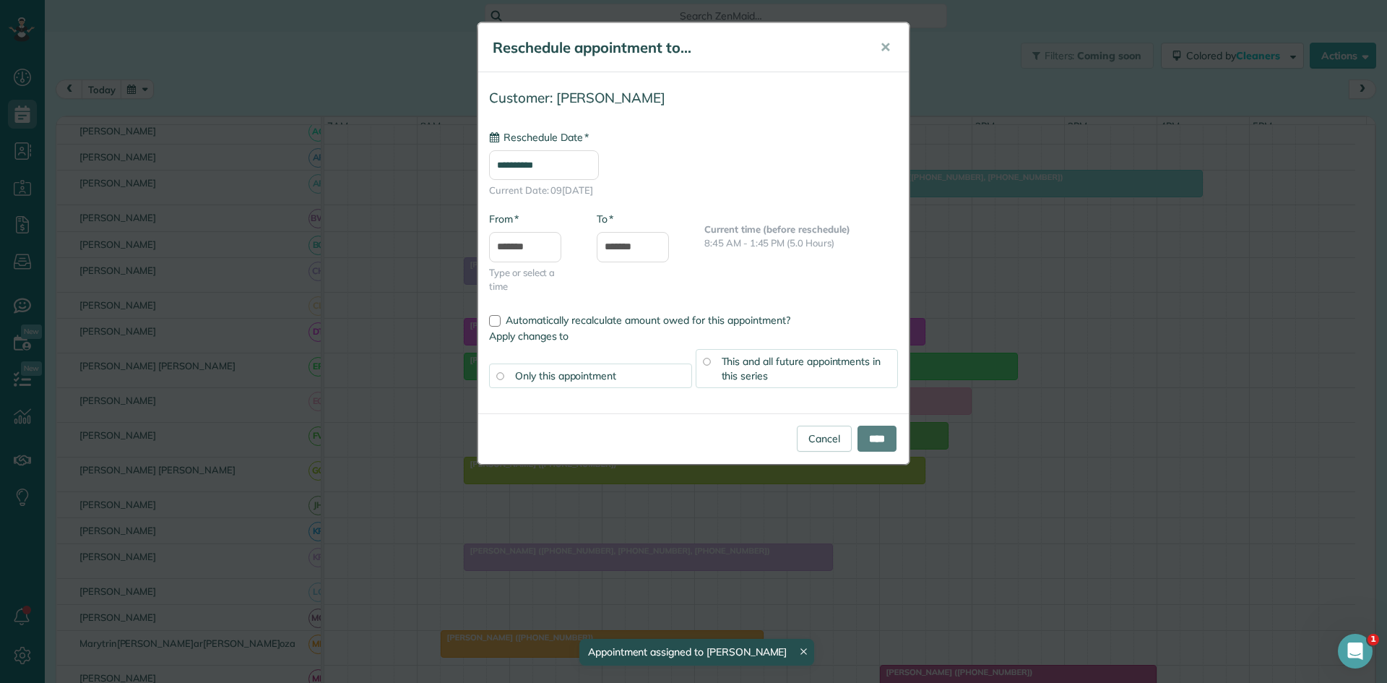
type input "**********"
click at [872, 437] on input "****" at bounding box center [877, 439] width 39 height 26
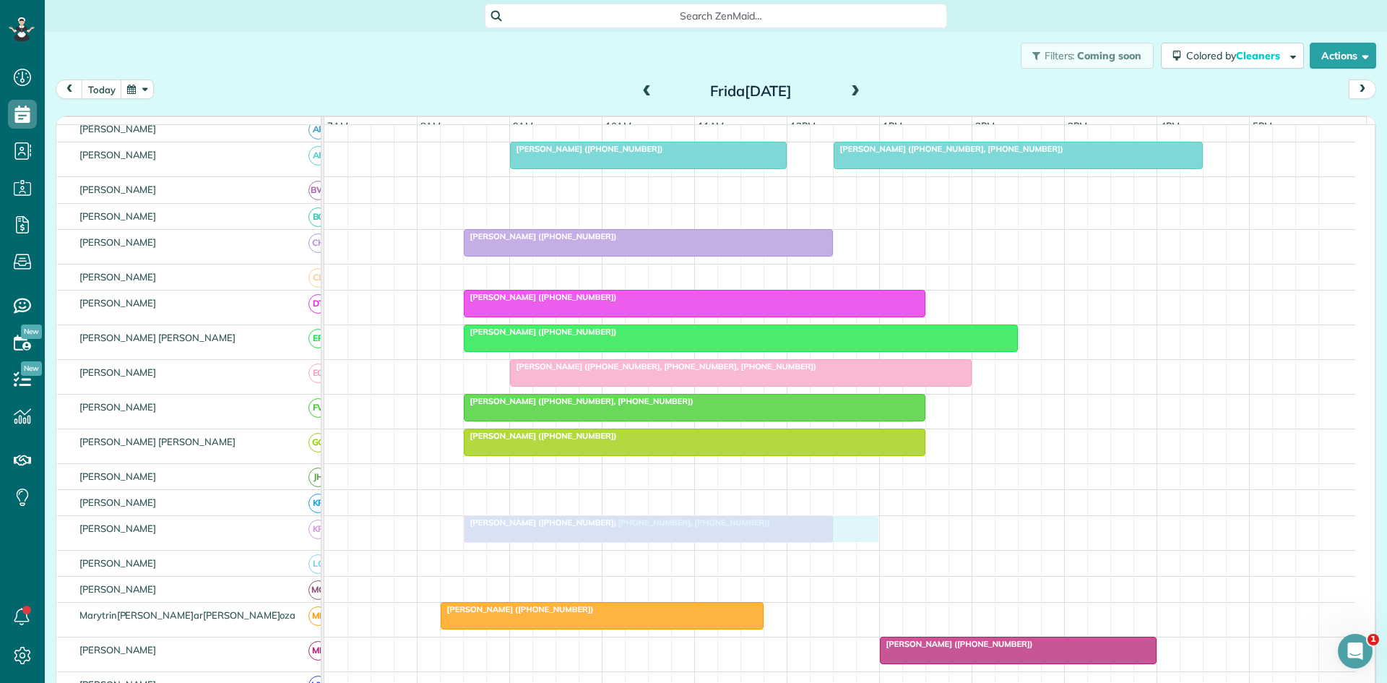
scroll to position [482, 0]
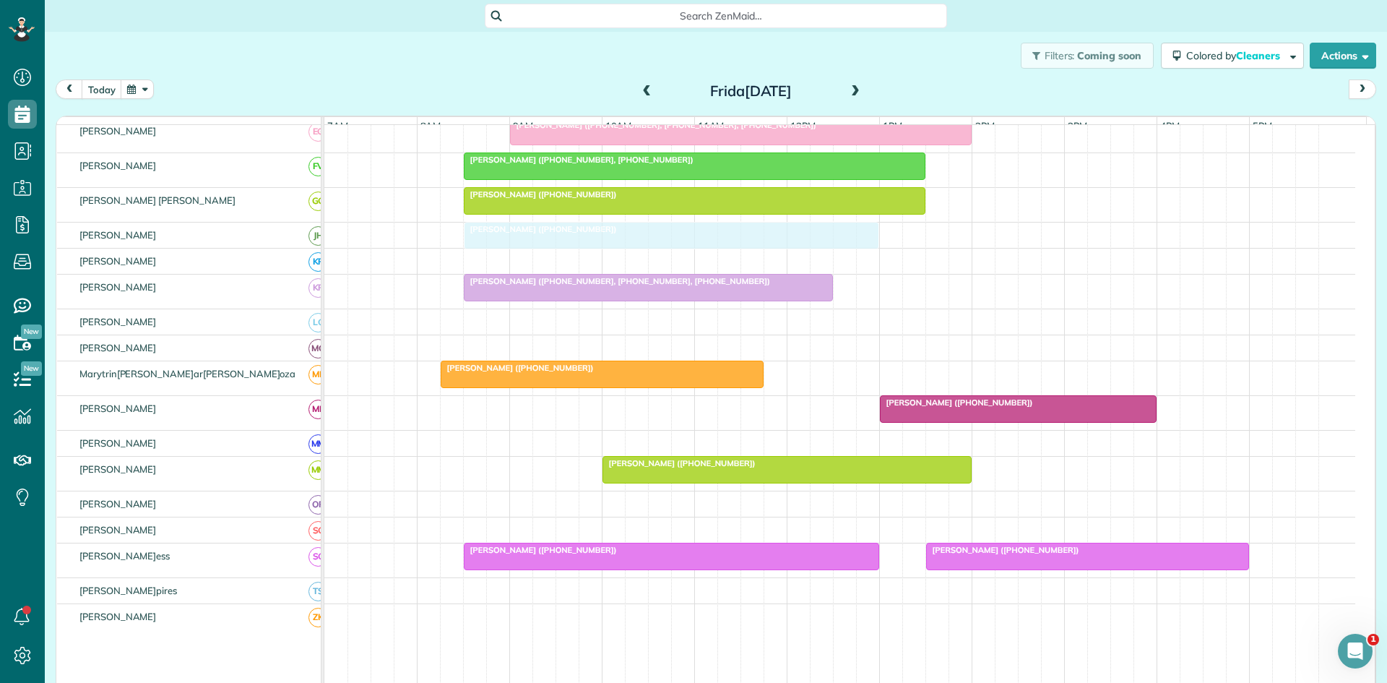
drag, startPoint x: 520, startPoint y: 233, endPoint x: 511, endPoint y: 255, distance: 24.3
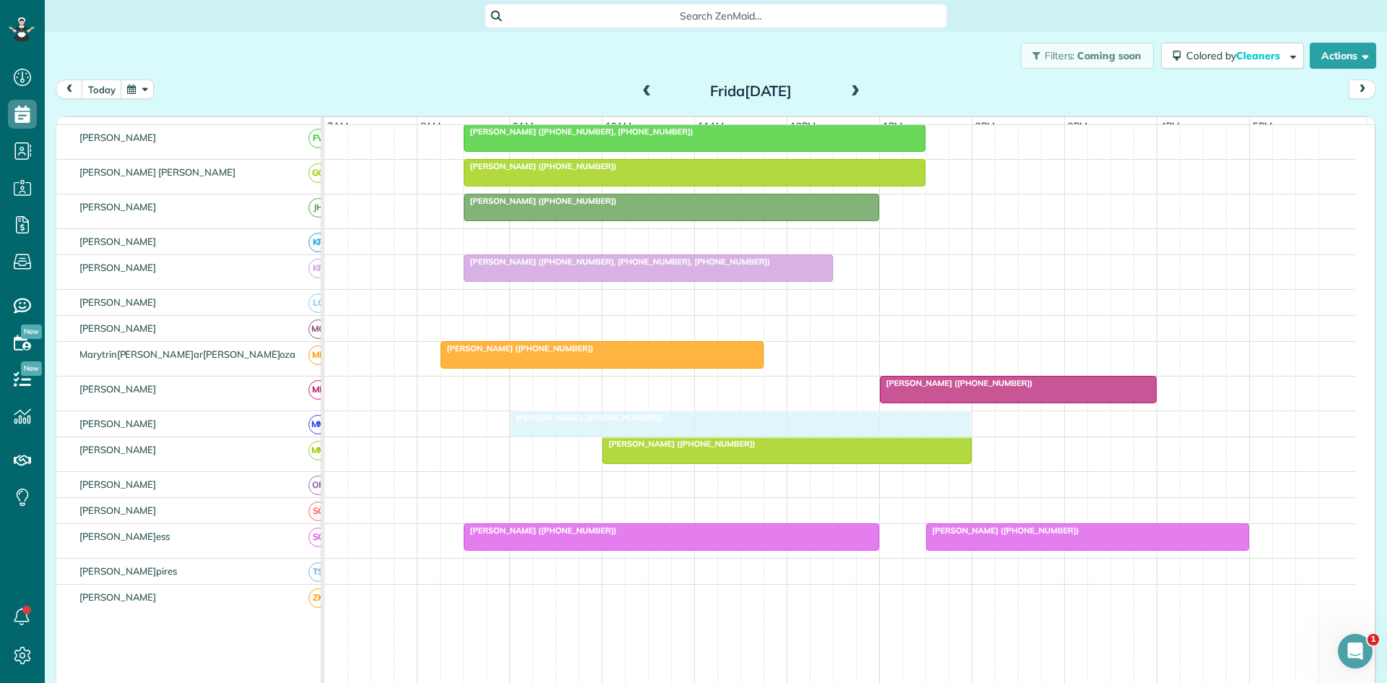
drag, startPoint x: 624, startPoint y: 205, endPoint x: 678, endPoint y: 437, distance: 238.2
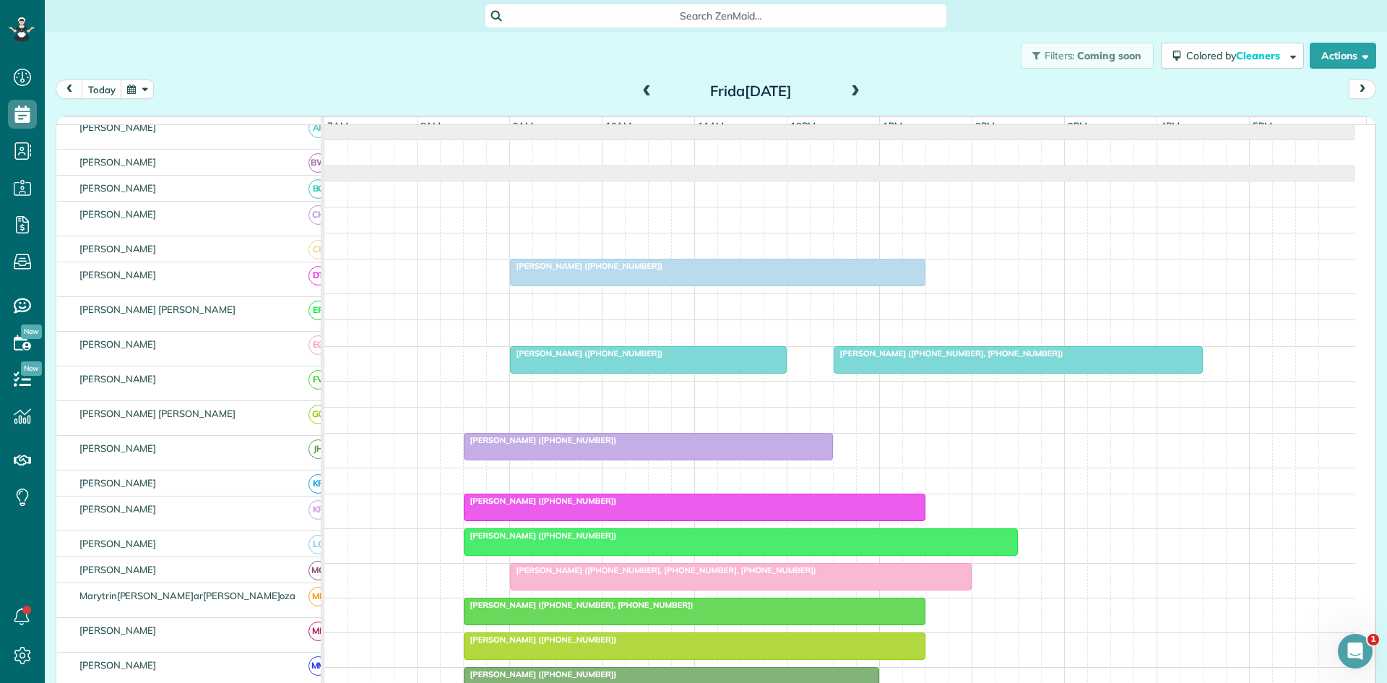
scroll to position [0, 0]
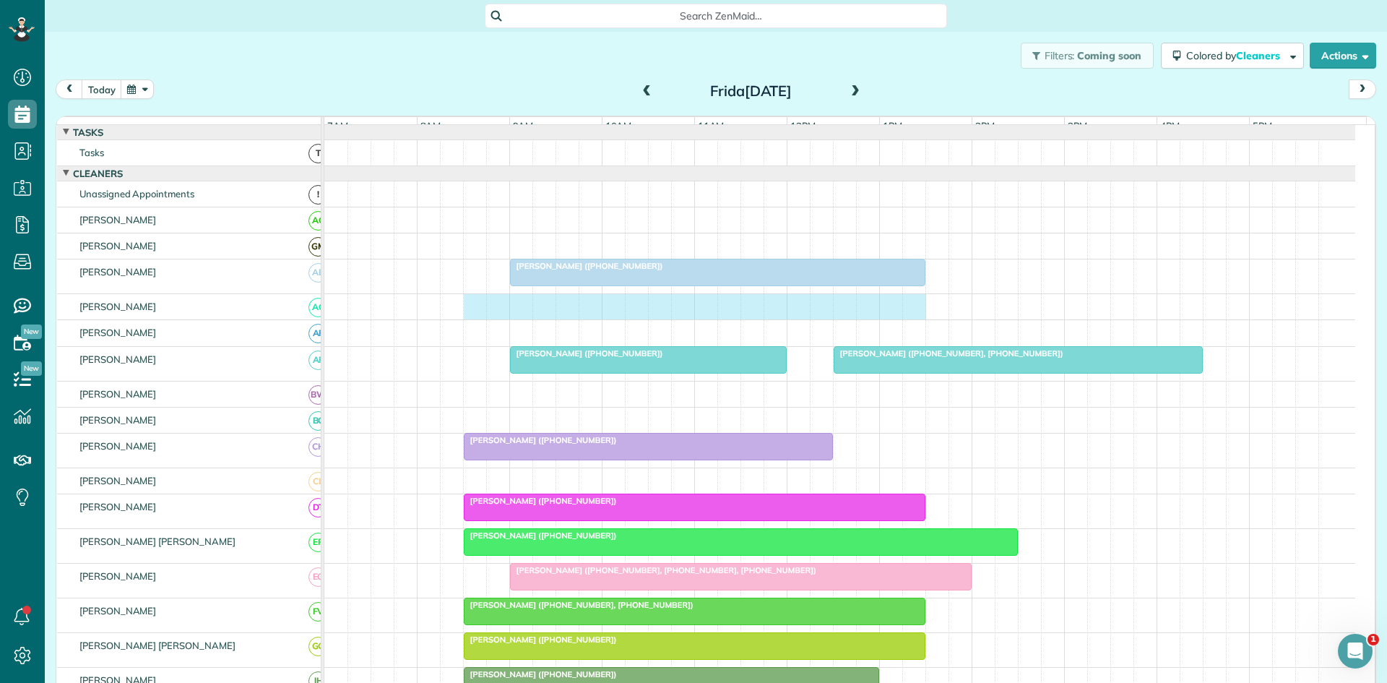
drag, startPoint x: 468, startPoint y: 324, endPoint x: 902, endPoint y: 318, distance: 433.6
click at [910, 317] on div at bounding box center [839, 306] width 1031 height 25
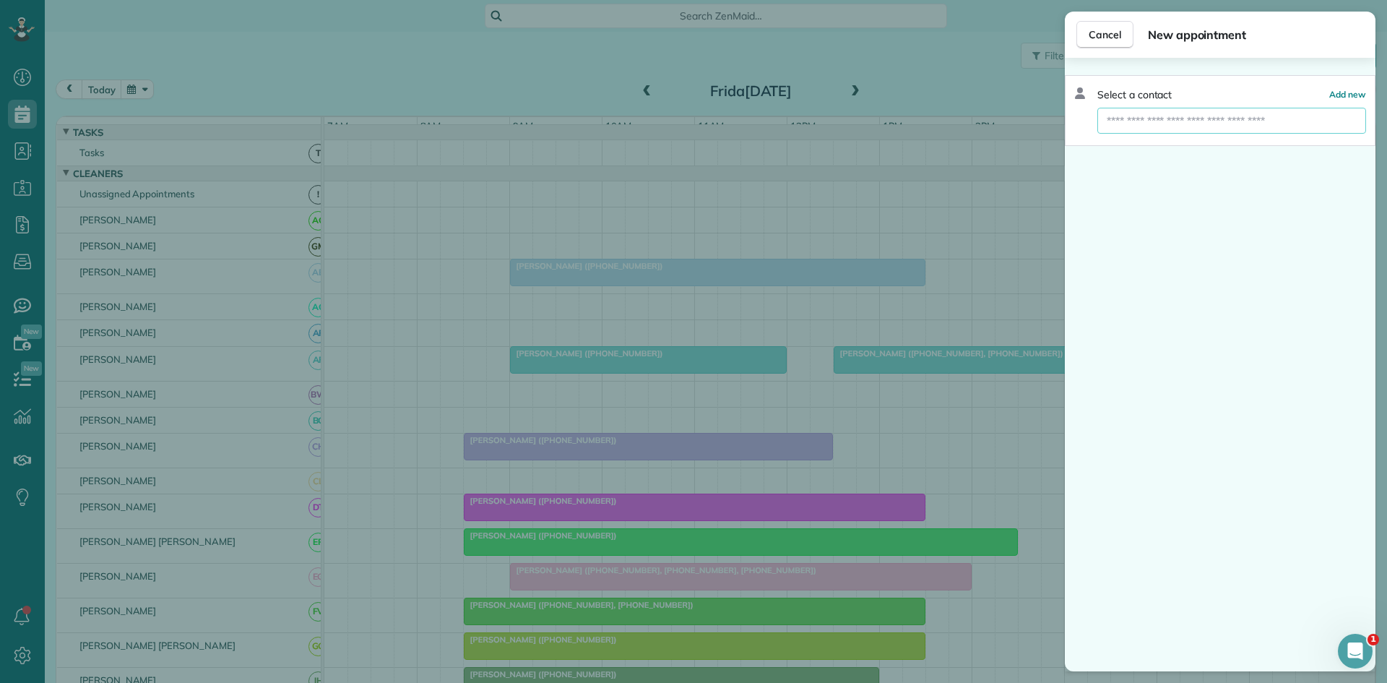
click at [1142, 109] on input "text" at bounding box center [1232, 121] width 269 height 26
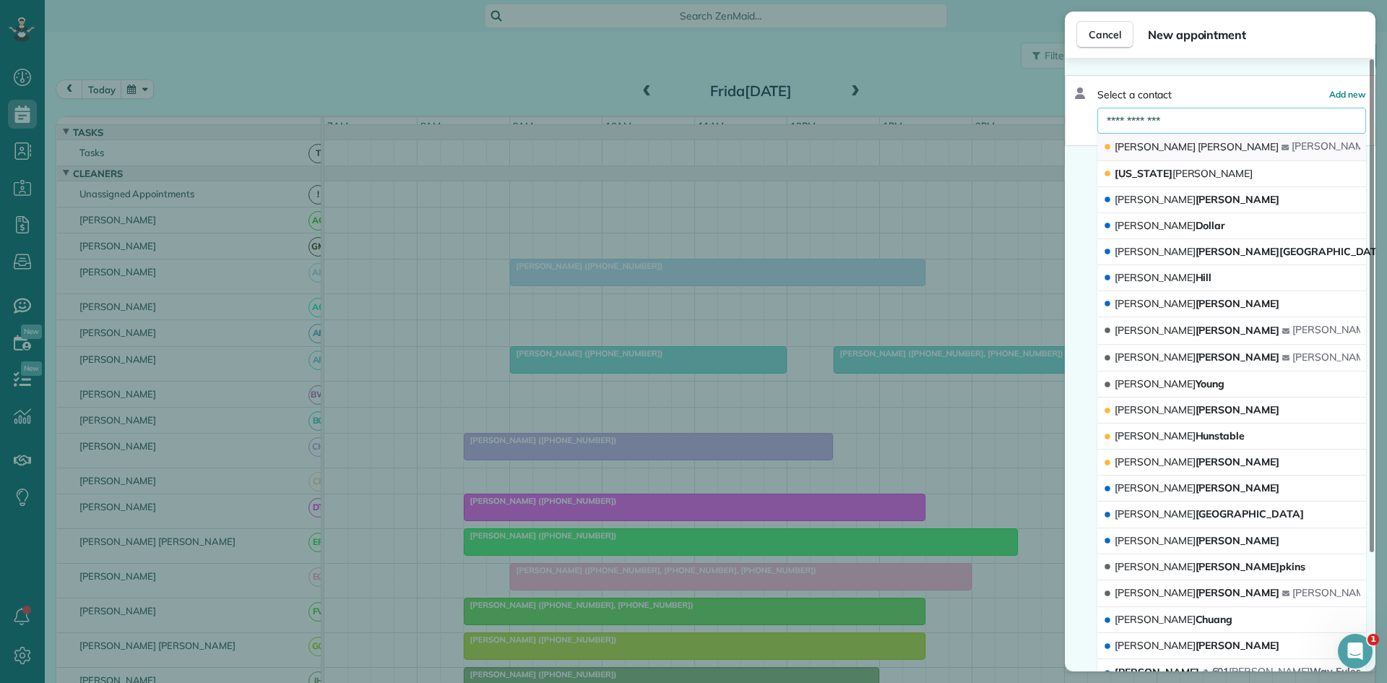
type input "**********"
click at [1198, 144] on span "Trousdale" at bounding box center [1238, 146] width 81 height 13
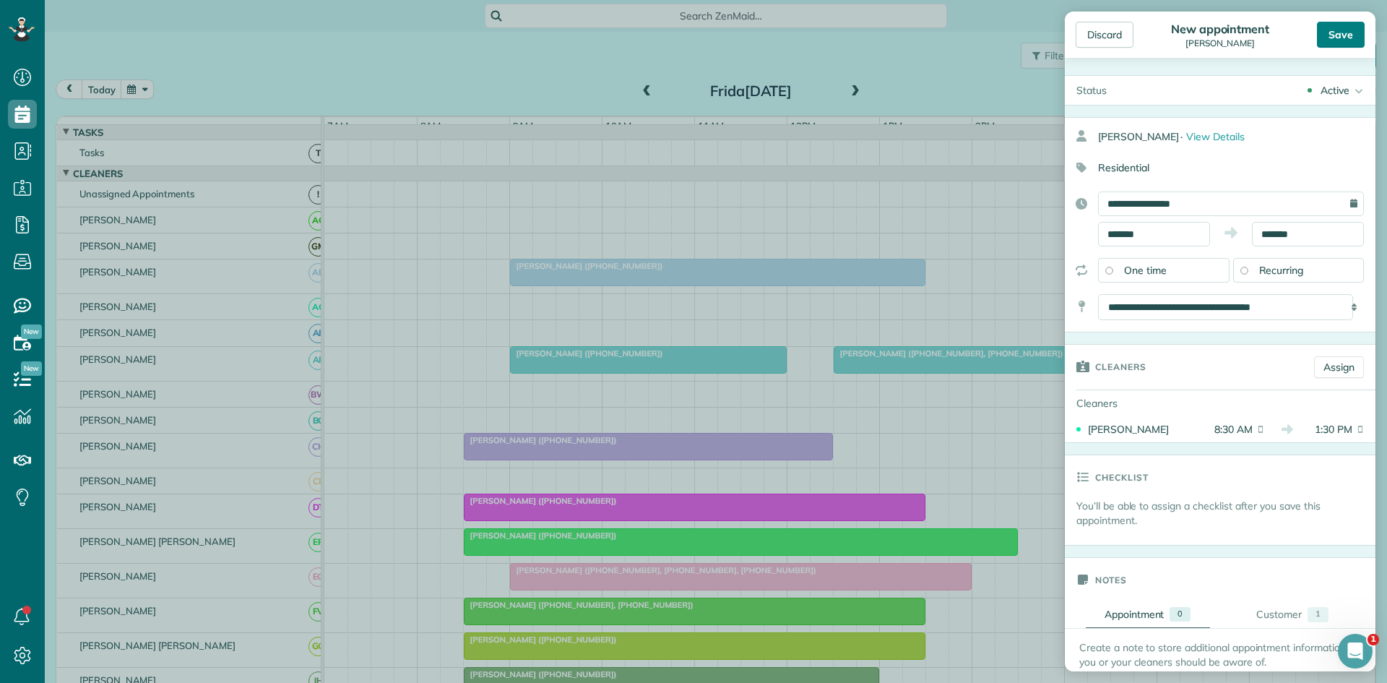
click at [1355, 32] on div "Save" at bounding box center [1341, 35] width 48 height 26
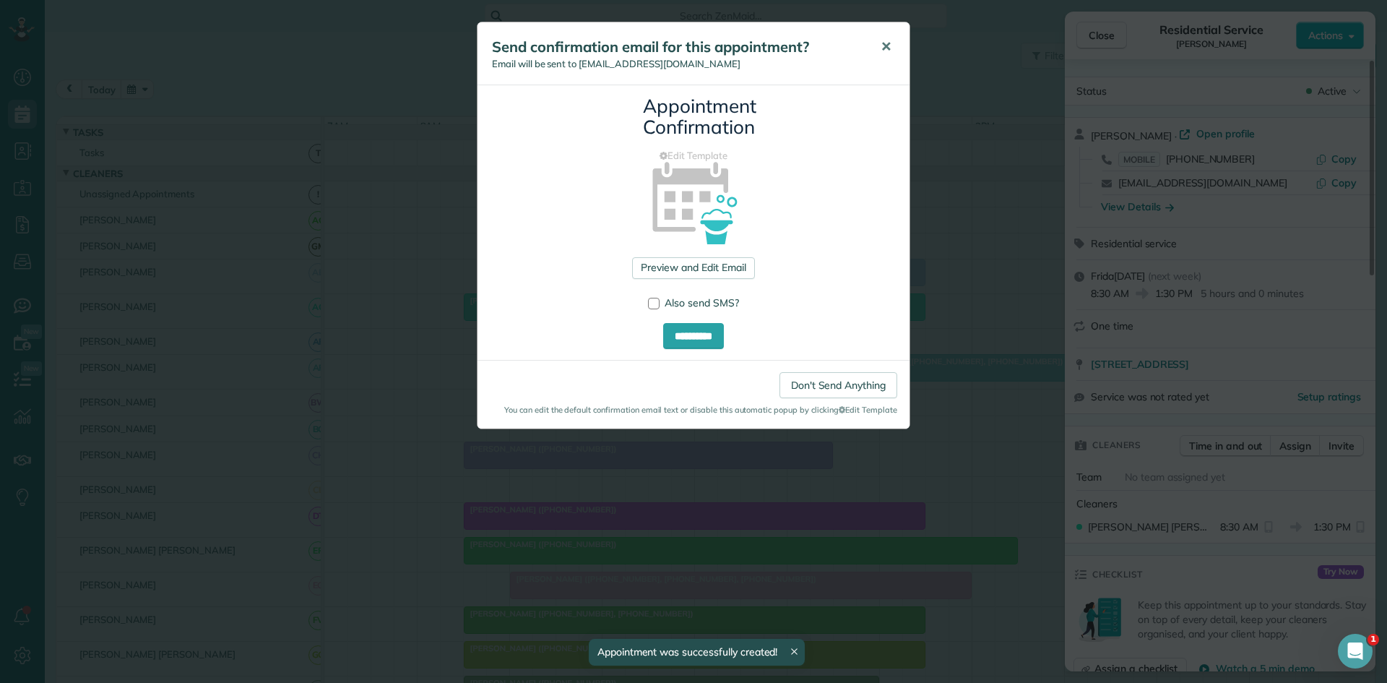
click at [890, 54] on span "✕" at bounding box center [886, 46] width 11 height 17
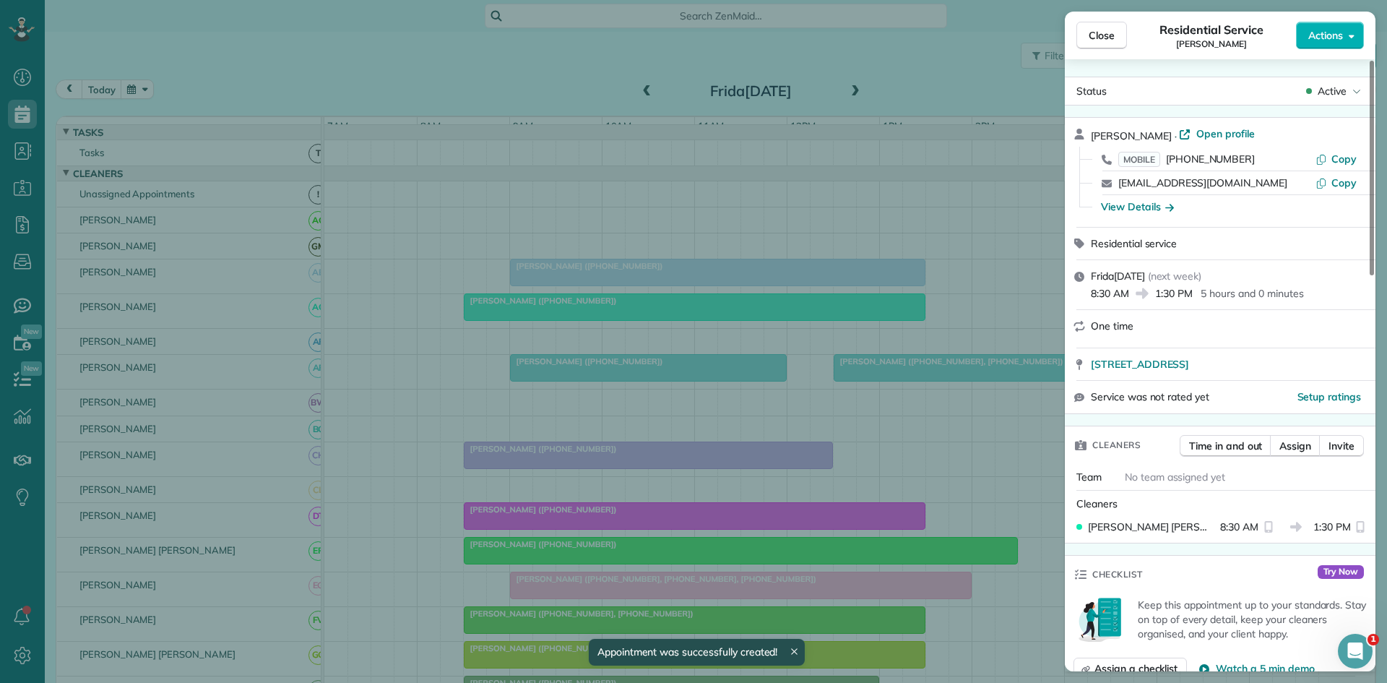
click at [1098, 42] on span "Close" at bounding box center [1102, 35] width 26 height 14
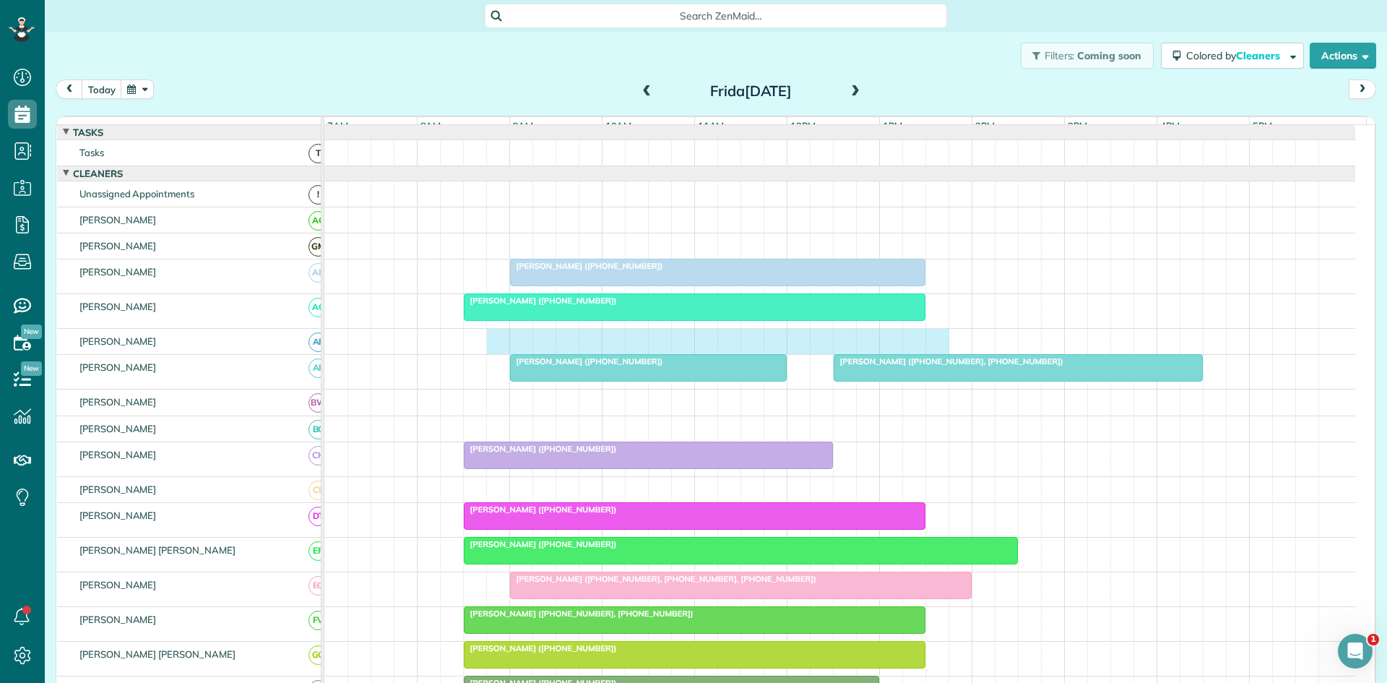
drag, startPoint x: 491, startPoint y: 350, endPoint x: 926, endPoint y: 350, distance: 435.0
click at [929, 350] on div at bounding box center [839, 341] width 1031 height 25
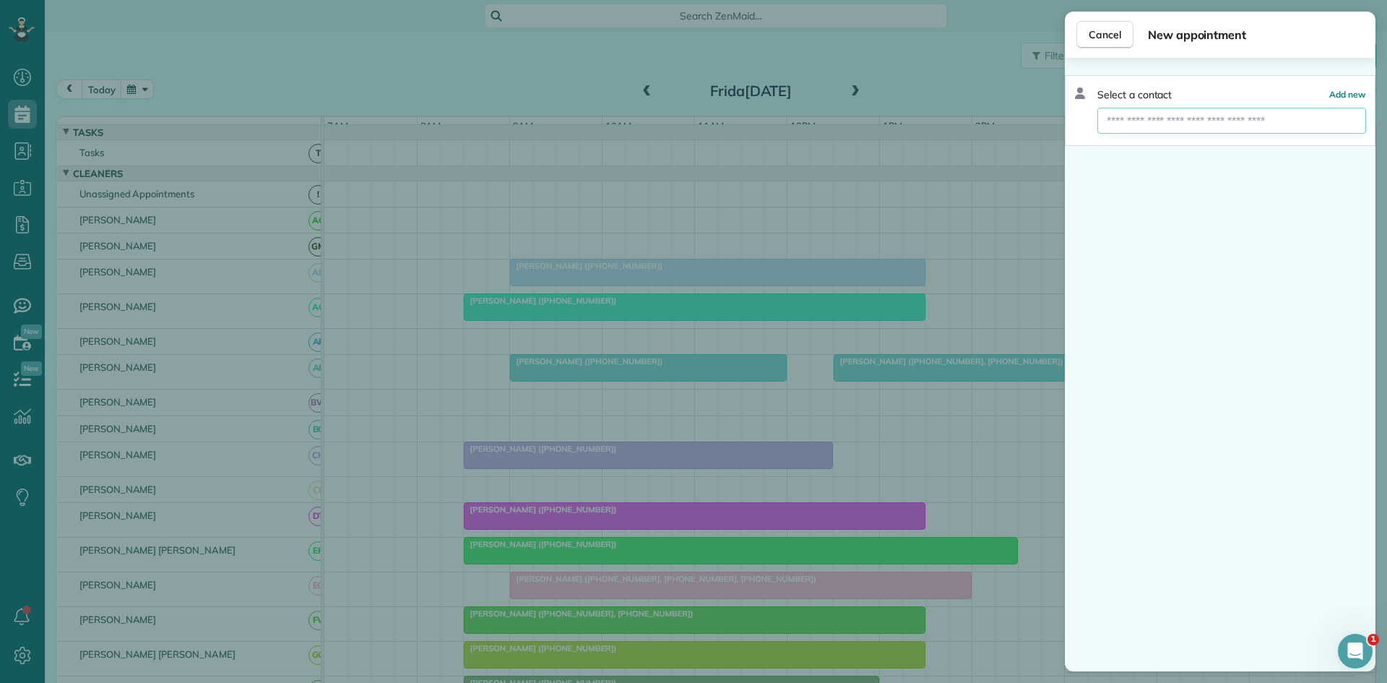
click at [1124, 126] on input "text" at bounding box center [1232, 121] width 269 height 26
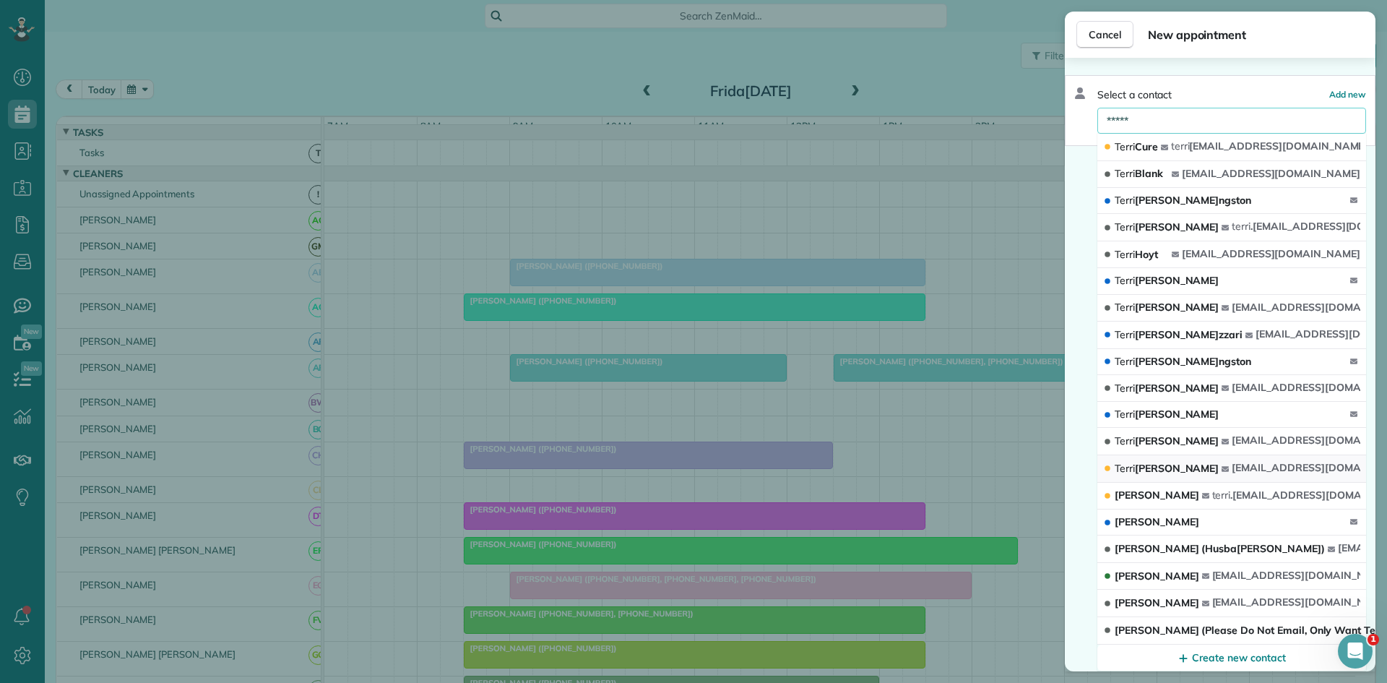
type input "*****"
click at [1291, 479] on button "Terri Darby Moore tdarbymoore@gmail.com" at bounding box center [1232, 468] width 269 height 27
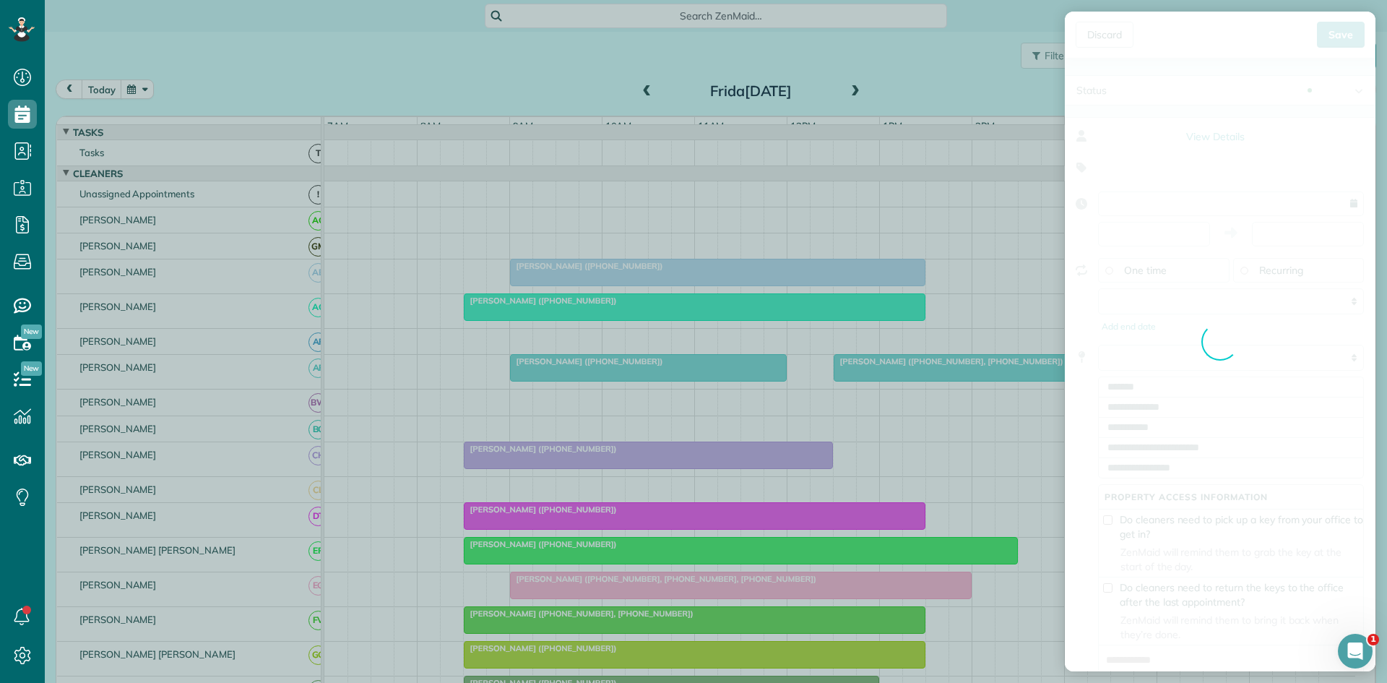
type input "**********"
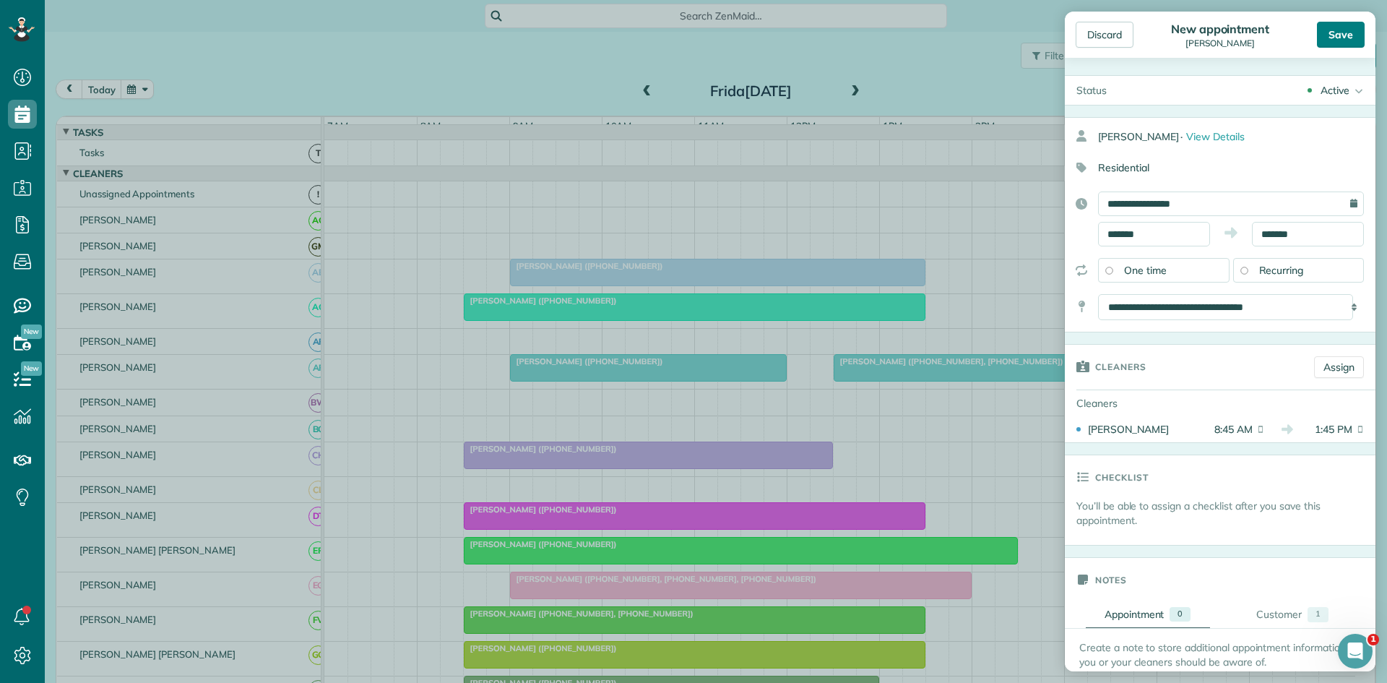
click at [1341, 33] on div "Save" at bounding box center [1341, 35] width 48 height 26
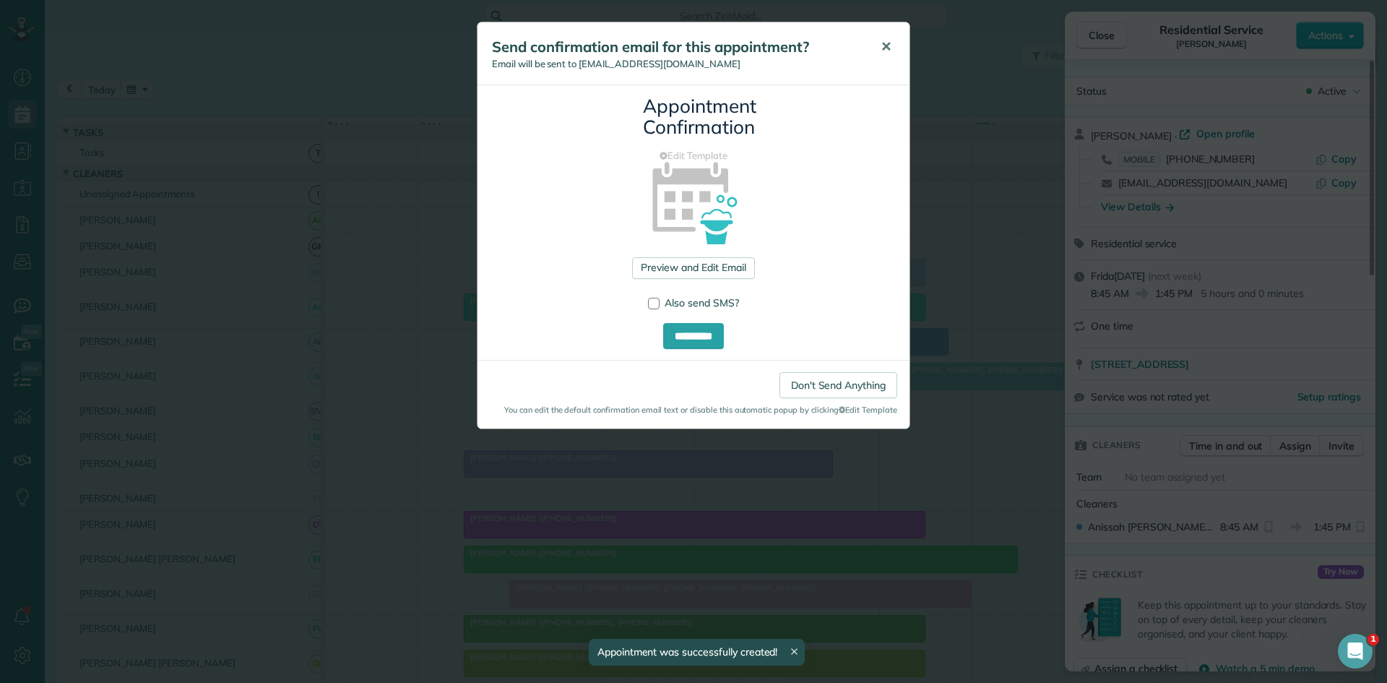
click at [884, 60] on button "✕" at bounding box center [886, 47] width 33 height 35
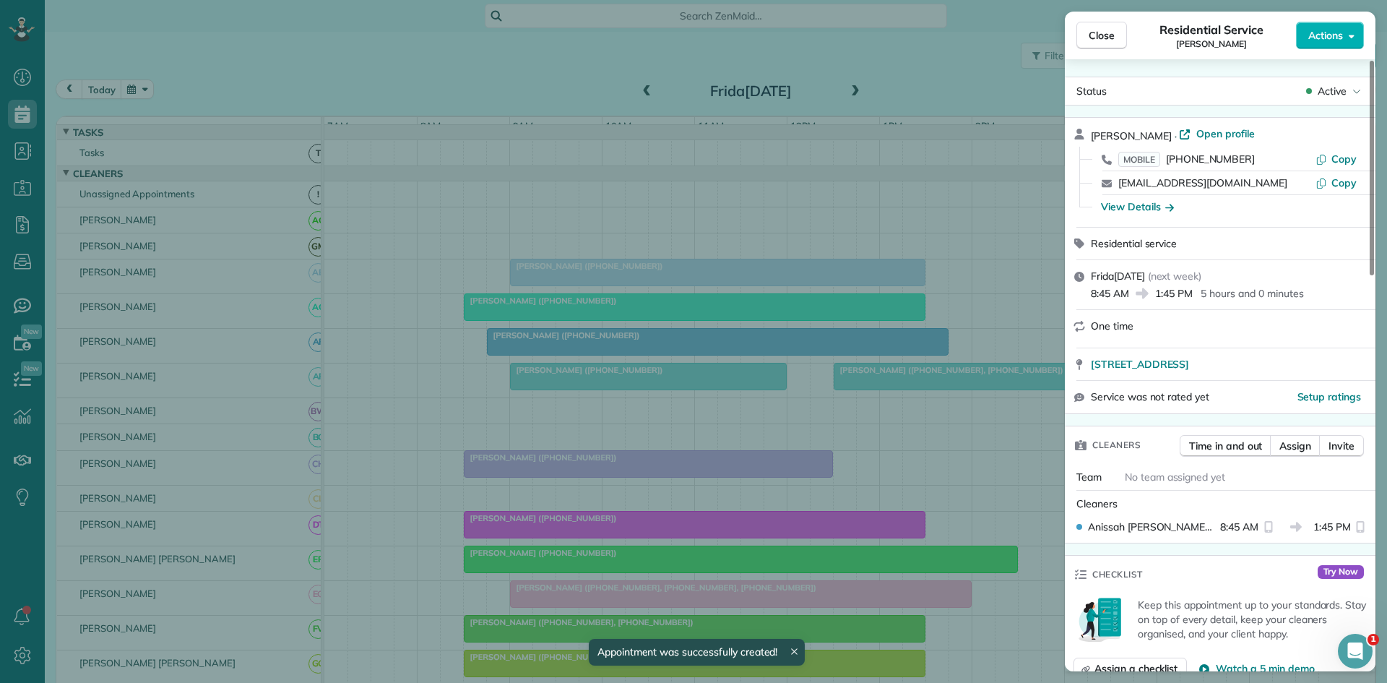
click at [1097, 20] on div "Close Residential Service Terri Darby Moore Actions" at bounding box center [1220, 36] width 311 height 48
click at [1081, 40] on button "Close" at bounding box center [1102, 35] width 51 height 27
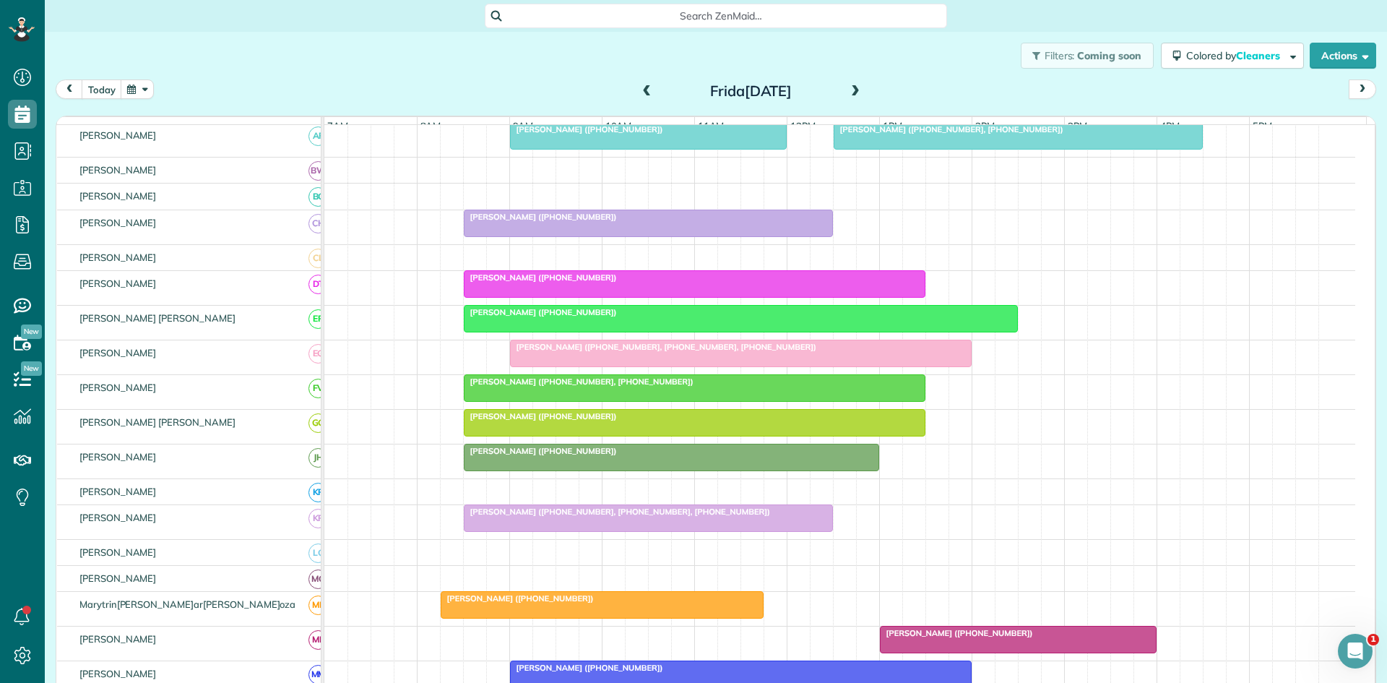
scroll to position [482, 0]
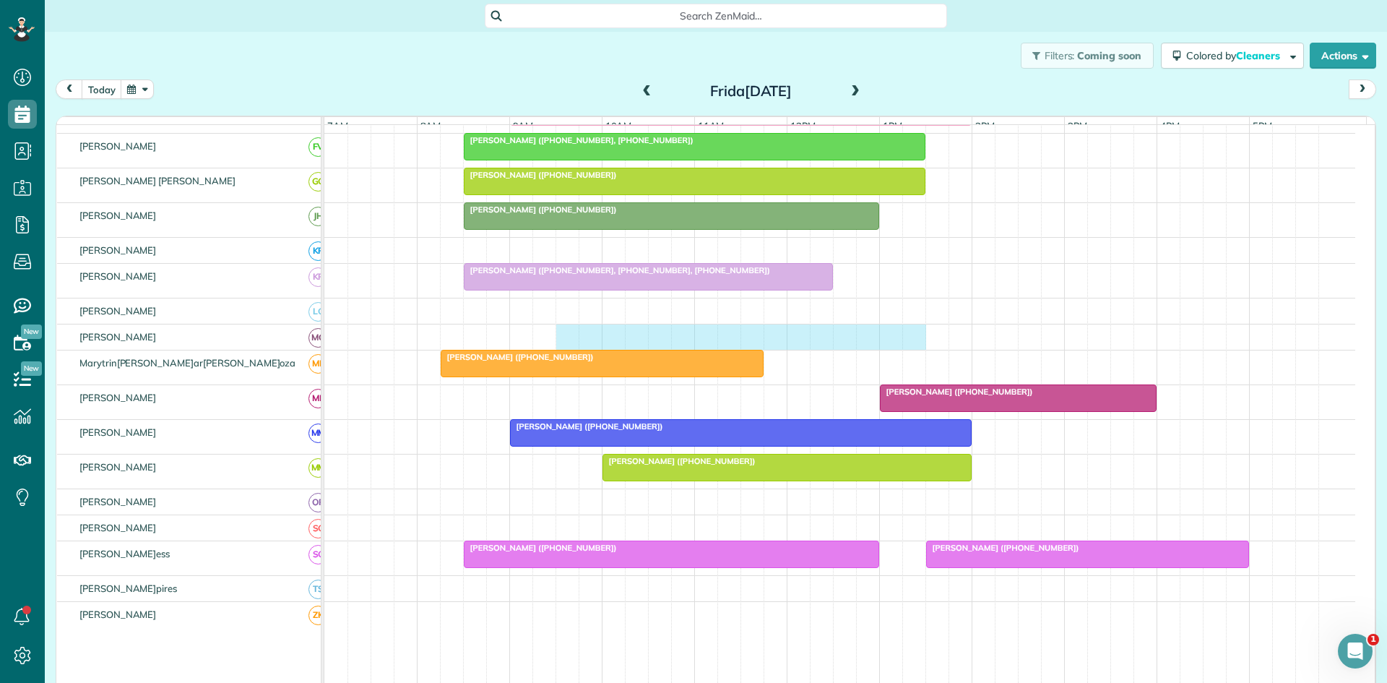
drag, startPoint x: 564, startPoint y: 352, endPoint x: 903, endPoint y: 346, distance: 339.7
click at [919, 346] on div at bounding box center [839, 336] width 1031 height 25
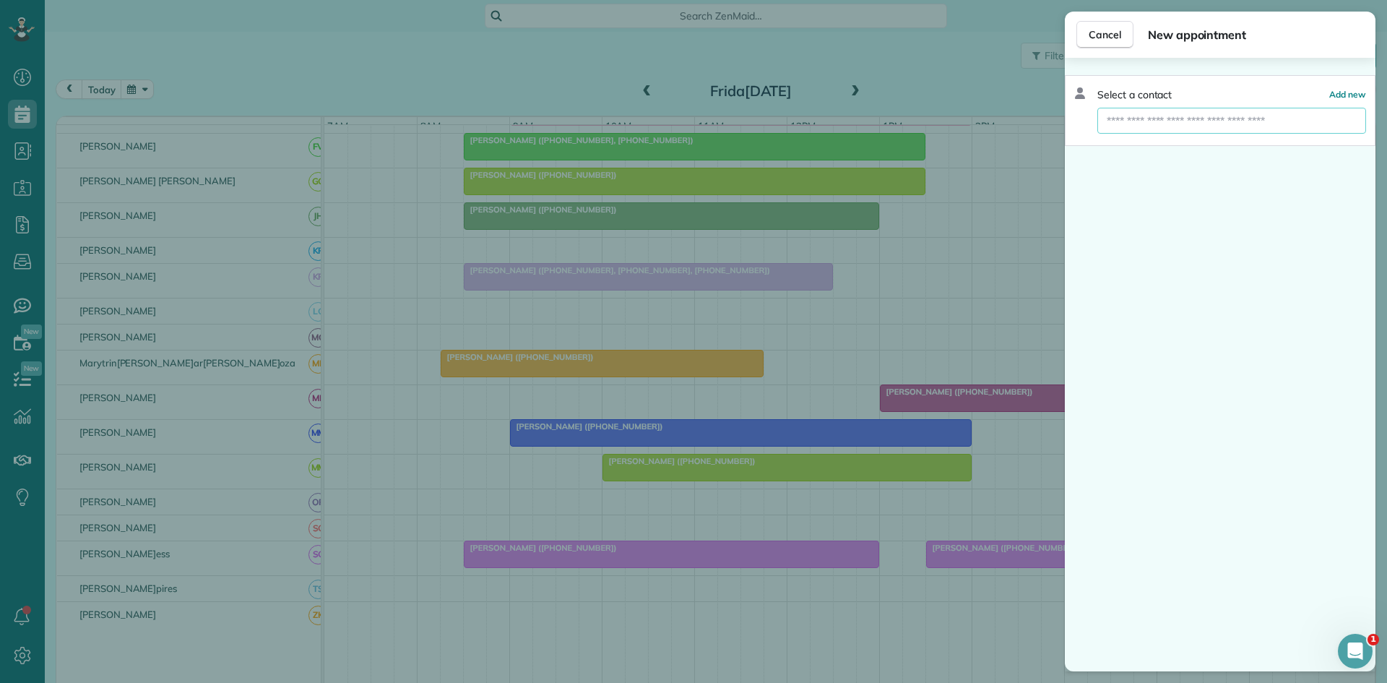
click at [1136, 126] on input "text" at bounding box center [1232, 121] width 269 height 26
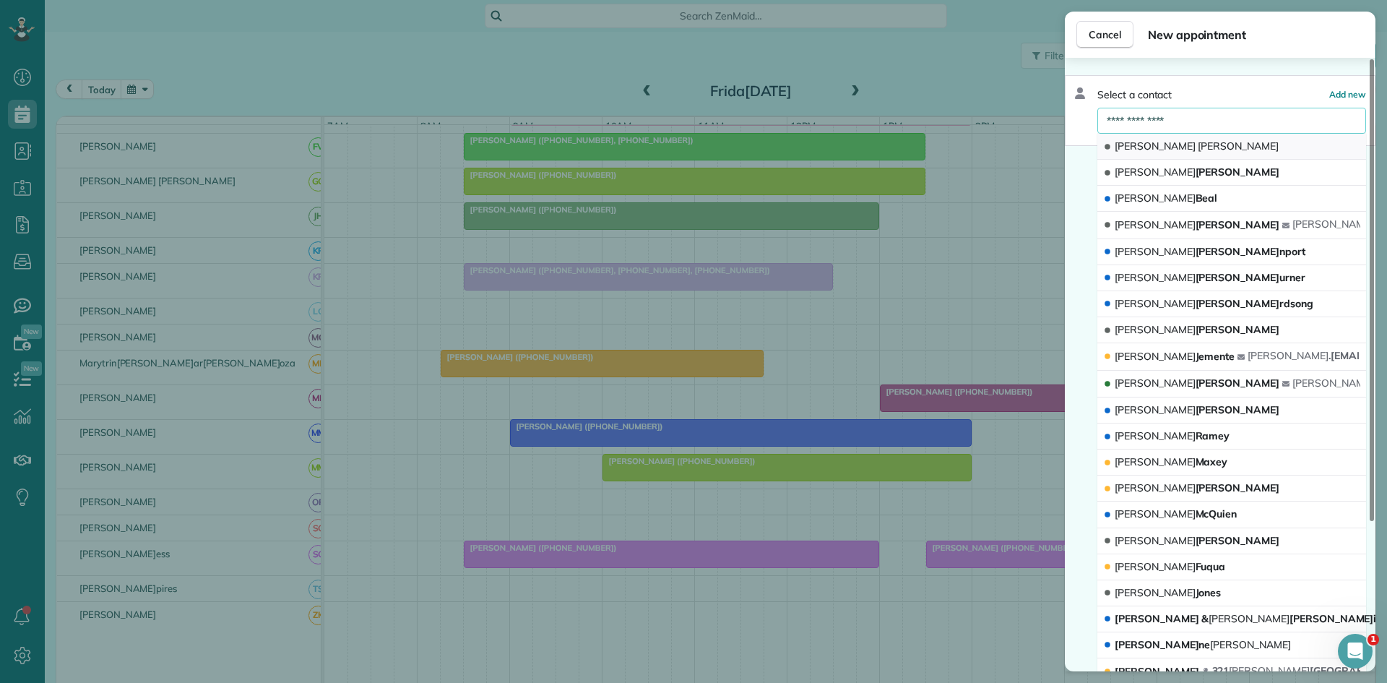
type input "**********"
click at [1156, 135] on button "Angela Johnson" at bounding box center [1232, 147] width 269 height 26
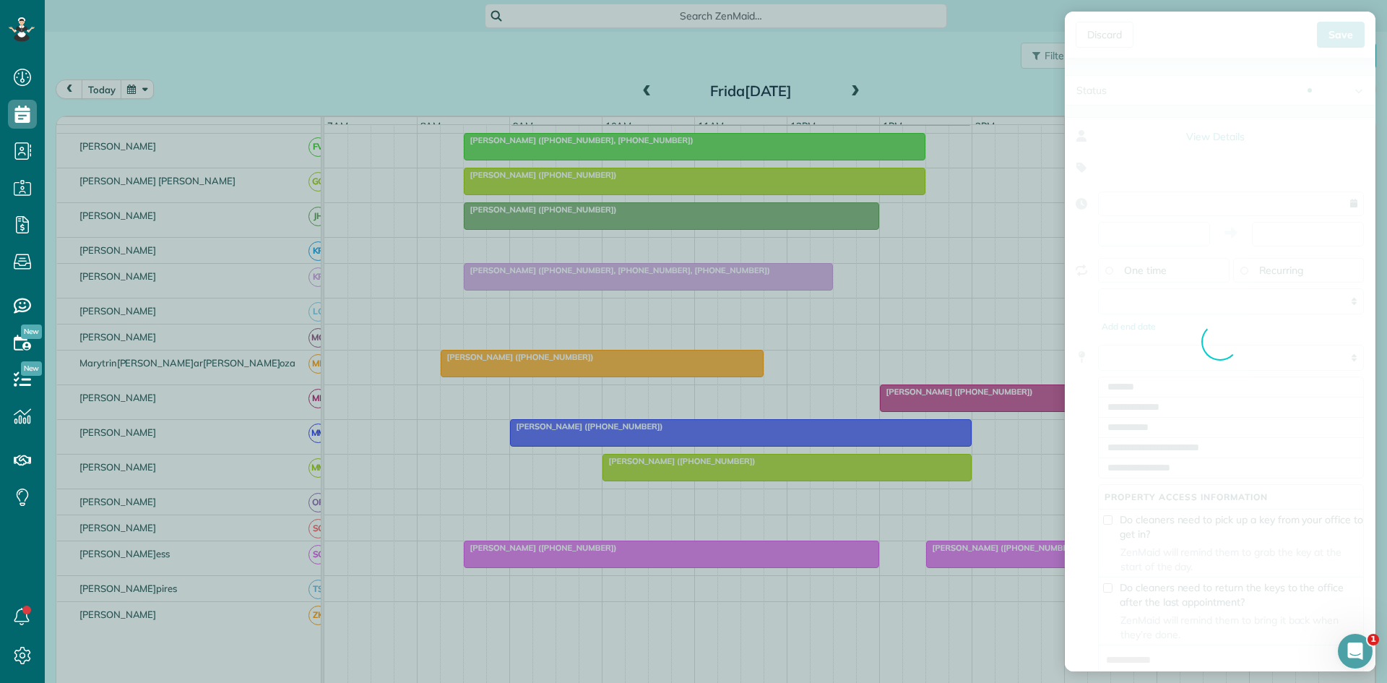
type input "**********"
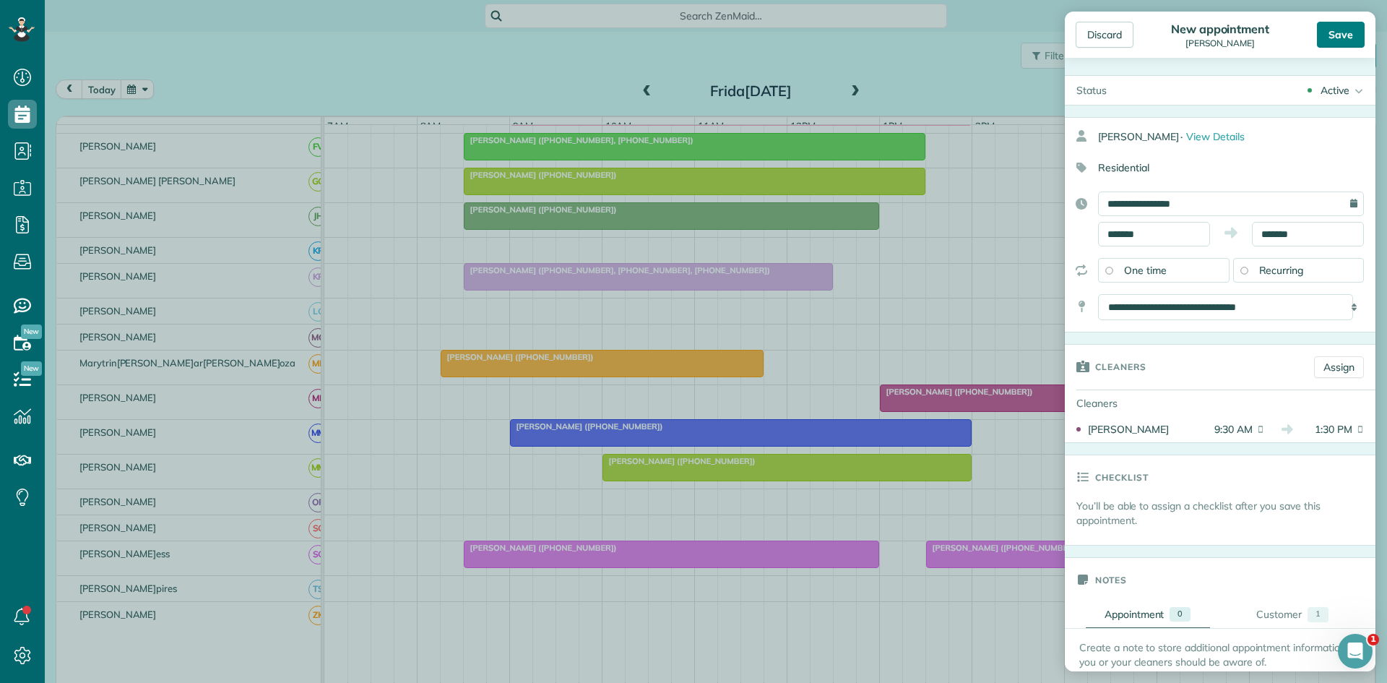
click at [1337, 40] on div "Save" at bounding box center [1341, 35] width 48 height 26
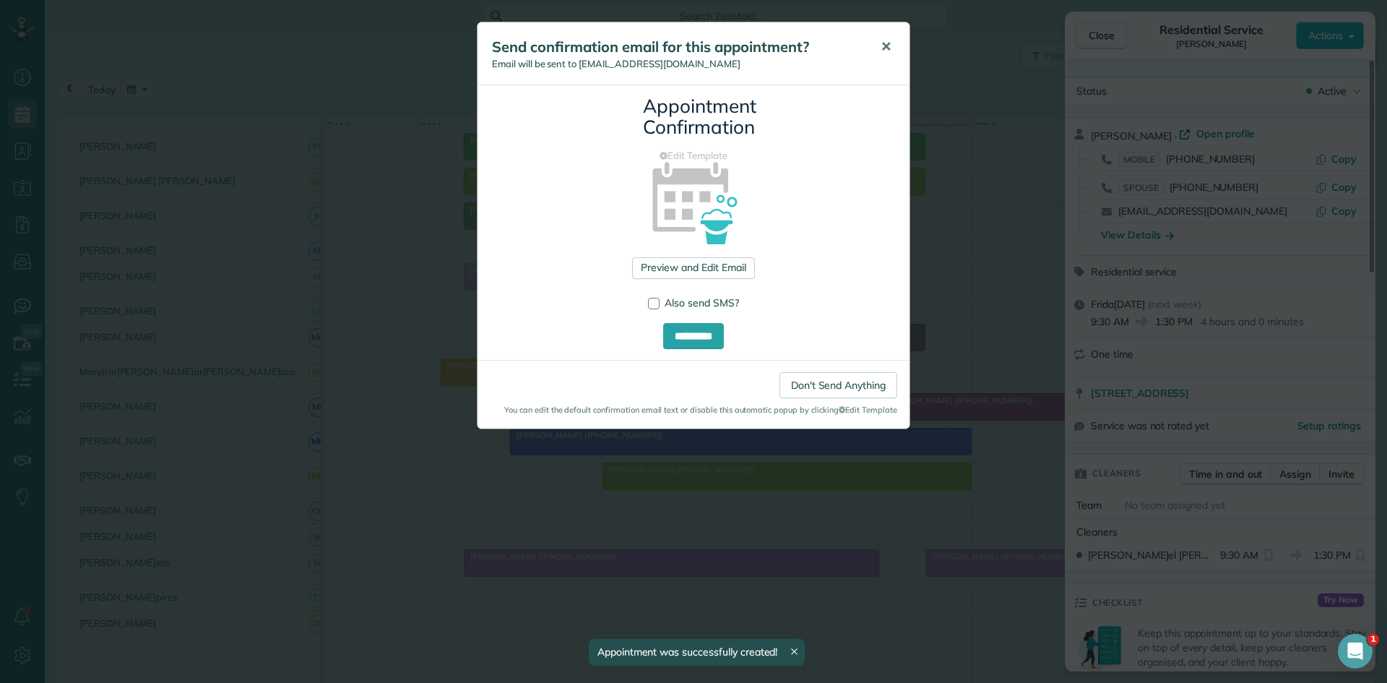
click at [884, 38] on span "✕" at bounding box center [886, 46] width 11 height 17
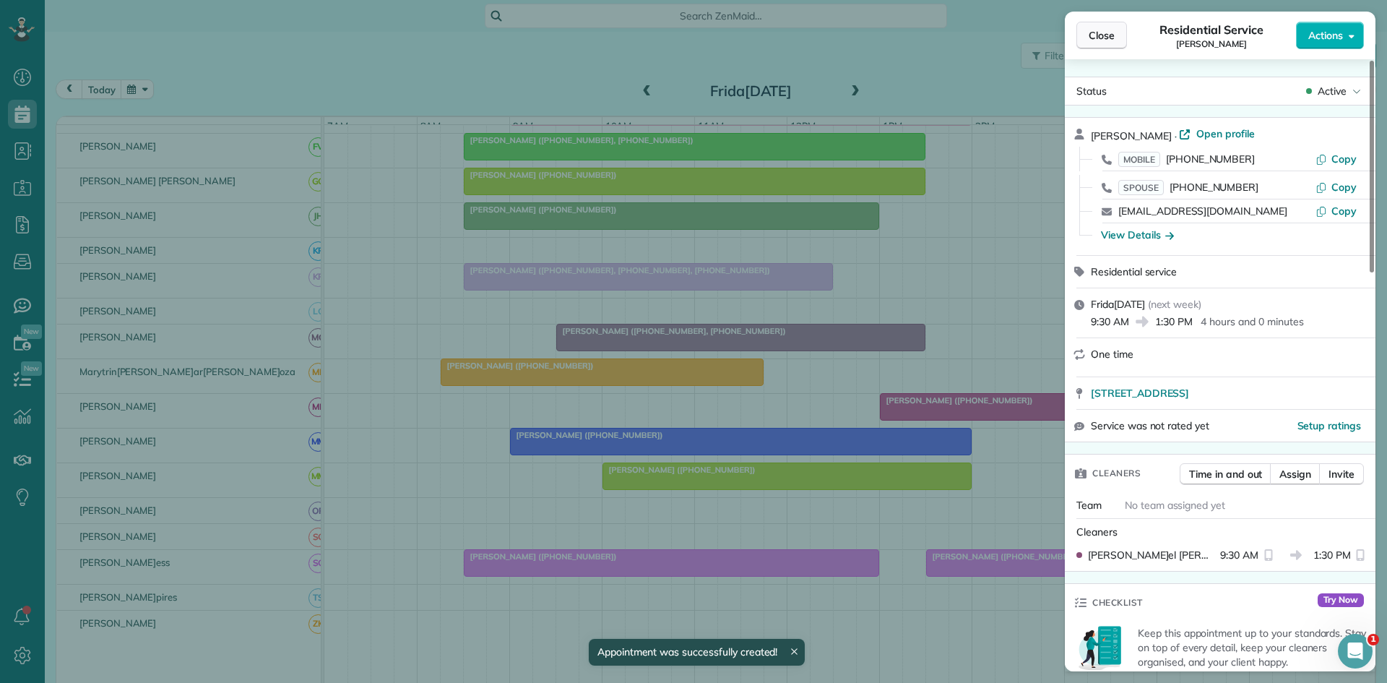
click at [1090, 46] on button "Close" at bounding box center [1102, 35] width 51 height 27
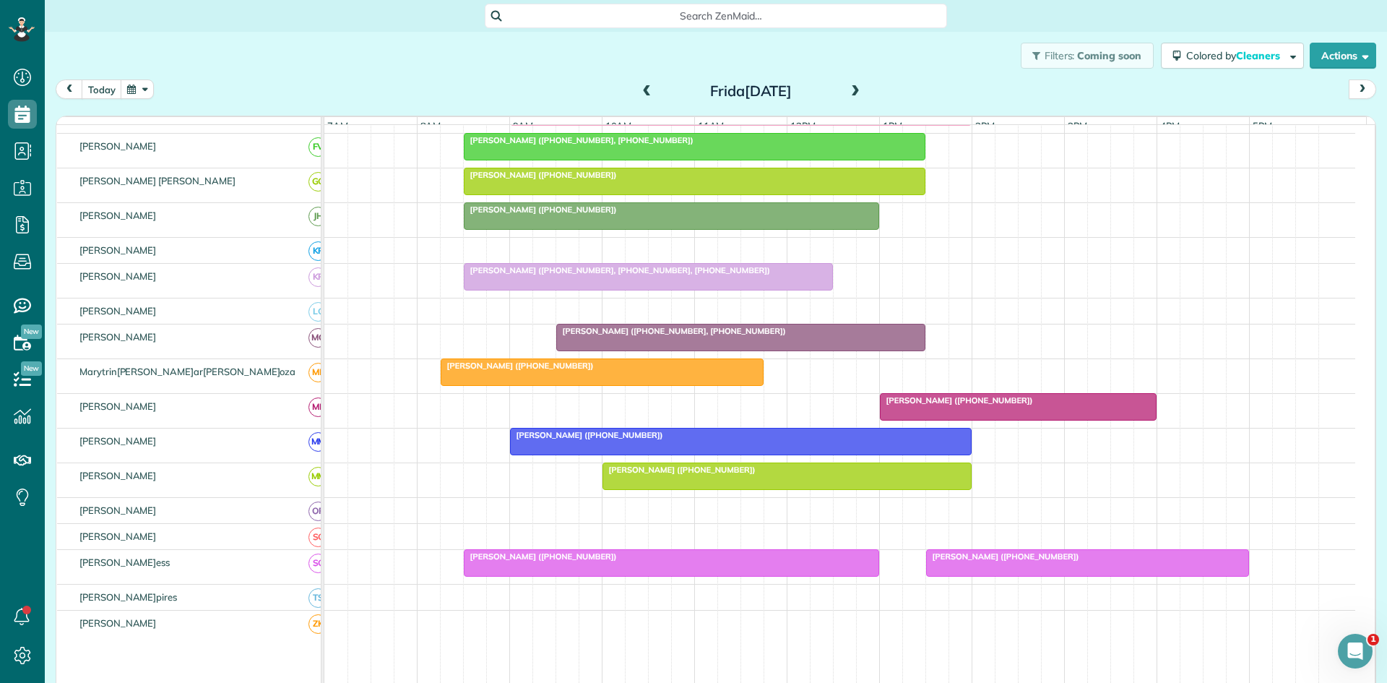
scroll to position [634, 0]
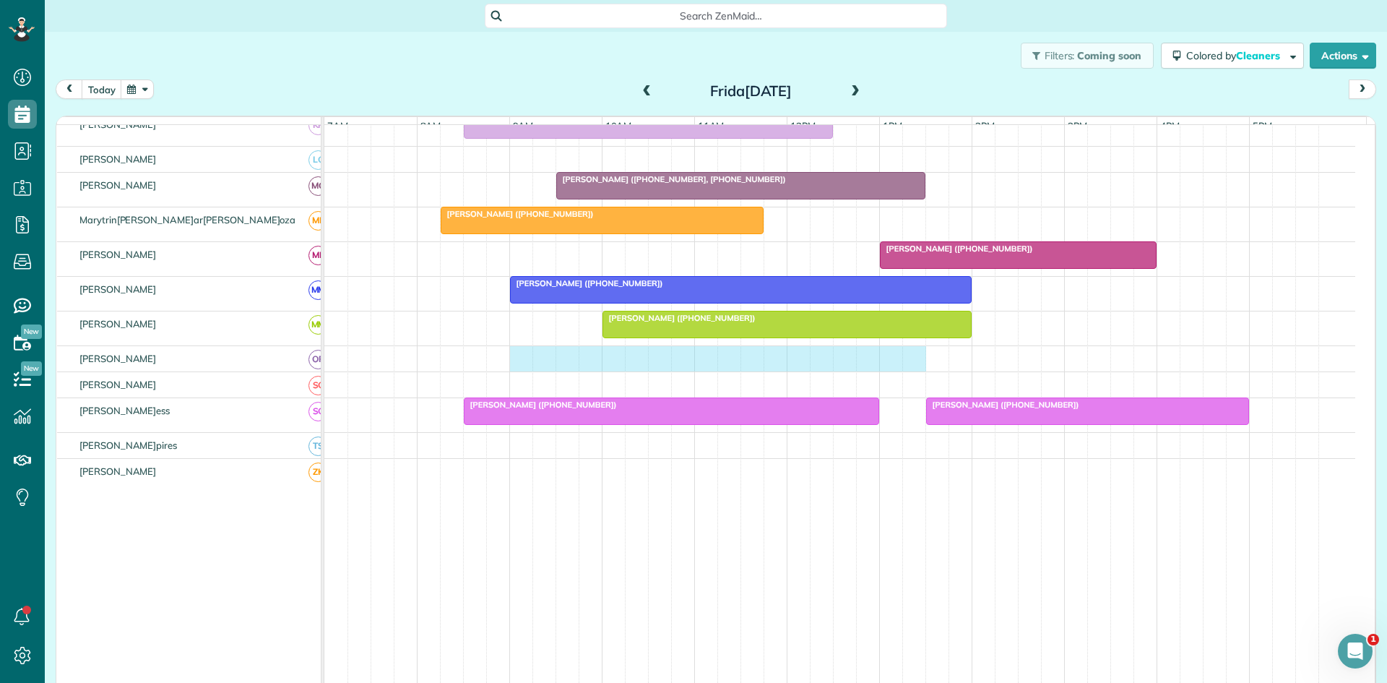
drag, startPoint x: 519, startPoint y: 367, endPoint x: 916, endPoint y: 371, distance: 396.8
click at [916, 371] on div at bounding box center [839, 358] width 1031 height 25
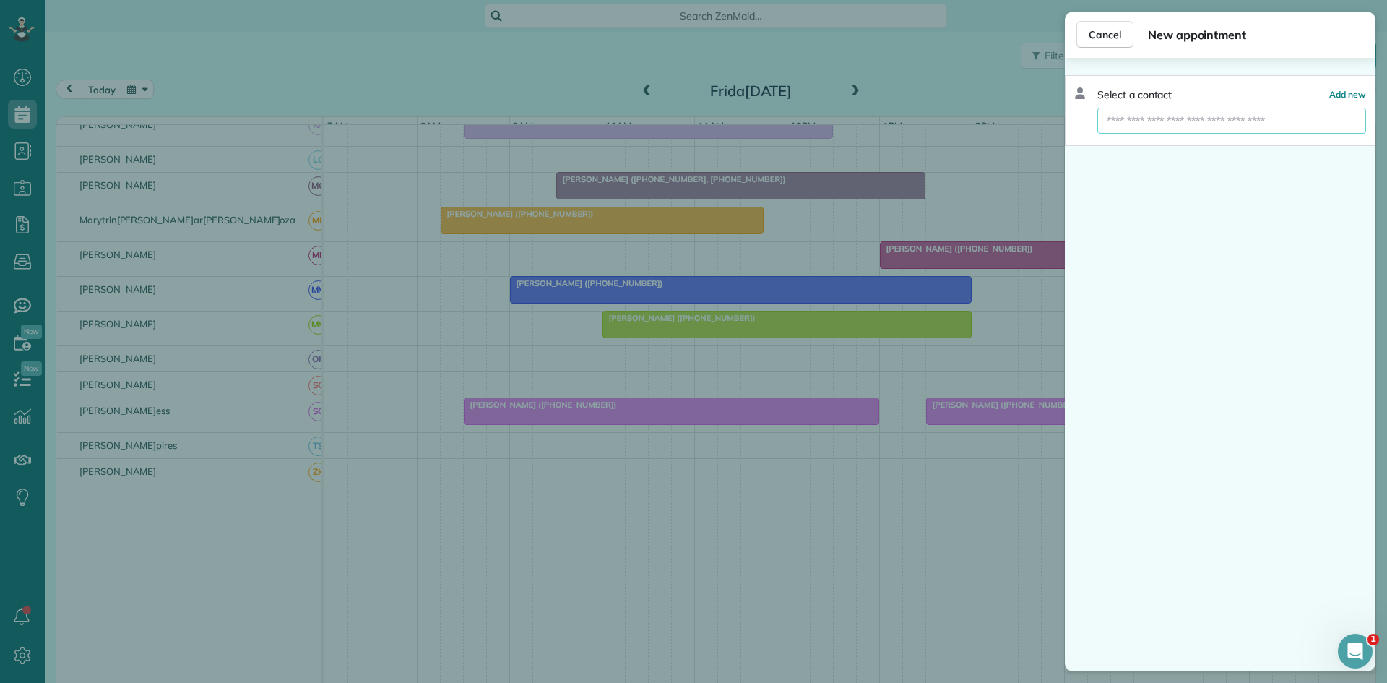
click at [1234, 109] on input "text" at bounding box center [1232, 121] width 269 height 26
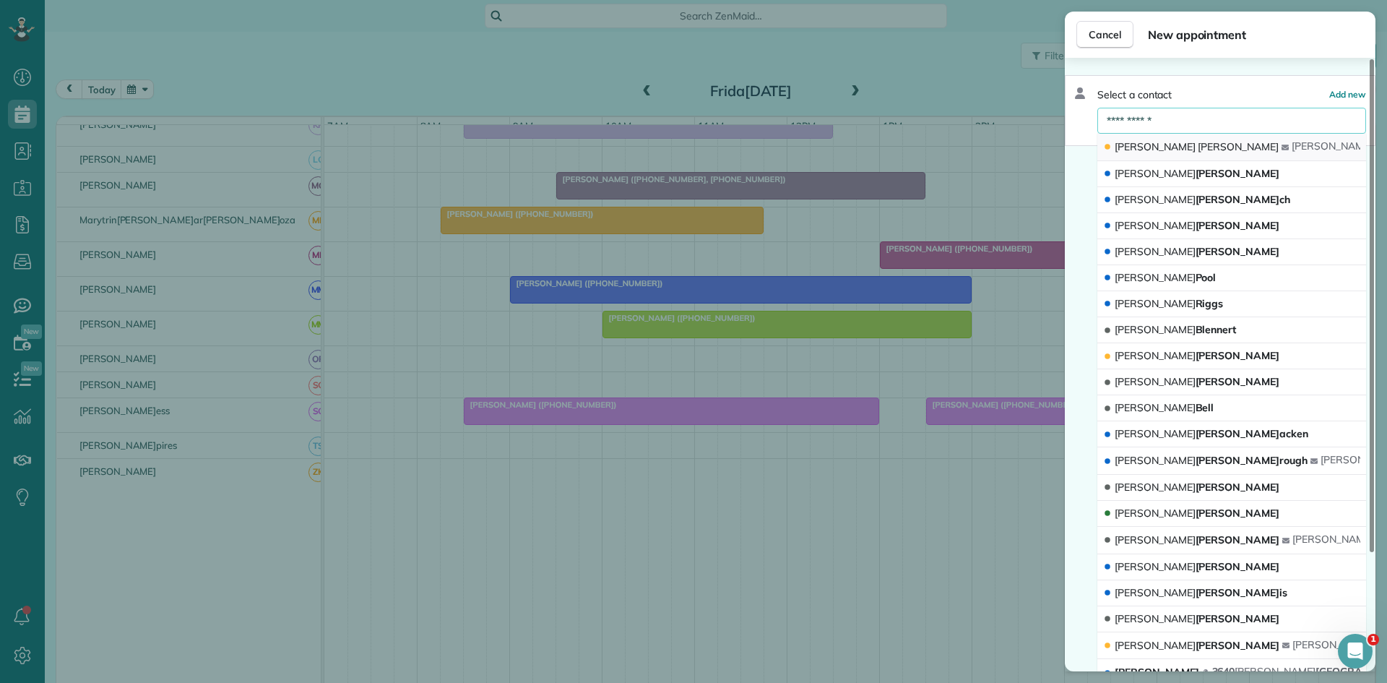
type input "**********"
click at [1140, 151] on span "Laura" at bounding box center [1155, 146] width 81 height 13
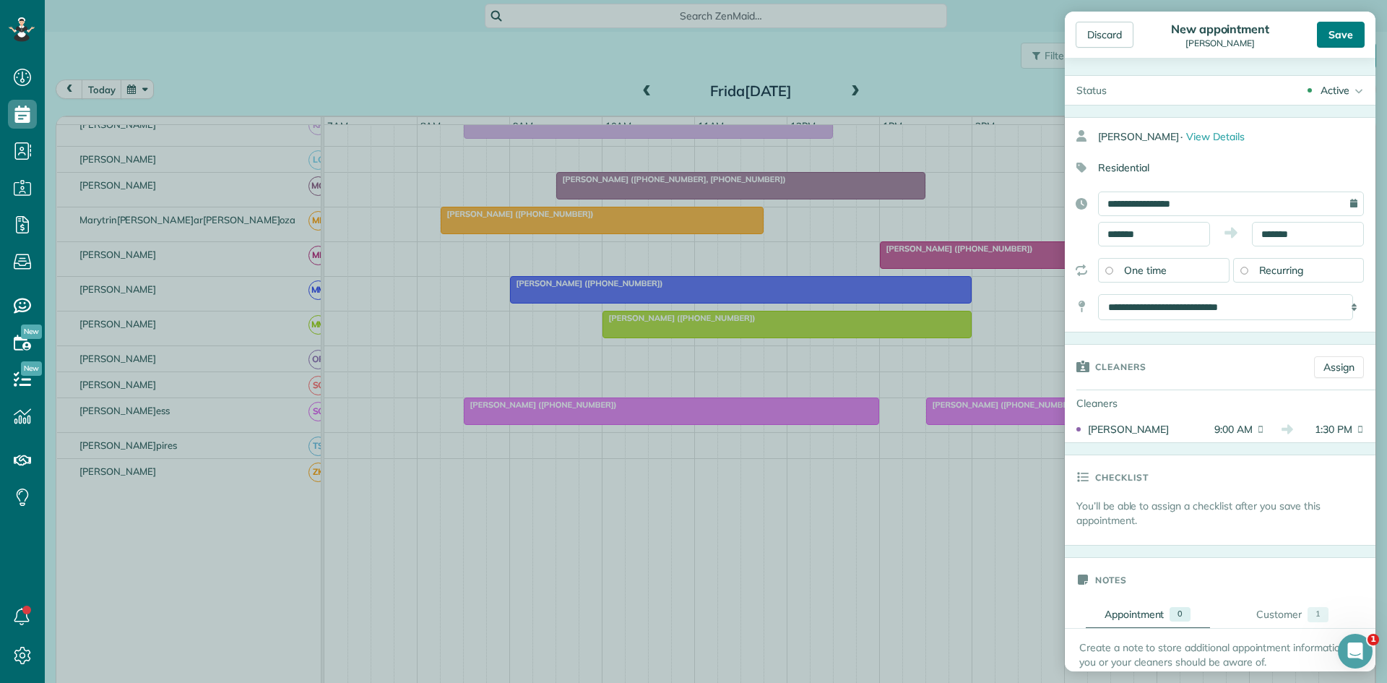
click at [1341, 39] on div "Save" at bounding box center [1341, 35] width 48 height 26
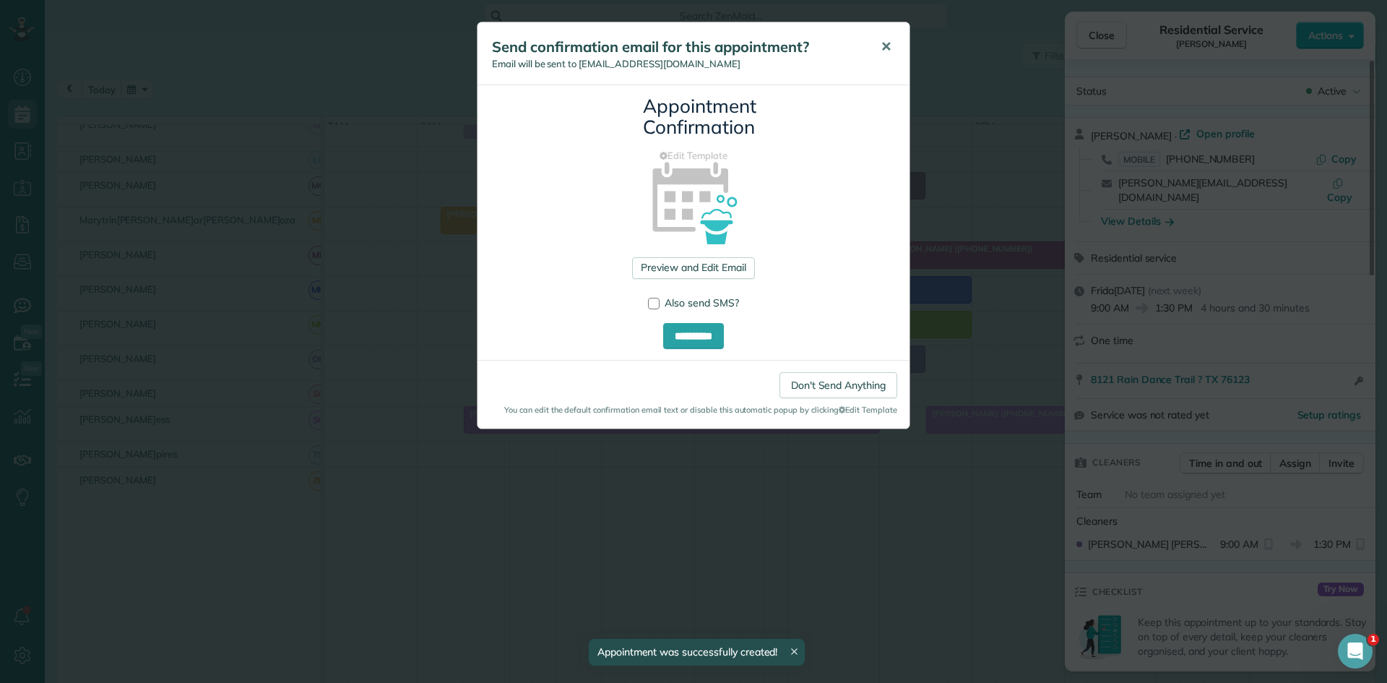
click at [888, 48] on span "✕" at bounding box center [886, 46] width 11 height 17
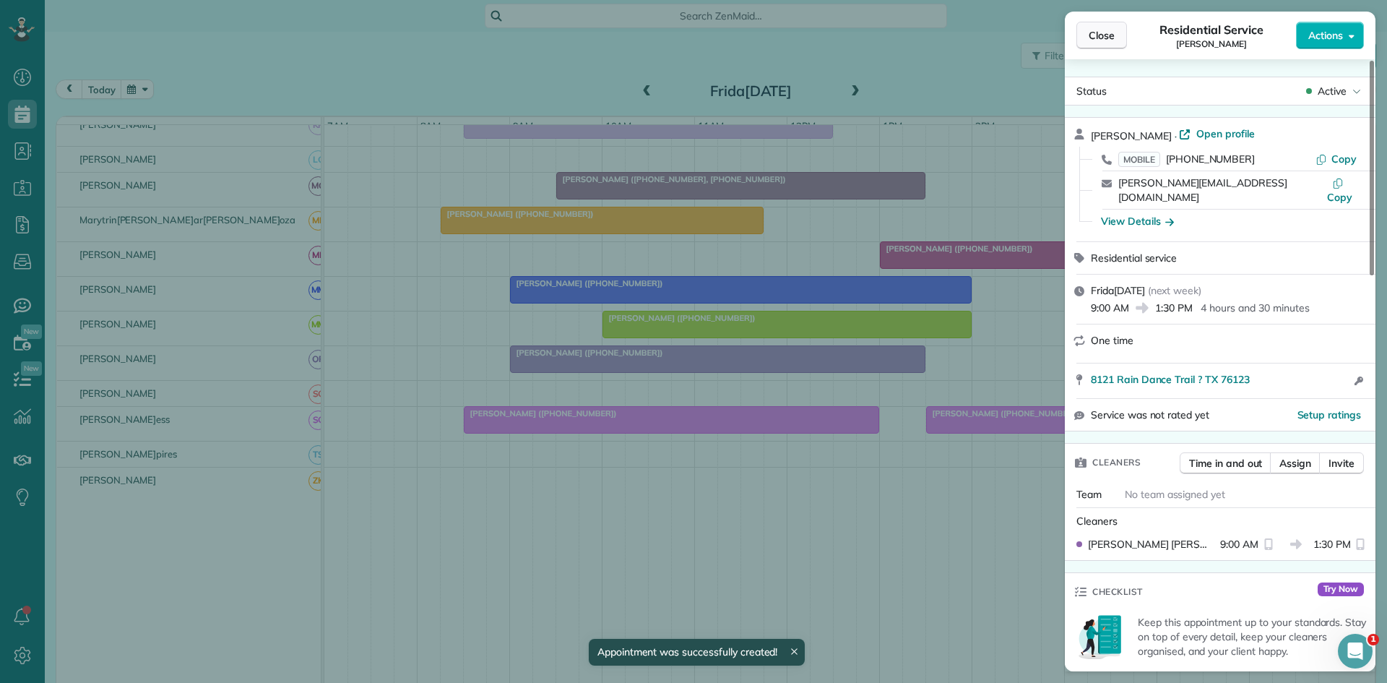
click at [1104, 40] on span "Close" at bounding box center [1102, 35] width 26 height 14
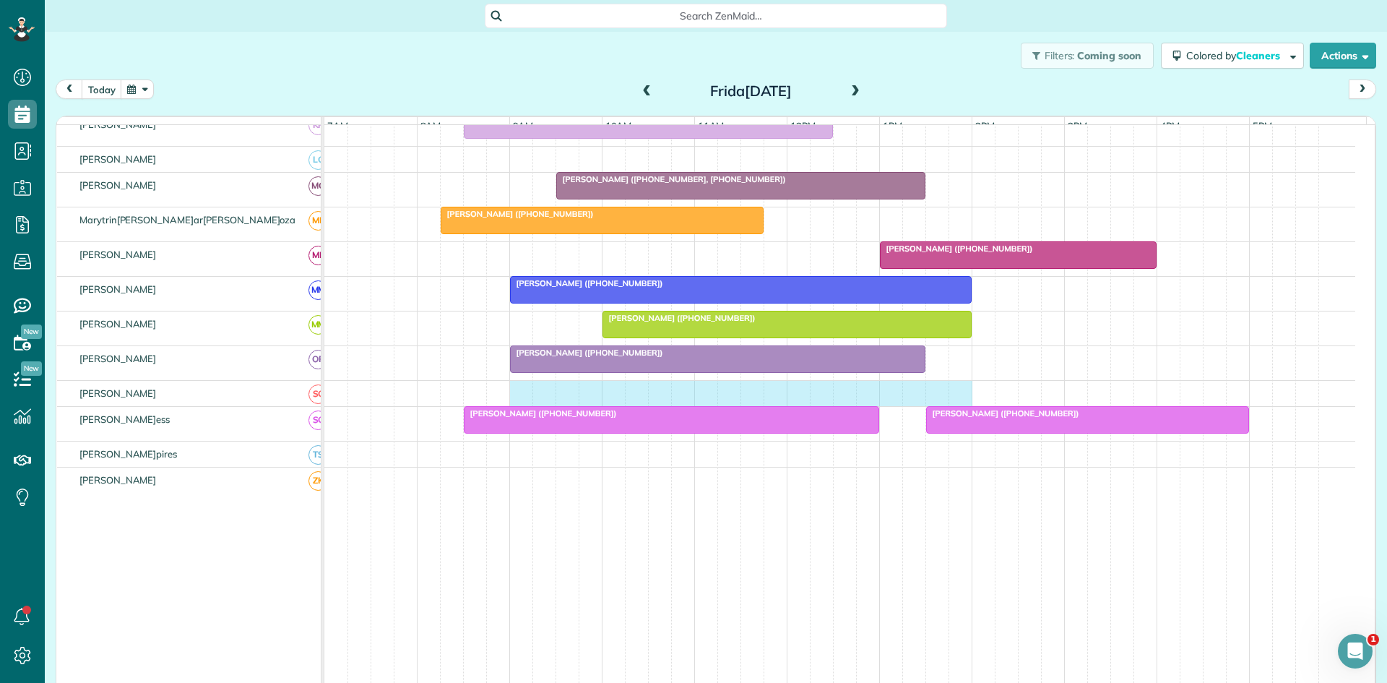
drag, startPoint x: 520, startPoint y: 399, endPoint x: 947, endPoint y: 399, distance: 427.1
click at [965, 400] on div at bounding box center [839, 393] width 1031 height 25
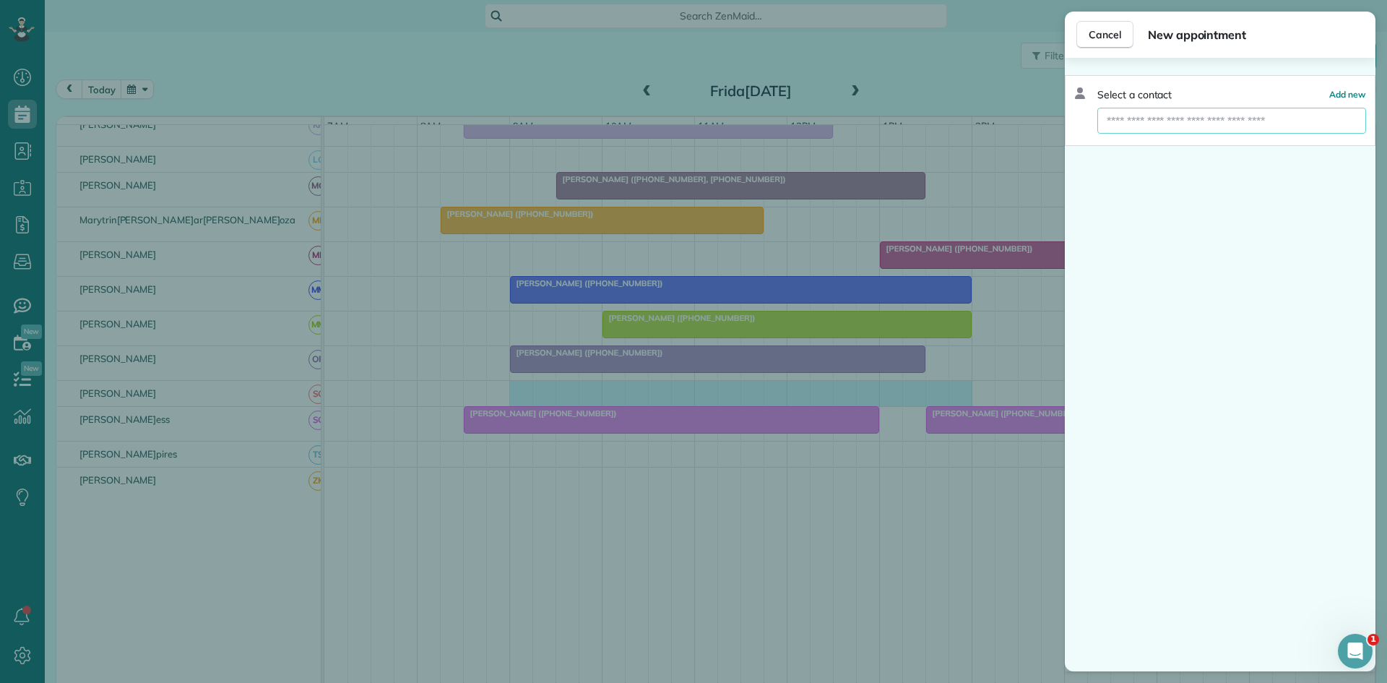
click at [1226, 124] on input "text" at bounding box center [1232, 121] width 269 height 26
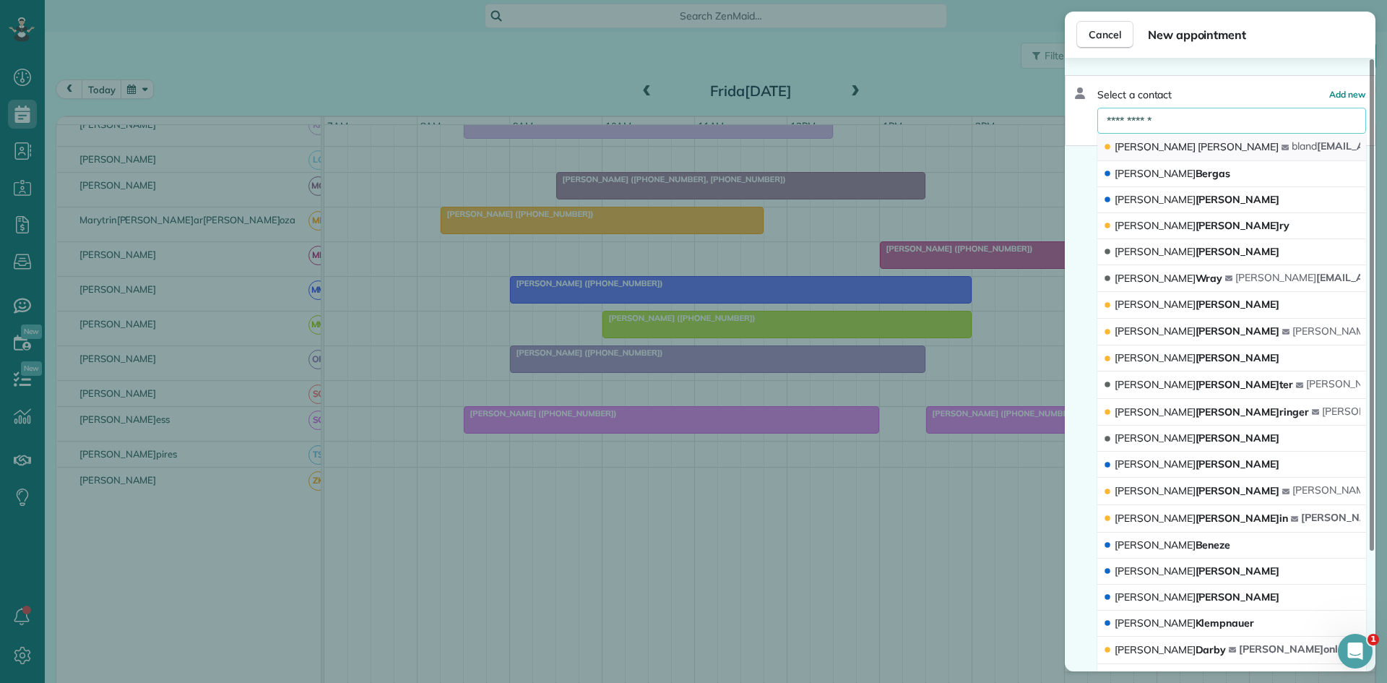
type input "**********"
click at [1192, 150] on button "Sarah Bland bland ism@att.net" at bounding box center [1232, 147] width 269 height 27
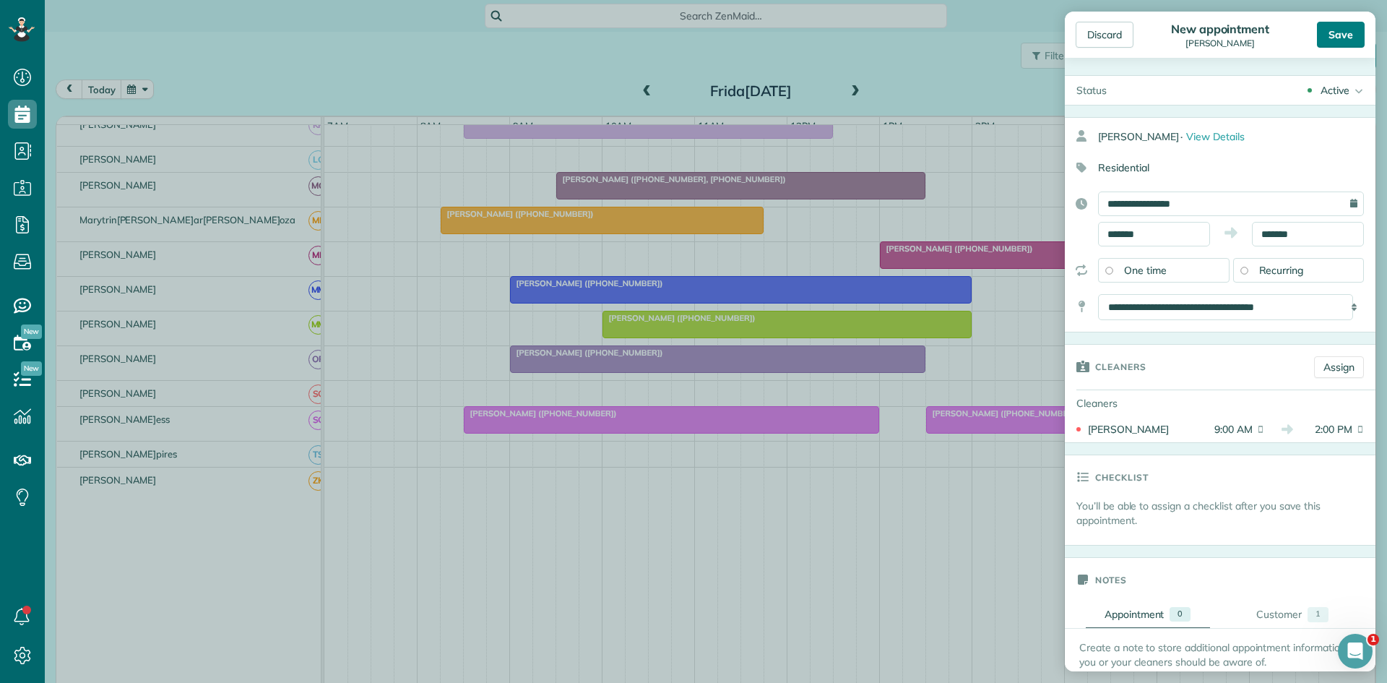
click at [1323, 35] on div "Save" at bounding box center [1341, 35] width 48 height 26
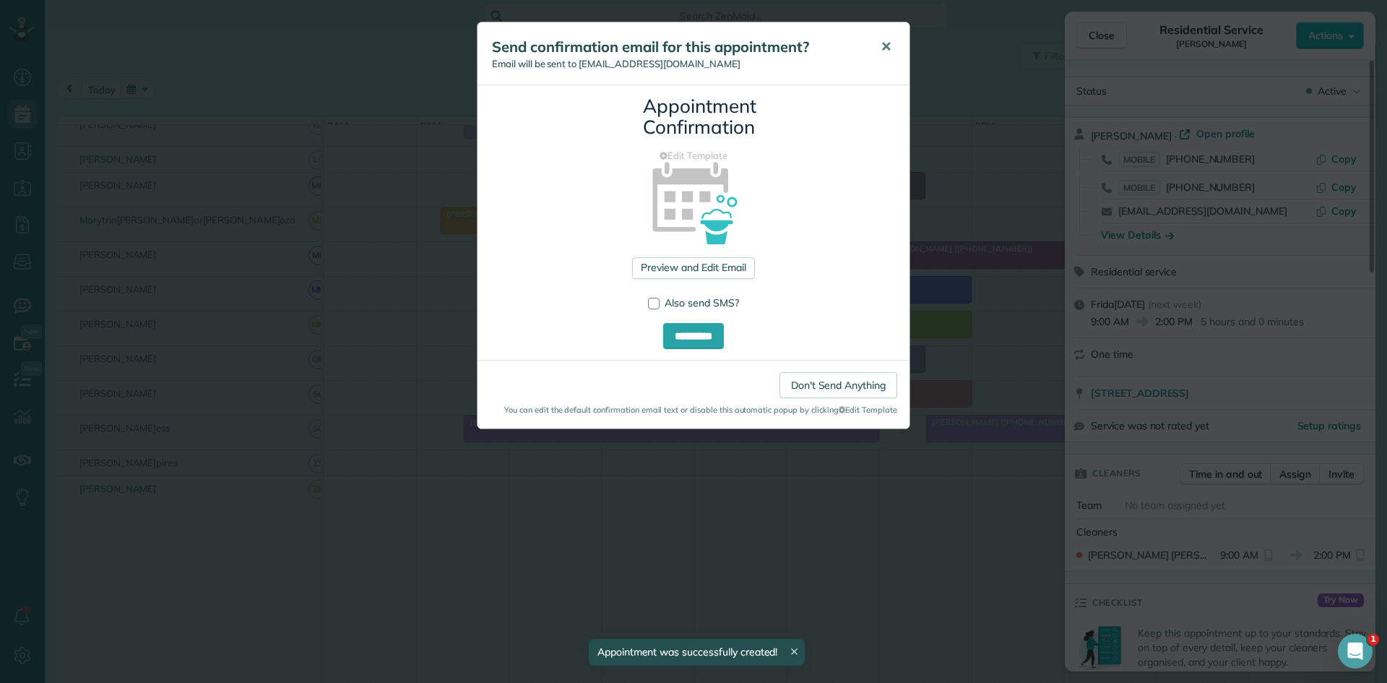
click at [895, 43] on button "✕" at bounding box center [886, 47] width 33 height 35
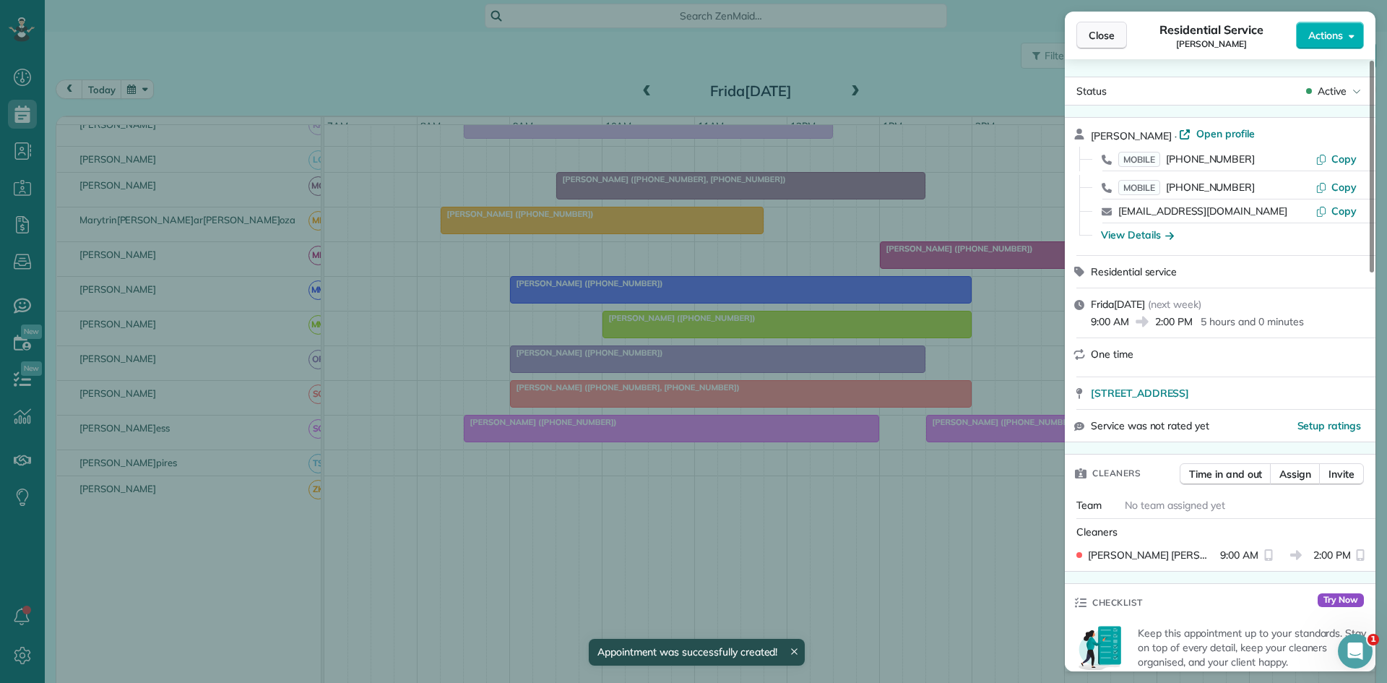
click at [1109, 40] on span "Close" at bounding box center [1102, 35] width 26 height 14
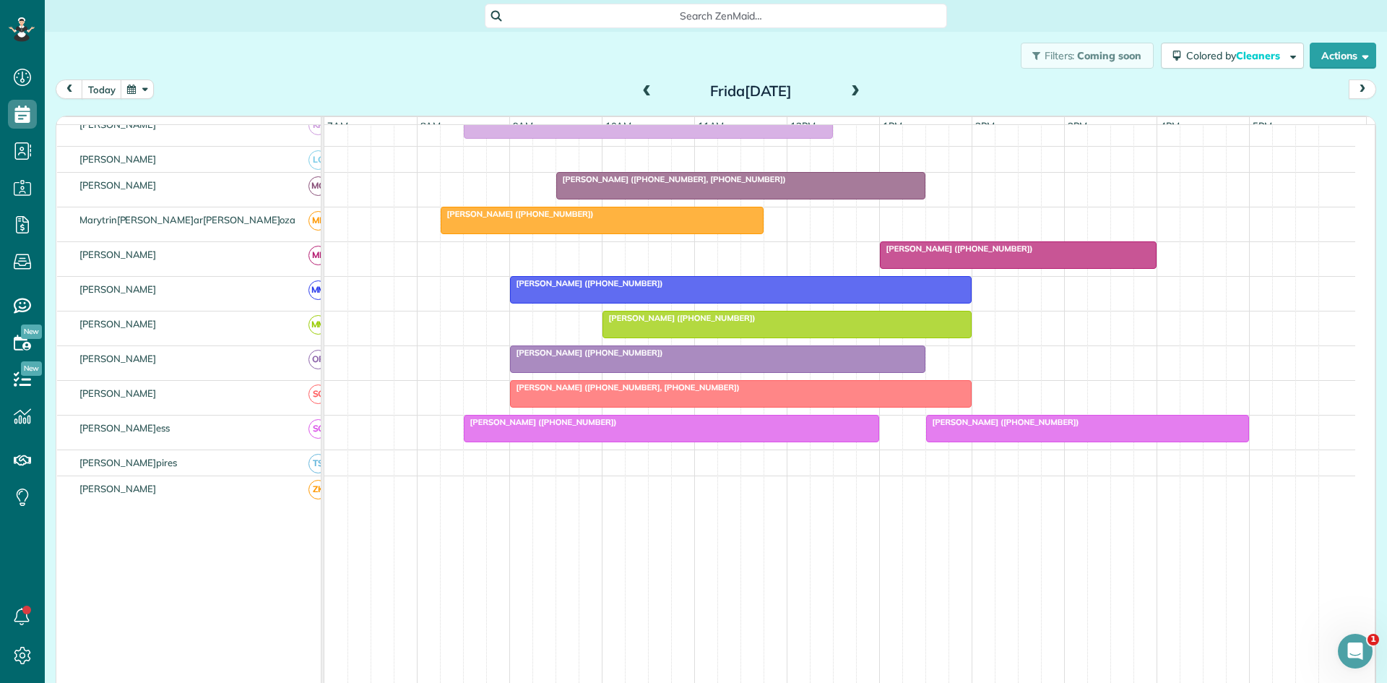
drag, startPoint x: 576, startPoint y: 397, endPoint x: 870, endPoint y: 382, distance: 294.5
click at [576, 392] on span "[PERSON_NAME] ([PHONE_NUMBER], [PHONE_NUMBER])" at bounding box center [624, 387] width 231 height 10
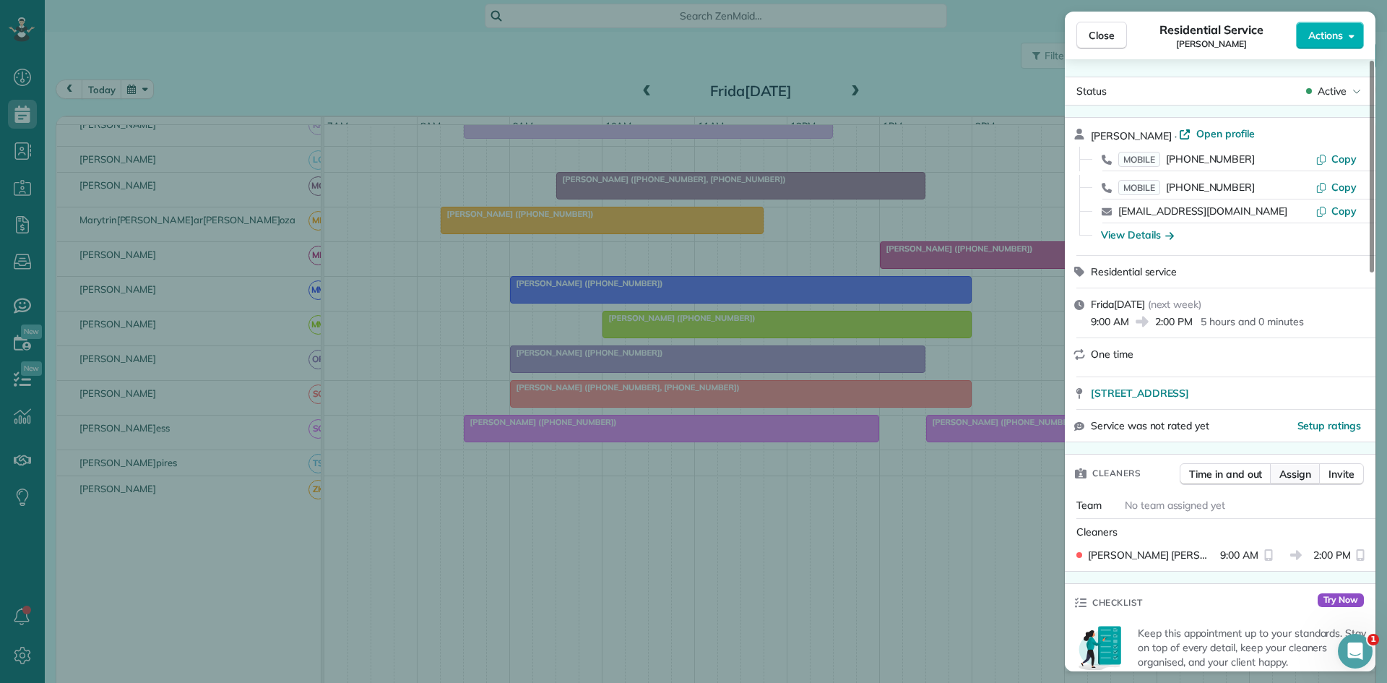
click at [1289, 478] on span "Assign" at bounding box center [1296, 474] width 32 height 14
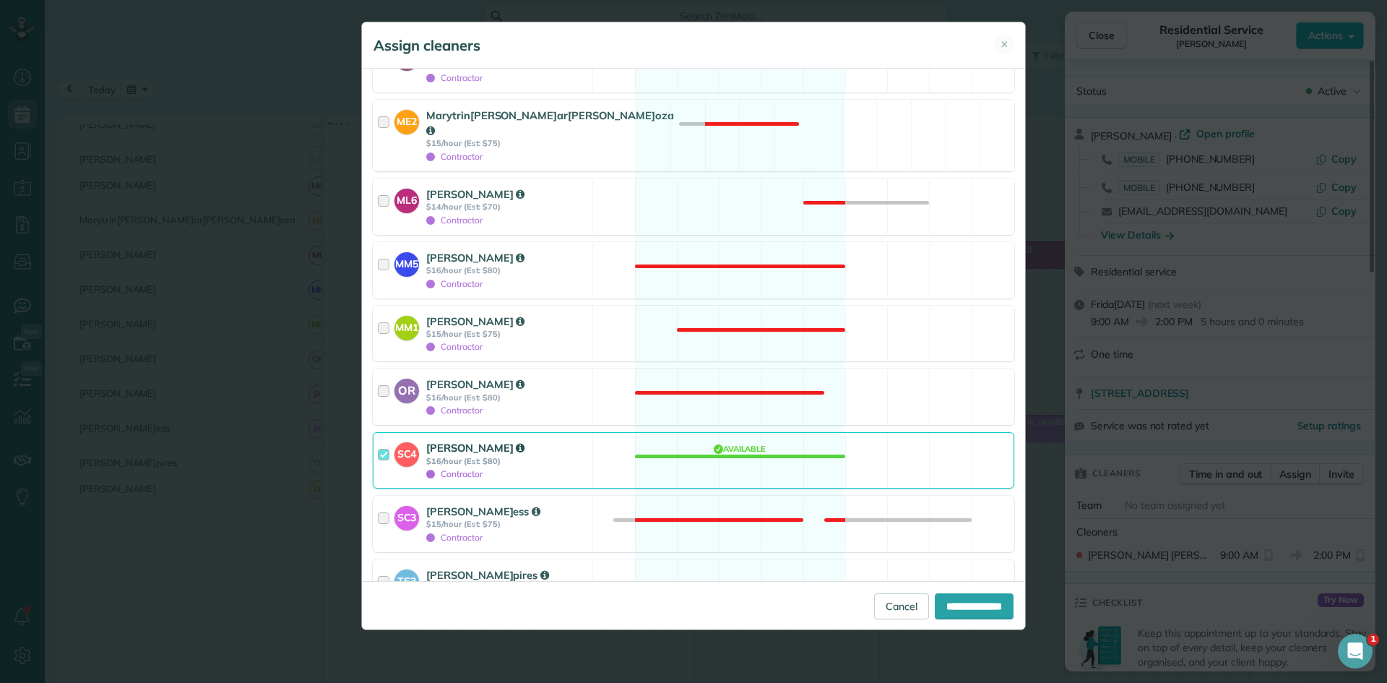
scroll to position [1723, 0]
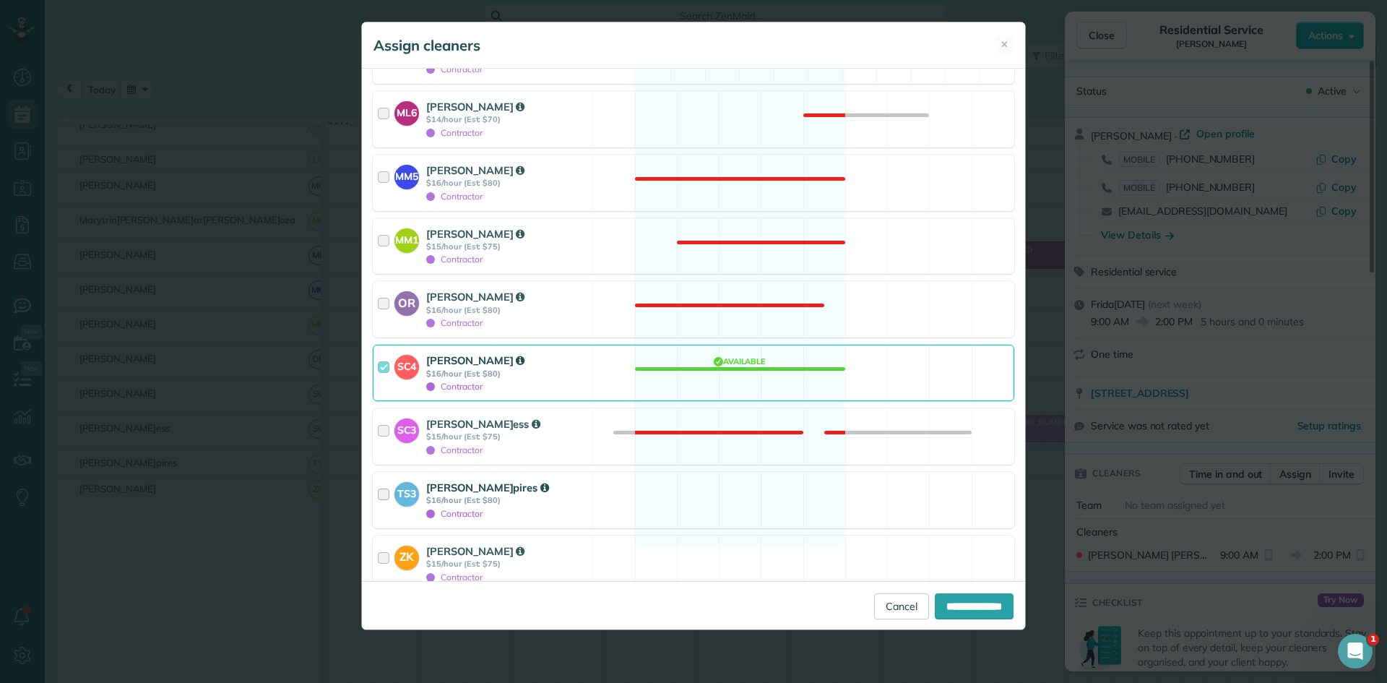
click at [512, 495] on strong "$16/hour (Est: $80)" at bounding box center [507, 500] width 162 height 10
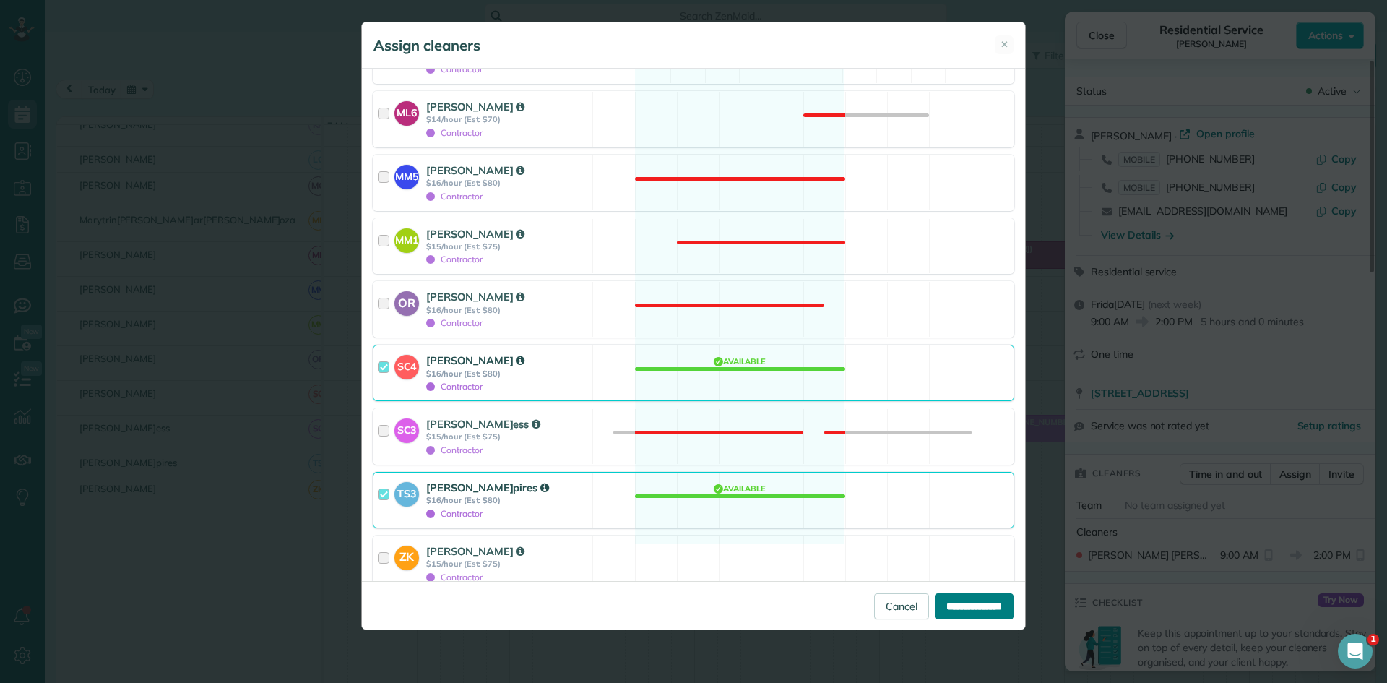
click at [971, 607] on input "**********" at bounding box center [974, 606] width 79 height 26
type input "**********"
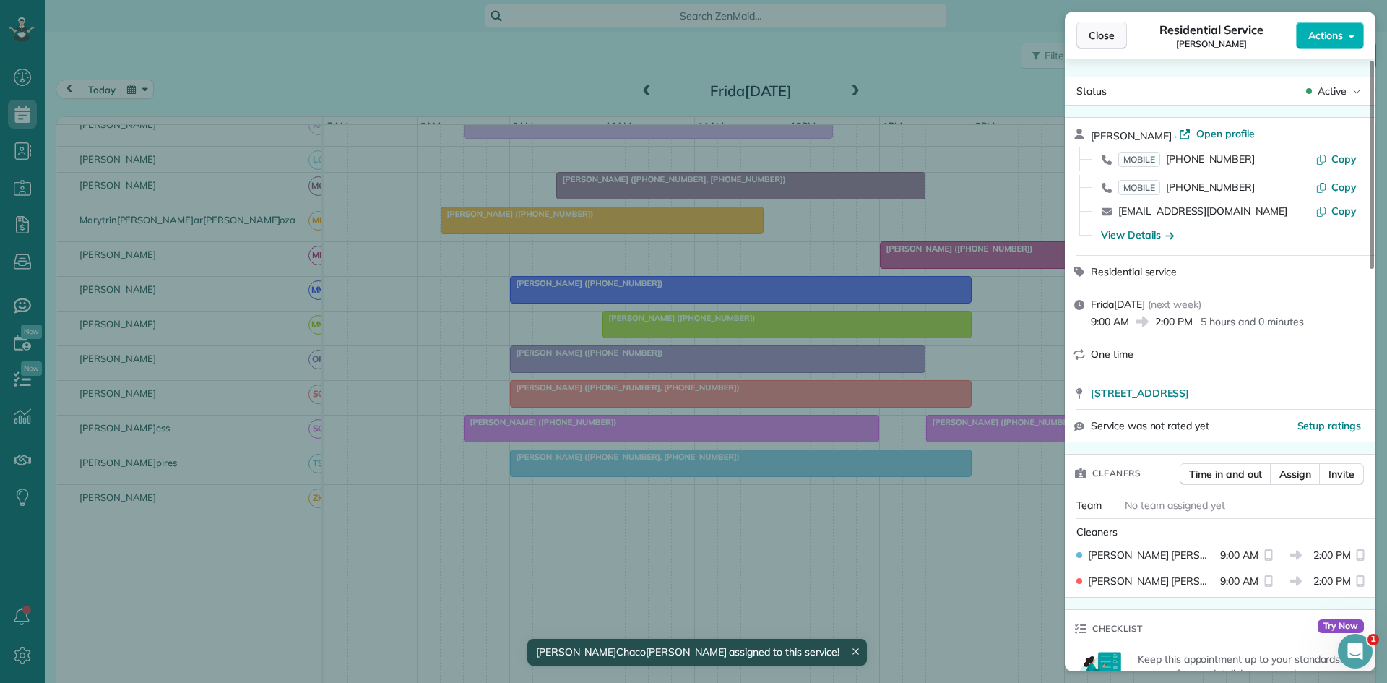
click at [1106, 48] on button "Close" at bounding box center [1102, 35] width 51 height 27
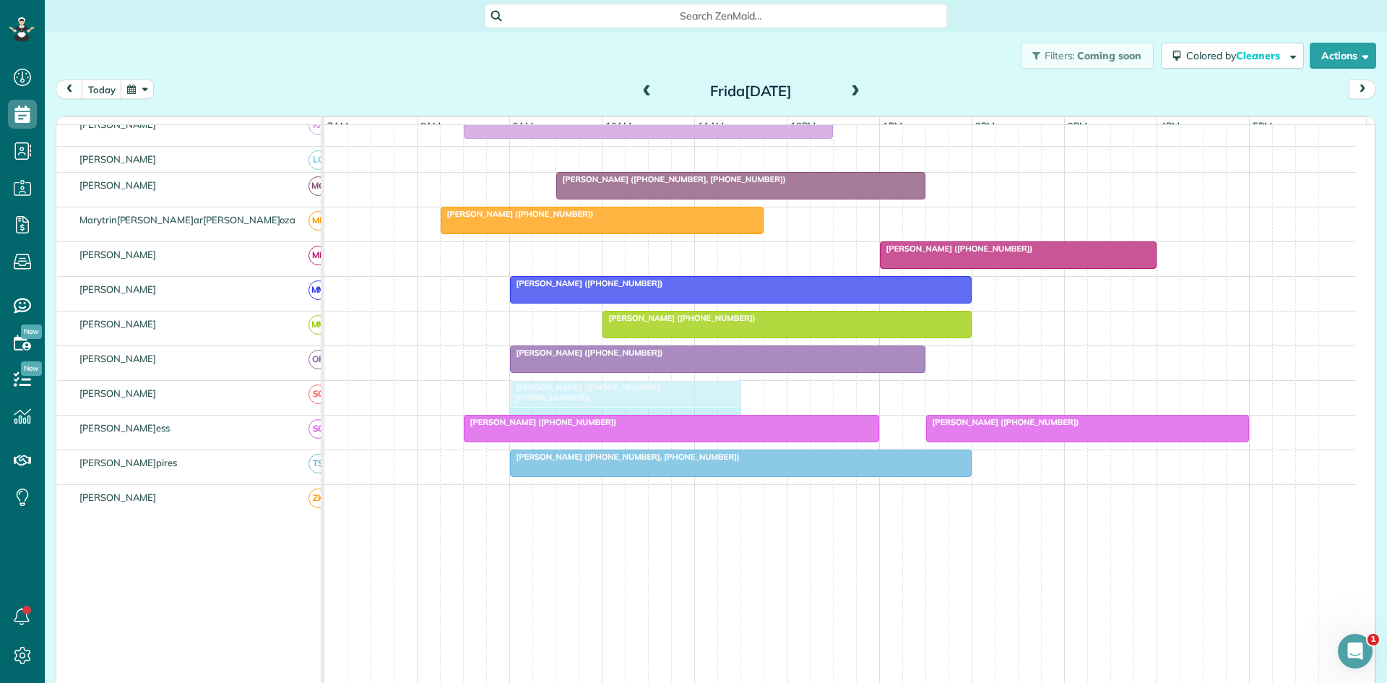
drag, startPoint x: 967, startPoint y: 401, endPoint x: 727, endPoint y: 379, distance: 241.0
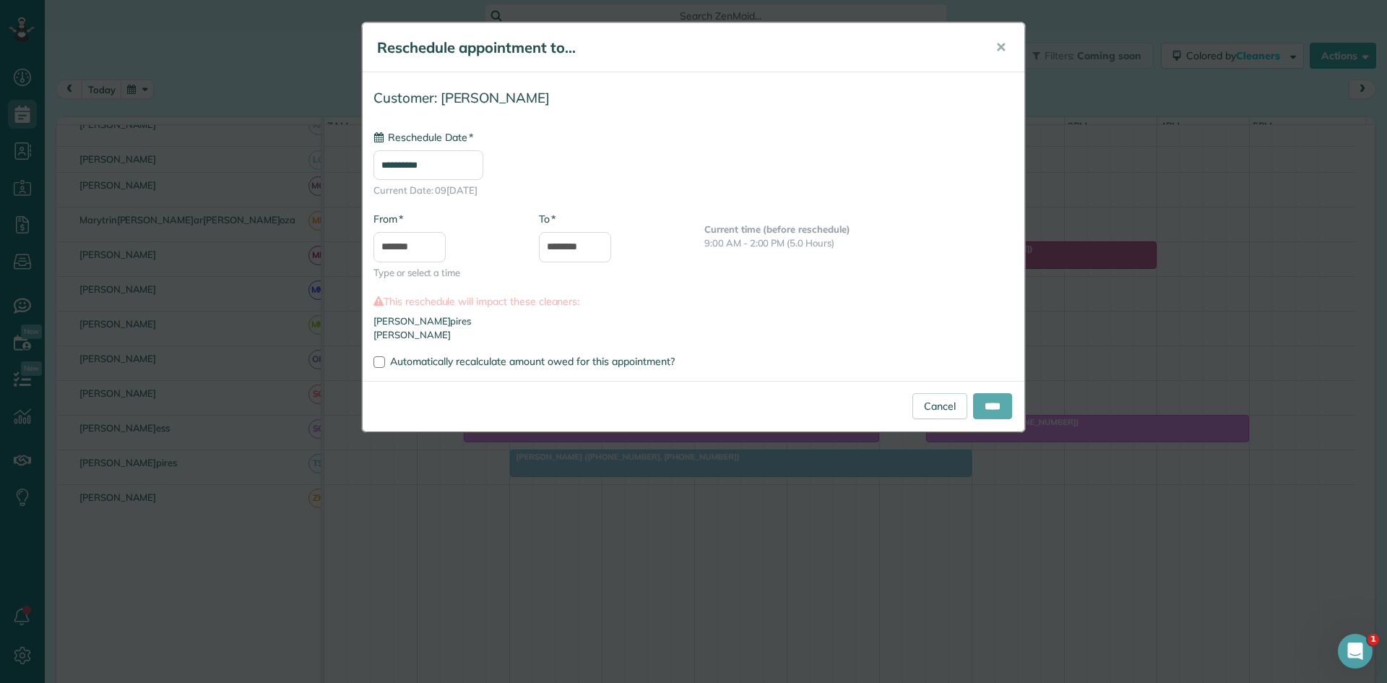
type input "**********"
click at [981, 405] on input "****" at bounding box center [992, 406] width 39 height 26
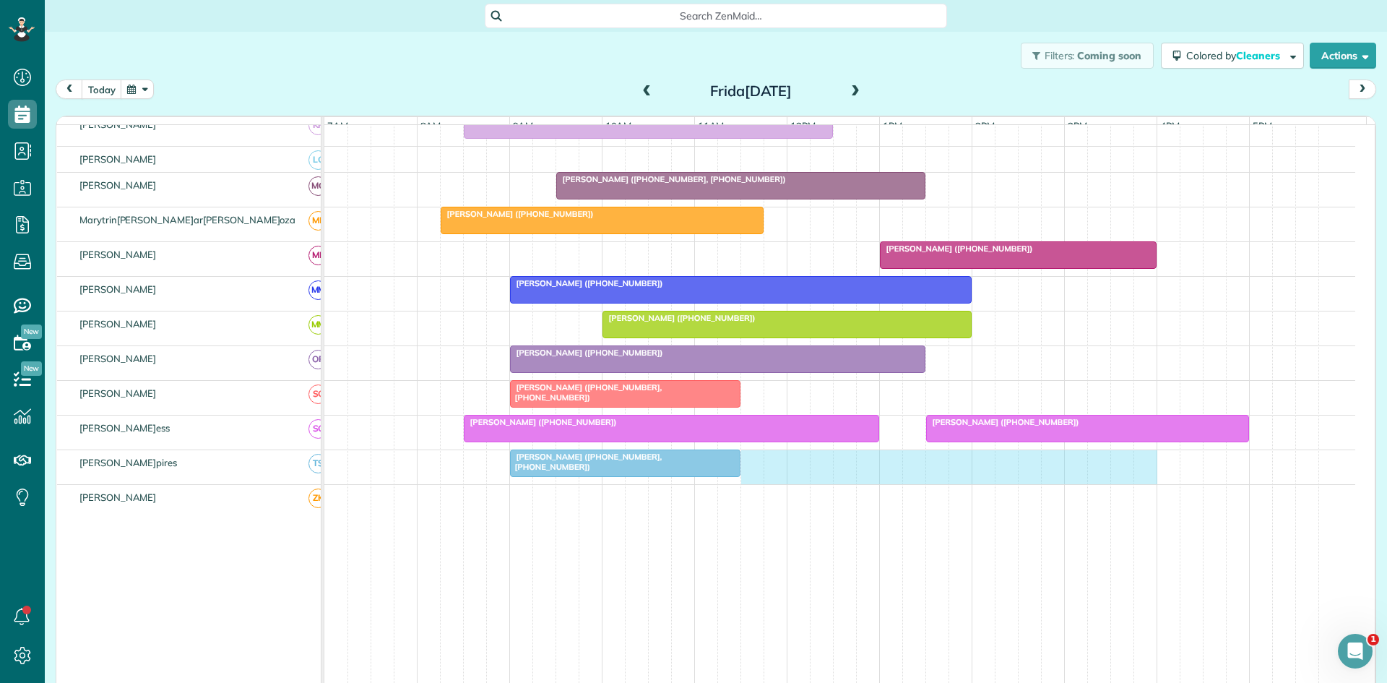
drag, startPoint x: 747, startPoint y: 477, endPoint x: 1136, endPoint y: 484, distance: 388.9
click at [1136, 484] on div "Sarah Bland (+18179170712, +18172477651)" at bounding box center [839, 467] width 1031 height 34
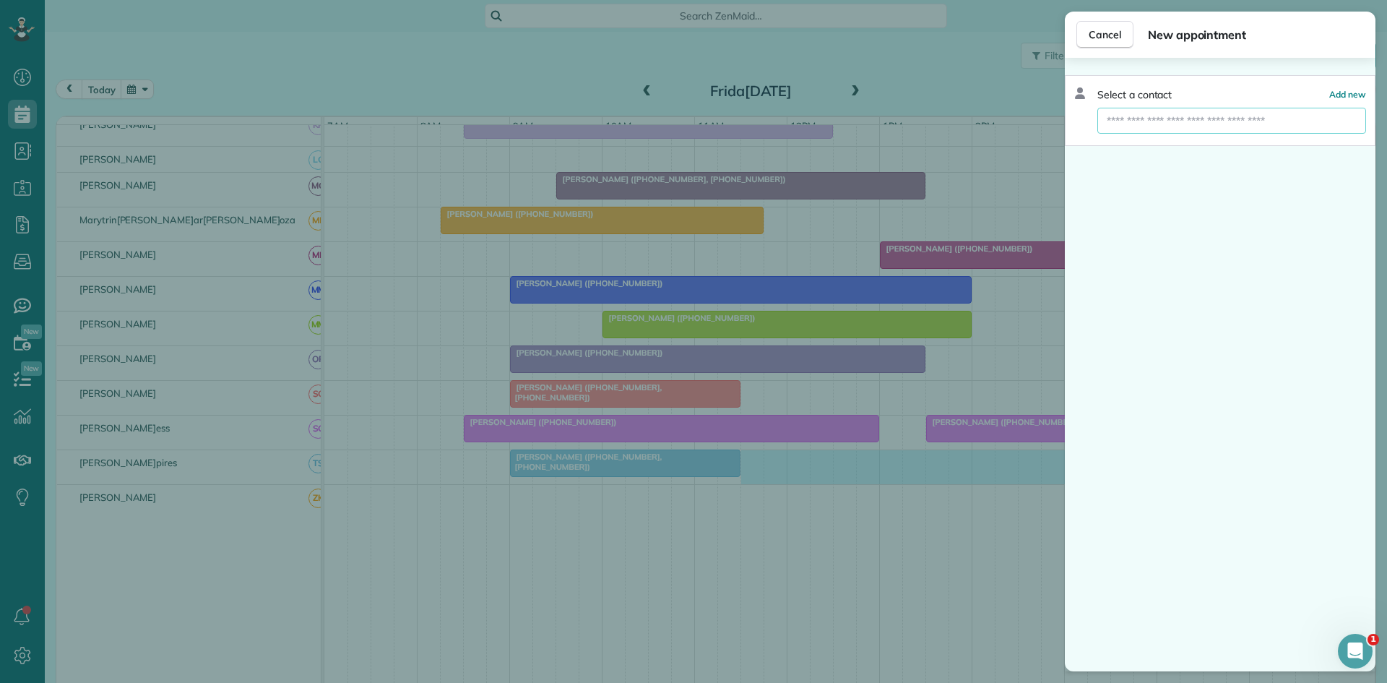
click at [1152, 132] on input "text" at bounding box center [1232, 121] width 269 height 26
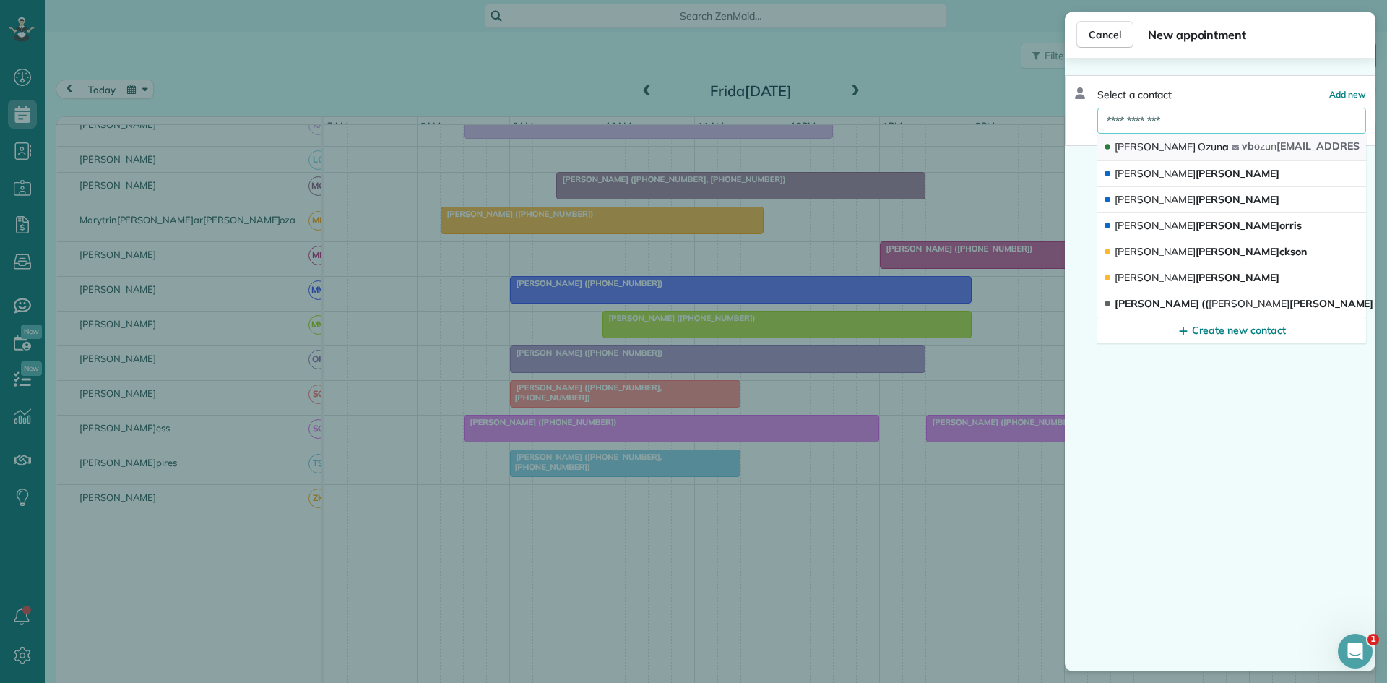
type input "**********"
click at [1198, 145] on span "Ozun" at bounding box center [1210, 146] width 25 height 13
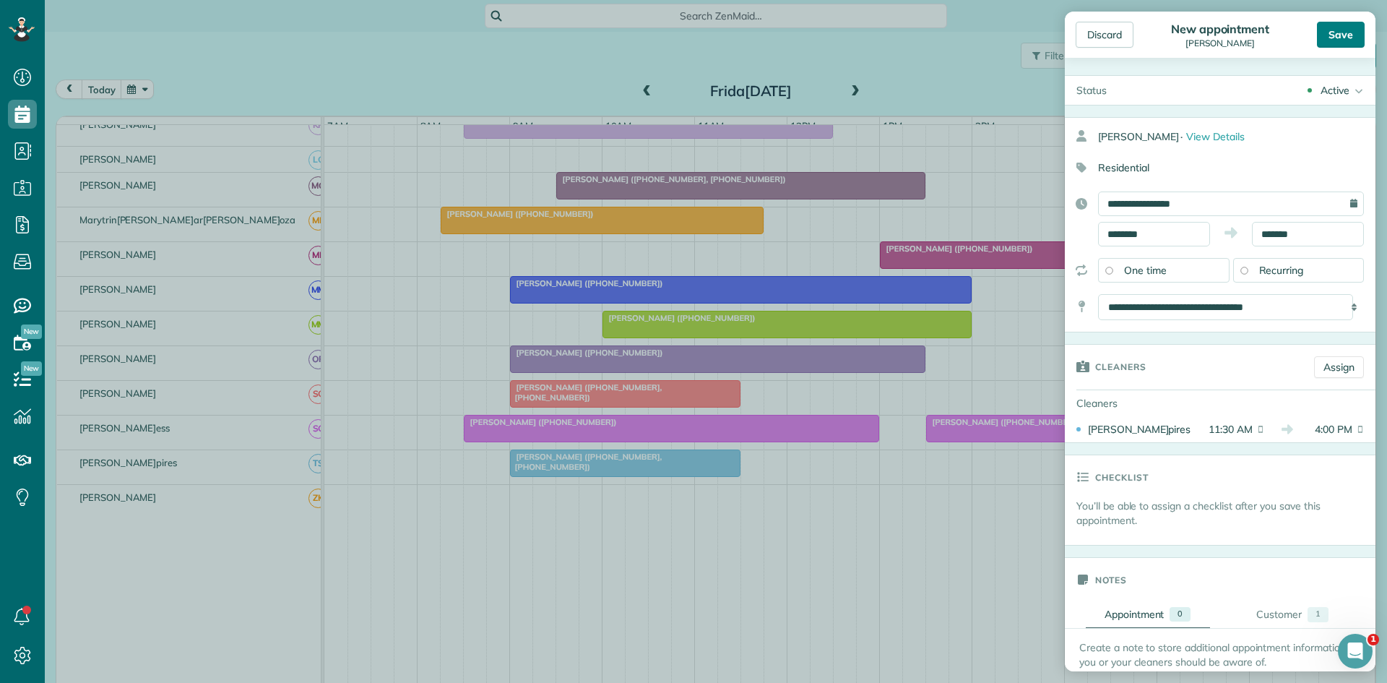
click at [1339, 33] on div "Save" at bounding box center [1341, 35] width 48 height 26
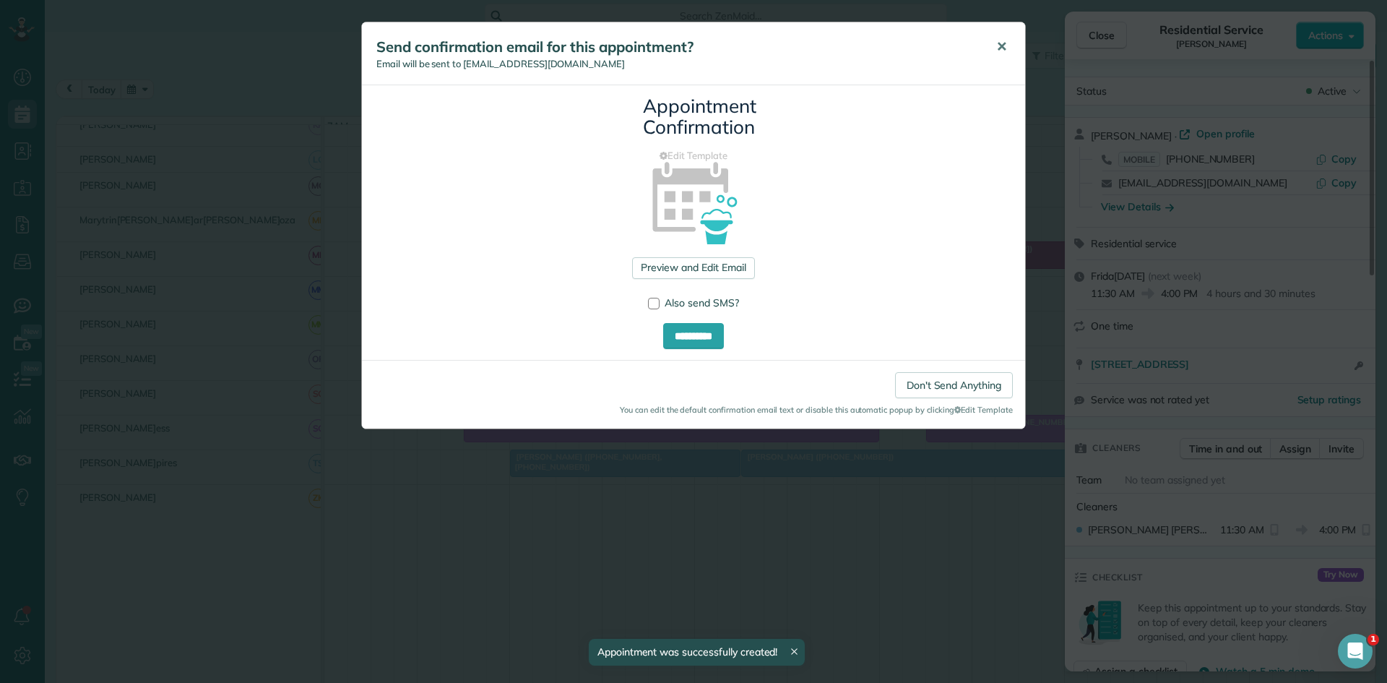
click at [1002, 45] on span "✕" at bounding box center [1002, 46] width 11 height 17
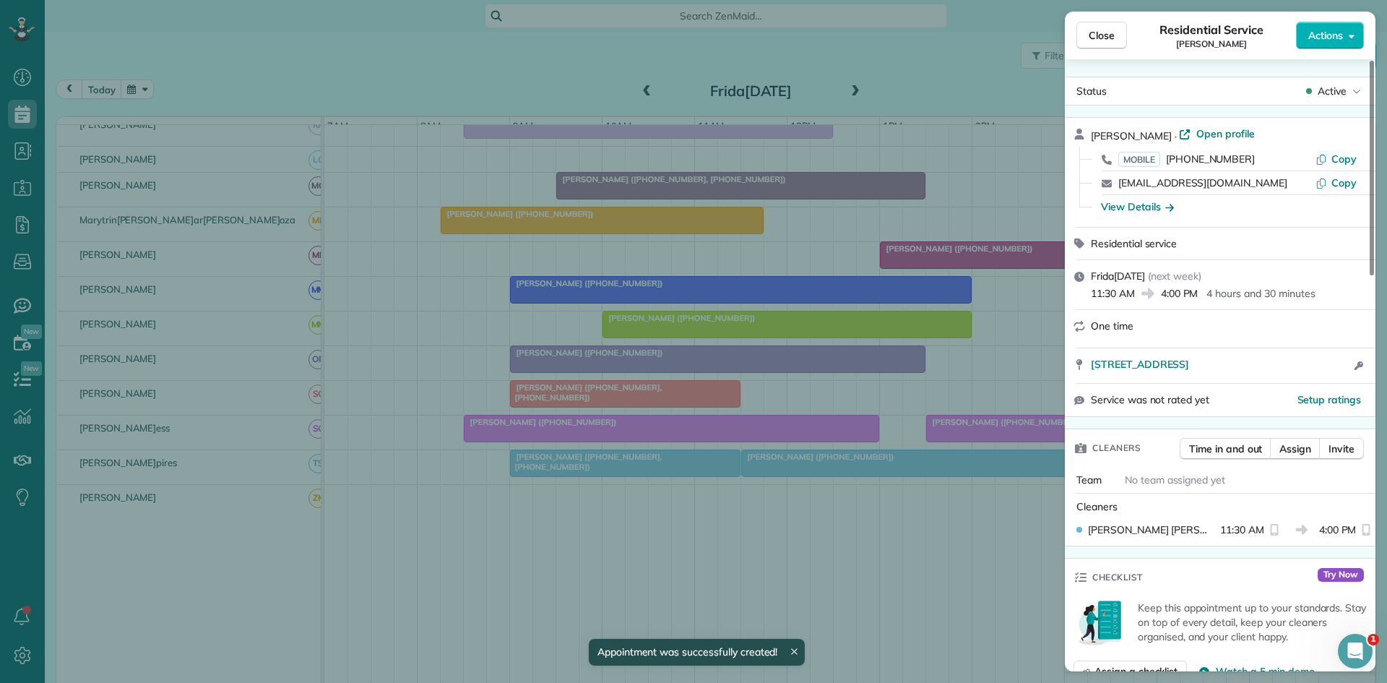
click at [1109, 33] on span "Close" at bounding box center [1102, 35] width 26 height 14
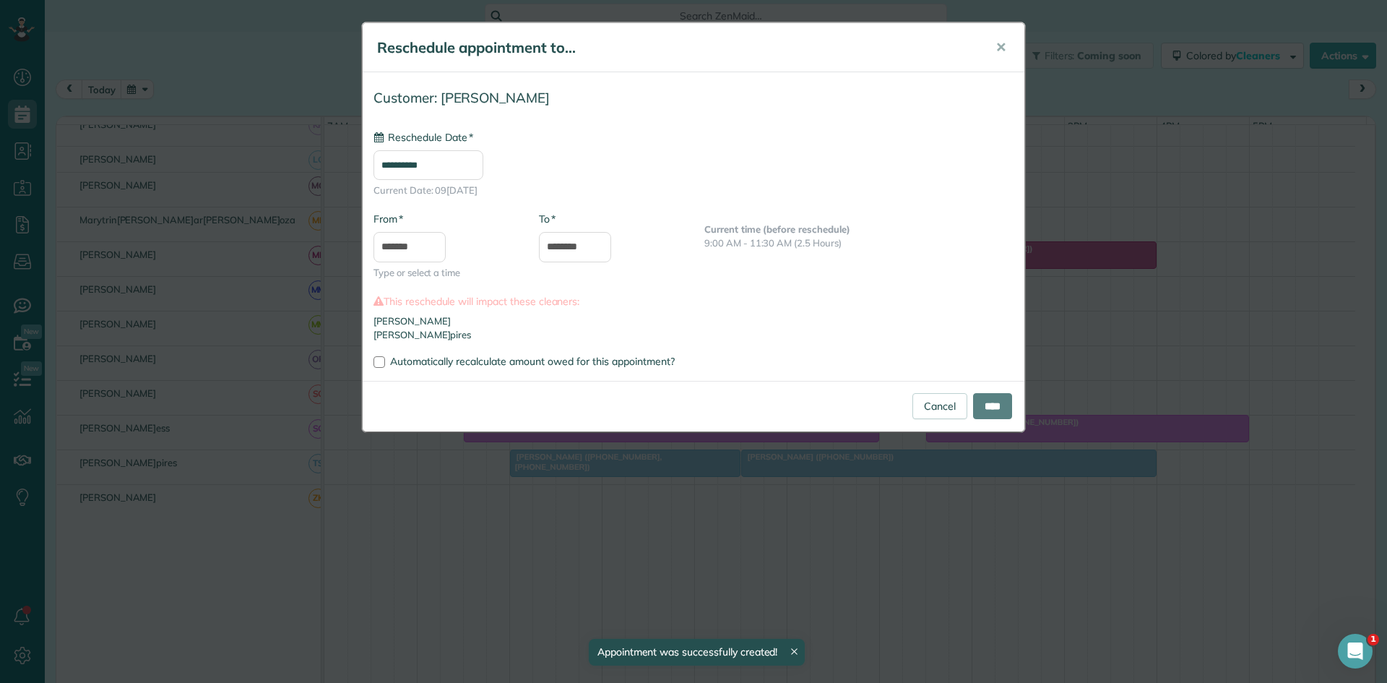
type input "**********"
click at [569, 252] on input "********" at bounding box center [575, 247] width 72 height 30
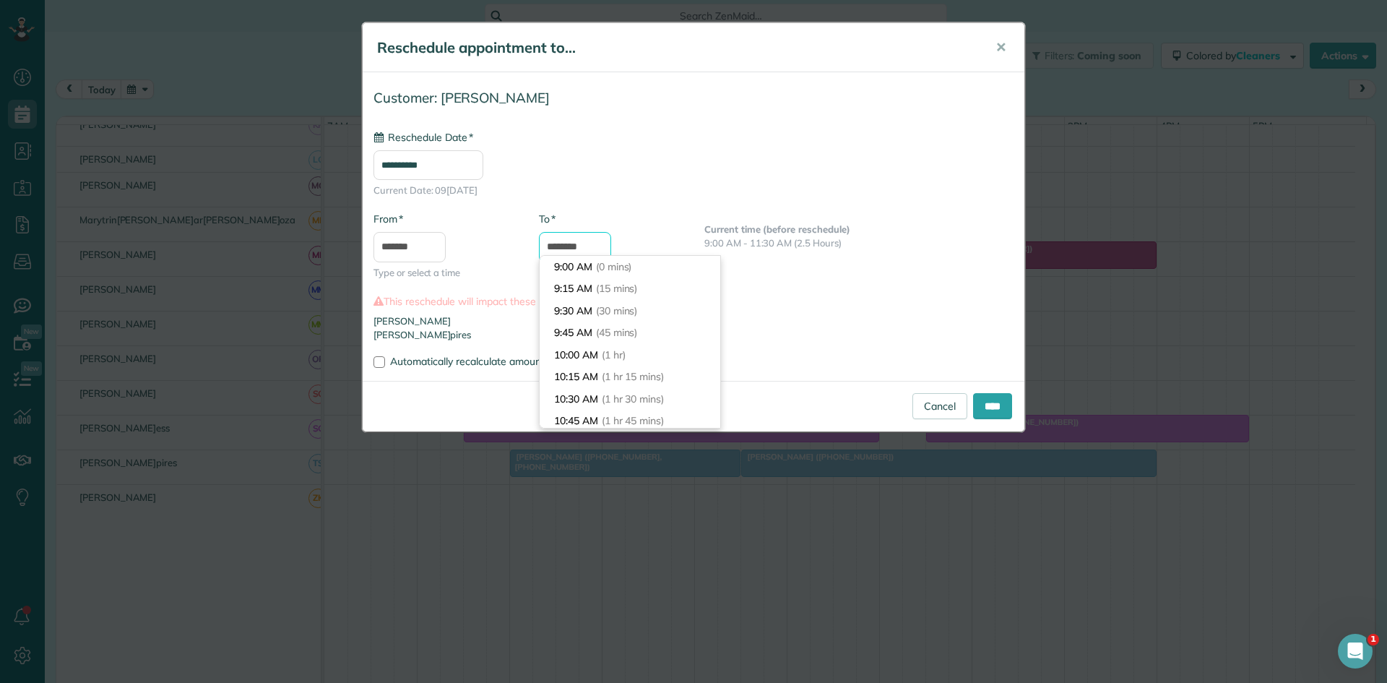
scroll to position [264, 0]
type input "********"
click at [616, 272] on span "(3 hrs)" at bounding box center [616, 266] width 31 height 13
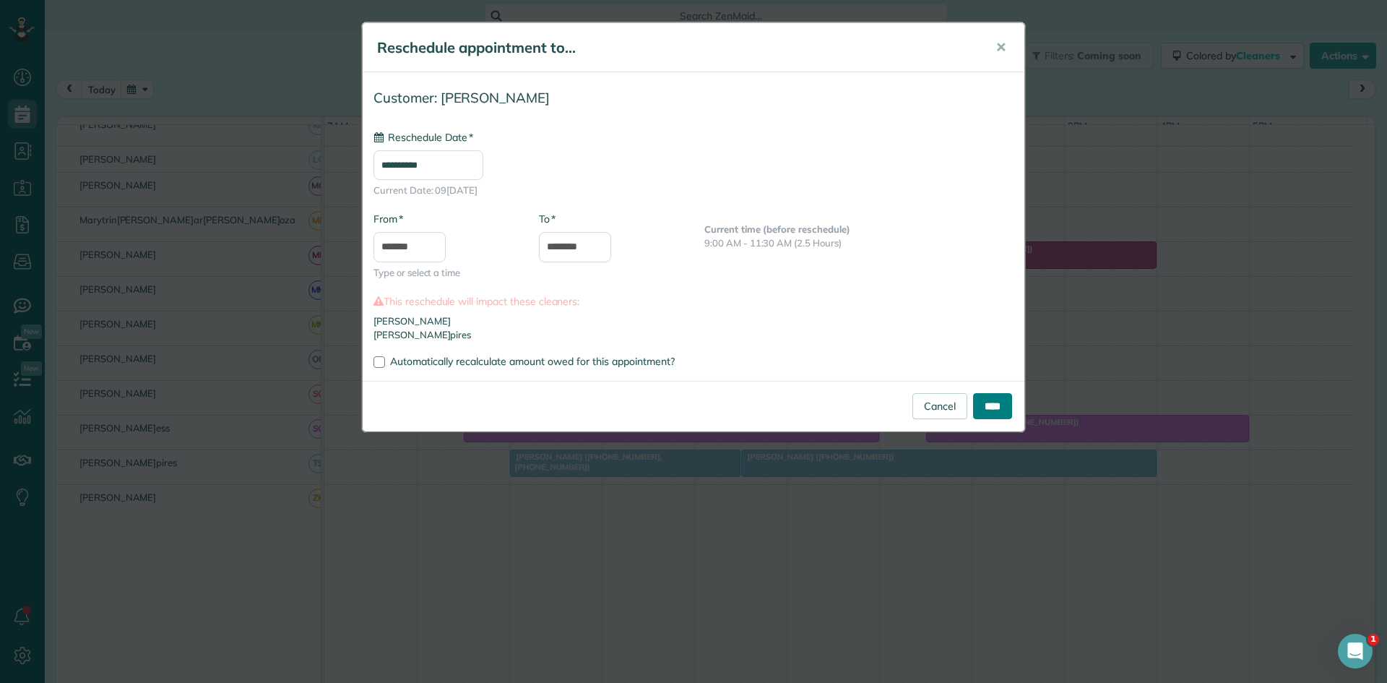
click at [995, 399] on input "****" at bounding box center [992, 406] width 39 height 26
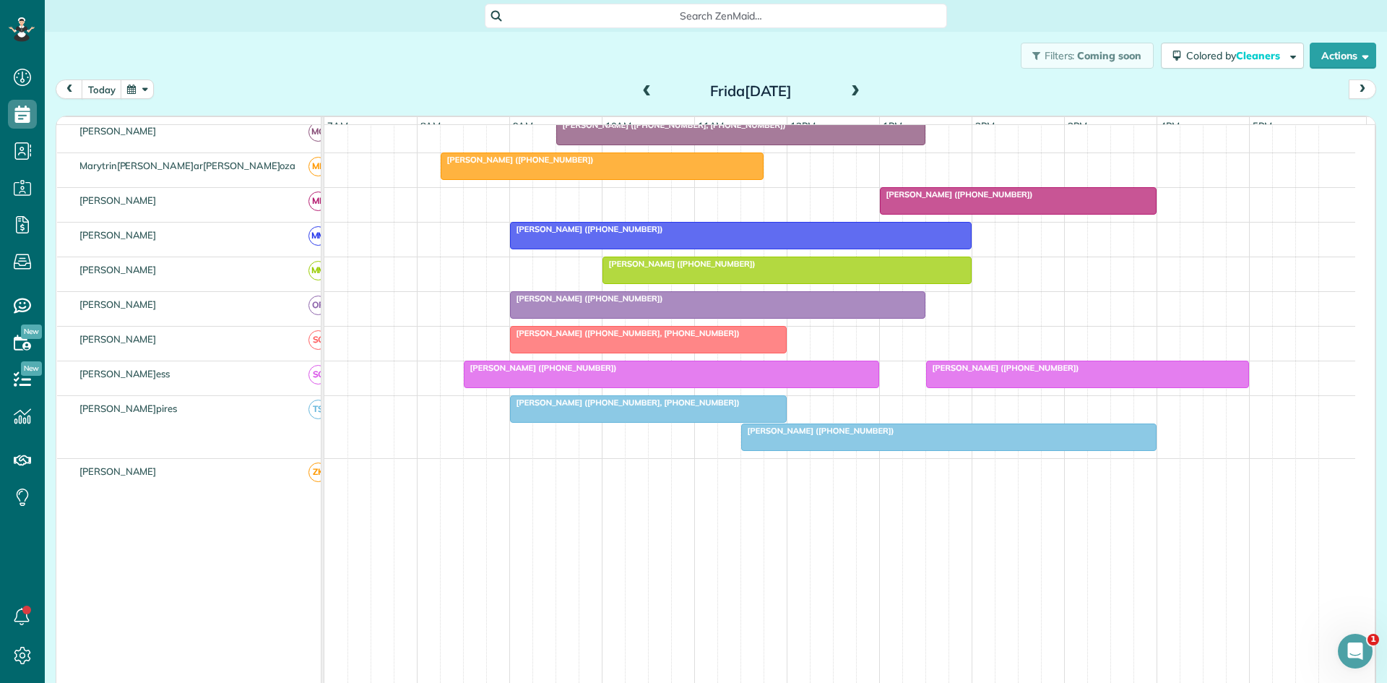
scroll to position [0, 0]
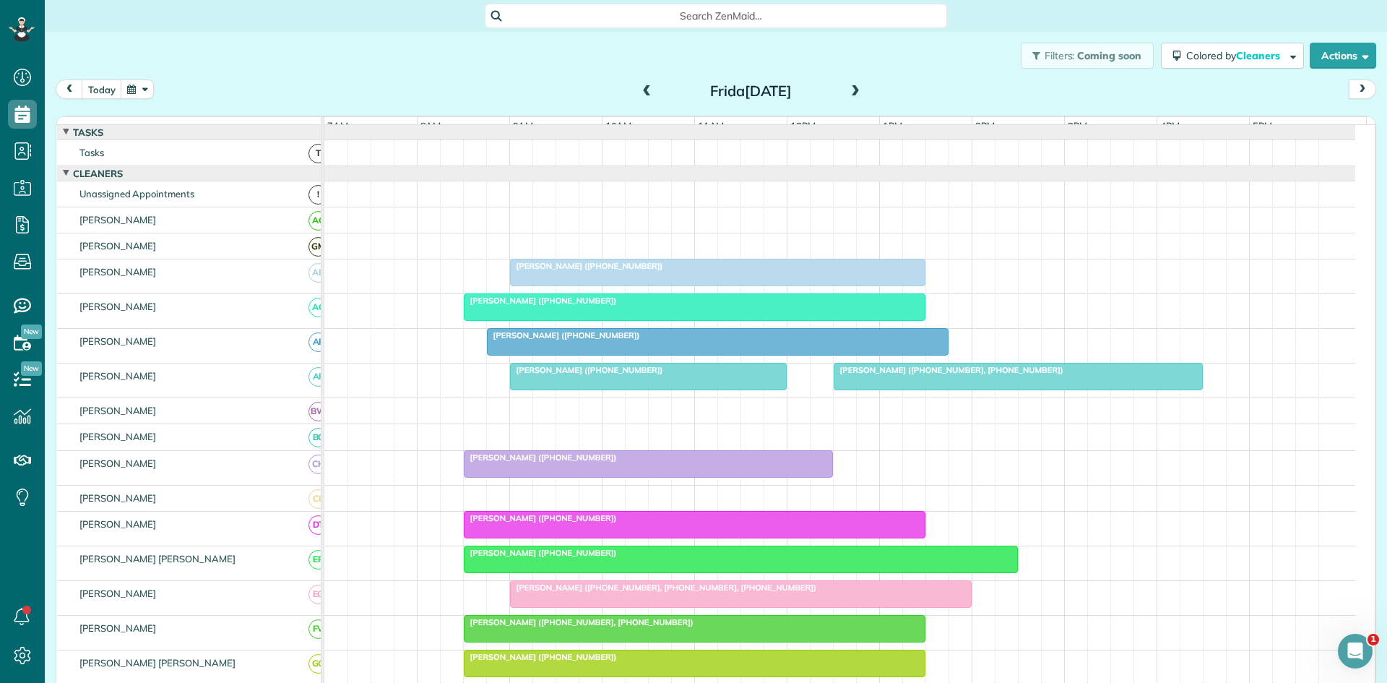
click at [886, 375] on span "[PERSON_NAME] ([PHONE_NUMBER], [PHONE_NUMBER])" at bounding box center [948, 370] width 231 height 10
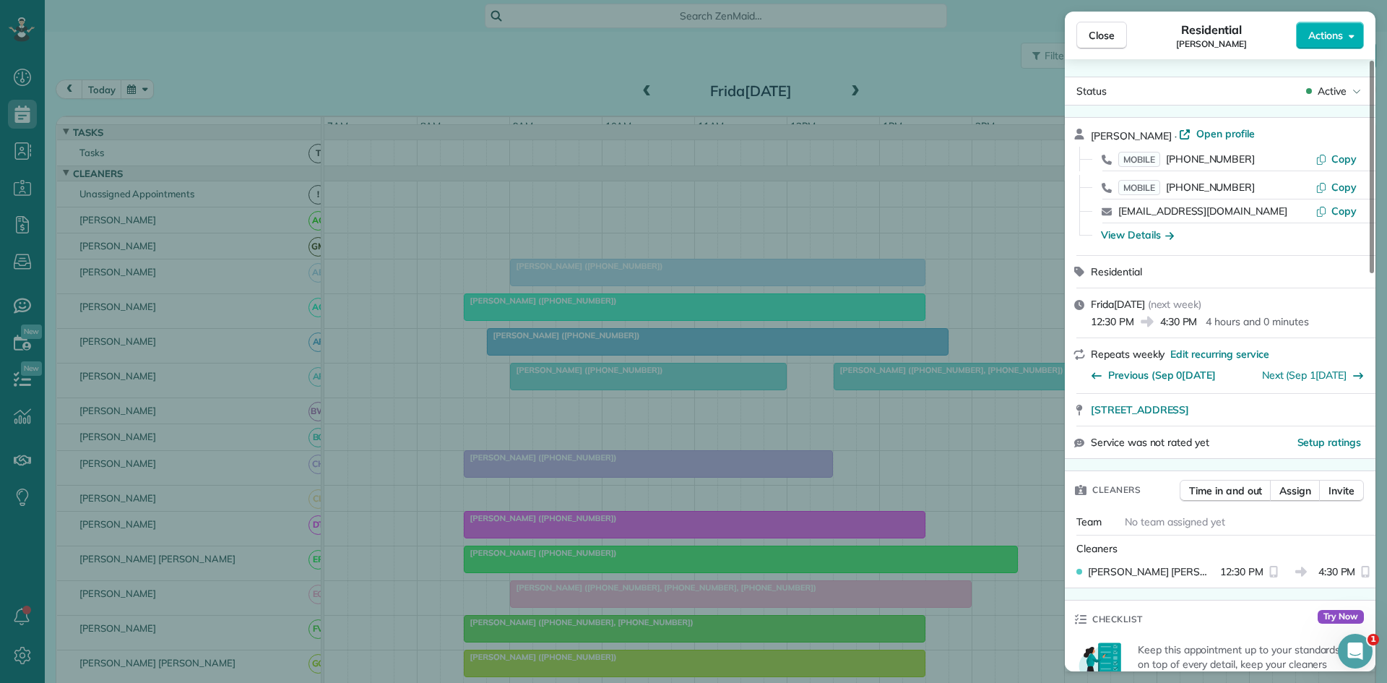
click at [946, 462] on div "Close Residential Spenser Barasch Actions Status Active Spenser Barasch · Open …" at bounding box center [693, 341] width 1387 height 683
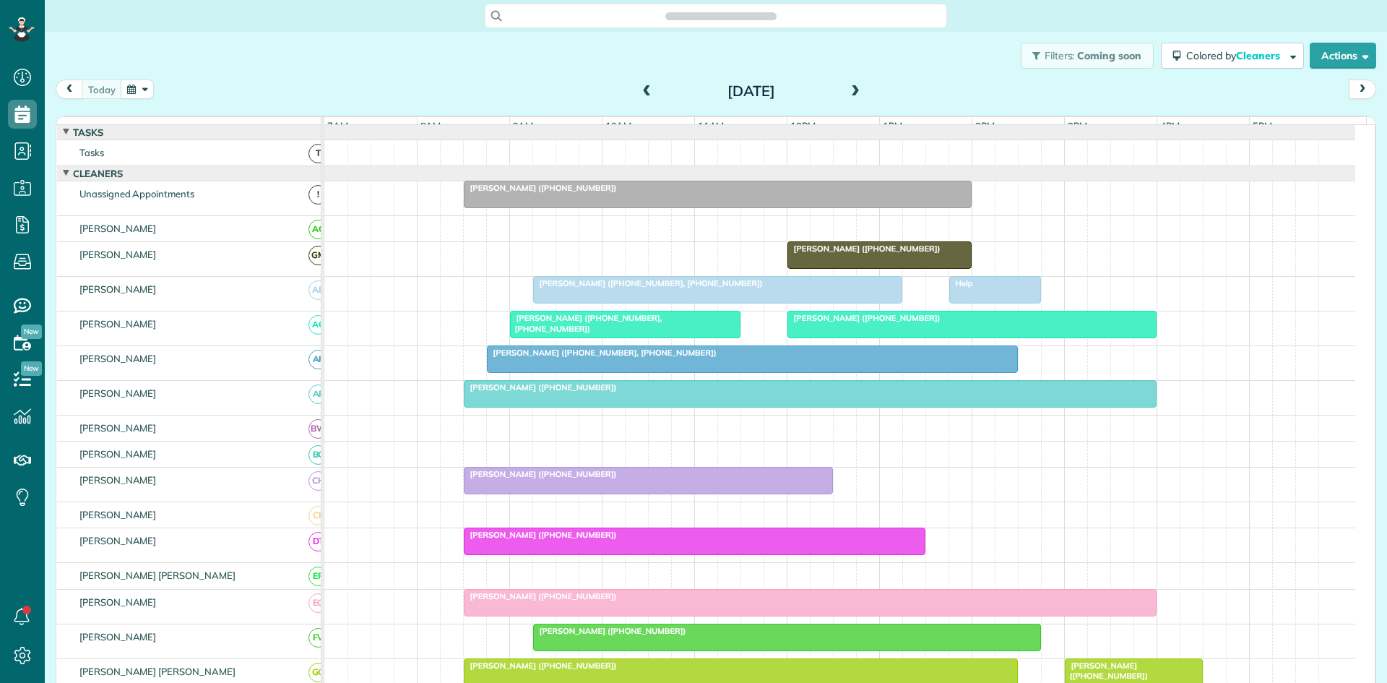
scroll to position [7, 7]
click at [687, 392] on div "[PERSON_NAME] ([PHONE_NUMBER])" at bounding box center [810, 387] width 684 height 10
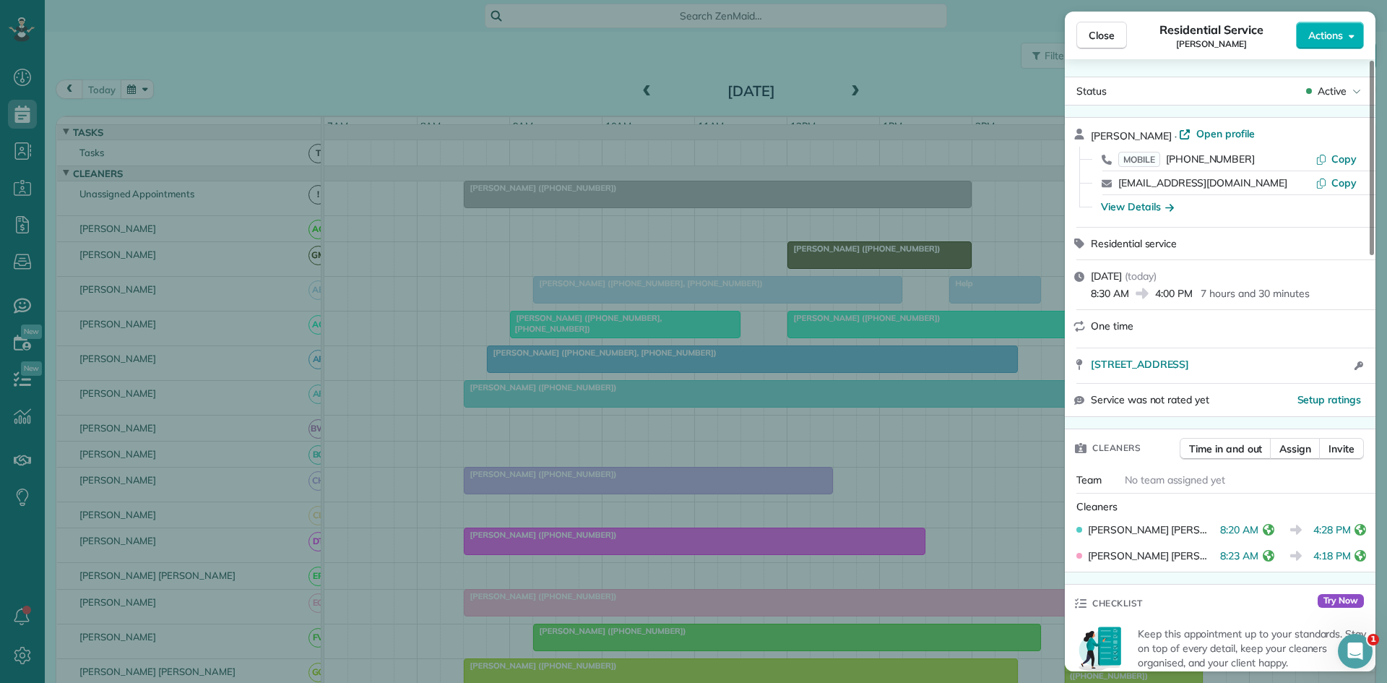
click at [550, 420] on div "Close Residential Service Latrice Shaw Actions Status Active Latrice Shaw · Ope…" at bounding box center [693, 341] width 1387 height 683
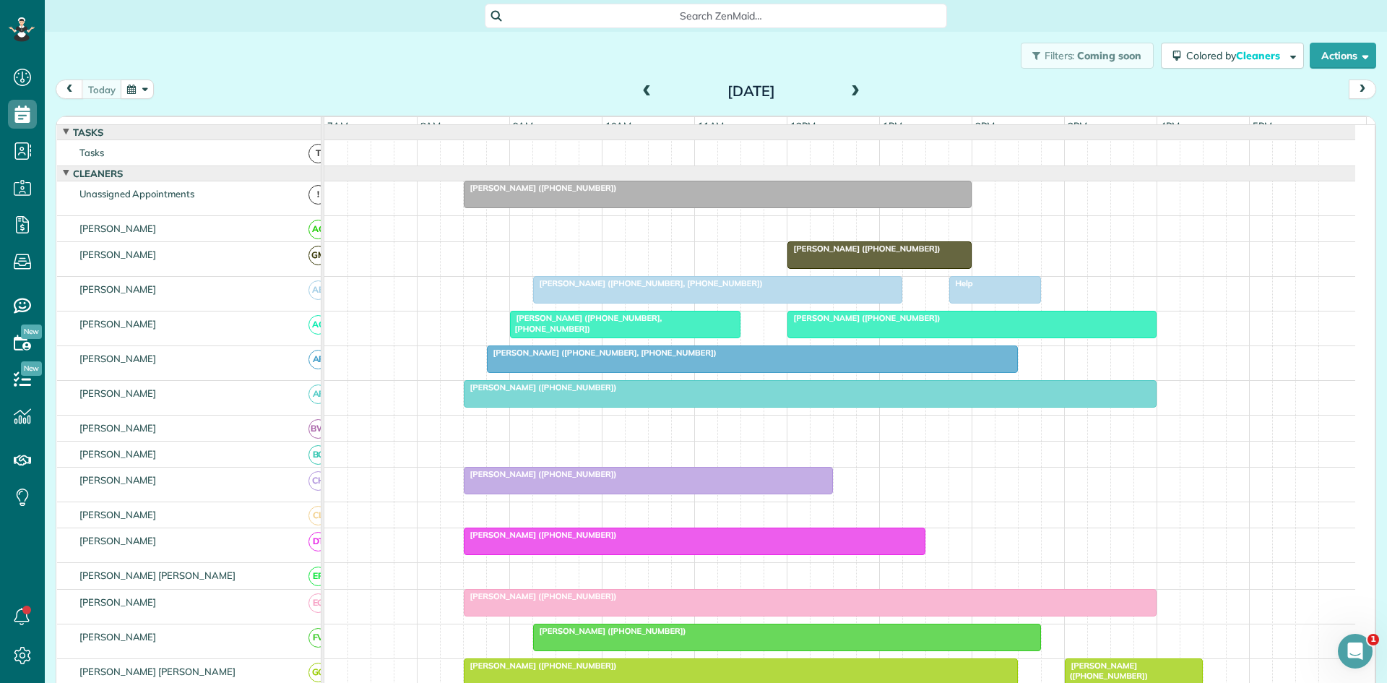
scroll to position [241, 0]
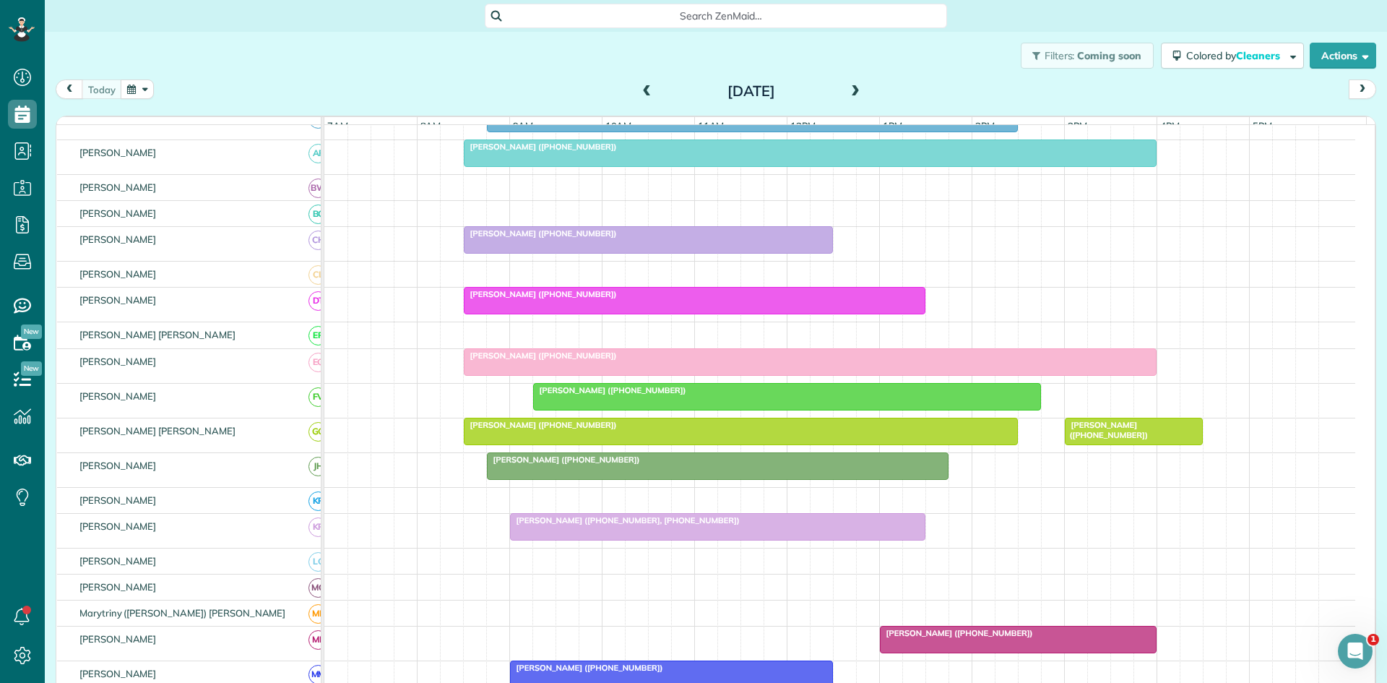
click at [542, 430] on span "[PERSON_NAME] ([PHONE_NUMBER])" at bounding box center [540, 425] width 155 height 10
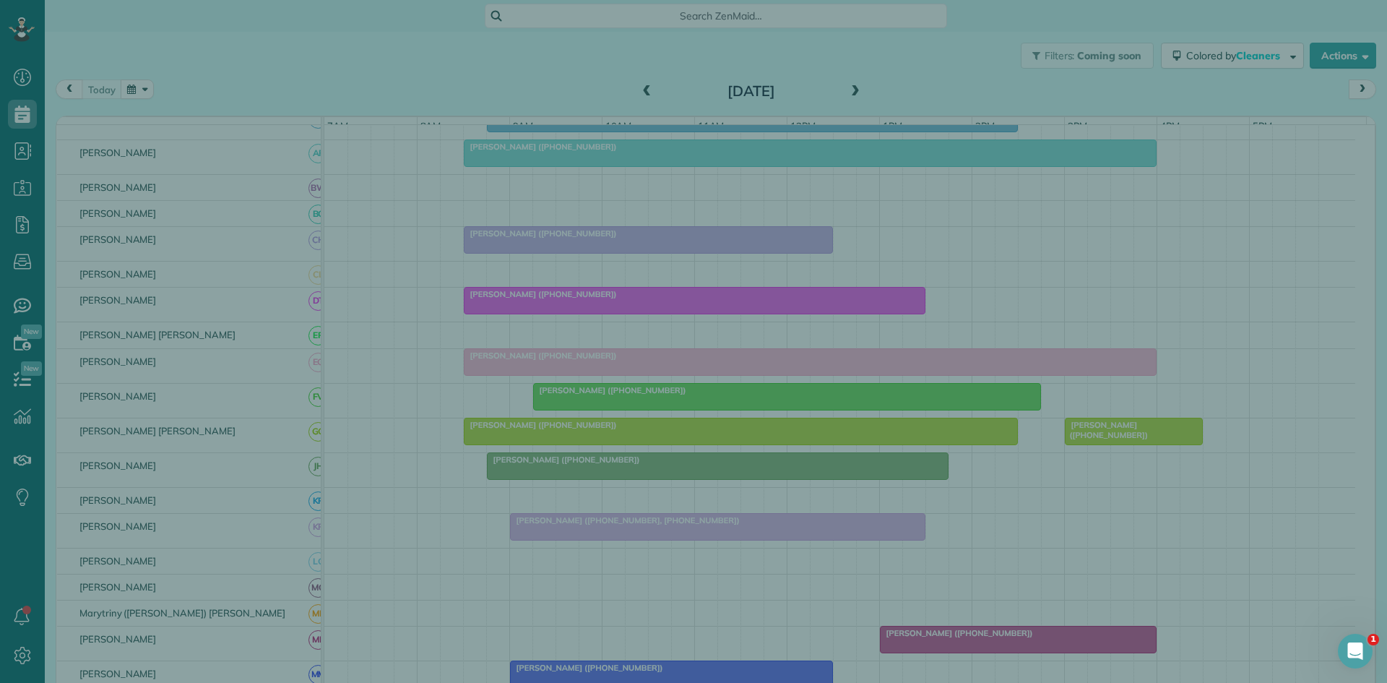
click at [887, 444] on div "Close Cleaners" at bounding box center [693, 341] width 1387 height 683
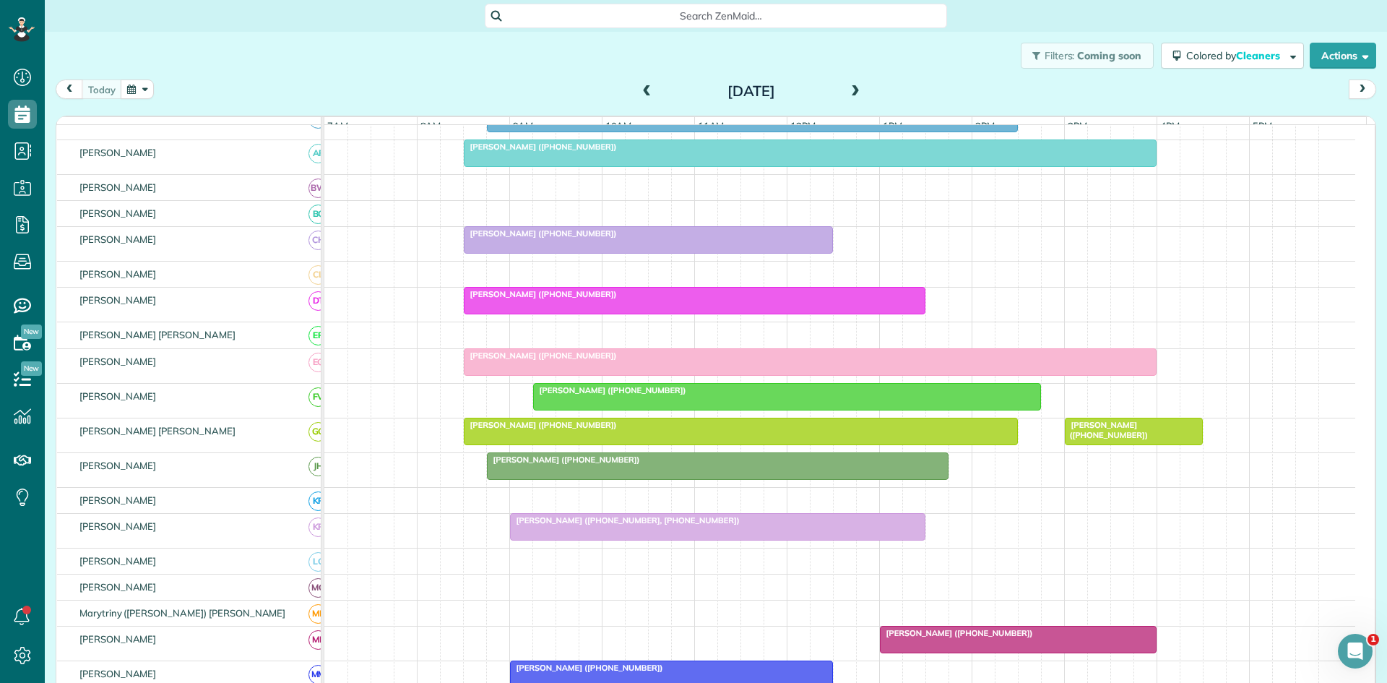
click at [1128, 438] on span "[PERSON_NAME] ([PHONE_NUMBER])" at bounding box center [1106, 430] width 85 height 20
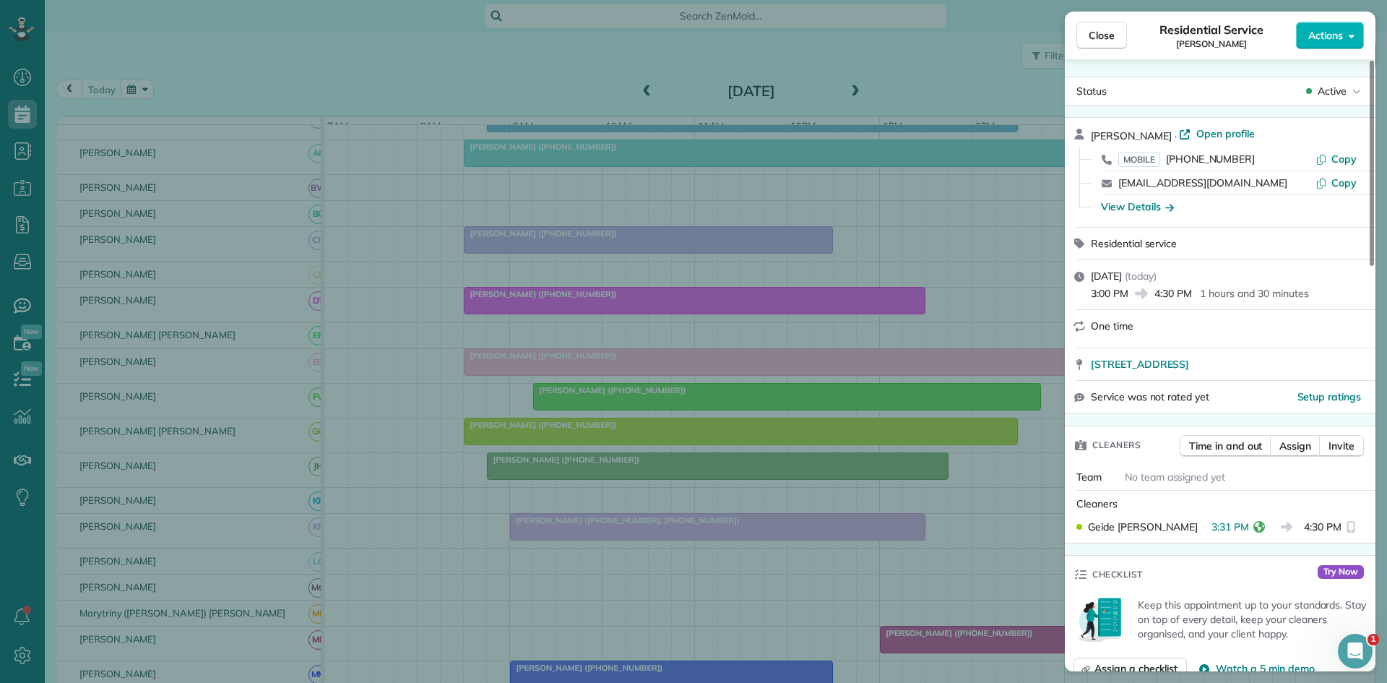
click at [611, 285] on div "Close Residential Service Natalia Kluis Actions Status Active Natalia Kluis · O…" at bounding box center [693, 341] width 1387 height 683
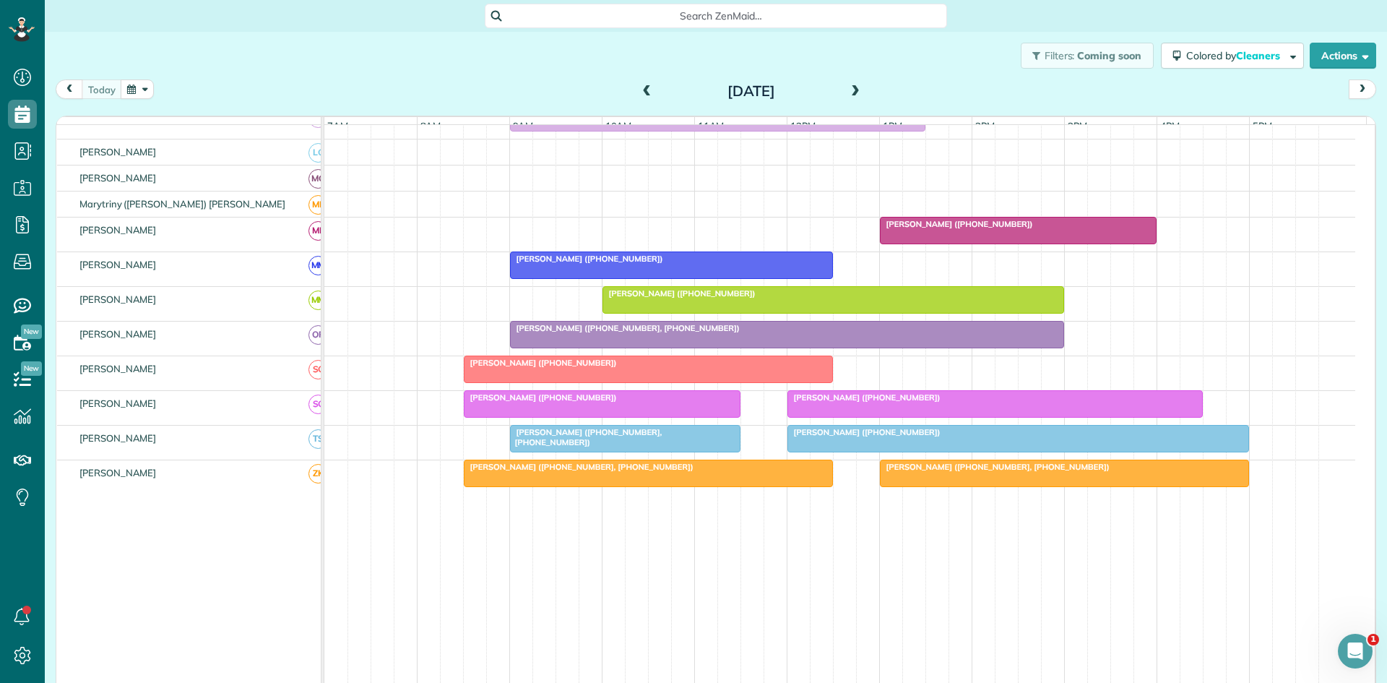
scroll to position [660, 0]
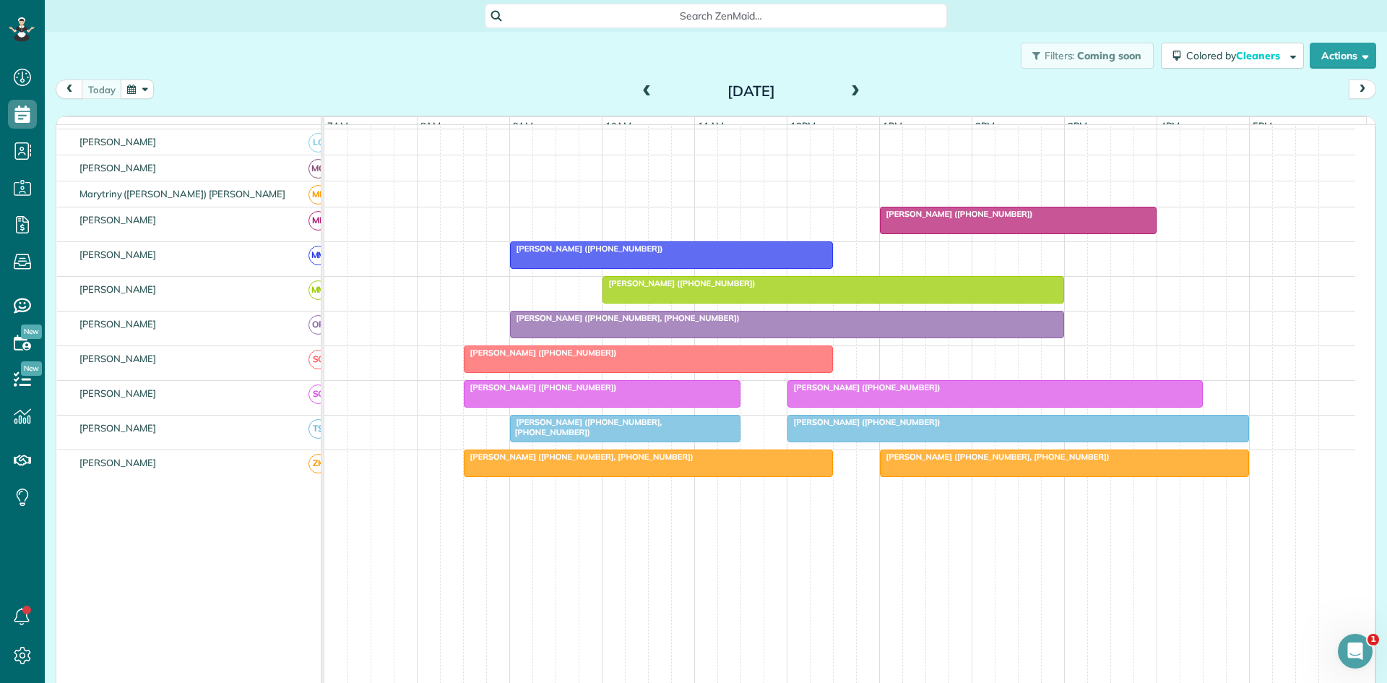
click at [822, 392] on div "[PERSON_NAME] ([PHONE_NUMBER])" at bounding box center [995, 387] width 407 height 10
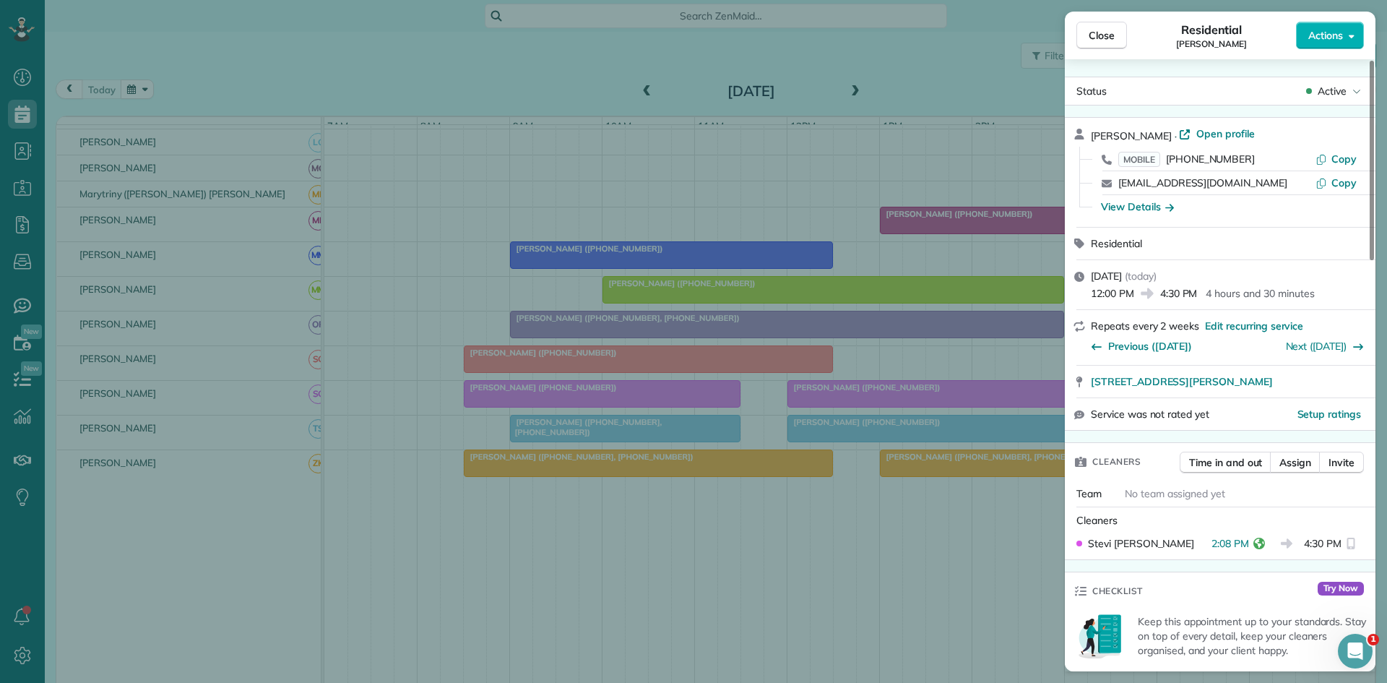
click at [803, 403] on div "Close Residential Paul Hill Actions Status Active Paul Hill · Open profile MOBI…" at bounding box center [693, 341] width 1387 height 683
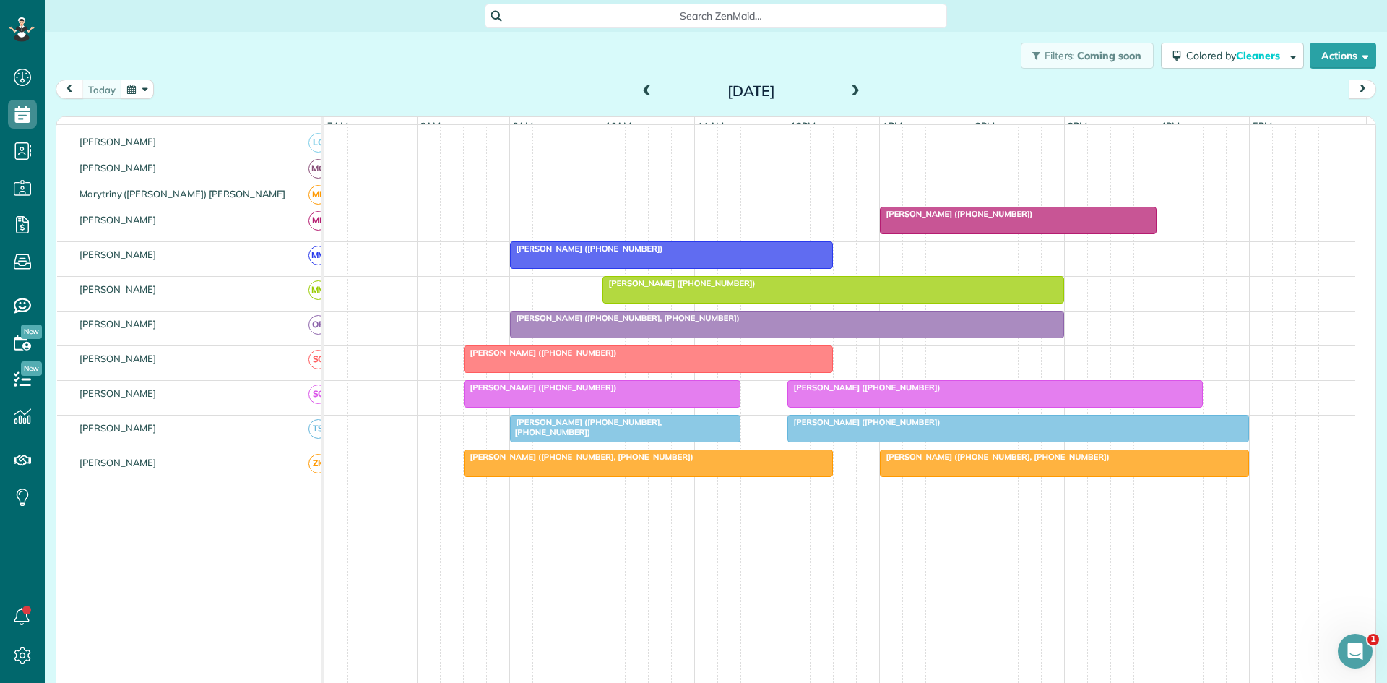
click at [854, 439] on div at bounding box center [1018, 429] width 460 height 26
